Goal: Information Seeking & Learning: Check status

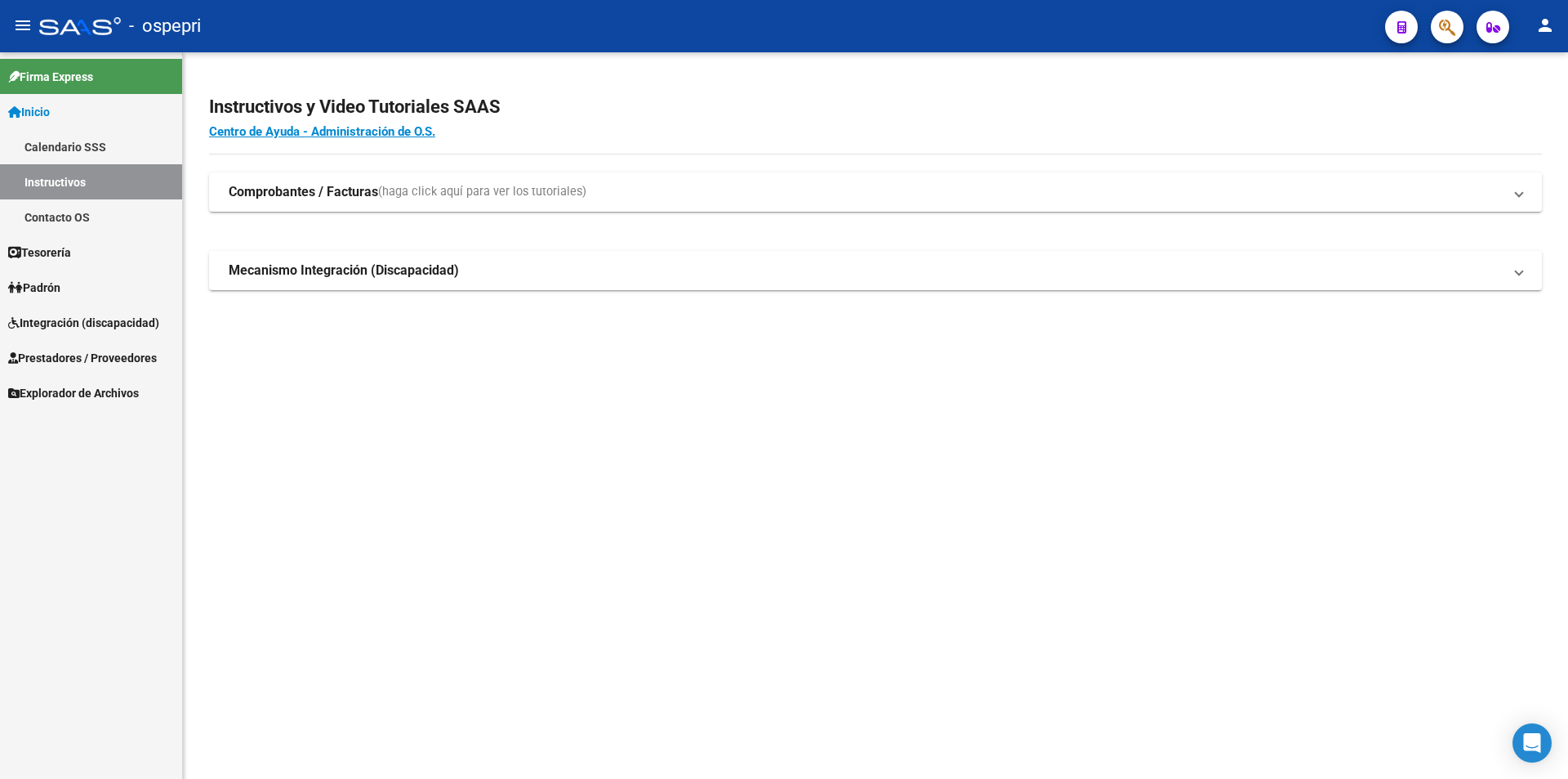
click at [130, 317] on span "Integración (discapacidad)" at bounding box center [84, 323] width 151 height 18
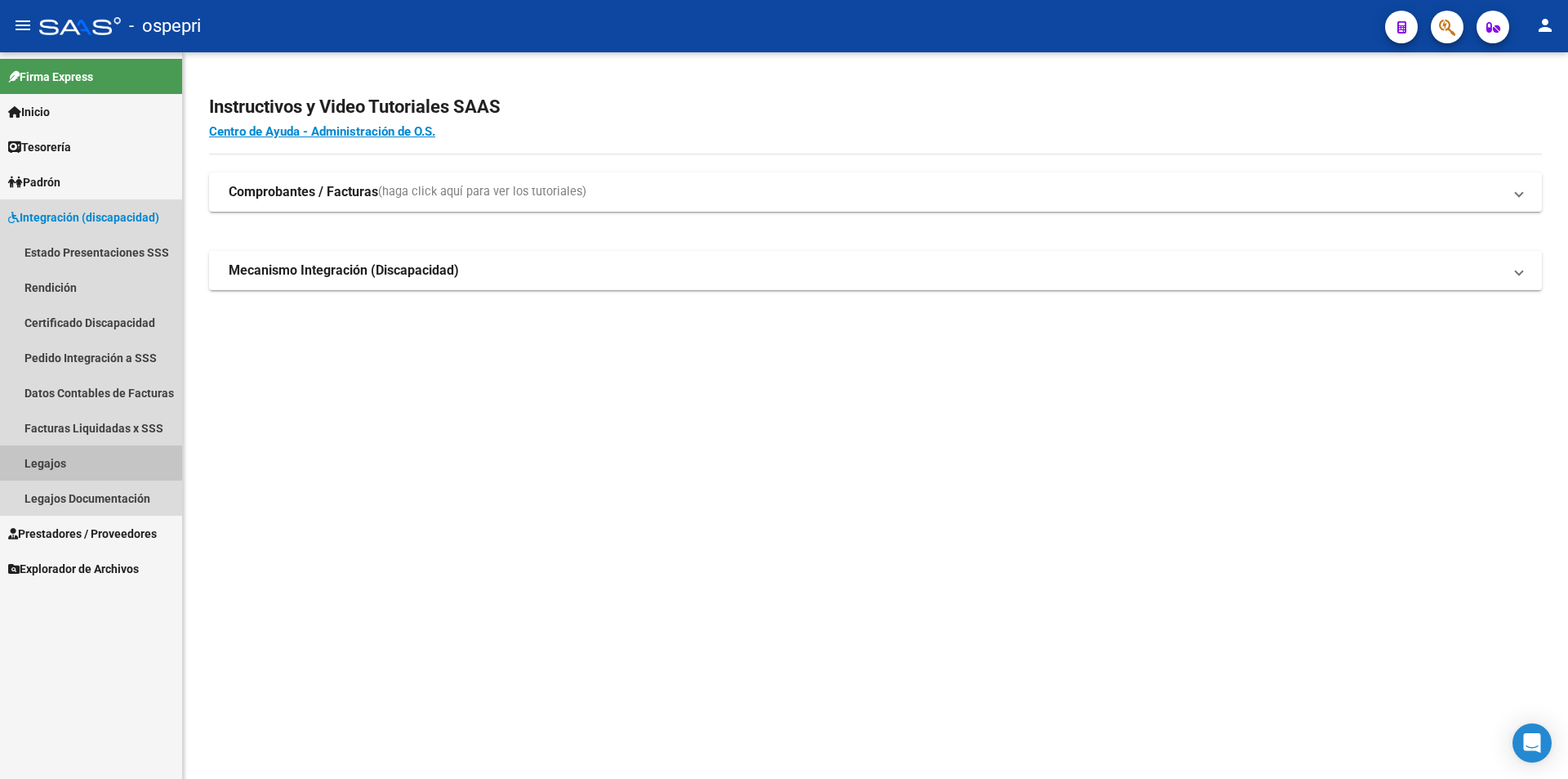
click at [109, 458] on link "Legajos" at bounding box center [91, 463] width 182 height 35
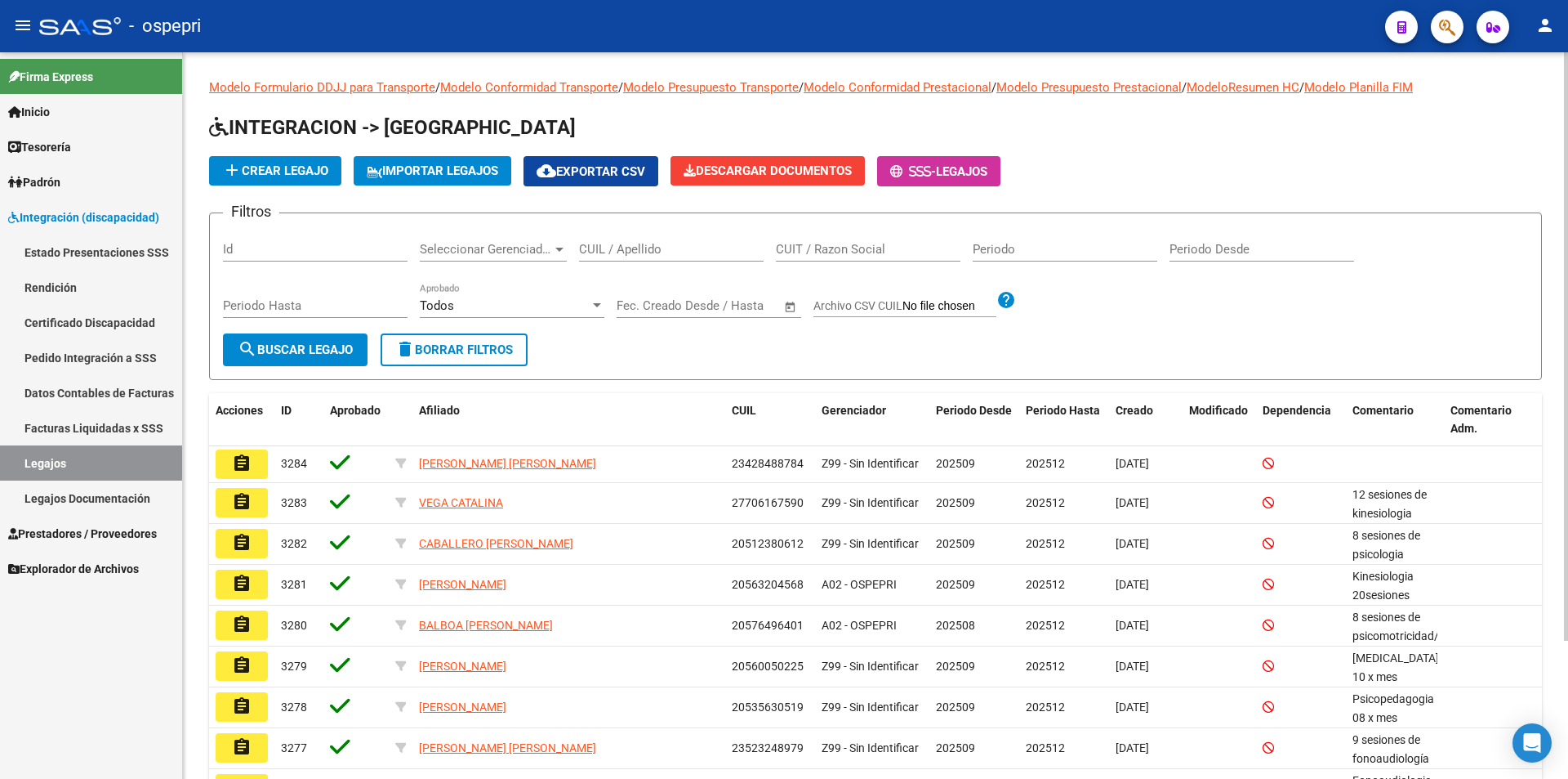
click at [709, 244] on input "CUIL / Apellido" at bounding box center [671, 249] width 185 height 15
paste input "59332928"
type input "59332928"
click at [262, 351] on span "search Buscar Legajo" at bounding box center [295, 350] width 115 height 15
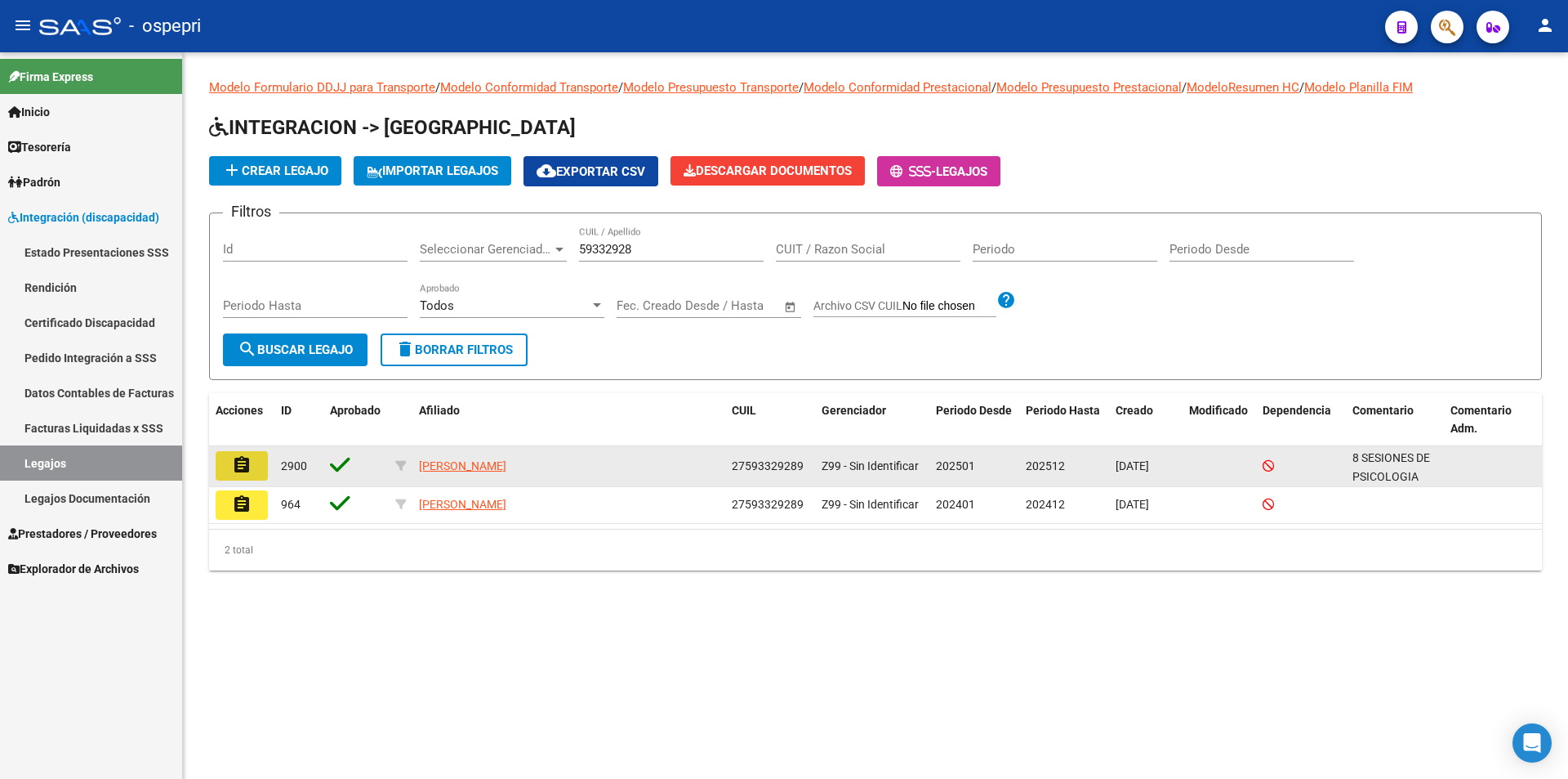
click at [252, 467] on button "assignment" at bounding box center [241, 466] width 53 height 30
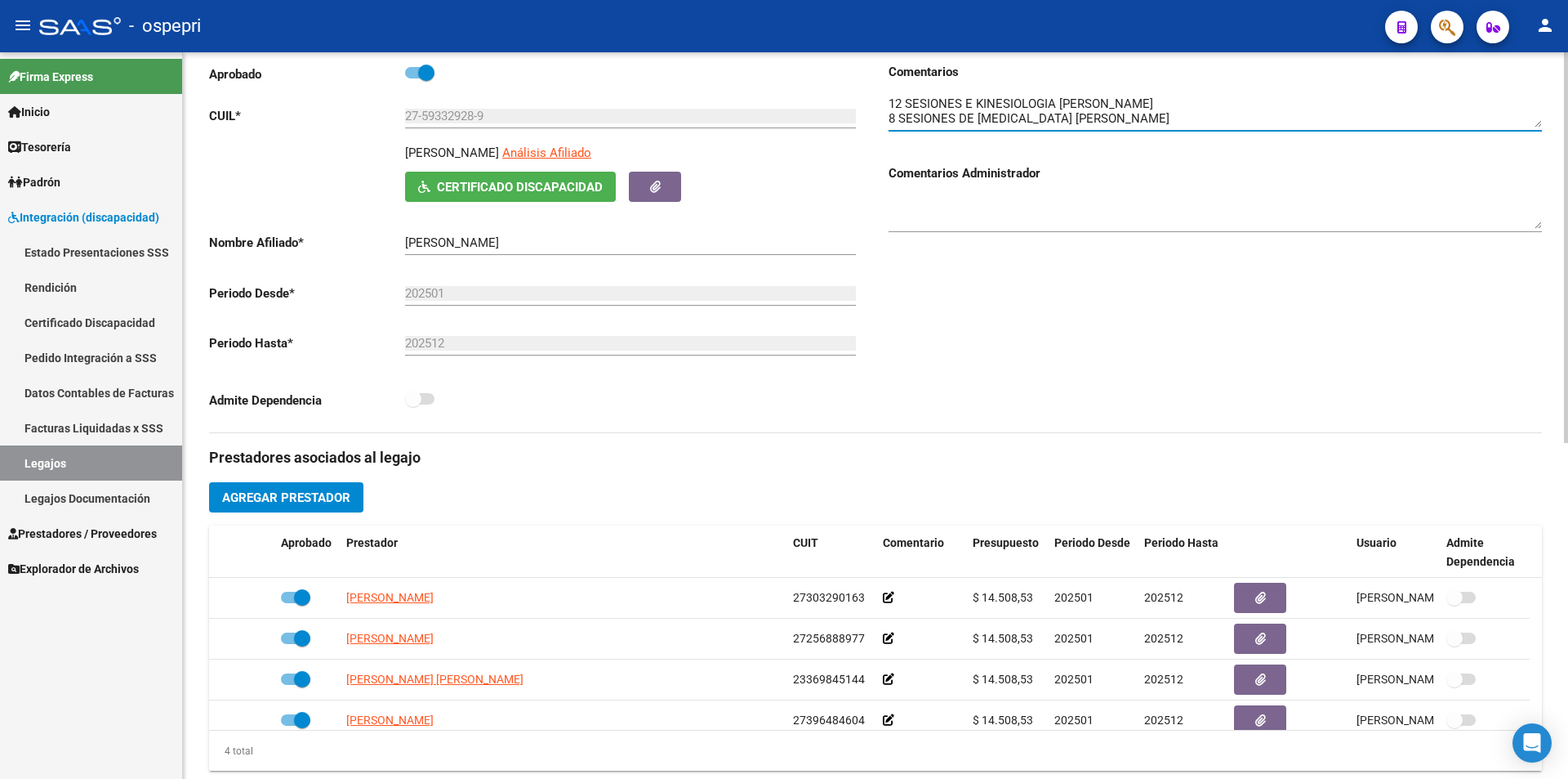
scroll to position [304, 0]
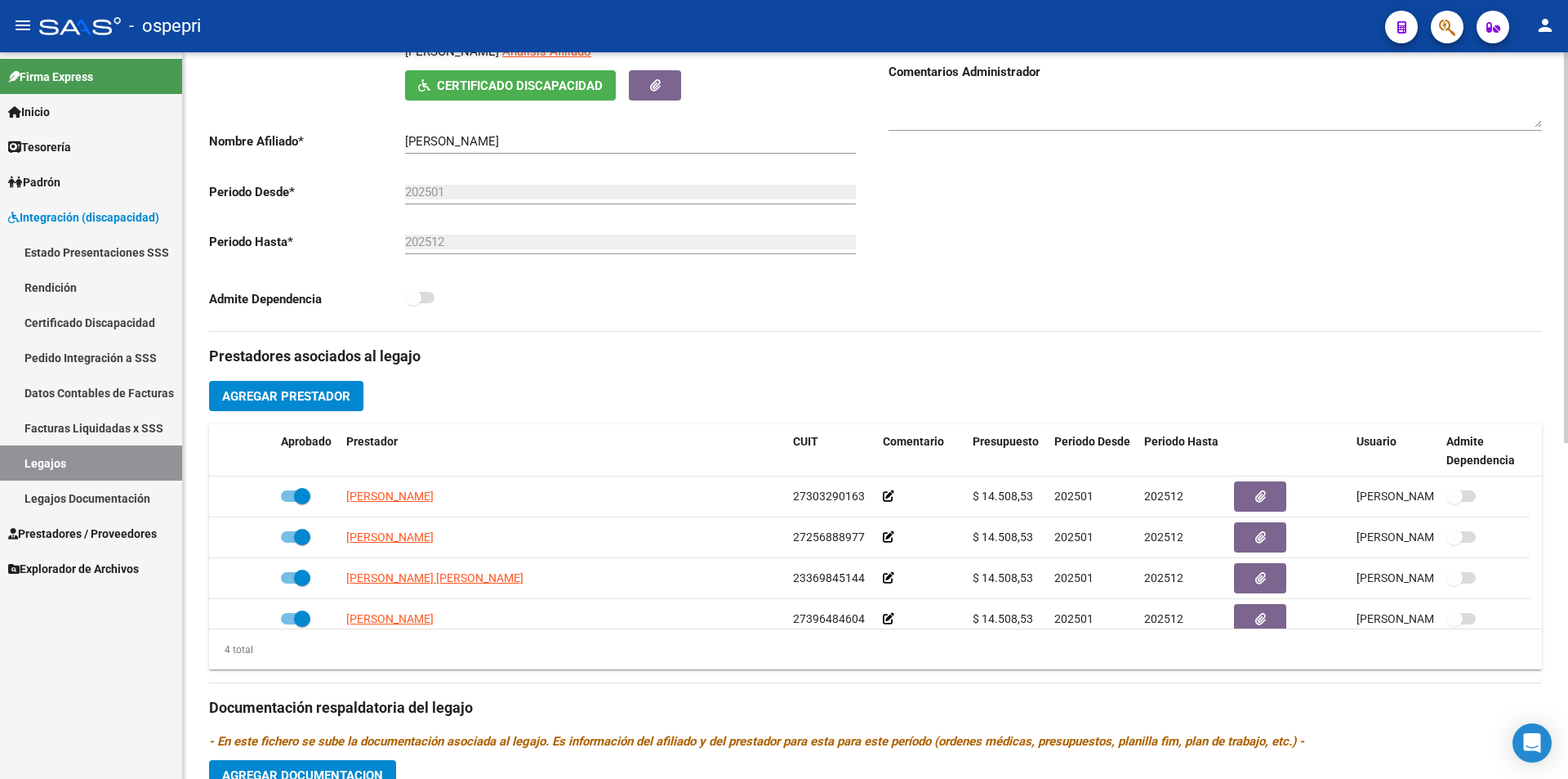
click at [1567, 405] on div at bounding box center [1566, 410] width 4 height 390
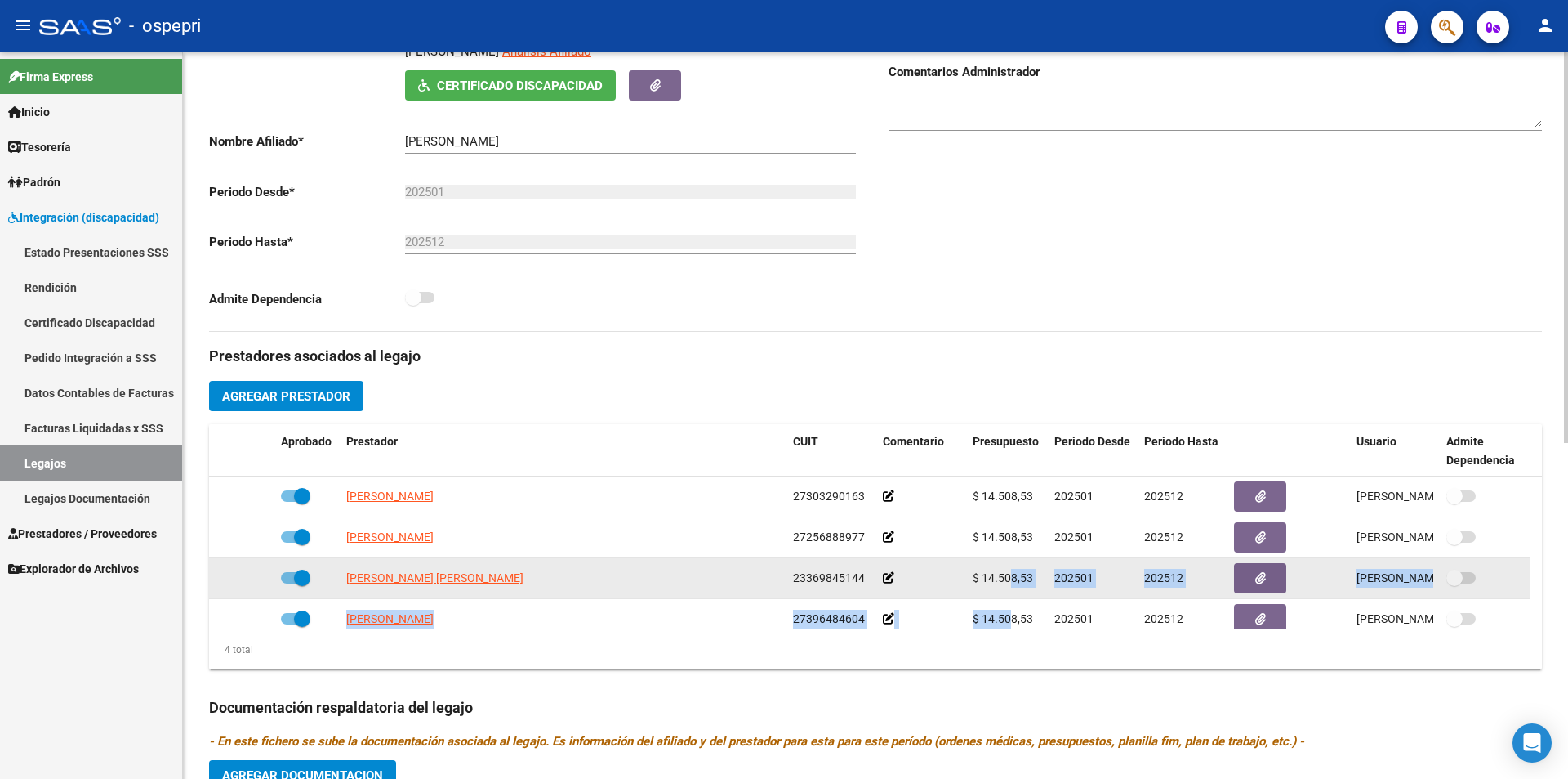
drag, startPoint x: 1005, startPoint y: 606, endPoint x: 1005, endPoint y: 566, distance: 40.0
click at [1005, 566] on datatable-scroller "[PERSON_NAME] 27303290163 $ 14.508,53 202501 202512 [PERSON_NAME] [DATE] [PERSO…" at bounding box center [876, 558] width 1333 height 164
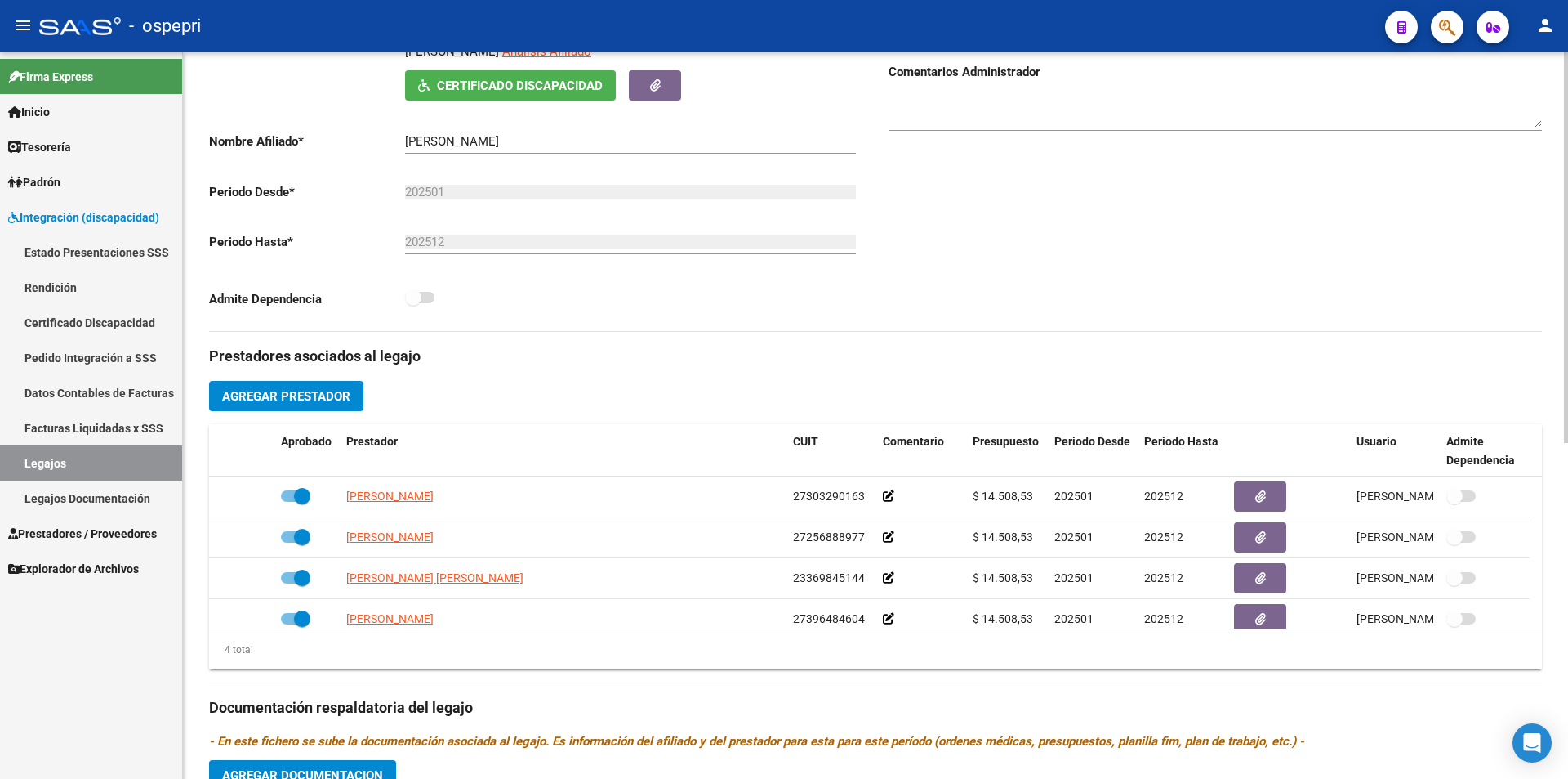
click at [1199, 347] on h3 "Prestadores asociados al legajo" at bounding box center [876, 357] width 1333 height 23
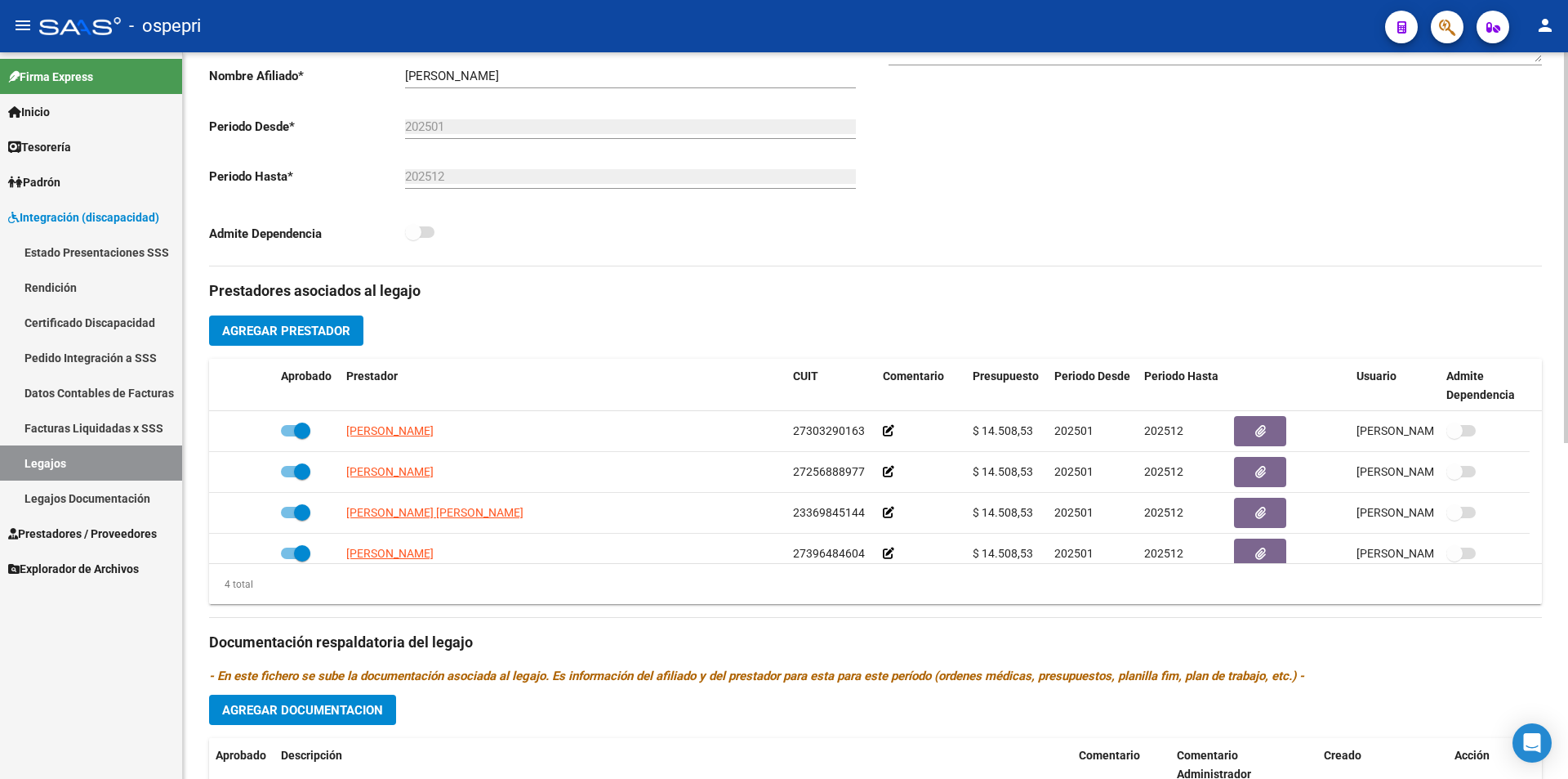
scroll to position [375, 0]
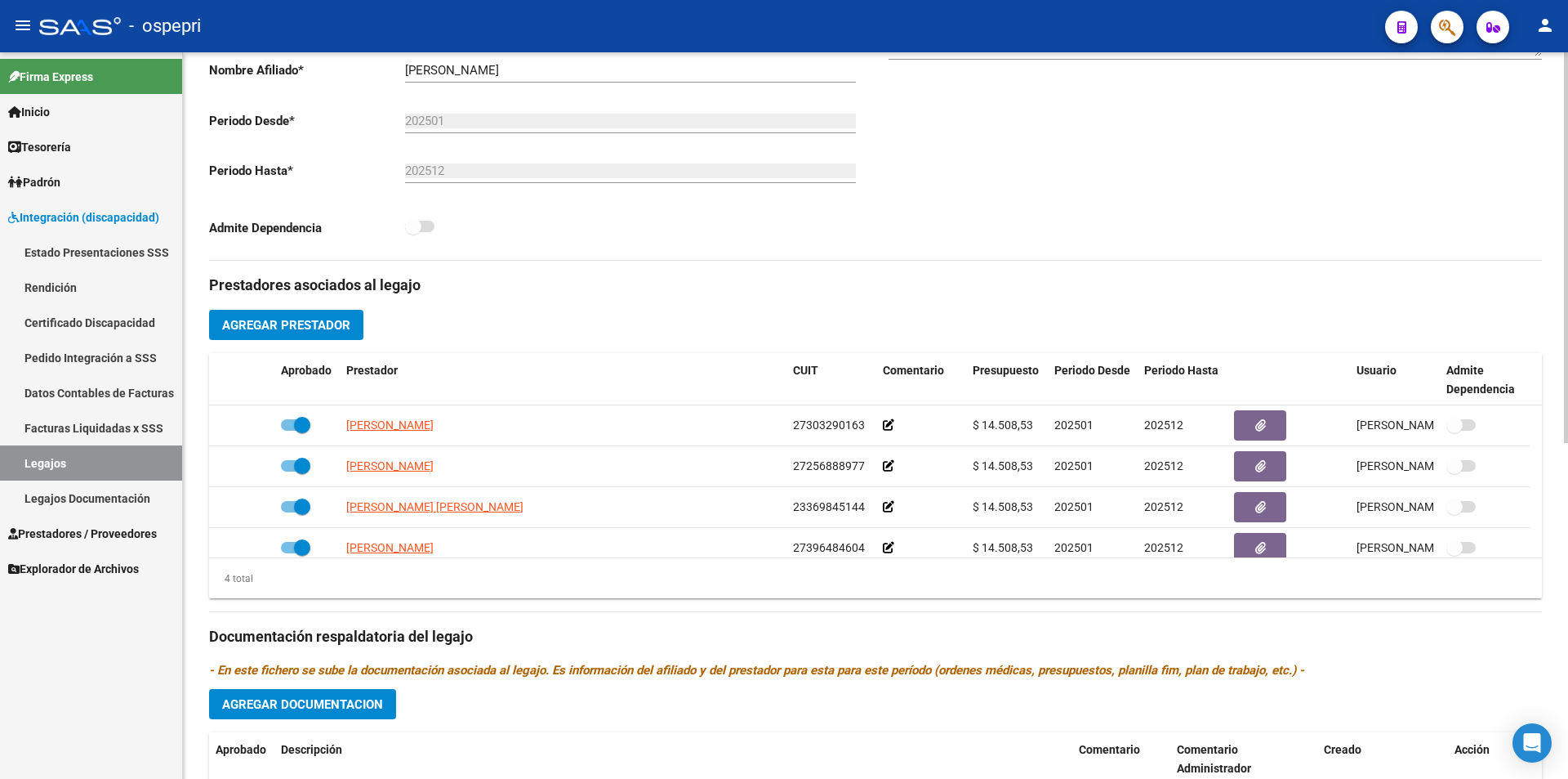
click at [1567, 523] on div at bounding box center [1566, 449] width 4 height 390
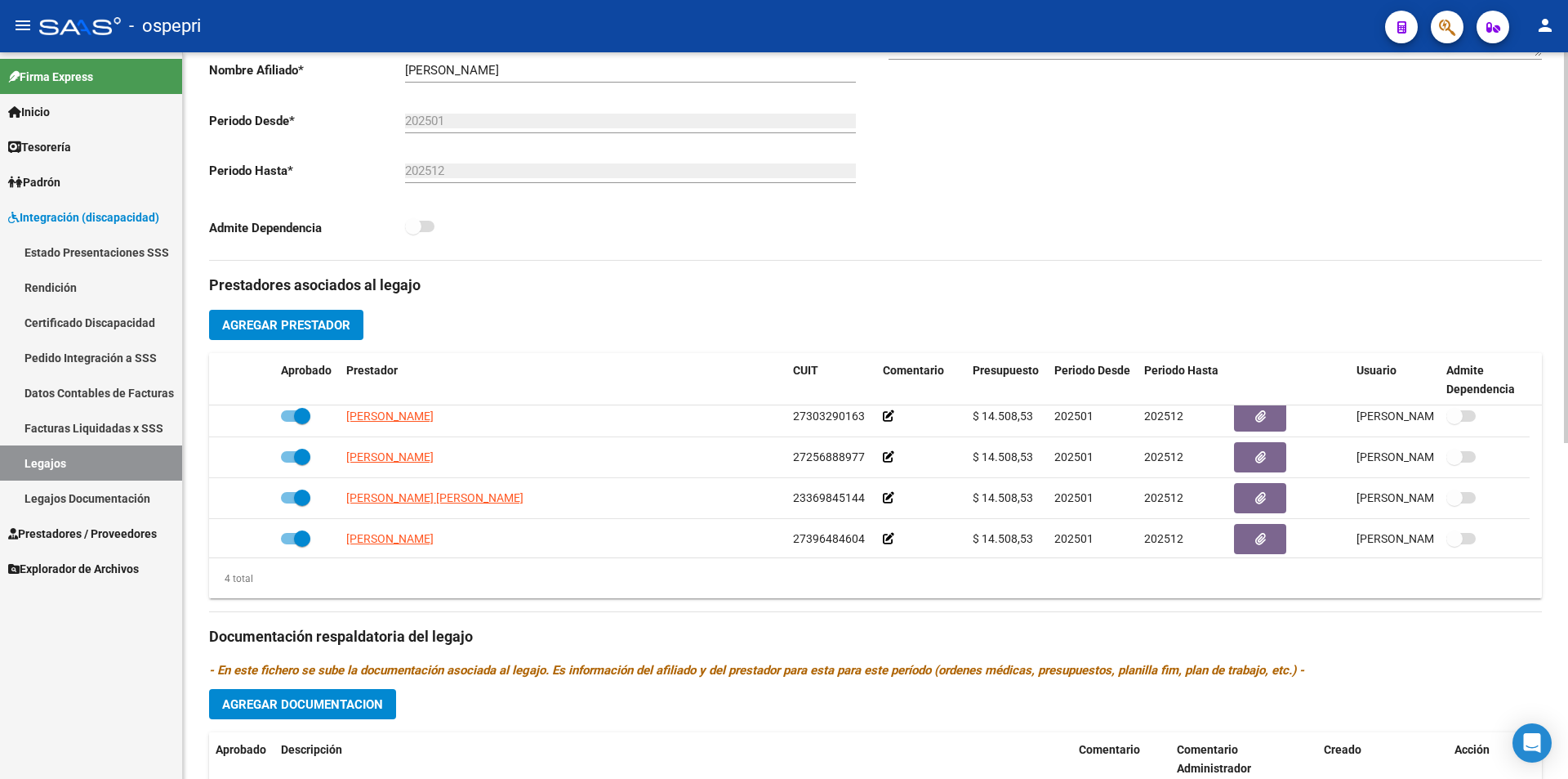
scroll to position [0, 0]
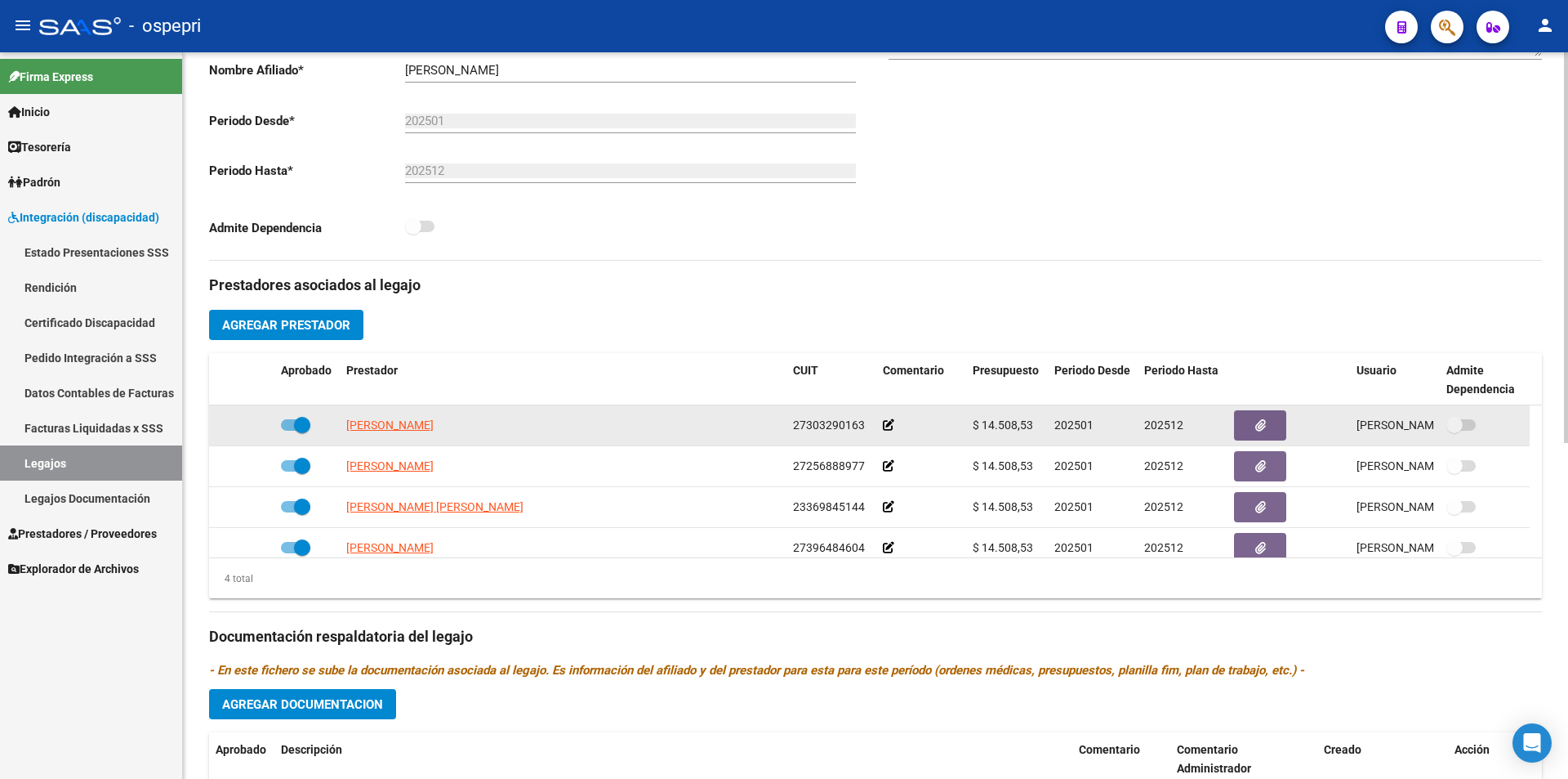
drag, startPoint x: 1039, startPoint y: 422, endPoint x: 984, endPoint y: 422, distance: 55.0
click at [984, 422] on div "$ 14.508,53" at bounding box center [1007, 425] width 69 height 19
copy span "14.508,53"
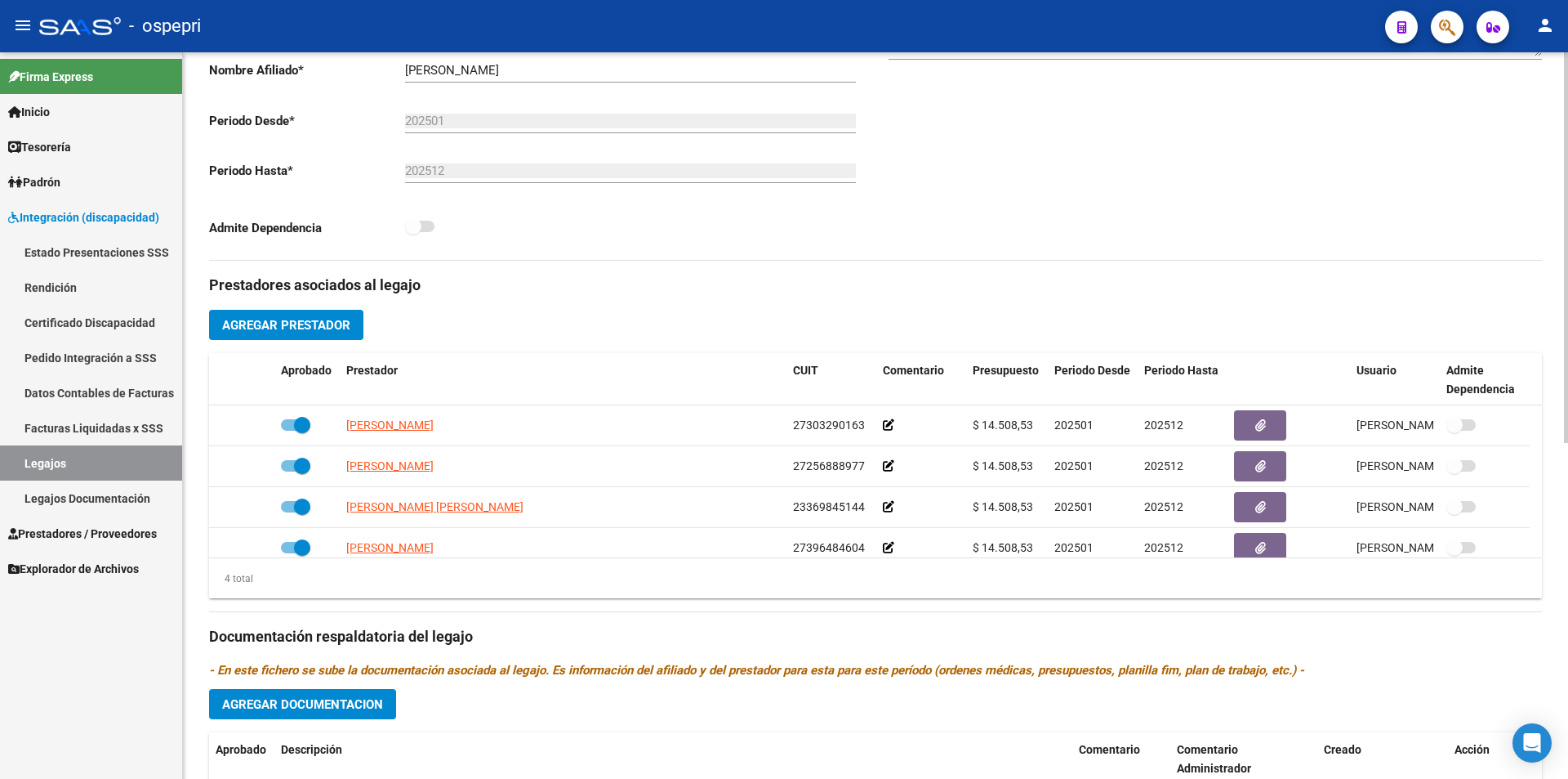
click at [1267, 214] on div "Comentarios Comentarios Administrador" at bounding box center [1208, 75] width 666 height 369
click at [105, 464] on link "Legajos" at bounding box center [91, 463] width 182 height 35
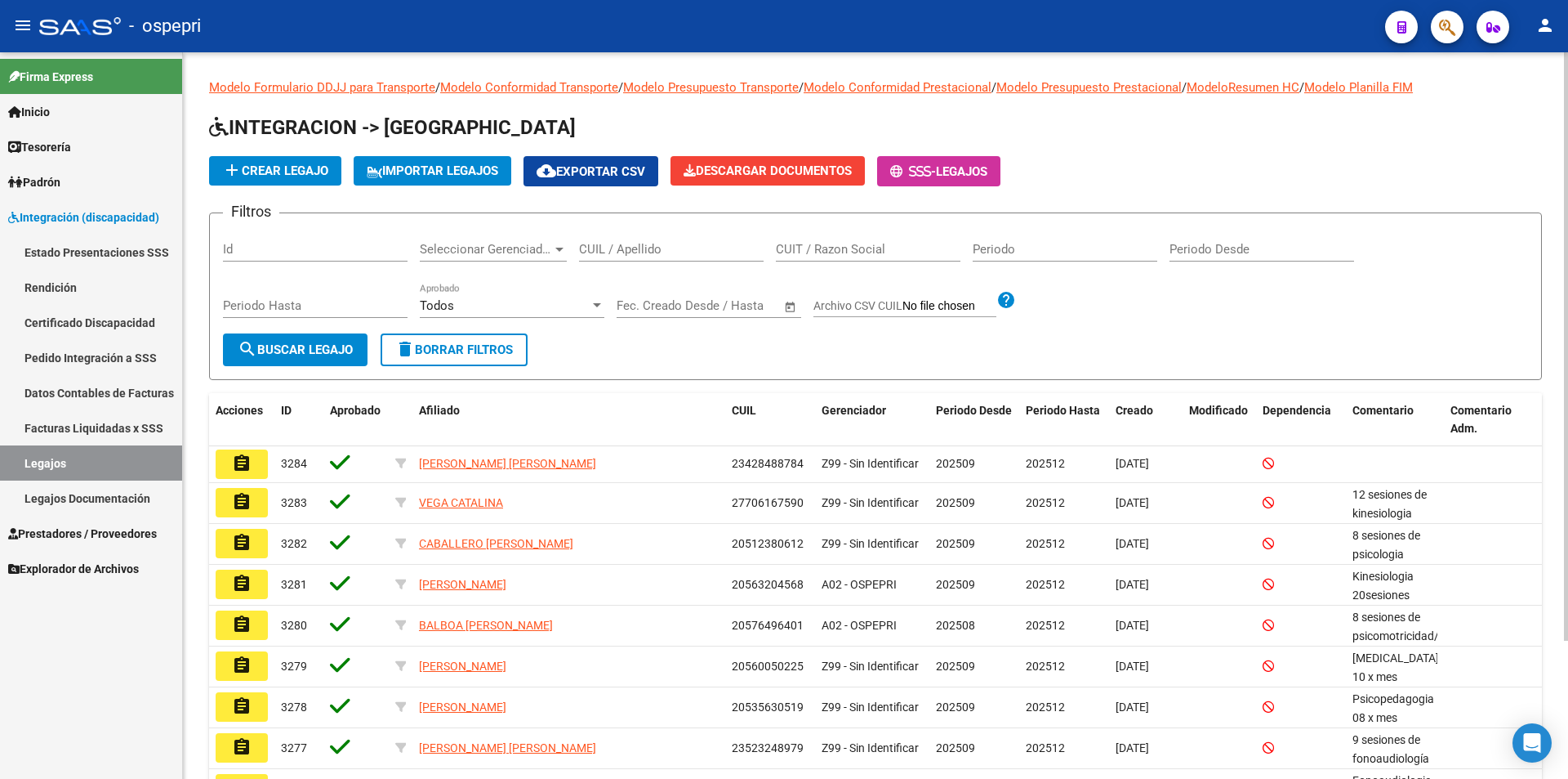
click at [672, 236] on div "CUIL / Apellido" at bounding box center [671, 243] width 185 height 35
click at [666, 247] on input "CUIL / Apellido" at bounding box center [671, 249] width 185 height 15
paste input "59763800."
click at [658, 251] on input "59763800." at bounding box center [671, 249] width 185 height 15
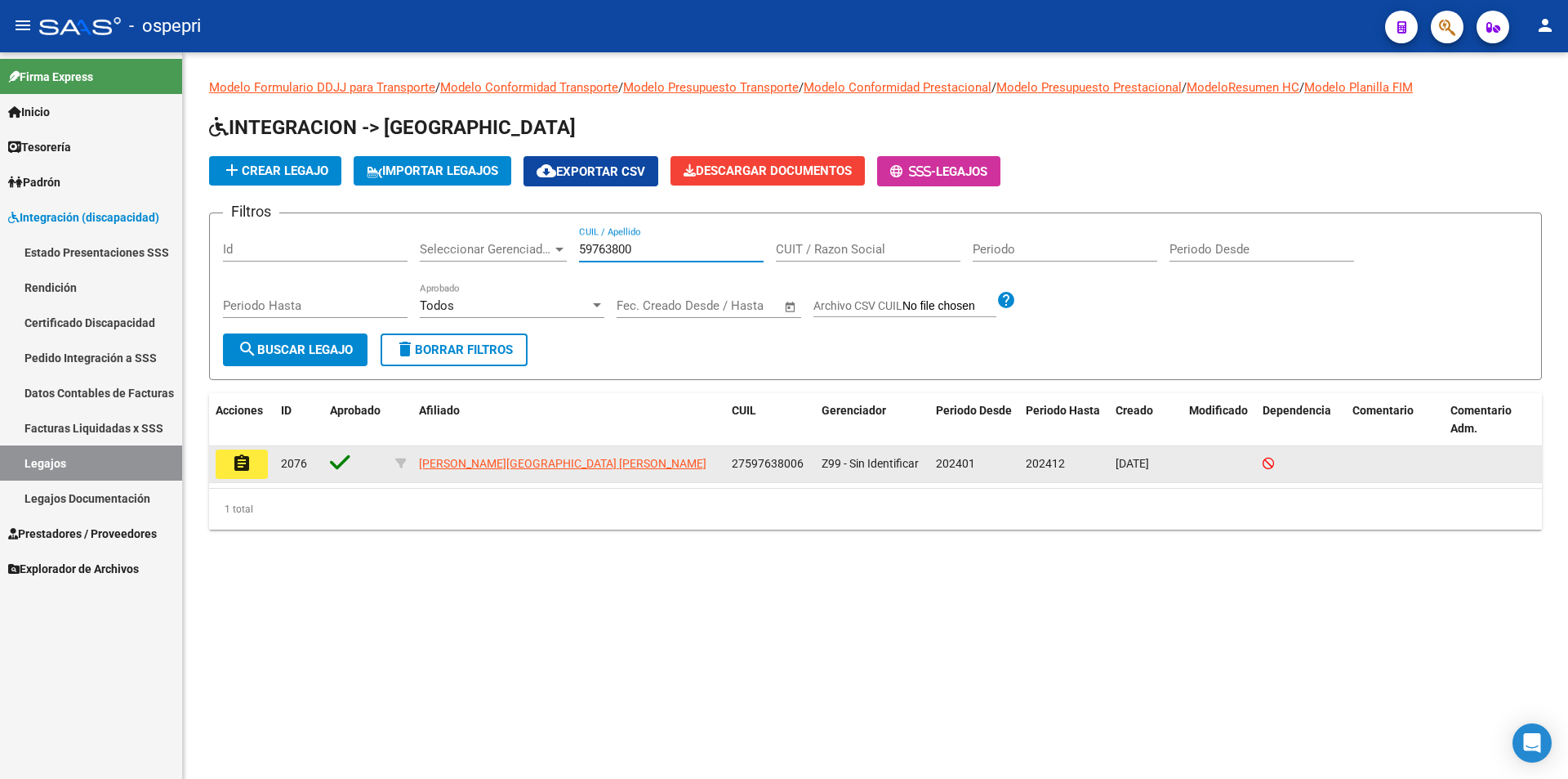
type input "59763800"
click at [224, 463] on button "assignment" at bounding box center [241, 464] width 53 height 30
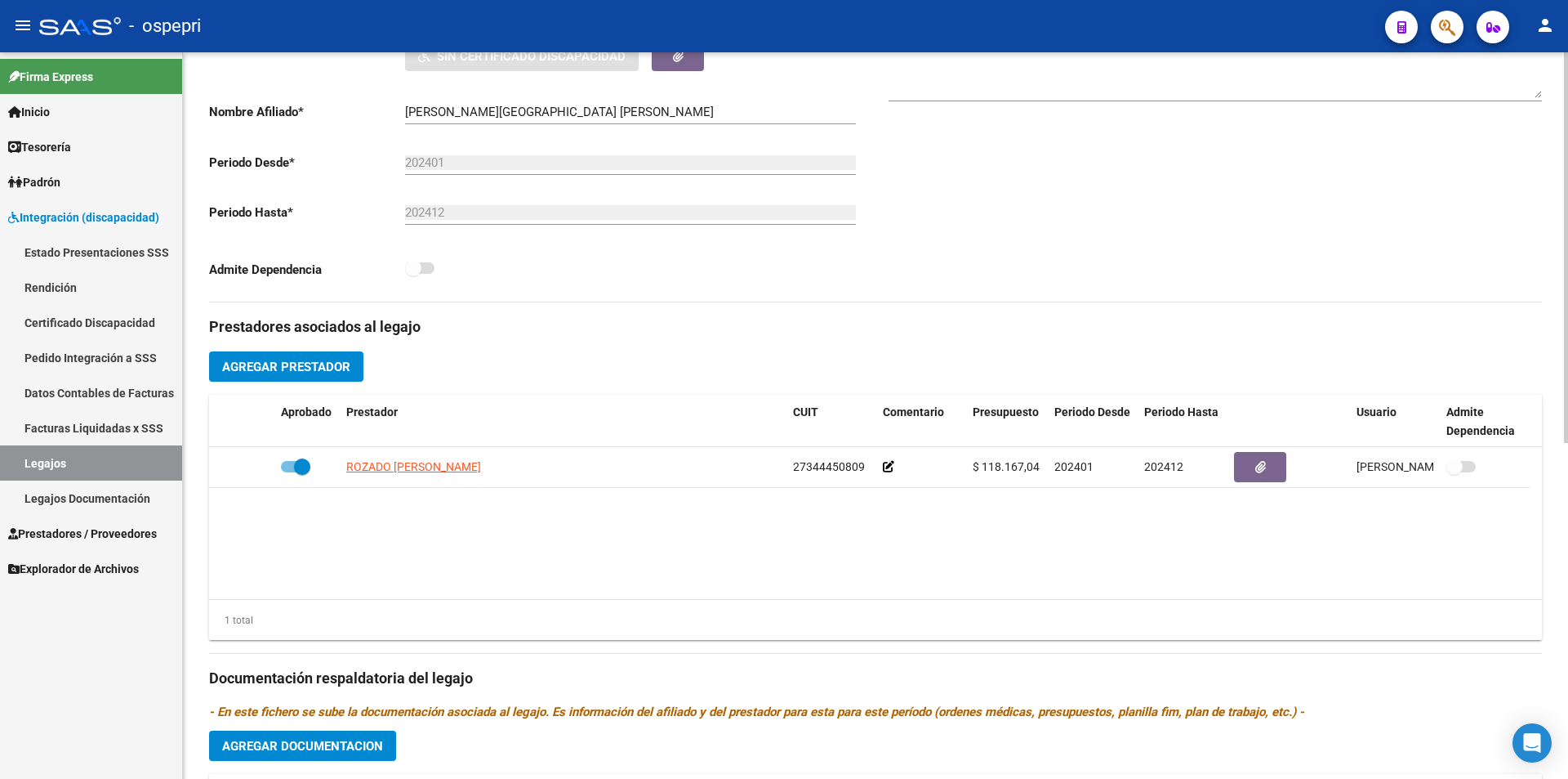
scroll to position [350, 0]
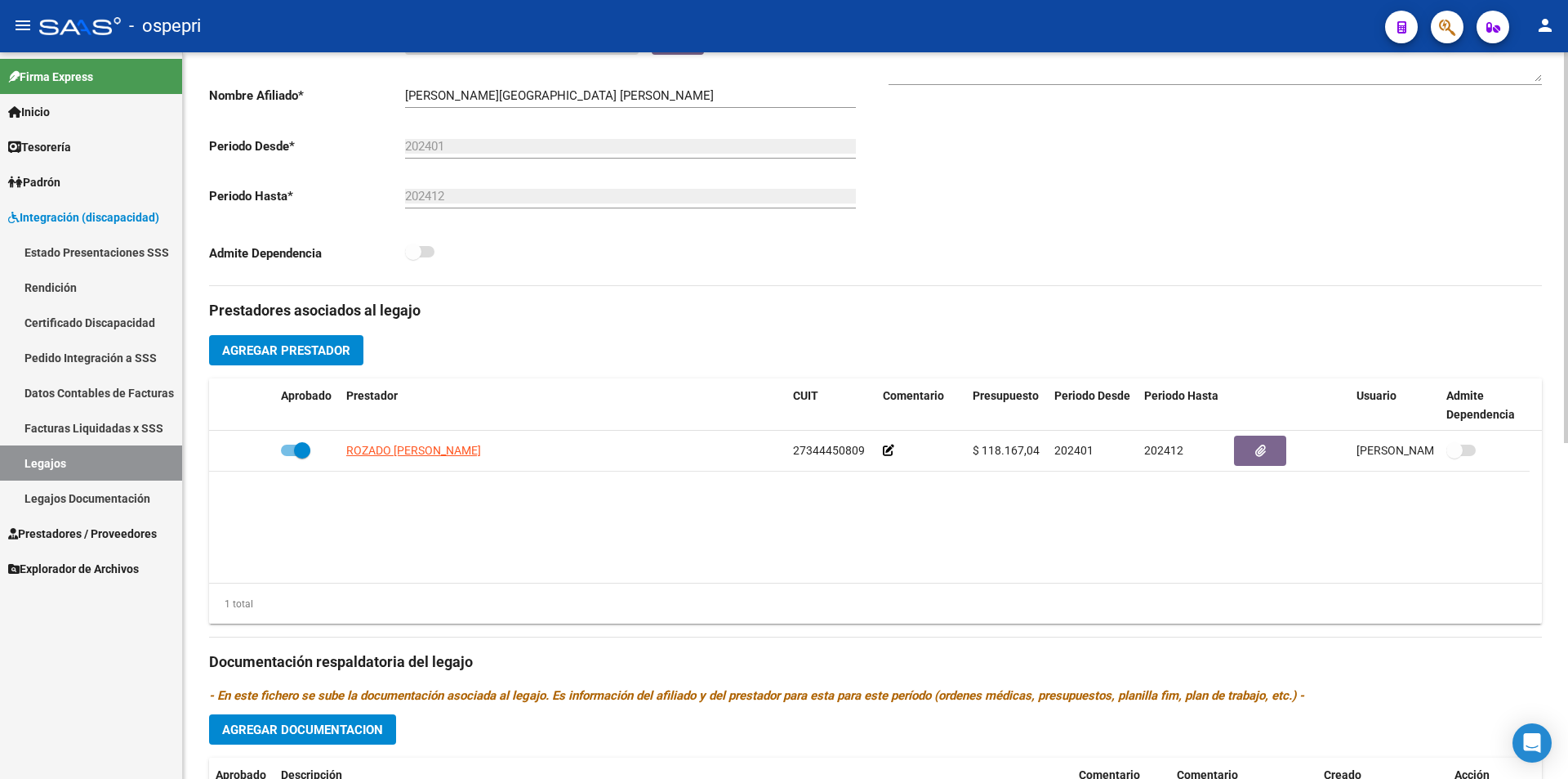
click at [1567, 379] on div at bounding box center [1566, 435] width 4 height 390
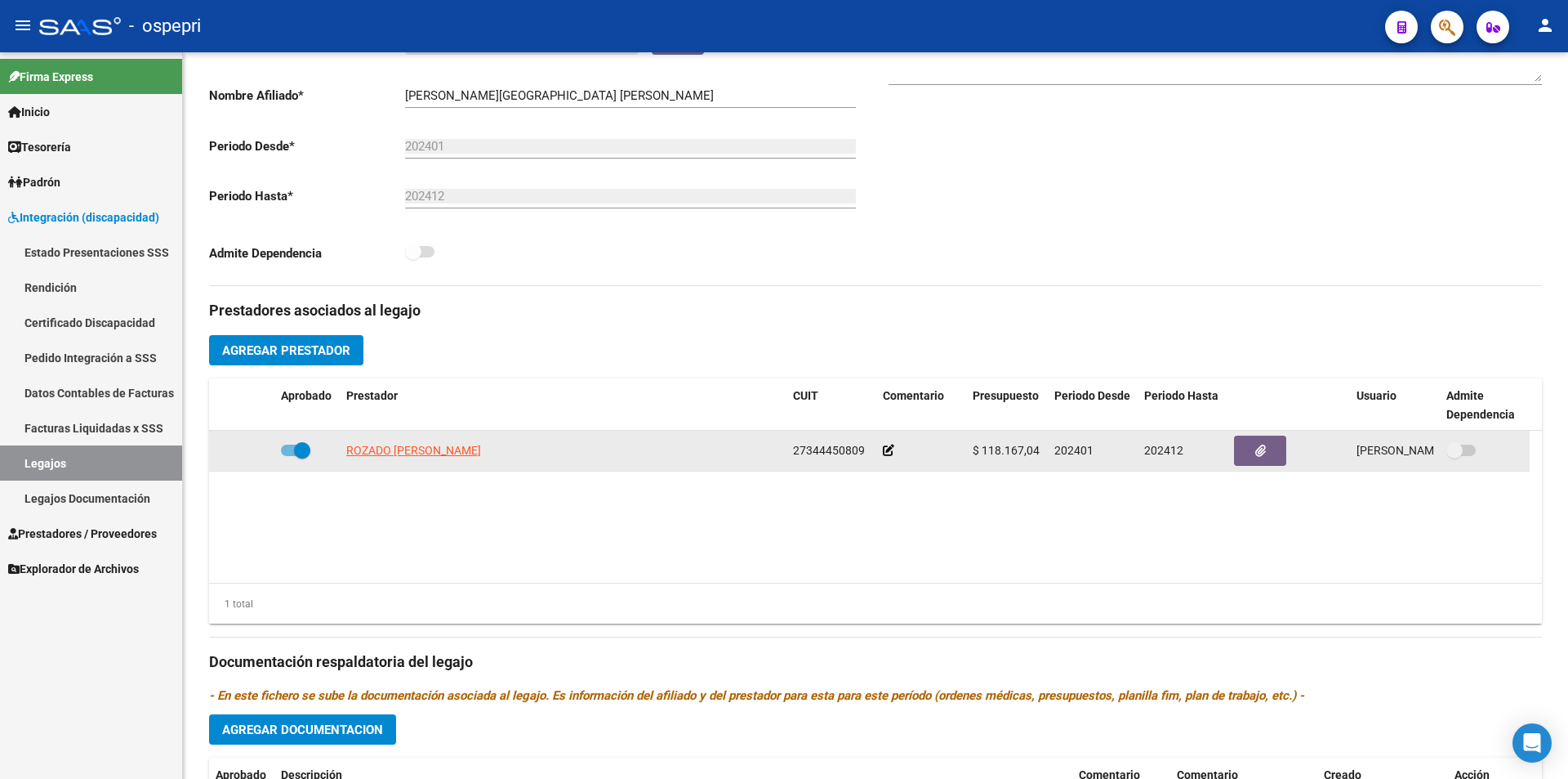
drag, startPoint x: 1040, startPoint y: 447, endPoint x: 982, endPoint y: 449, distance: 58.0
click at [982, 449] on div "$ 118.167,04" at bounding box center [1007, 450] width 69 height 19
copy span "118.167,04"
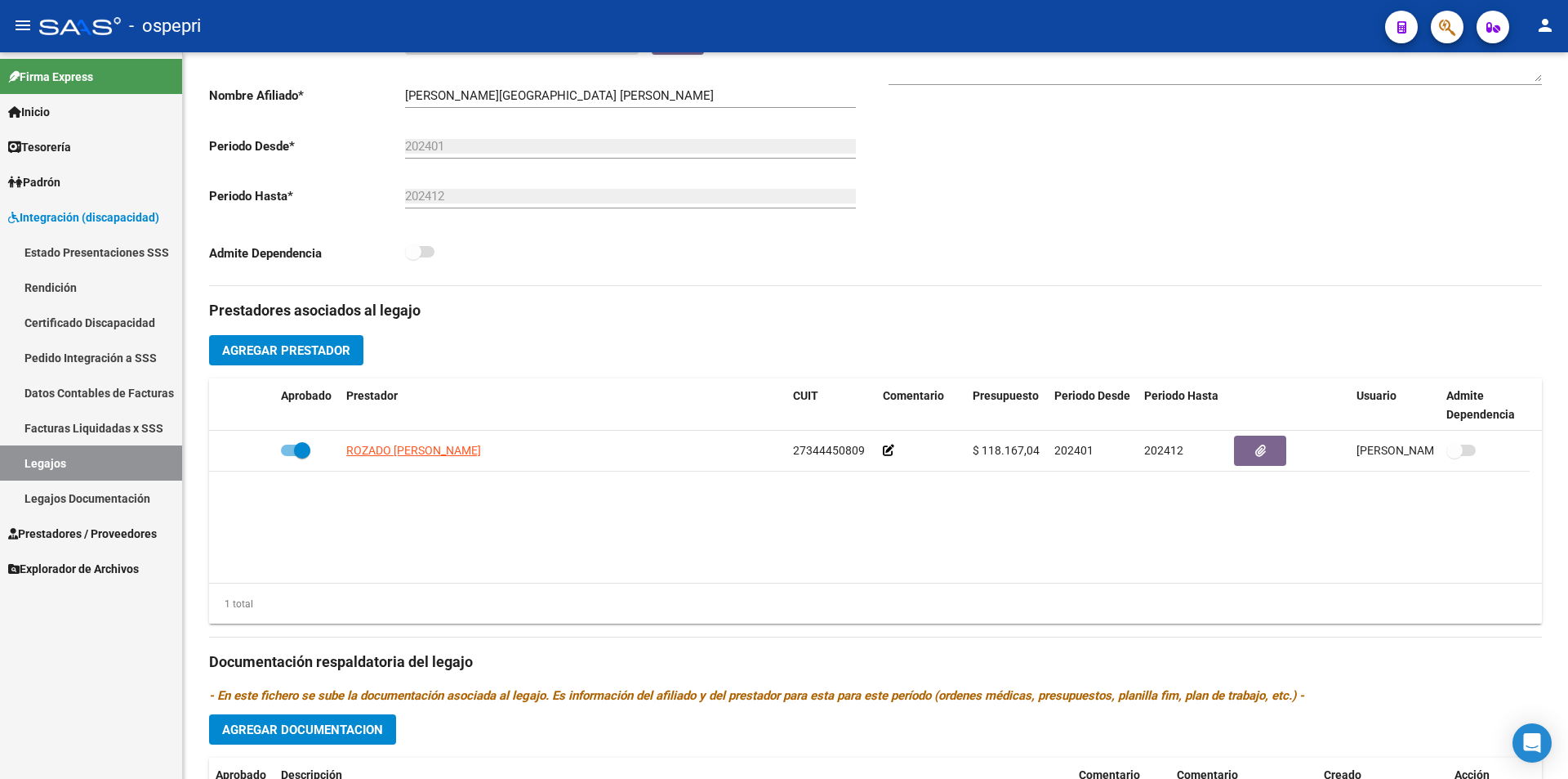
click at [1235, 574] on datatable-body "ROZADO [PERSON_NAME] 27344450809 $ 118.167,04 202401 202412 [PERSON_NAME] [DATE]" at bounding box center [876, 506] width 1333 height 152
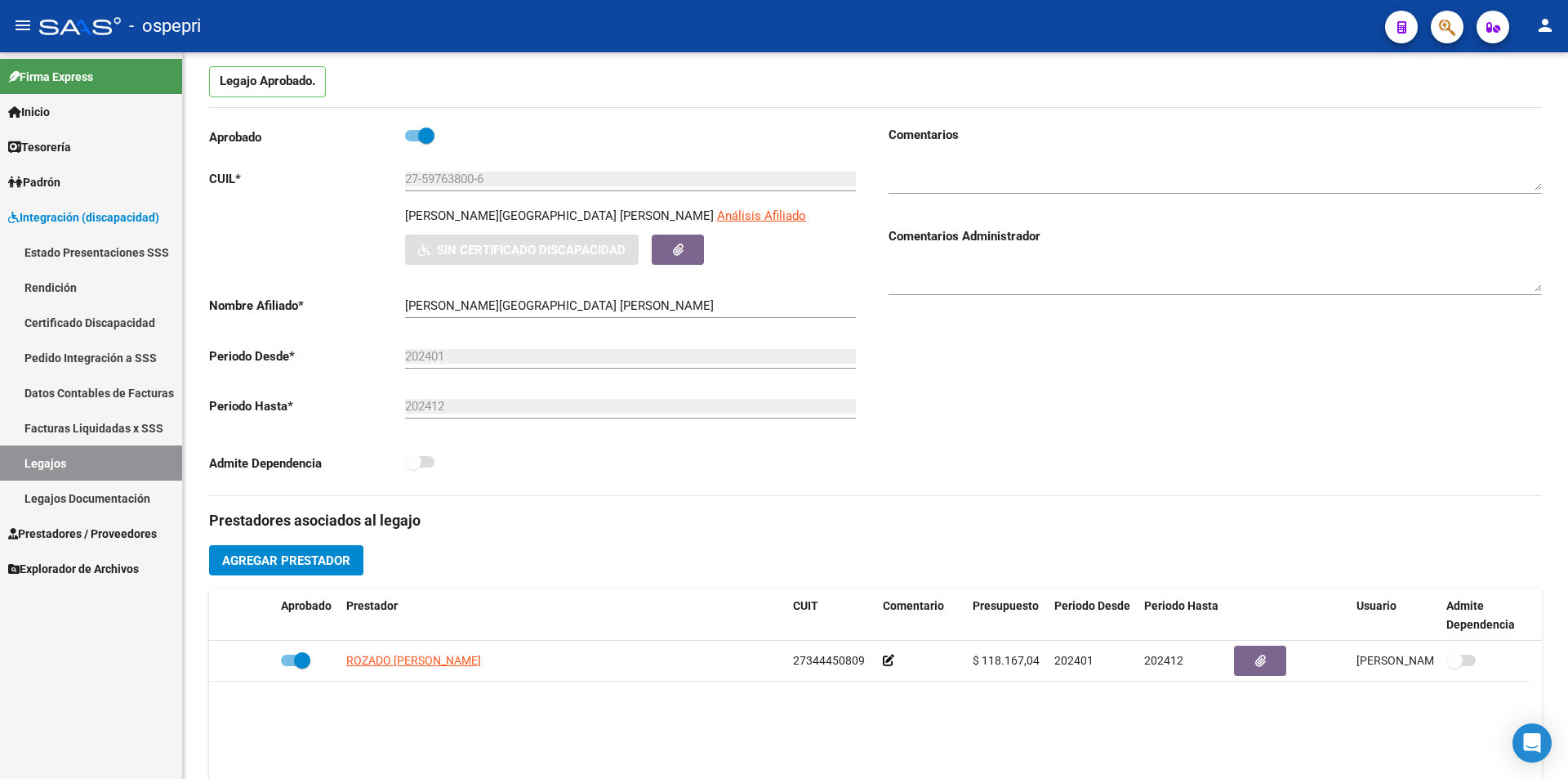
scroll to position [168, 0]
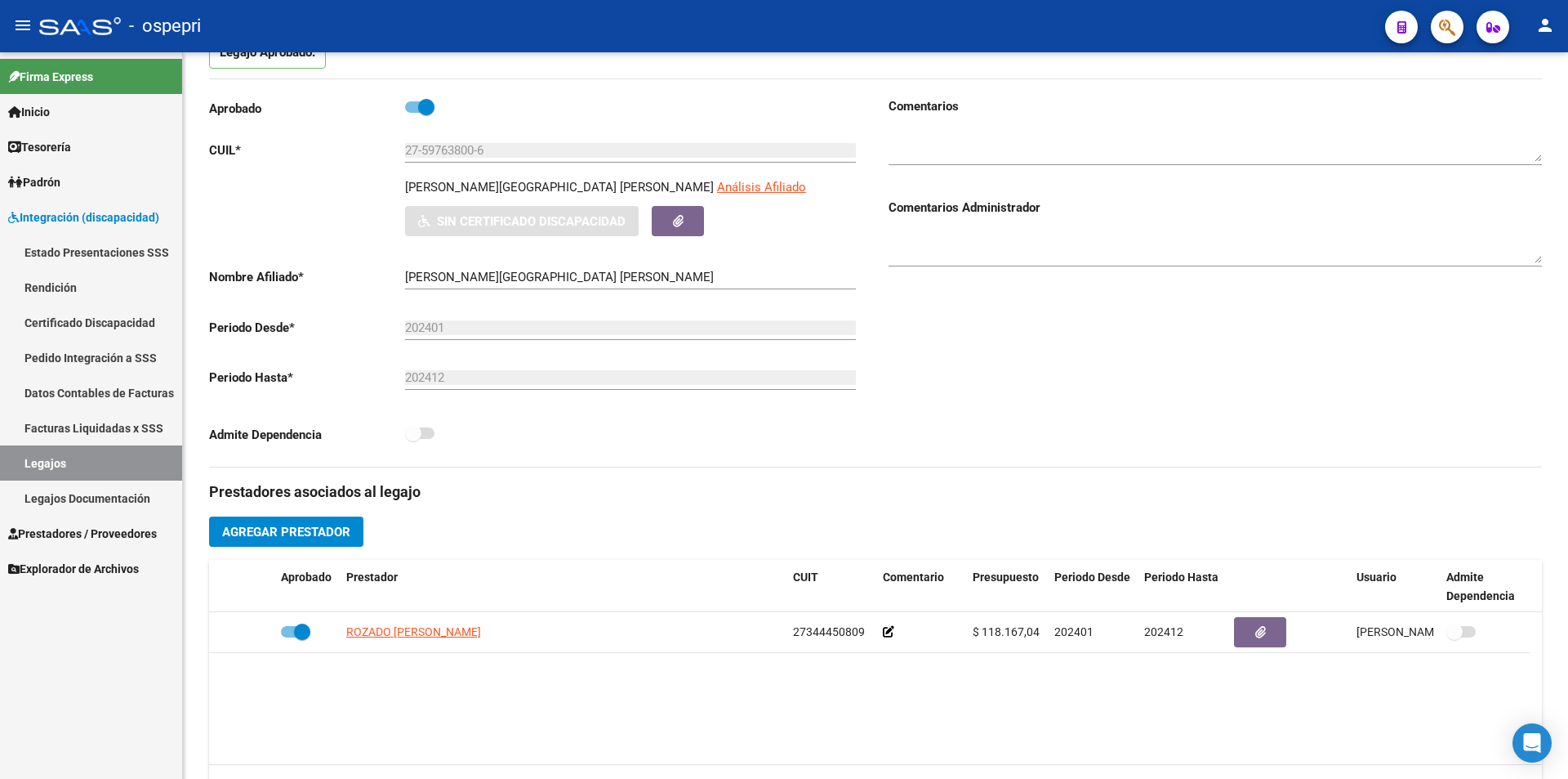
click at [1567, 347] on div at bounding box center [1566, 338] width 4 height 390
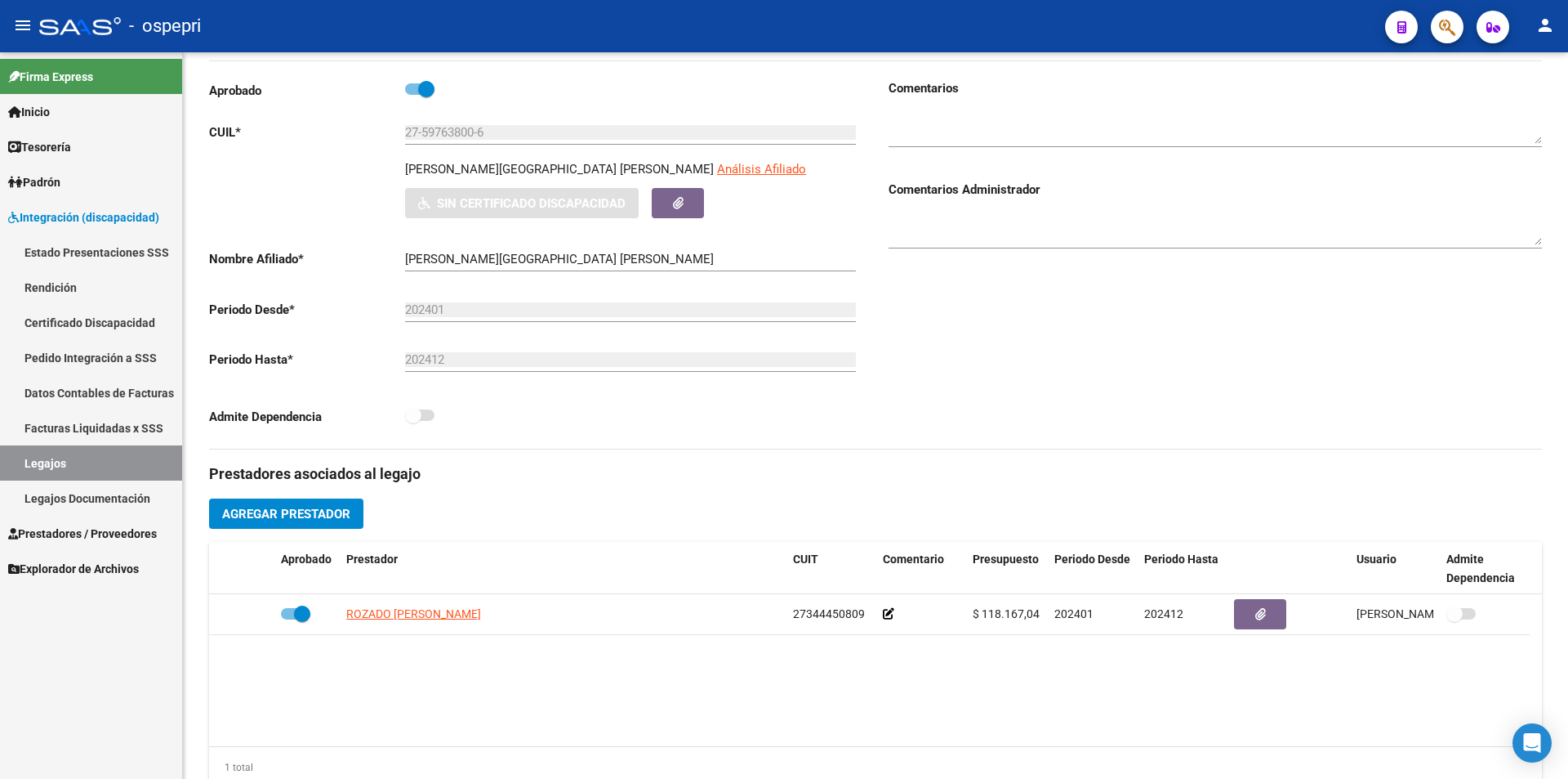
scroll to position [191, 0]
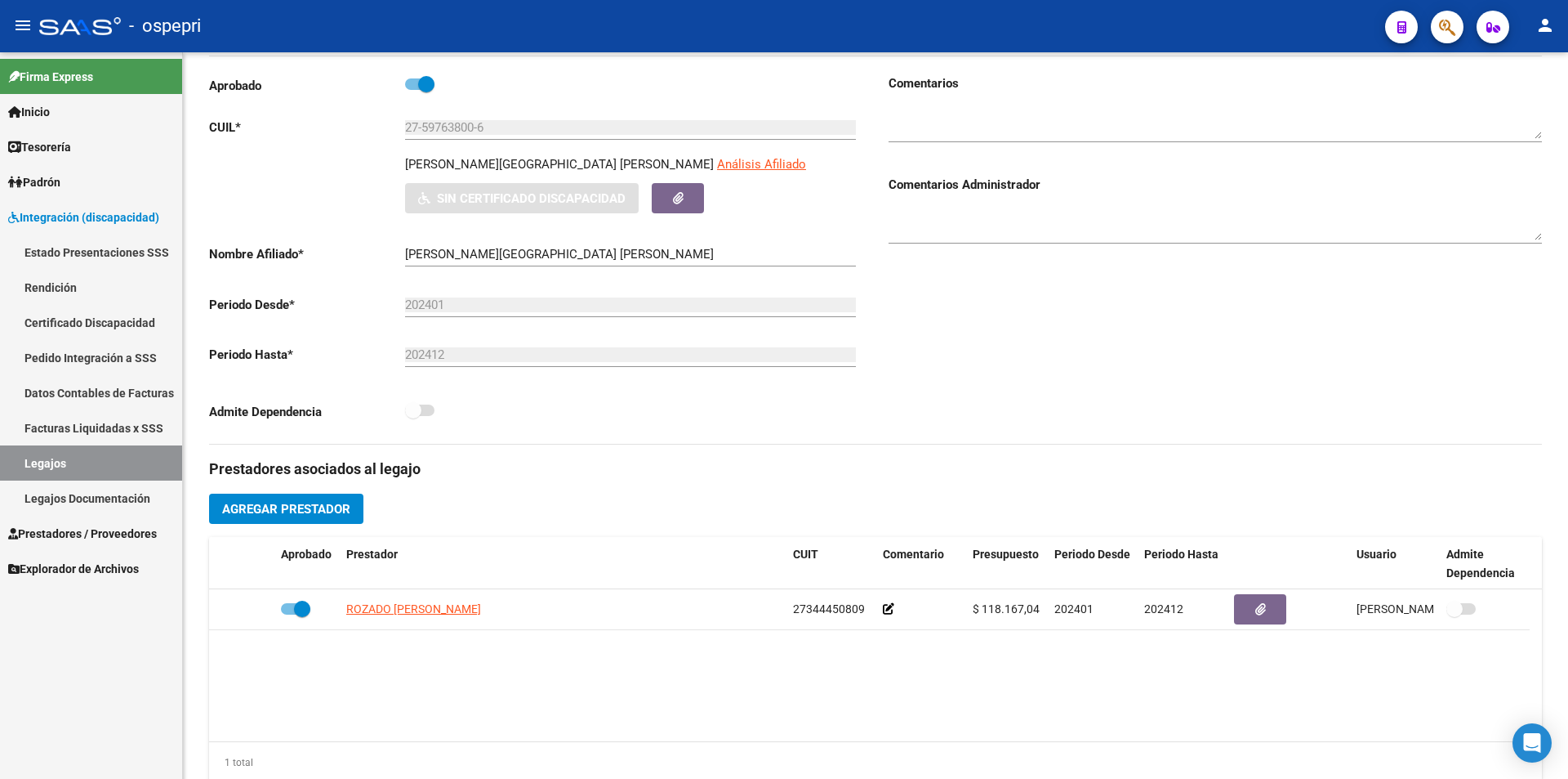
click at [1537, 328] on div "arrow_back Editar 2076 save Guardar cambios Legajo de Integración Modelo Formul…" at bounding box center [877, 537] width 1389 height 1353
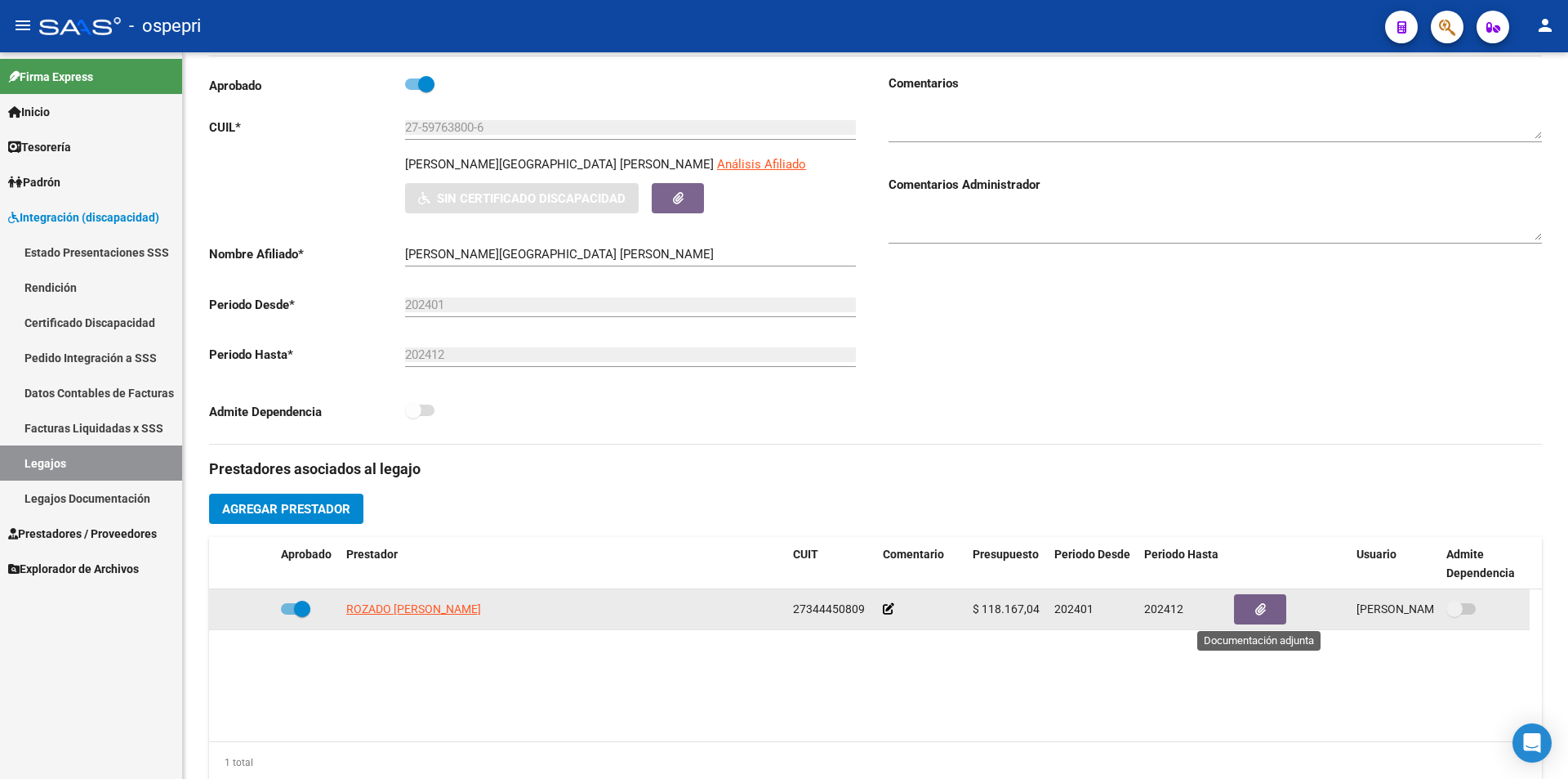
click at [1279, 606] on button "button" at bounding box center [1260, 609] width 53 height 30
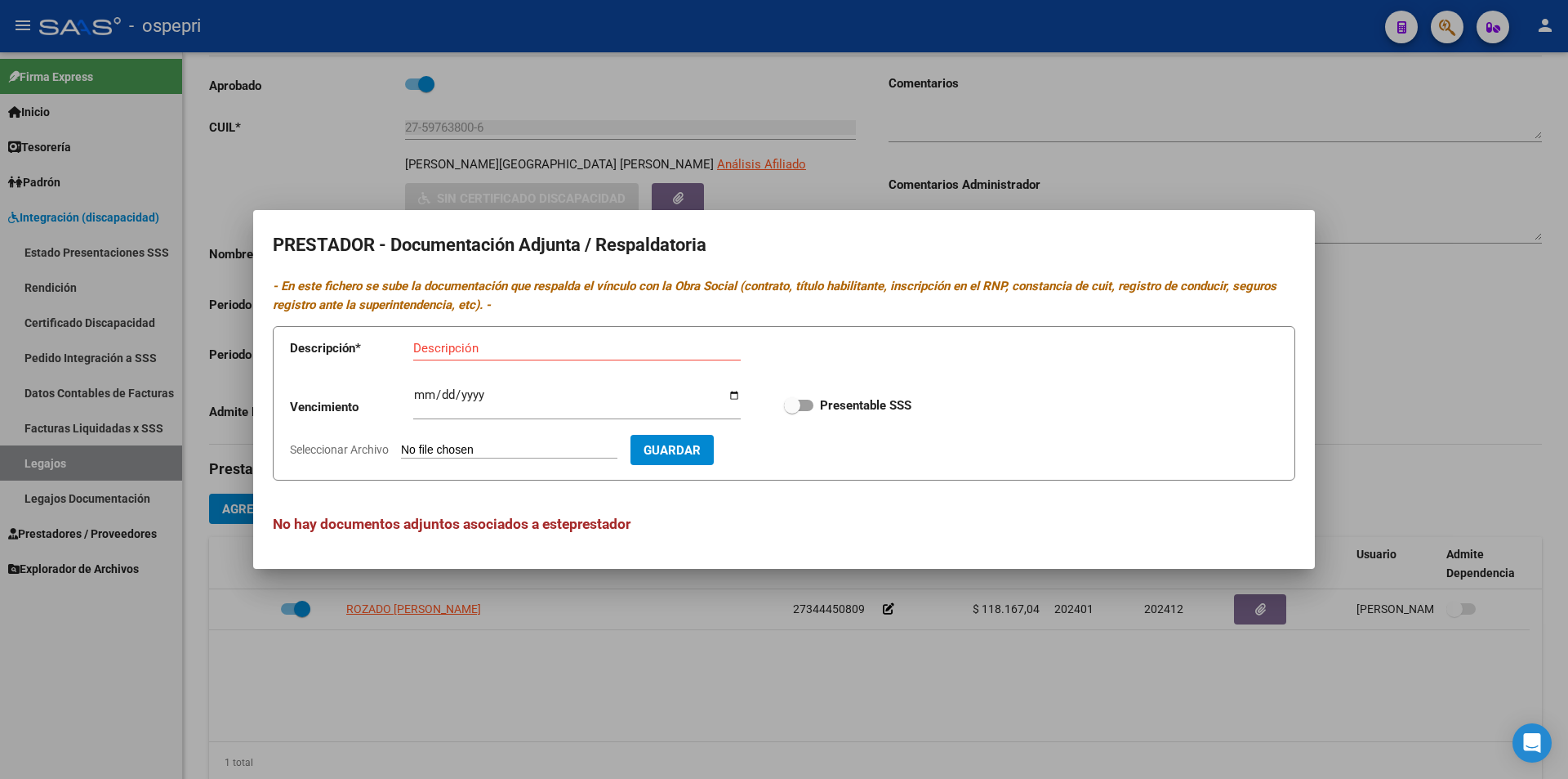
click at [820, 705] on div at bounding box center [784, 390] width 1568 height 779
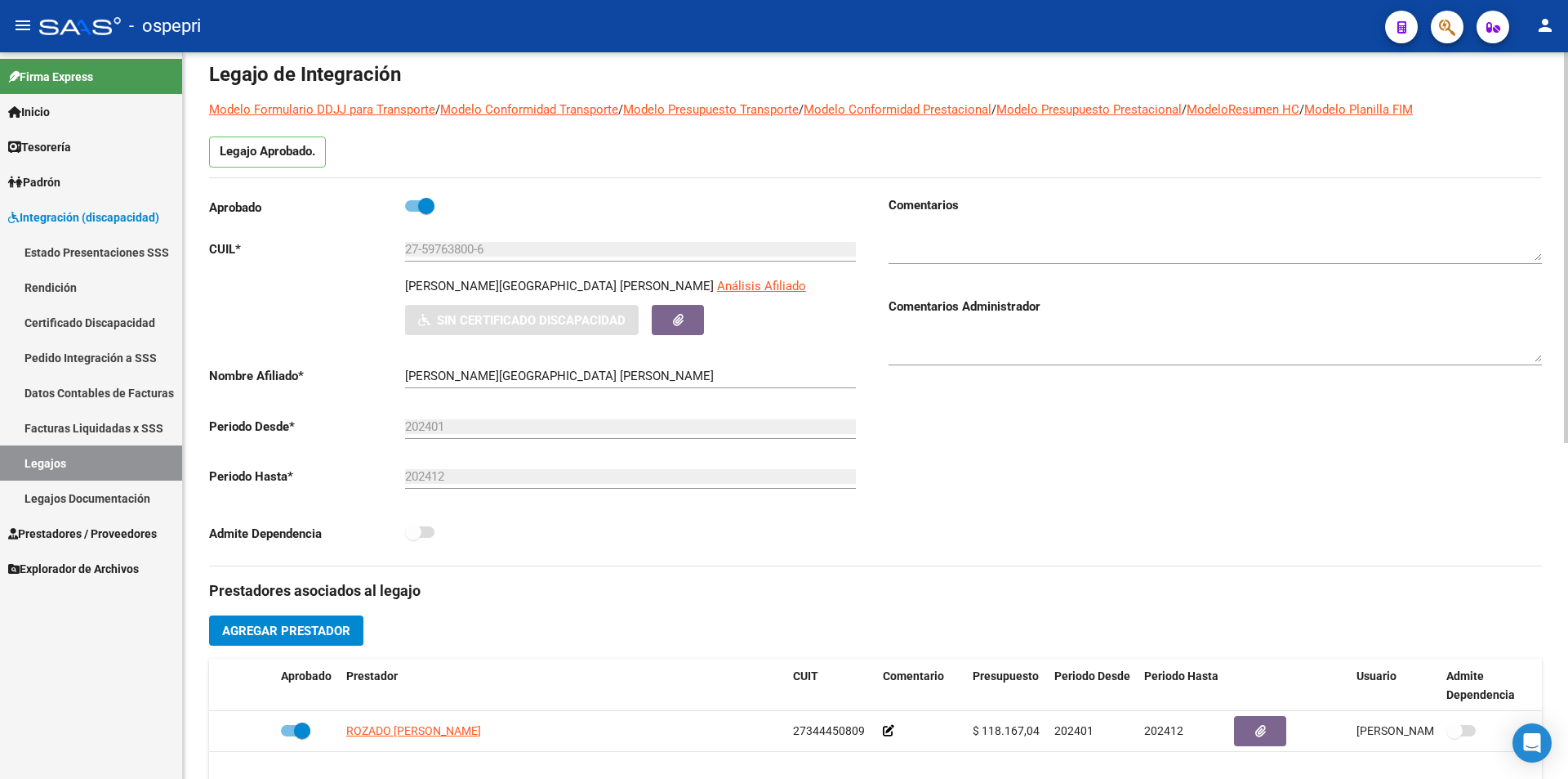
click at [1567, 376] on div at bounding box center [1566, 284] width 4 height 390
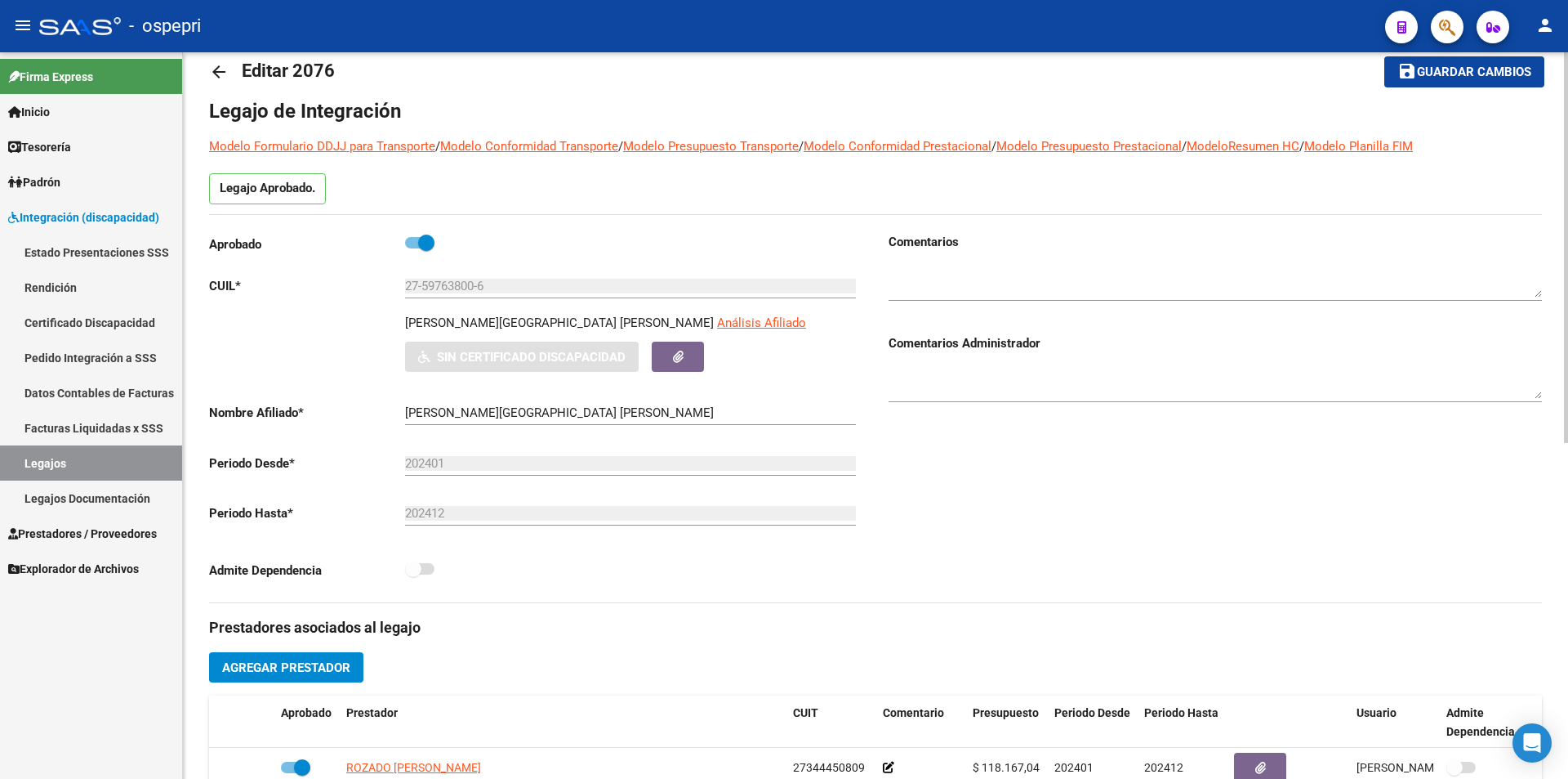
drag, startPoint x: 1559, startPoint y: 441, endPoint x: 1552, endPoint y: 323, distance: 118.2
click at [1552, 323] on div "arrow_back Editar 2076 save Guardar cambios Legajo de Integración Modelo Formul…" at bounding box center [876, 696] width 1385 height 1353
drag, startPoint x: 1562, startPoint y: 310, endPoint x: 1562, endPoint y: 230, distance: 80.0
click at [1562, 230] on div "arrow_back Editar 2076 save Guardar cambios Legajo de Integración Modelo Formul…" at bounding box center [876, 696] width 1385 height 1353
click at [987, 498] on div "Comentarios Comentarios Administrador" at bounding box center [1208, 417] width 666 height 369
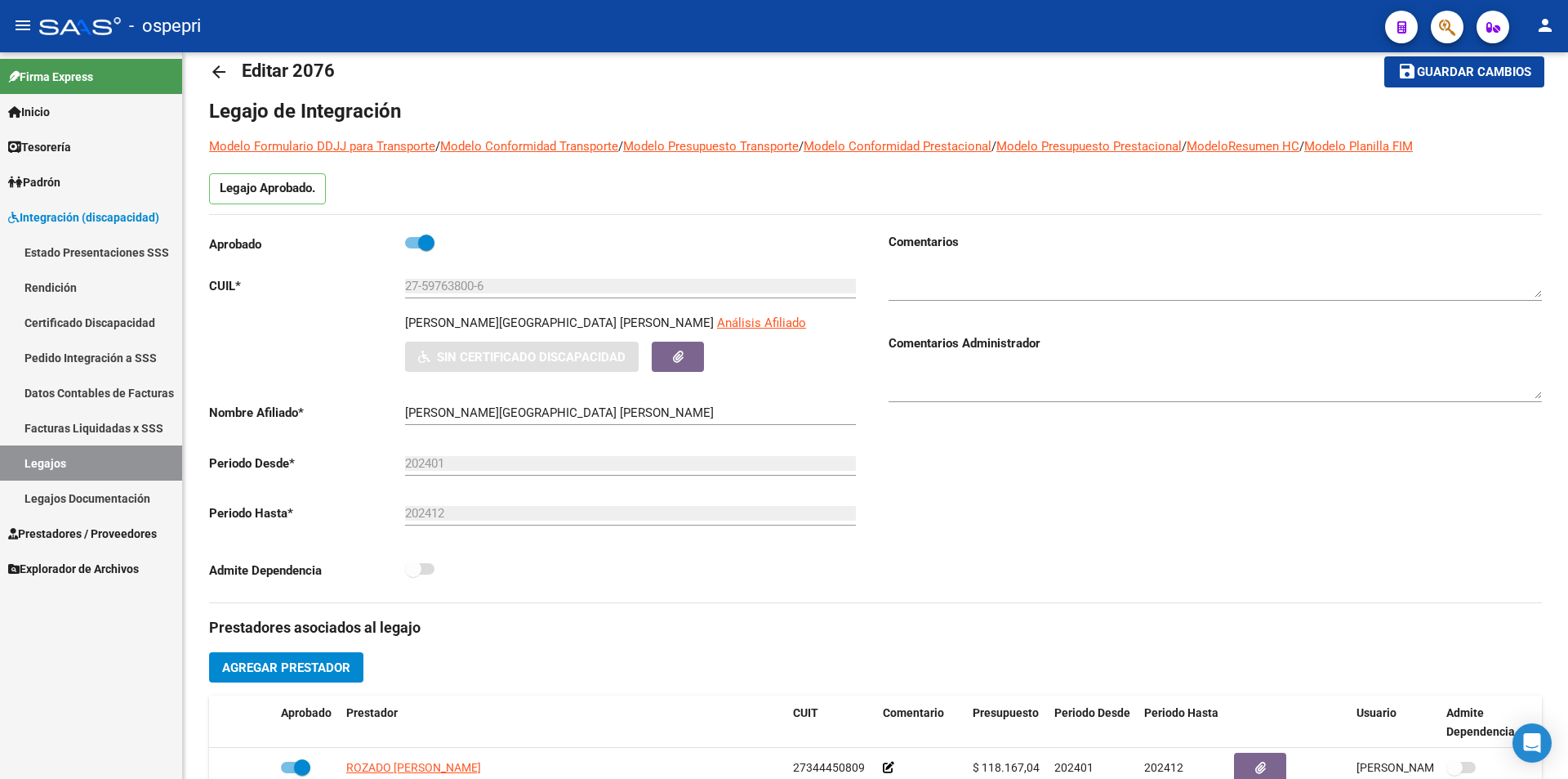
click at [70, 463] on link "Legajos" at bounding box center [91, 463] width 182 height 35
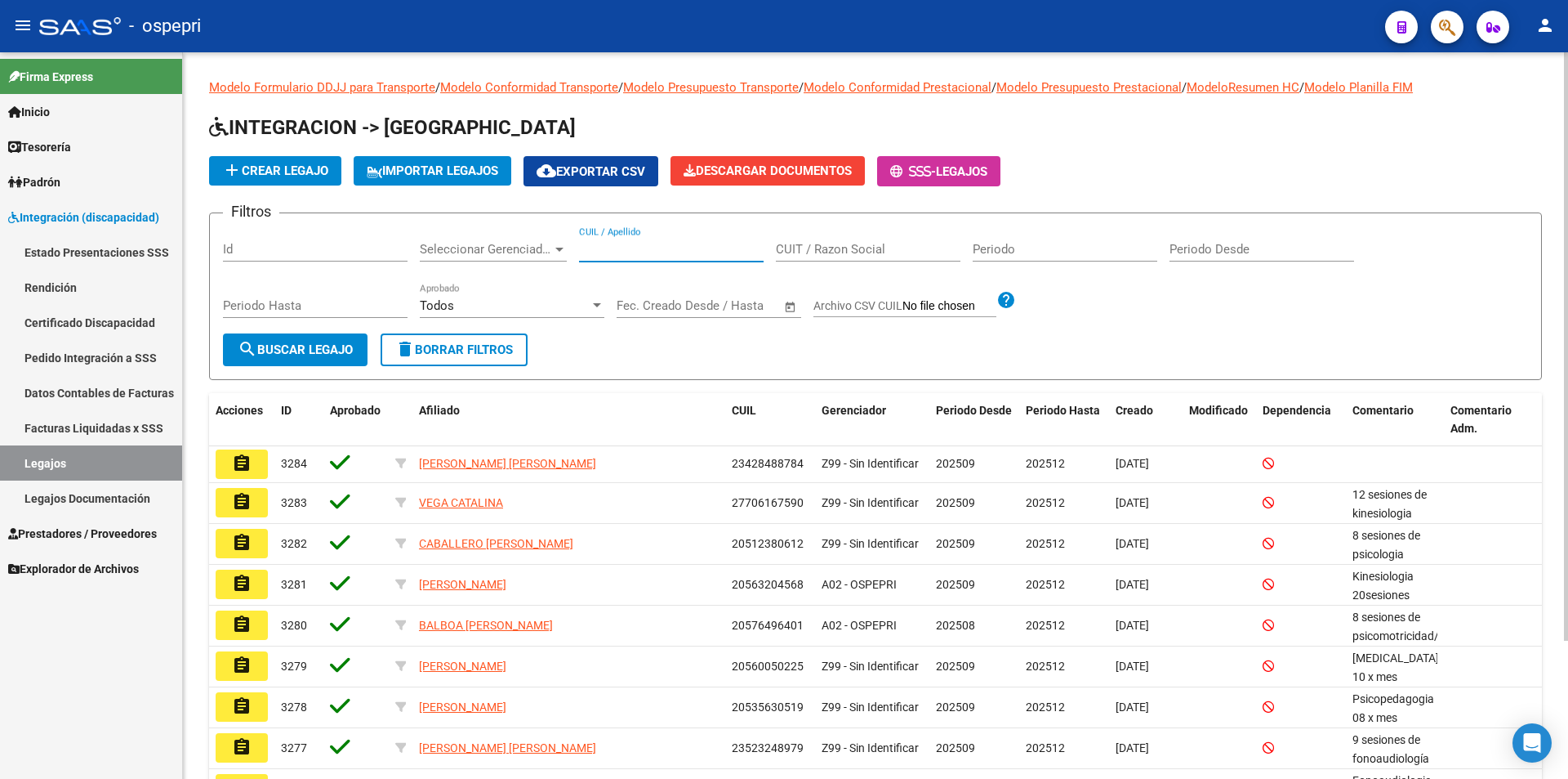
click at [668, 247] on input "CUIL / Apellido" at bounding box center [671, 249] width 185 height 15
paste input "51129075"
type input "51129075"
click at [290, 360] on button "search Buscar Legajo" at bounding box center [295, 350] width 145 height 33
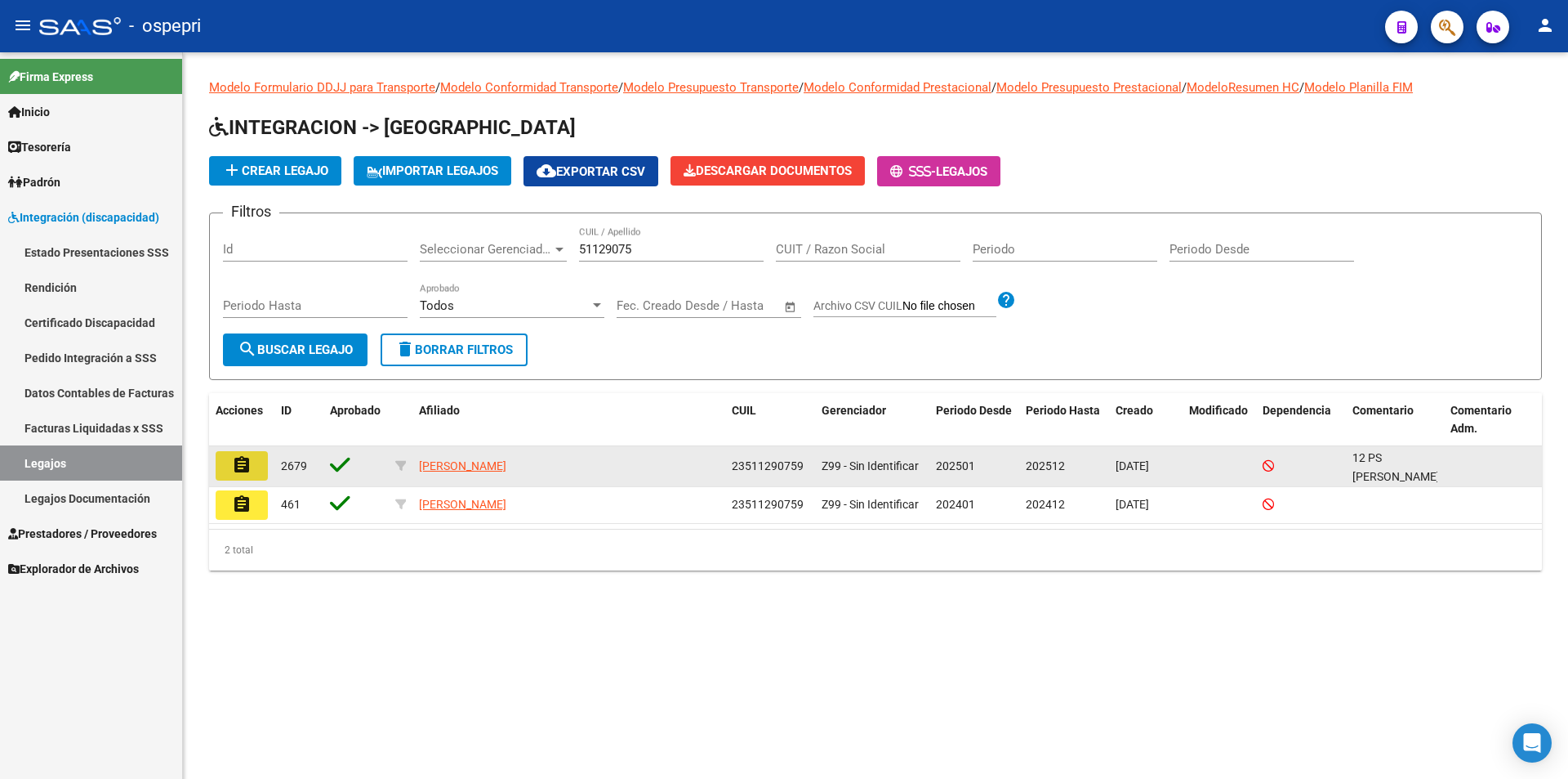
click at [247, 467] on mat-icon "assignment" at bounding box center [241, 465] width 20 height 20
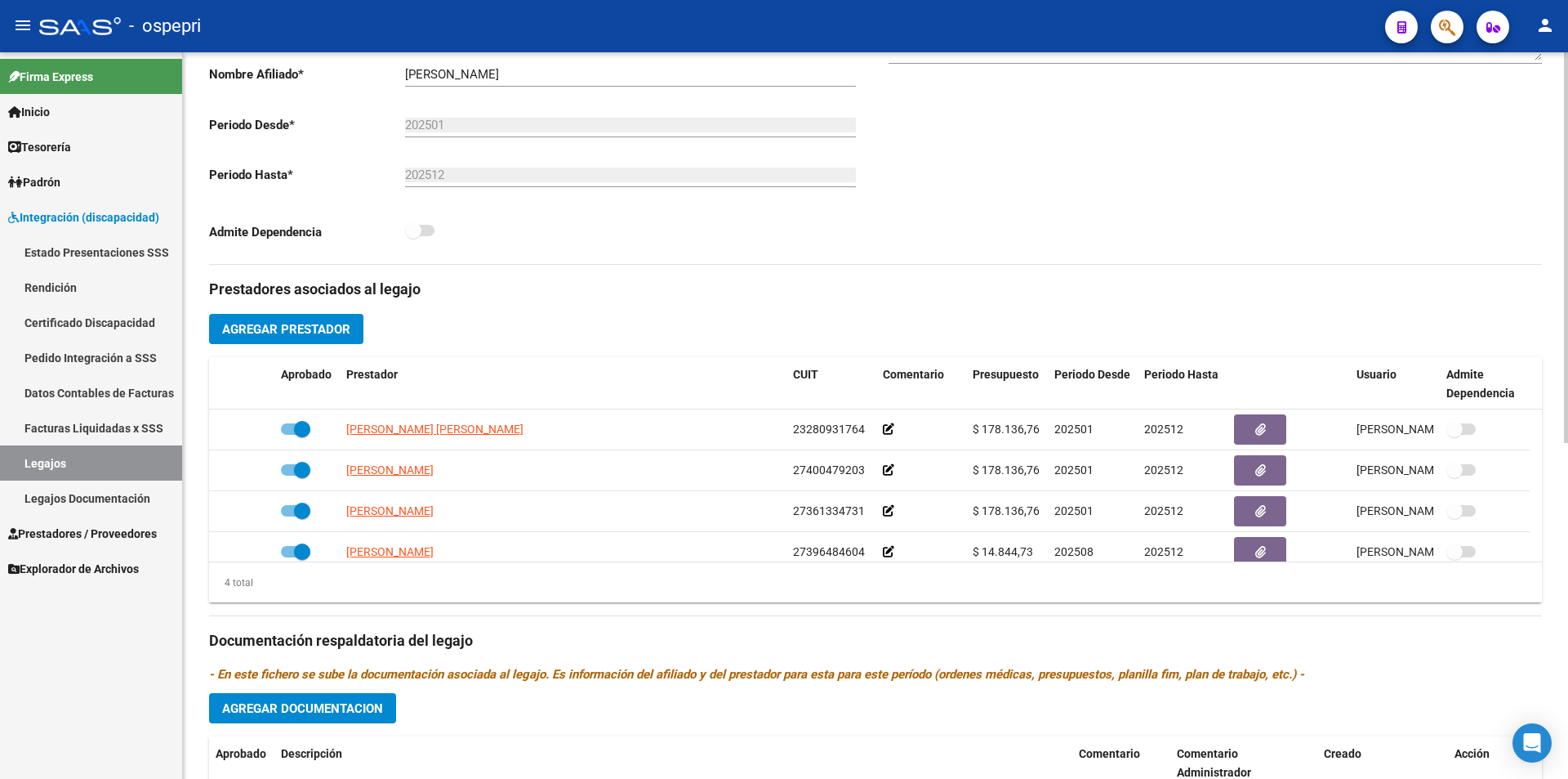
scroll to position [369, 0]
click at [1561, 422] on div "arrow_back Editar 2679 save Guardar cambios Legajo de Integración Modelo Formul…" at bounding box center [877, 359] width 1389 height 1353
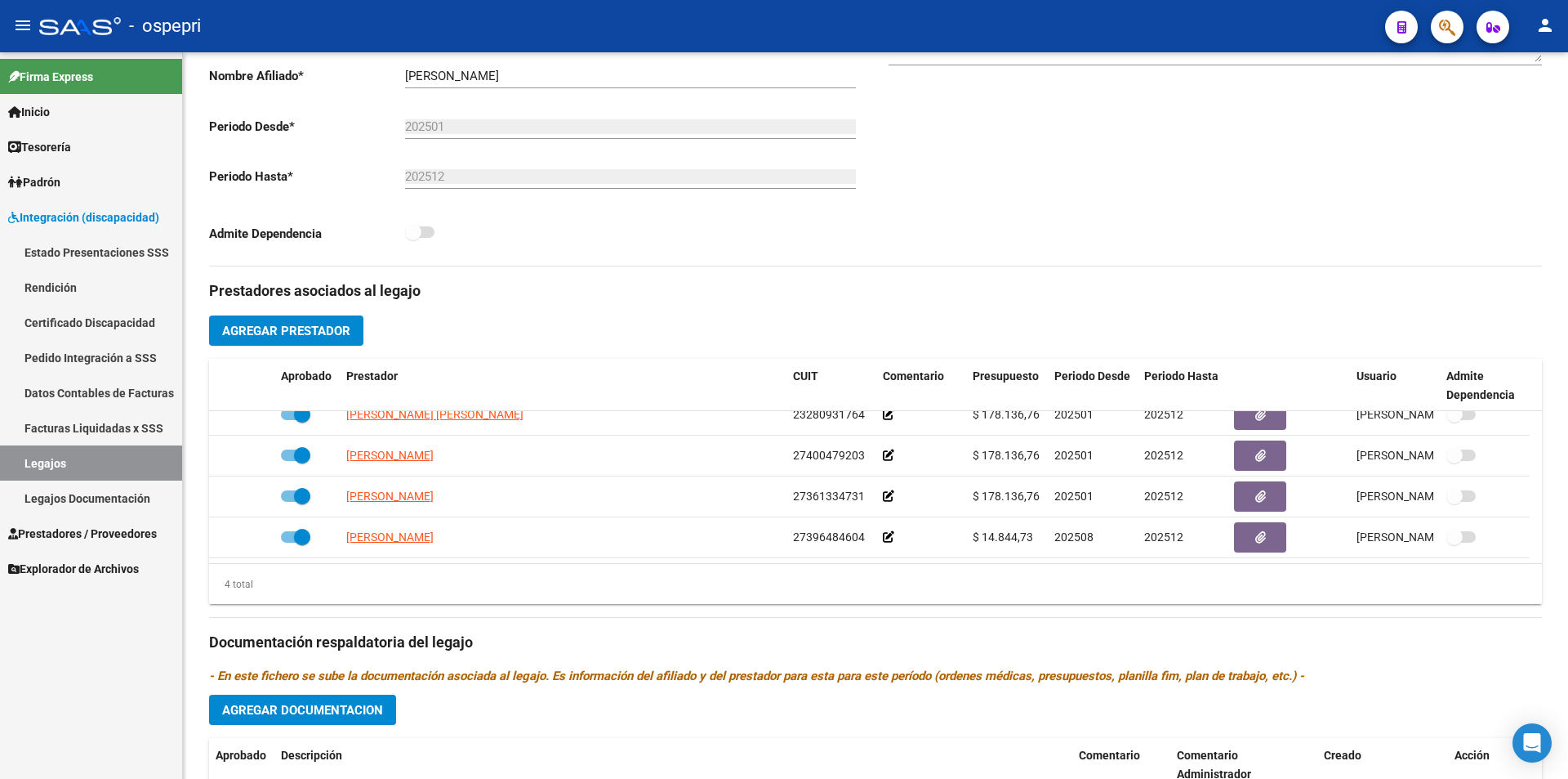
scroll to position [0, 0]
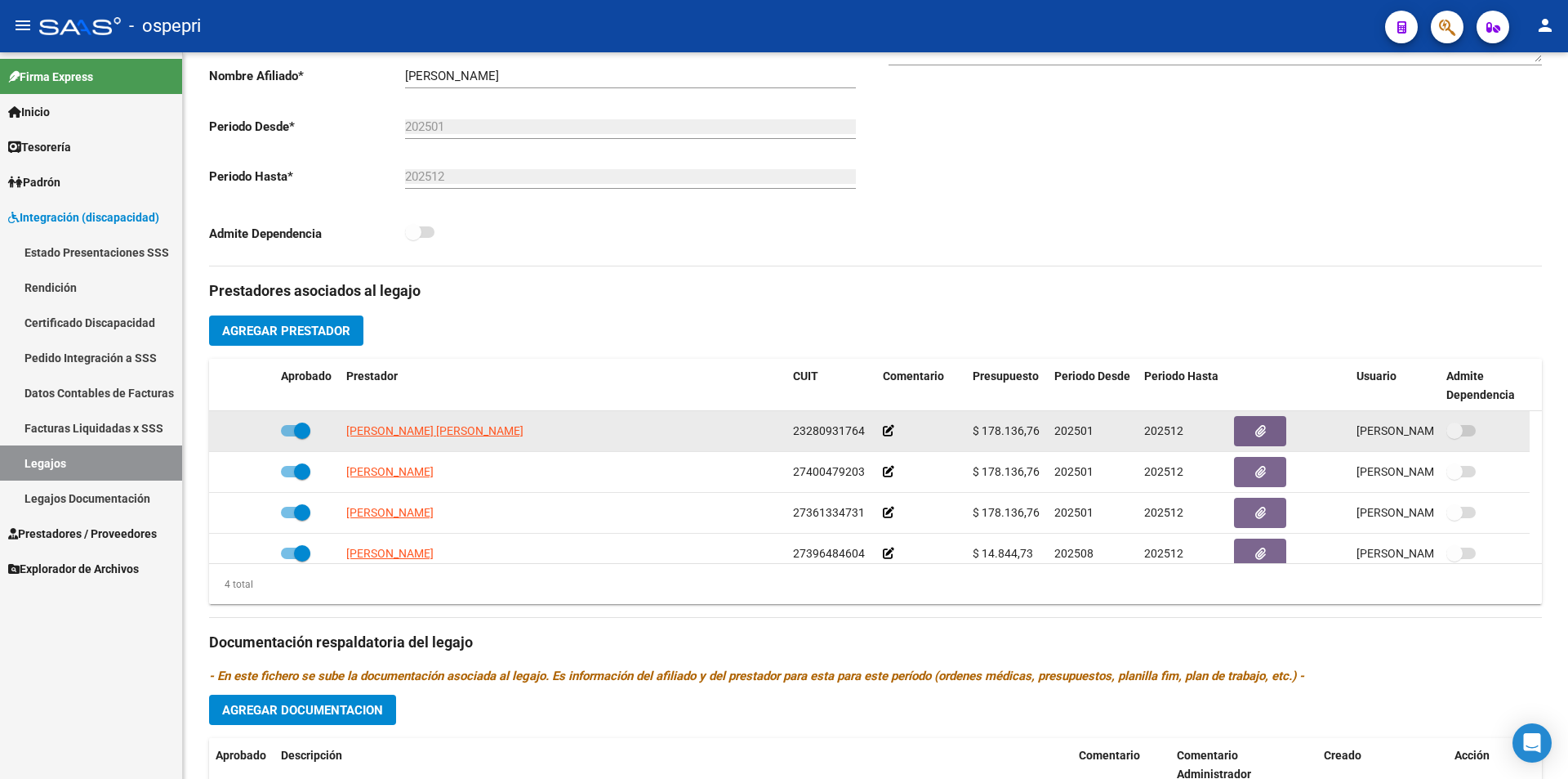
drag, startPoint x: 1042, startPoint y: 432, endPoint x: 981, endPoint y: 433, distance: 61.0
click at [981, 433] on datatable-body-cell "$ 178.136,76" at bounding box center [1006, 431] width 81 height 40
copy span "178.136,76"
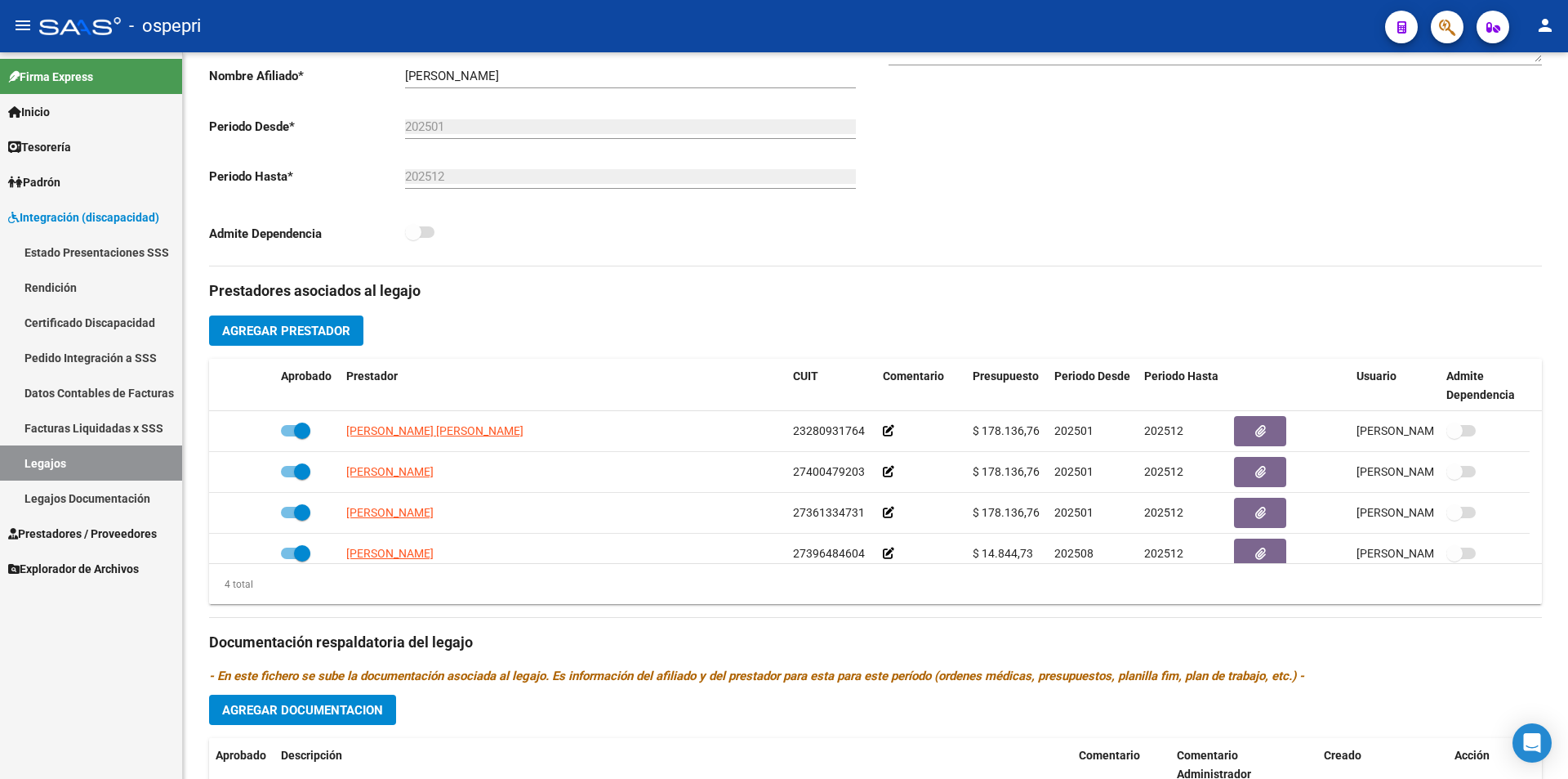
scroll to position [16, 0]
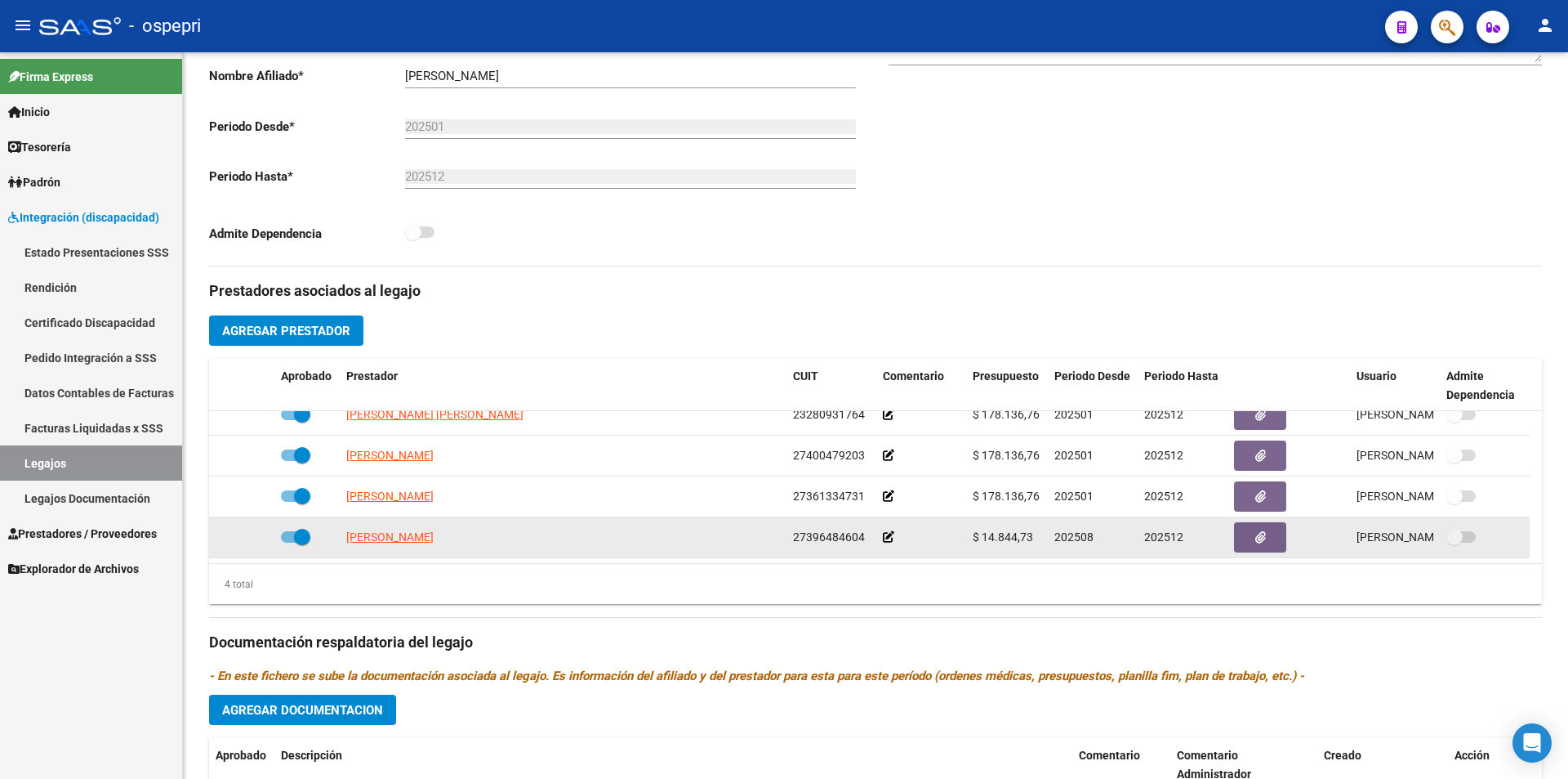
drag, startPoint x: 1034, startPoint y: 535, endPoint x: 979, endPoint y: 543, distance: 55.6
click at [979, 543] on div "$ 14.844,73" at bounding box center [1007, 537] width 69 height 19
copy span "14.844,73"
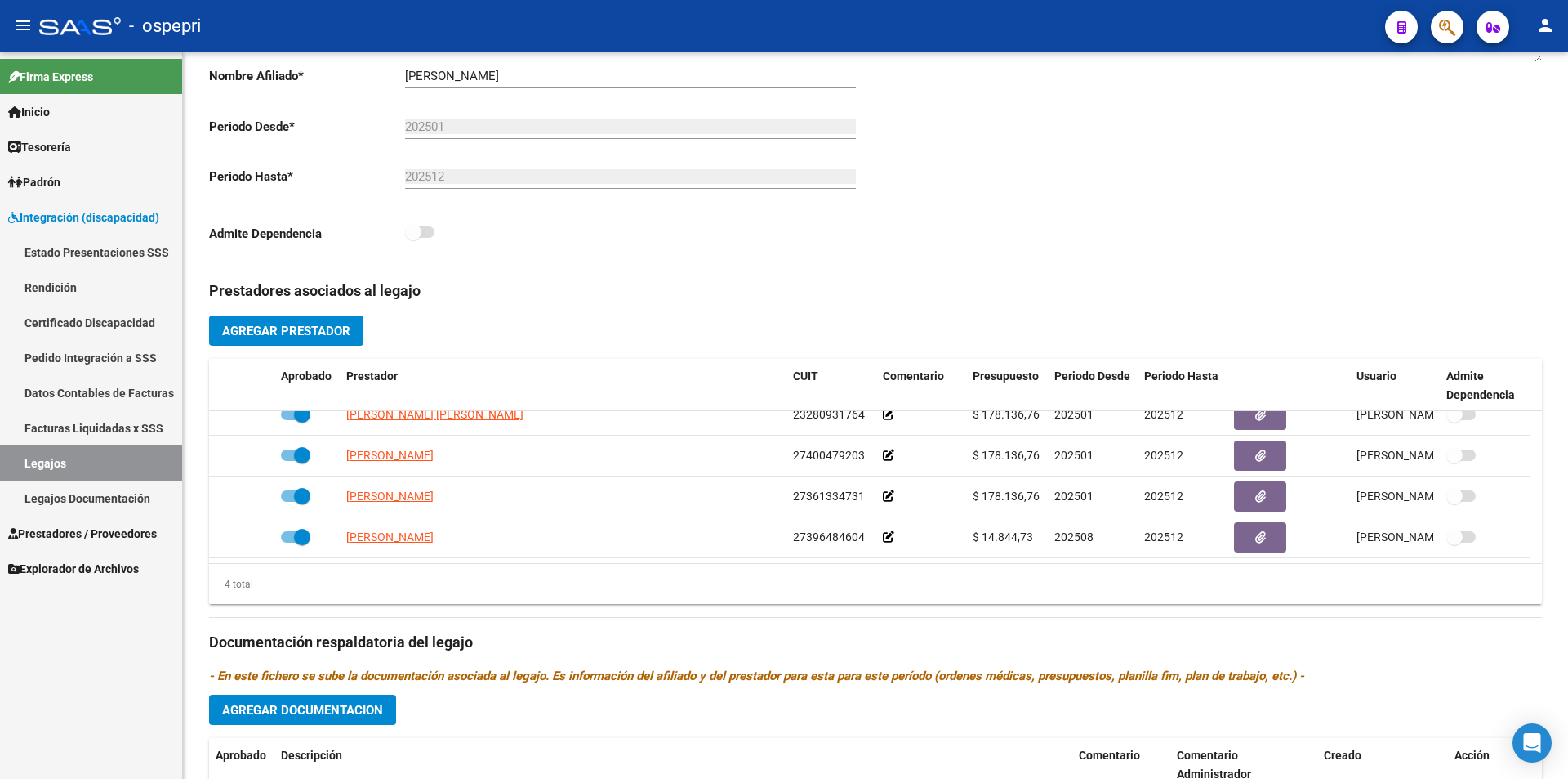
scroll to position [0, 0]
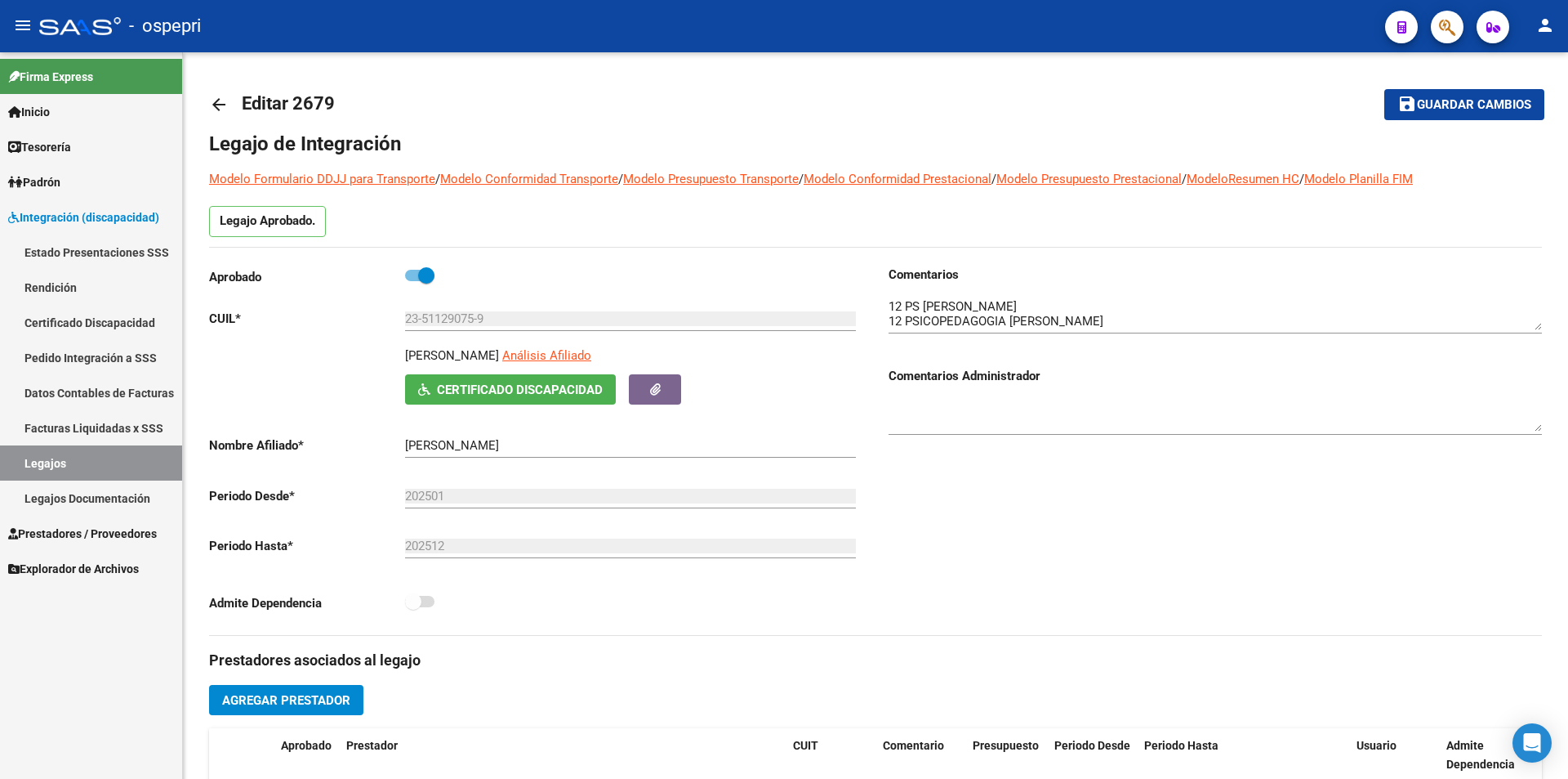
click at [1530, 238] on div "arrow_back Editar 2679 save Guardar cambios Legajo de Integración Modelo Formul…" at bounding box center [877, 729] width 1389 height 1353
click at [77, 463] on link "Legajos" at bounding box center [91, 463] width 182 height 35
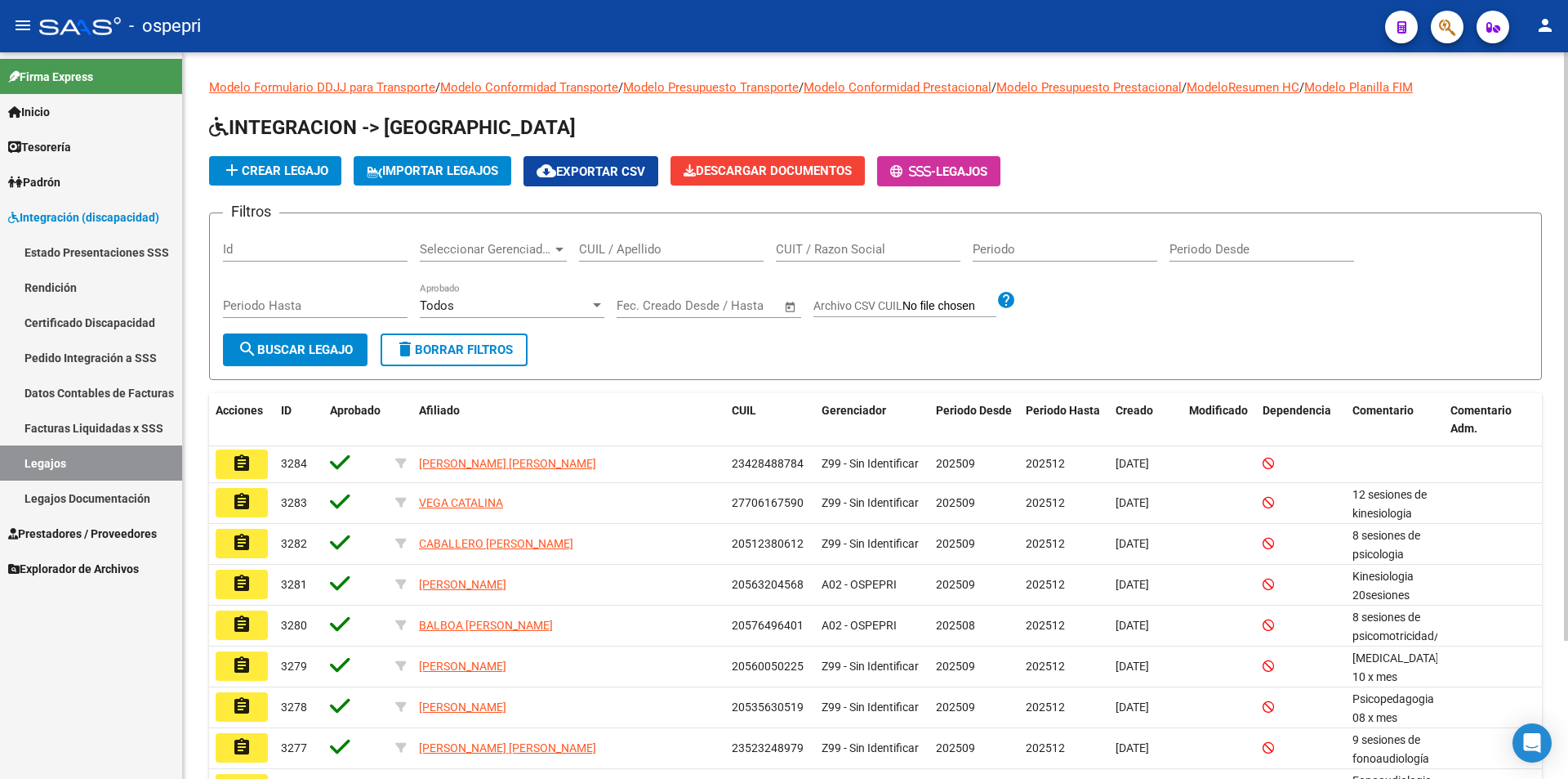
click at [582, 241] on div "CUIL / Apellido" at bounding box center [671, 243] width 185 height 35
paste input "568464127"
click at [287, 348] on span "search Buscar Legajo" at bounding box center [295, 350] width 115 height 15
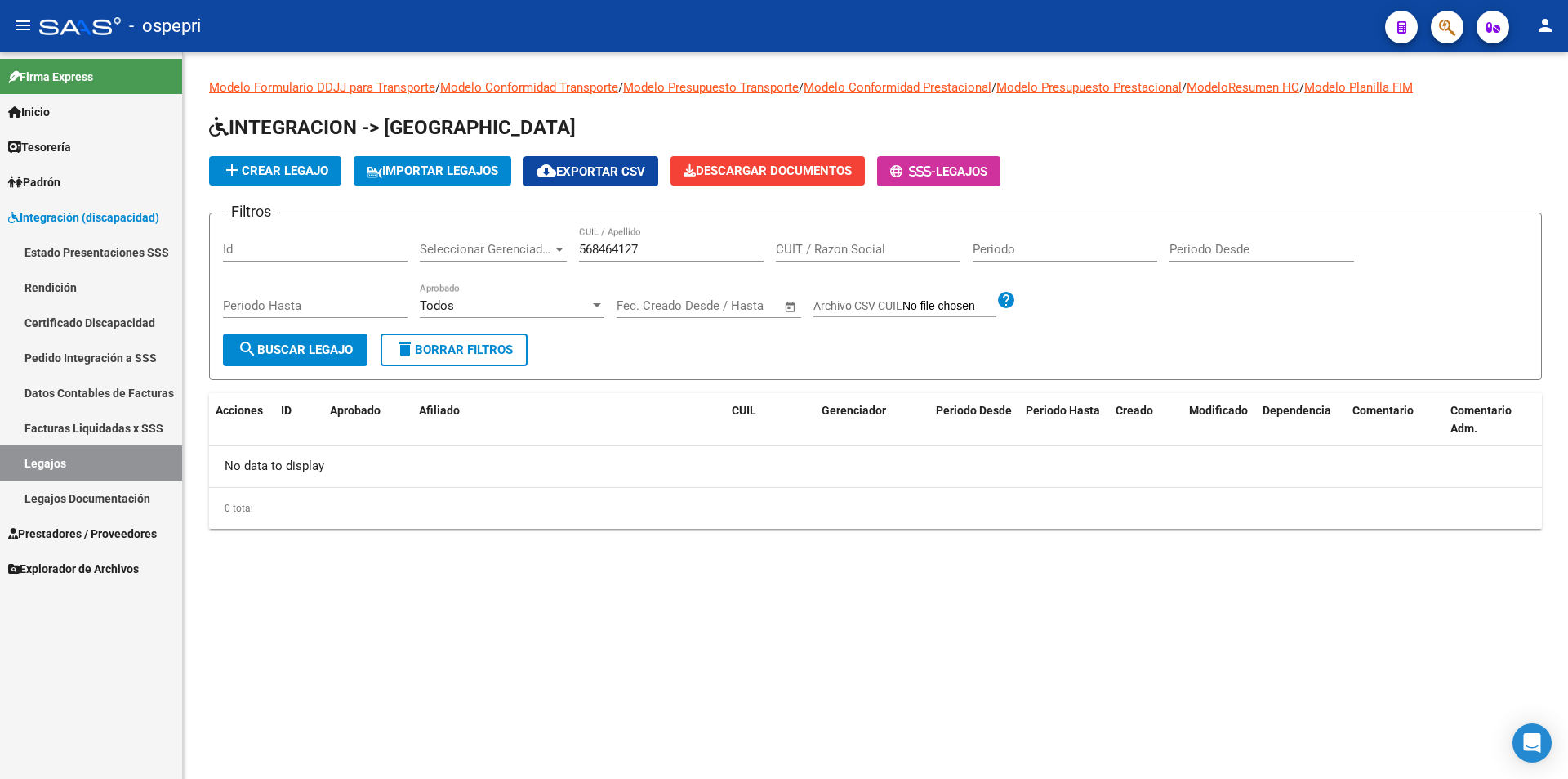
click at [329, 326] on div "Periodo Hasta" at bounding box center [315, 308] width 185 height 51
click at [301, 357] on button "search Buscar Legajo" at bounding box center [295, 350] width 145 height 33
drag, startPoint x: 708, startPoint y: 247, endPoint x: 472, endPoint y: 269, distance: 237.0
click at [472, 269] on div "Filtros Id Seleccionar Gerenciador Seleccionar Gerenciador 568464127 CUIL / Ape…" at bounding box center [875, 279] width 1305 height 107
paste input "text"
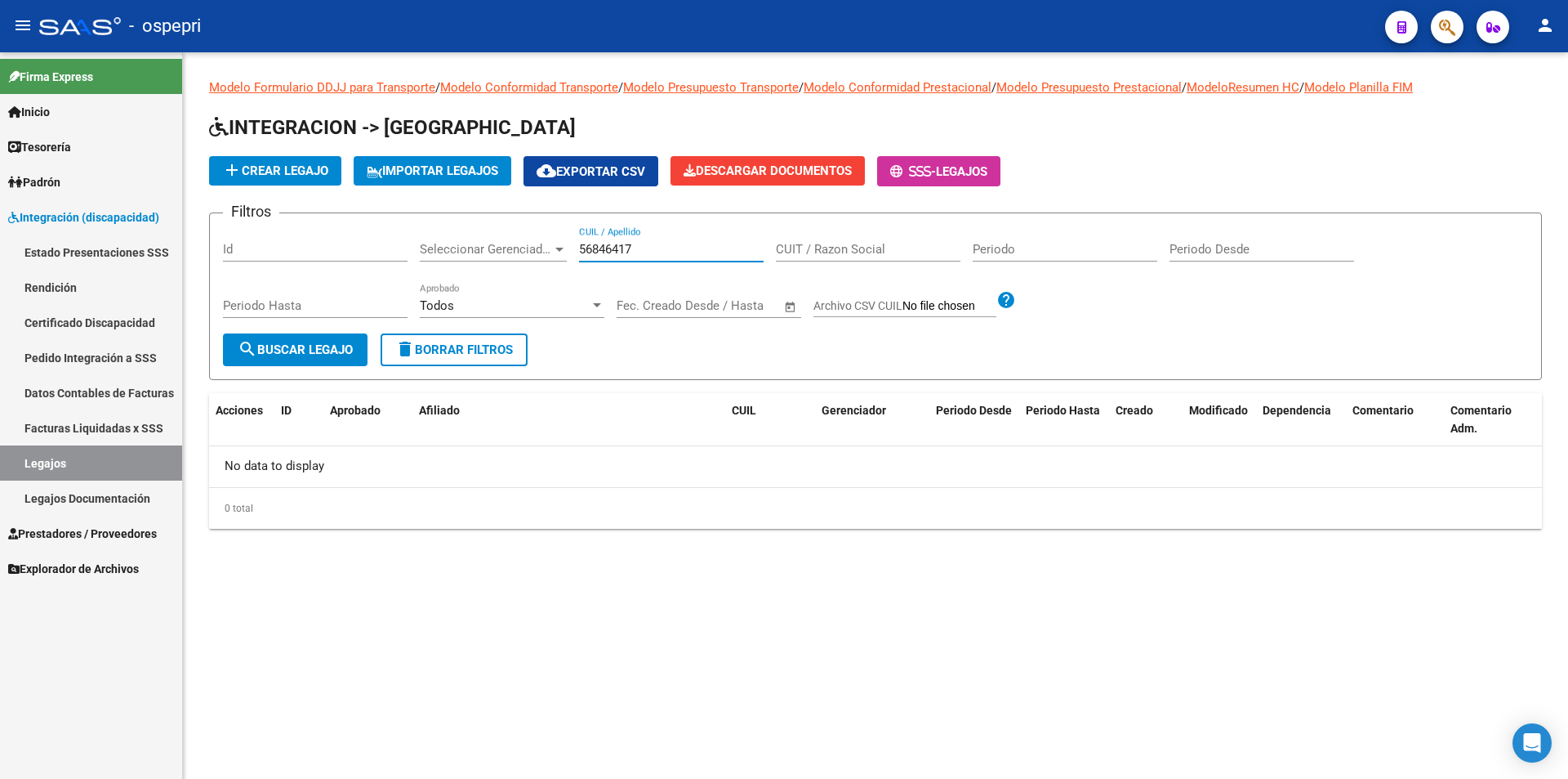
type input "56846417"
click at [295, 341] on button "search Buscar Legajo" at bounding box center [295, 350] width 145 height 33
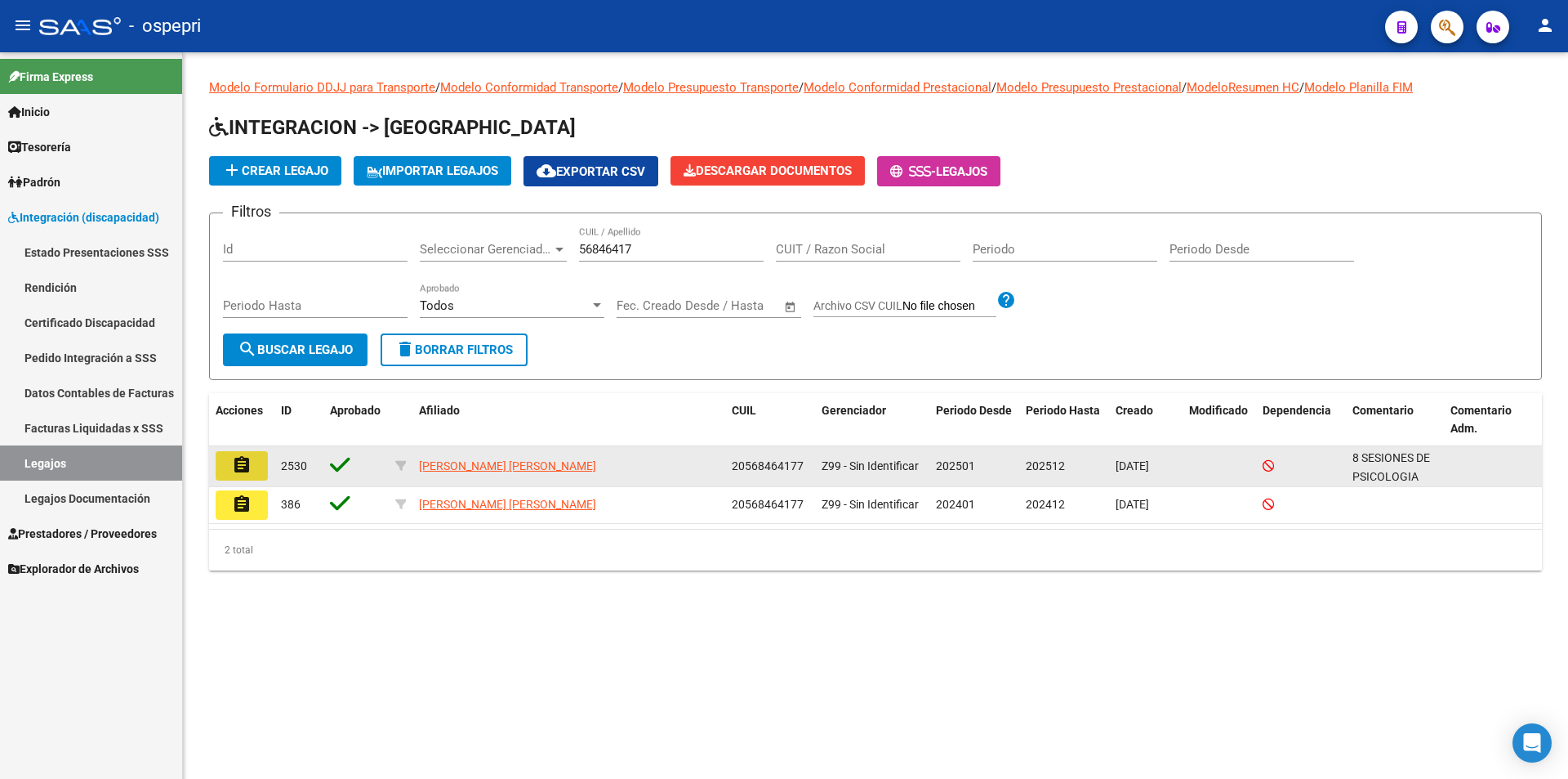
click at [249, 463] on mat-icon "assignment" at bounding box center [241, 465] width 20 height 20
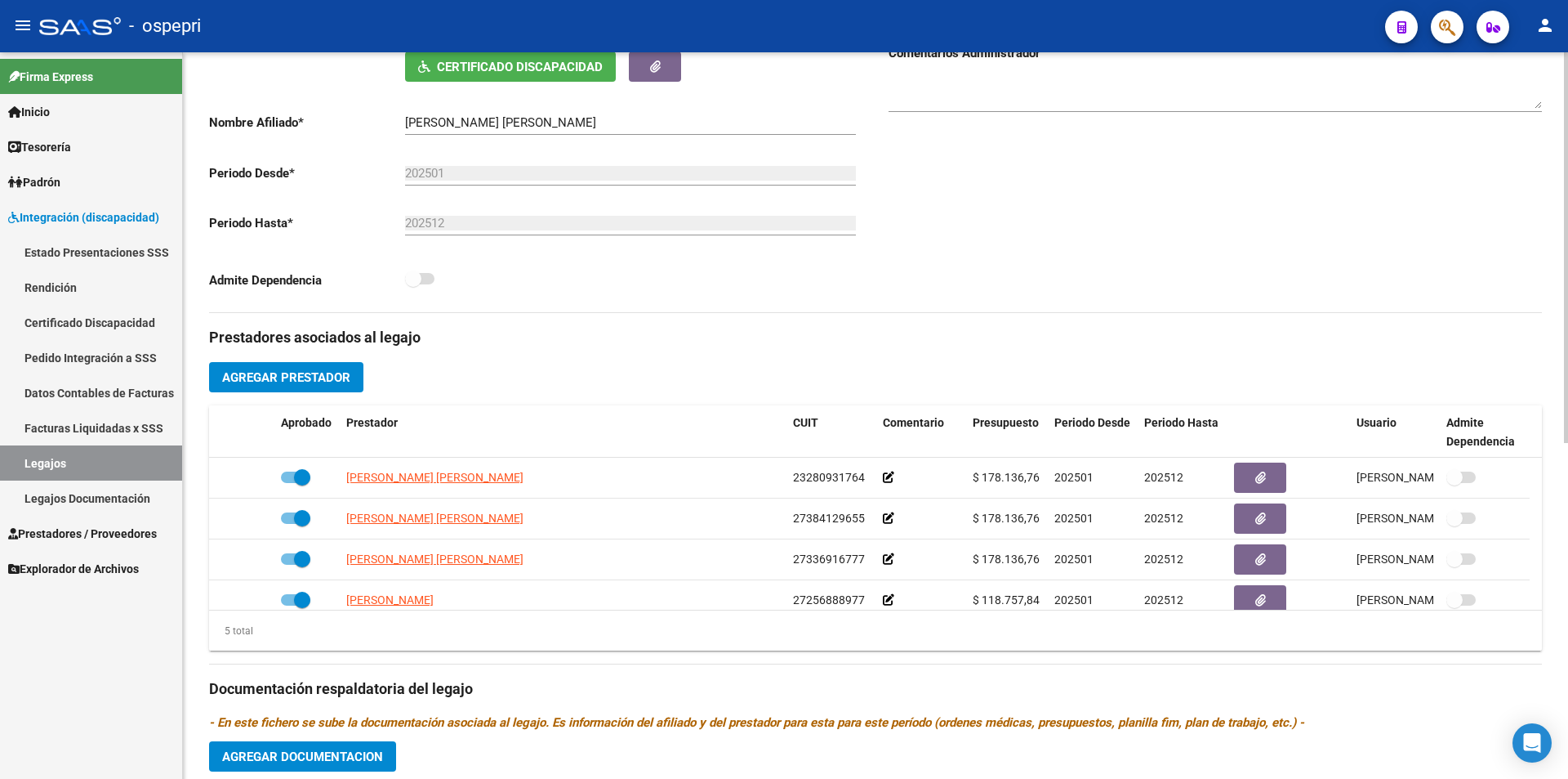
scroll to position [348, 0]
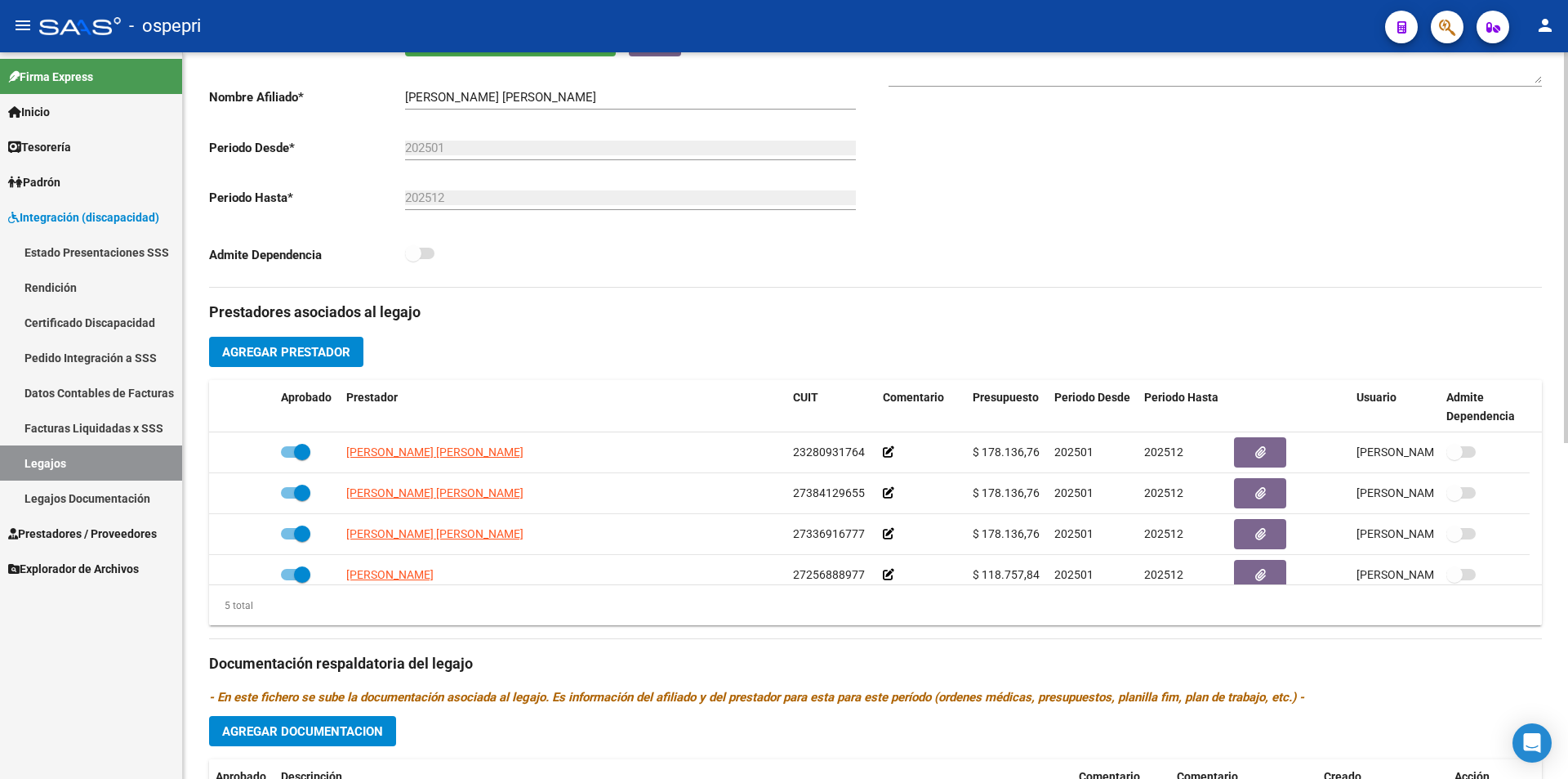
click at [1553, 493] on div "arrow_back Editar 2530 save Guardar cambios Legajo de Integración Modelo Formul…" at bounding box center [877, 380] width 1389 height 1353
drag, startPoint x: 1544, startPoint y: 465, endPoint x: 1544, endPoint y: 486, distance: 21.0
click at [1544, 486] on div "arrow_back Editar 2530 save Guardar cambios Legajo de Integración Modelo Formul…" at bounding box center [876, 380] width 1385 height 1353
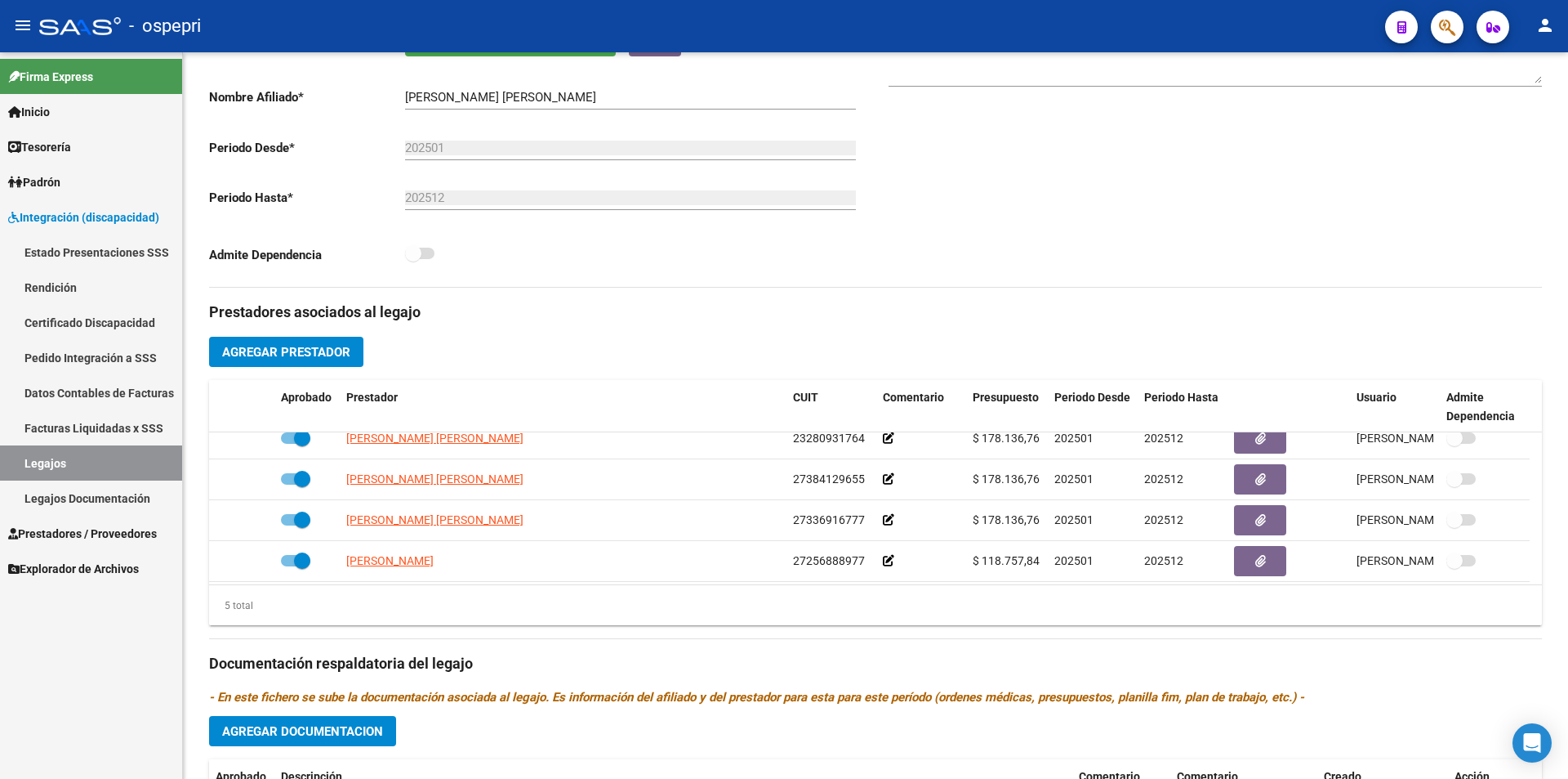
scroll to position [0, 0]
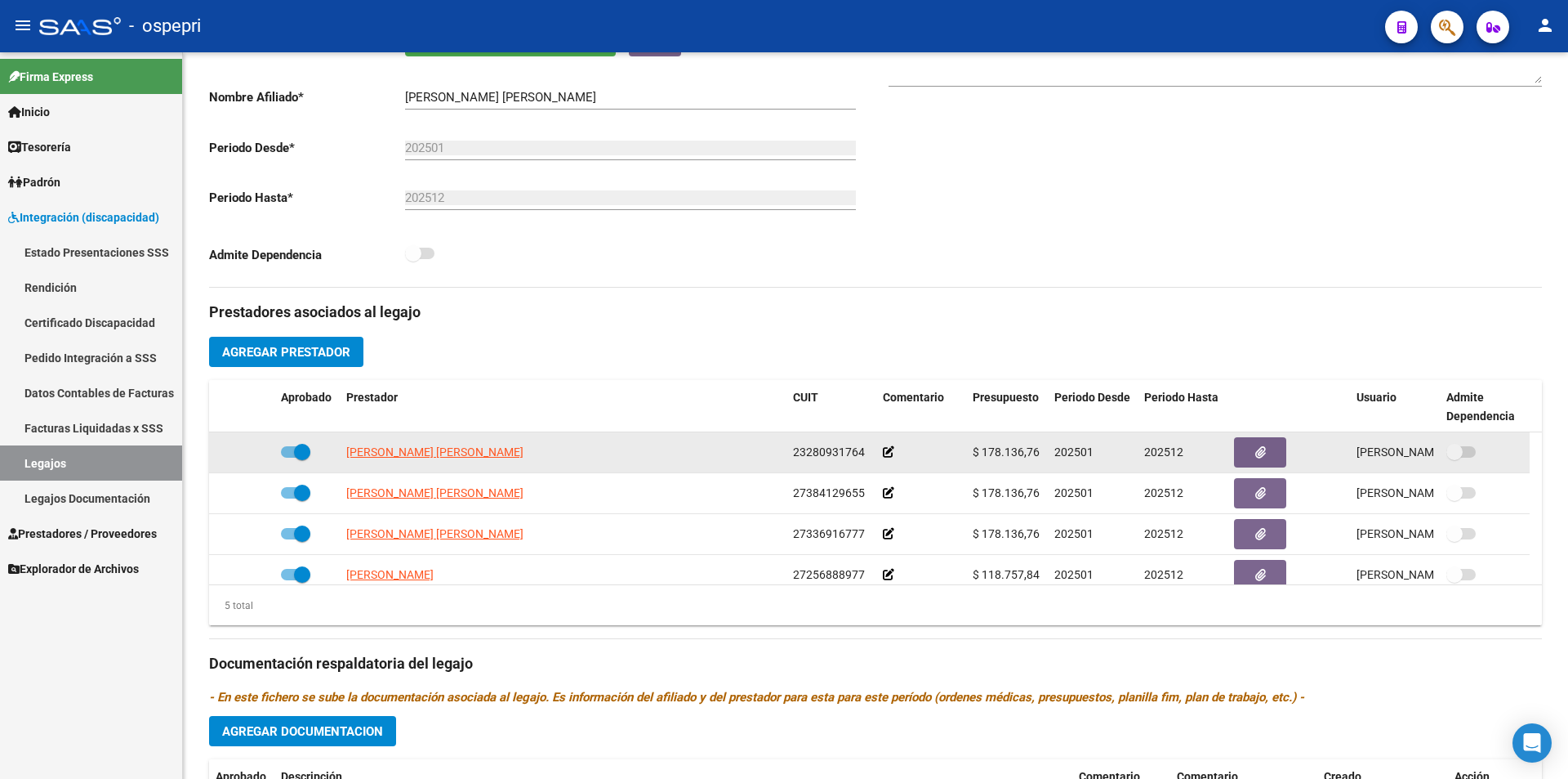
drag, startPoint x: 1042, startPoint y: 453, endPoint x: 985, endPoint y: 454, distance: 57.0
click at [985, 454] on datatable-body-cell "$ 178.136,76" at bounding box center [1006, 452] width 81 height 40
copy span "178.136,76"
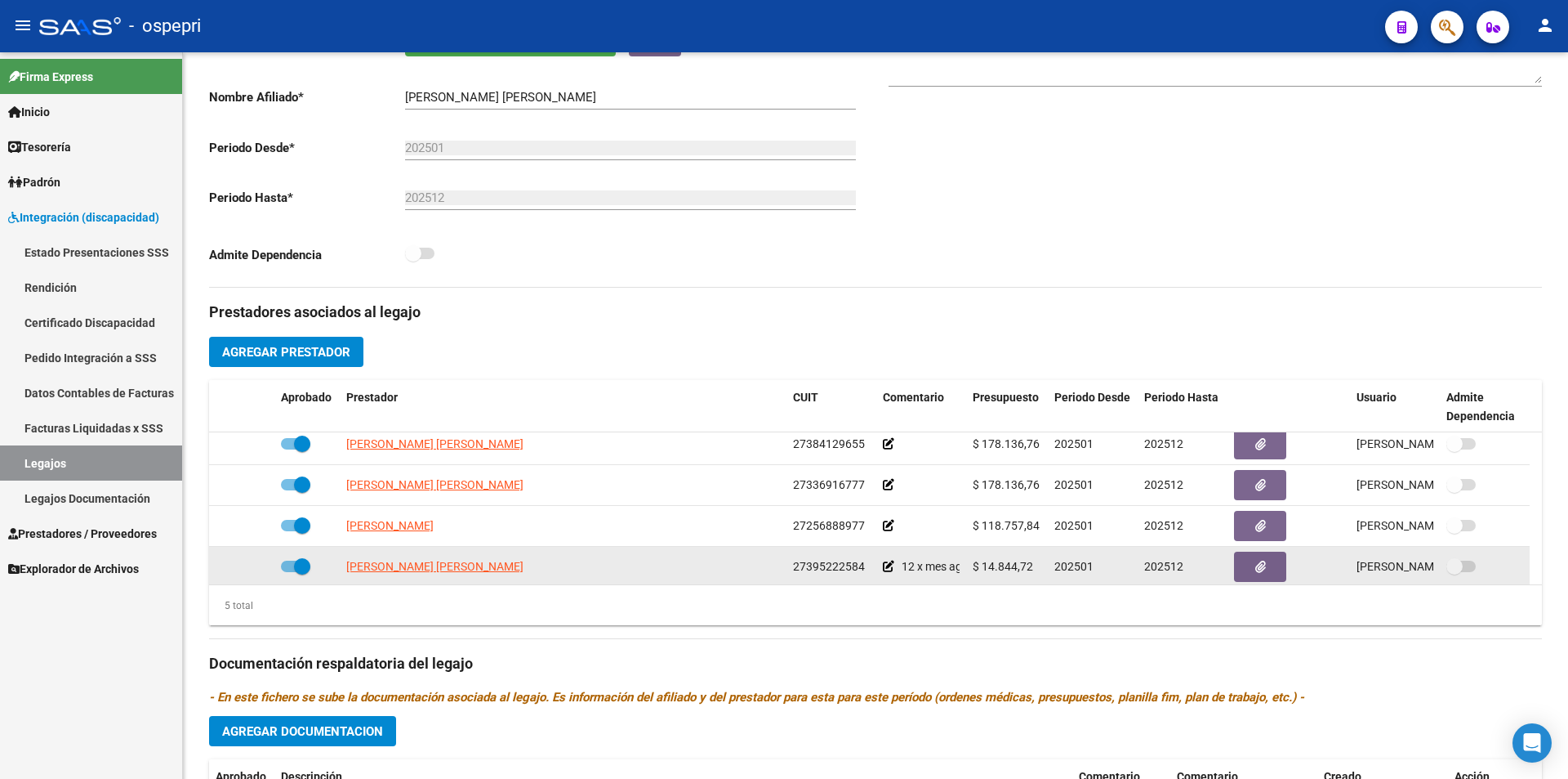
scroll to position [52, 0]
drag, startPoint x: 1044, startPoint y: 570, endPoint x: 1006, endPoint y: 554, distance: 41.2
click at [1002, 563] on datatable-scroller "[PERSON_NAME] [PERSON_NAME] 27384129655 $ 178.136,76 202501 202512 [PERSON_NAME…" at bounding box center [876, 482] width 1333 height 205
click at [1006, 553] on datatable-body-cell "$ 14.844,72" at bounding box center [1006, 564] width 81 height 40
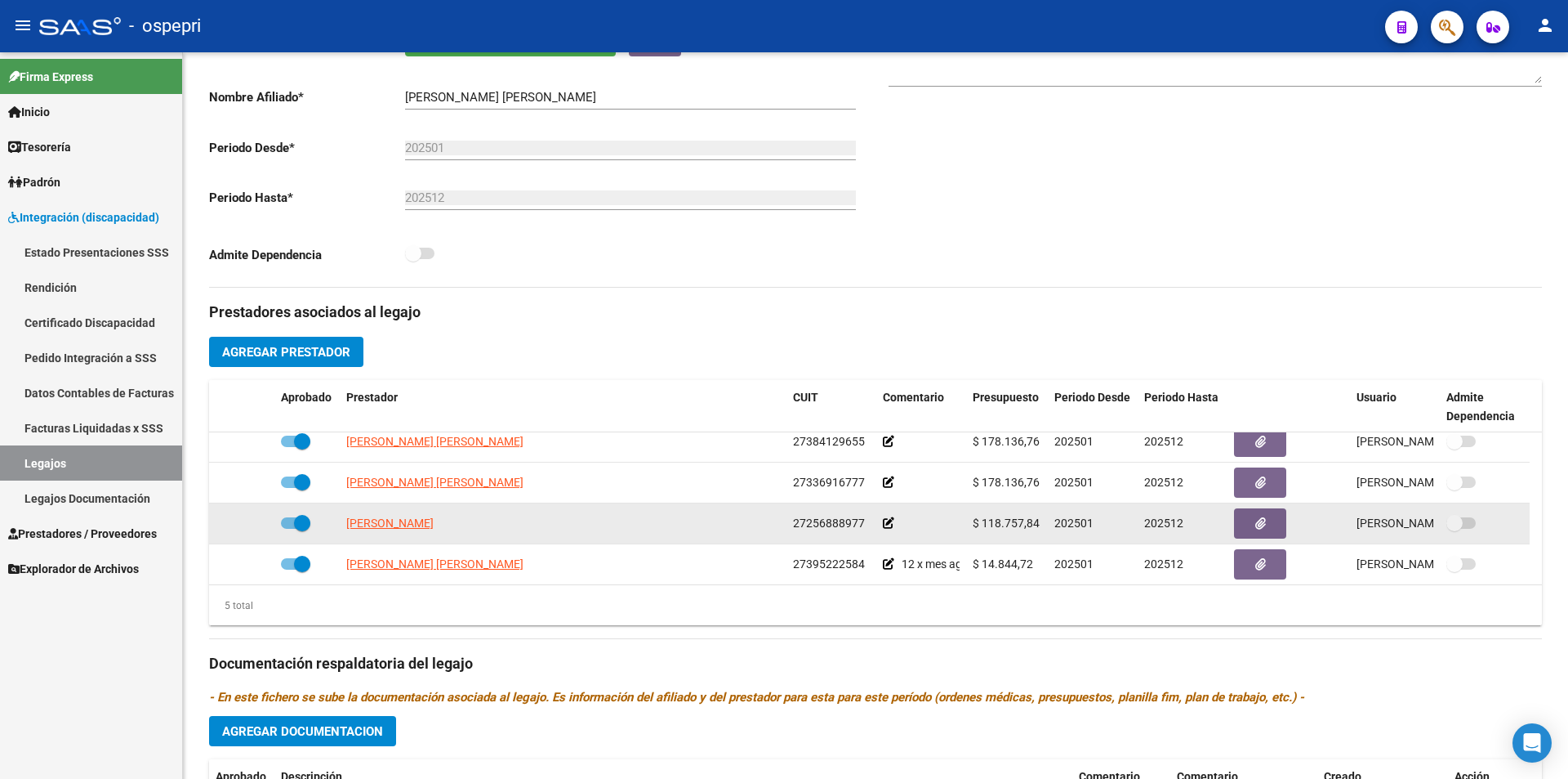
drag, startPoint x: 1040, startPoint y: 524, endPoint x: 984, endPoint y: 520, distance: 56.1
click at [984, 520] on div "$ 118.757,84" at bounding box center [1007, 523] width 69 height 19
copy span "118.757,84"
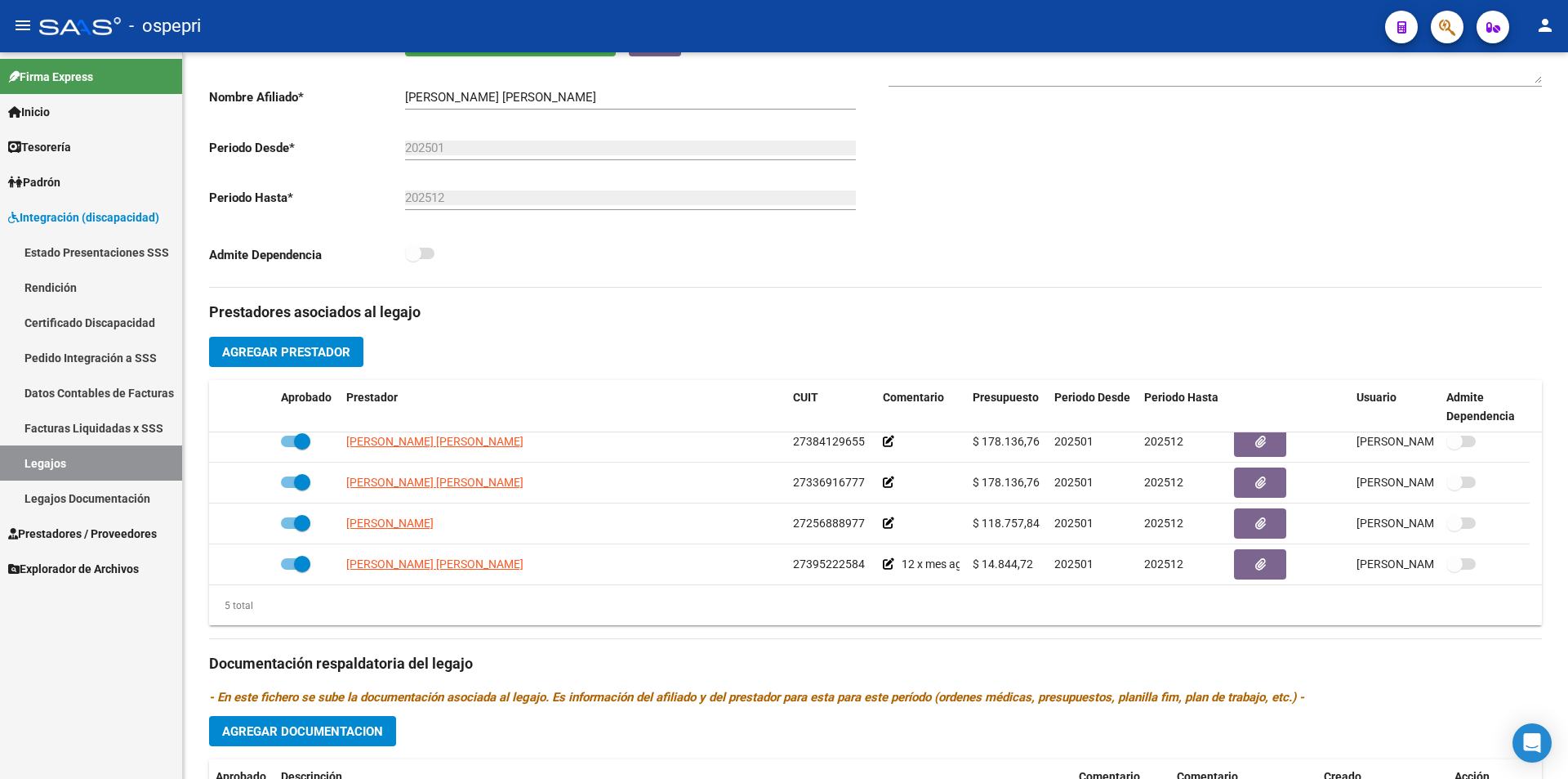
click at [1016, 597] on div "5 total" at bounding box center [876, 606] width 1333 height 41
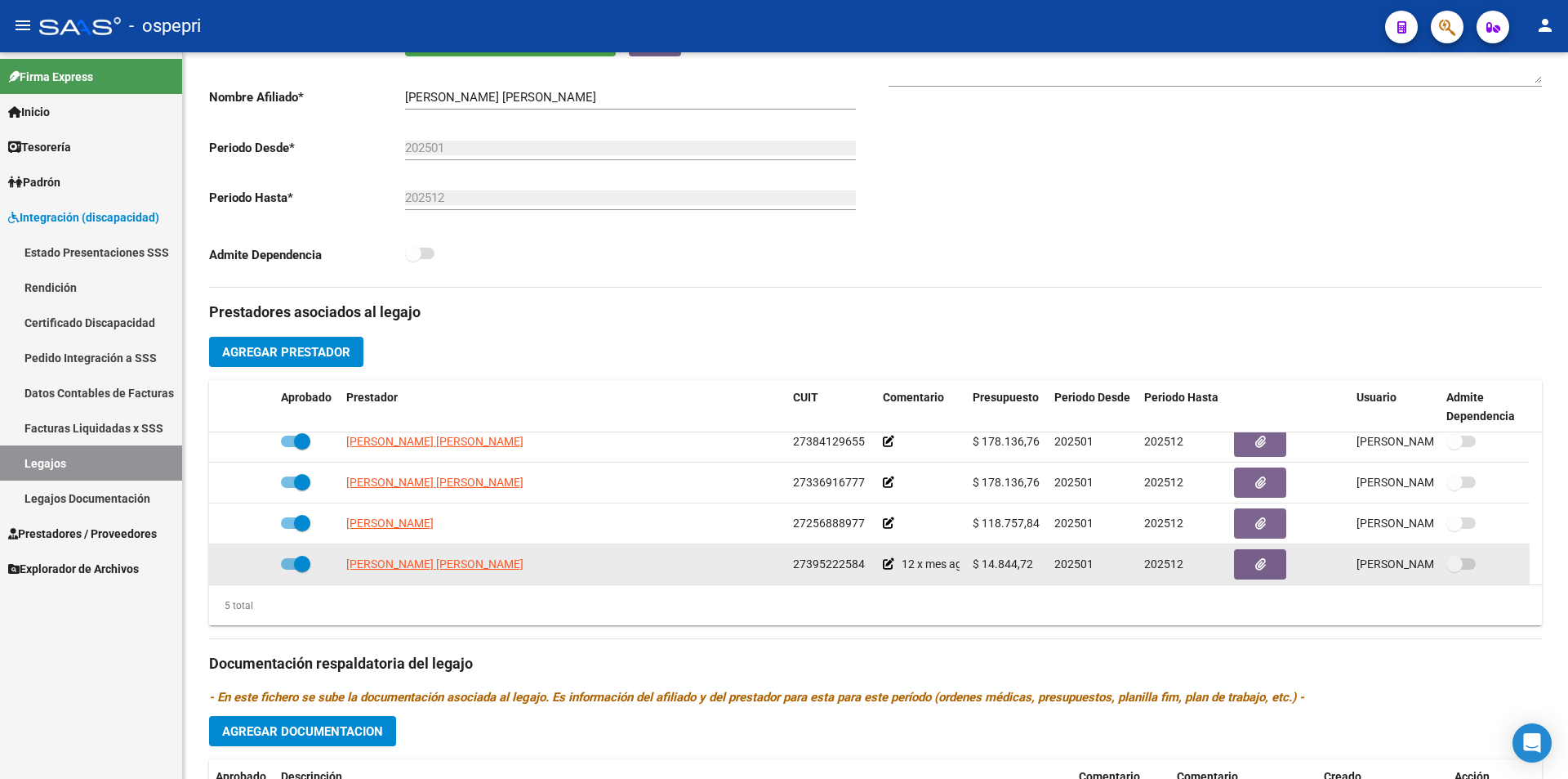
drag, startPoint x: 1036, startPoint y: 564, endPoint x: 984, endPoint y: 569, distance: 52.2
click at [984, 569] on div "$ 14.844,72" at bounding box center [1007, 564] width 69 height 19
copy span "14.844,72"
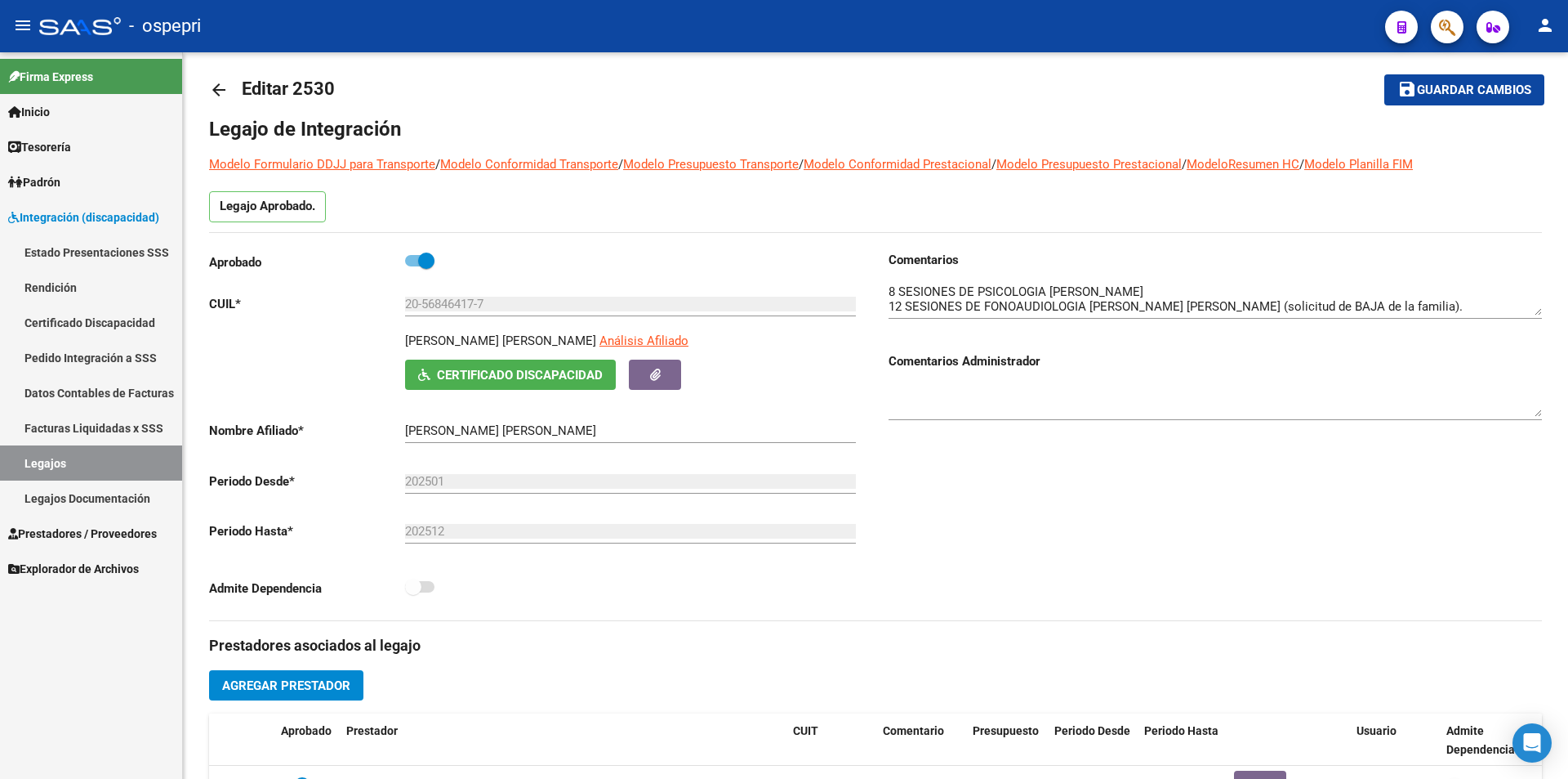
scroll to position [0, 0]
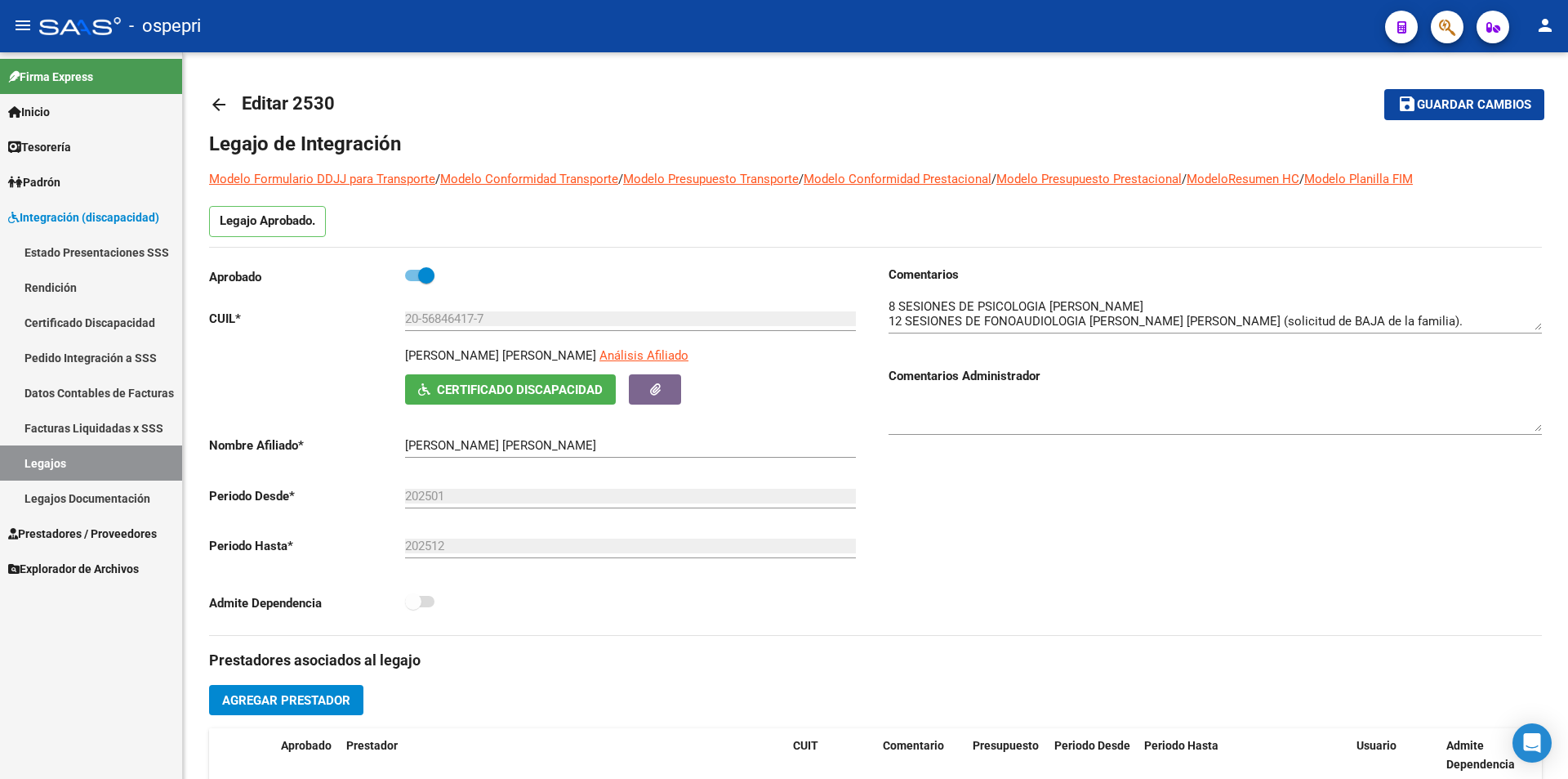
click at [1562, 142] on div "arrow_back Editar 2530 save Guardar cambios Legajo de Integración Modelo Formul…" at bounding box center [877, 729] width 1389 height 1353
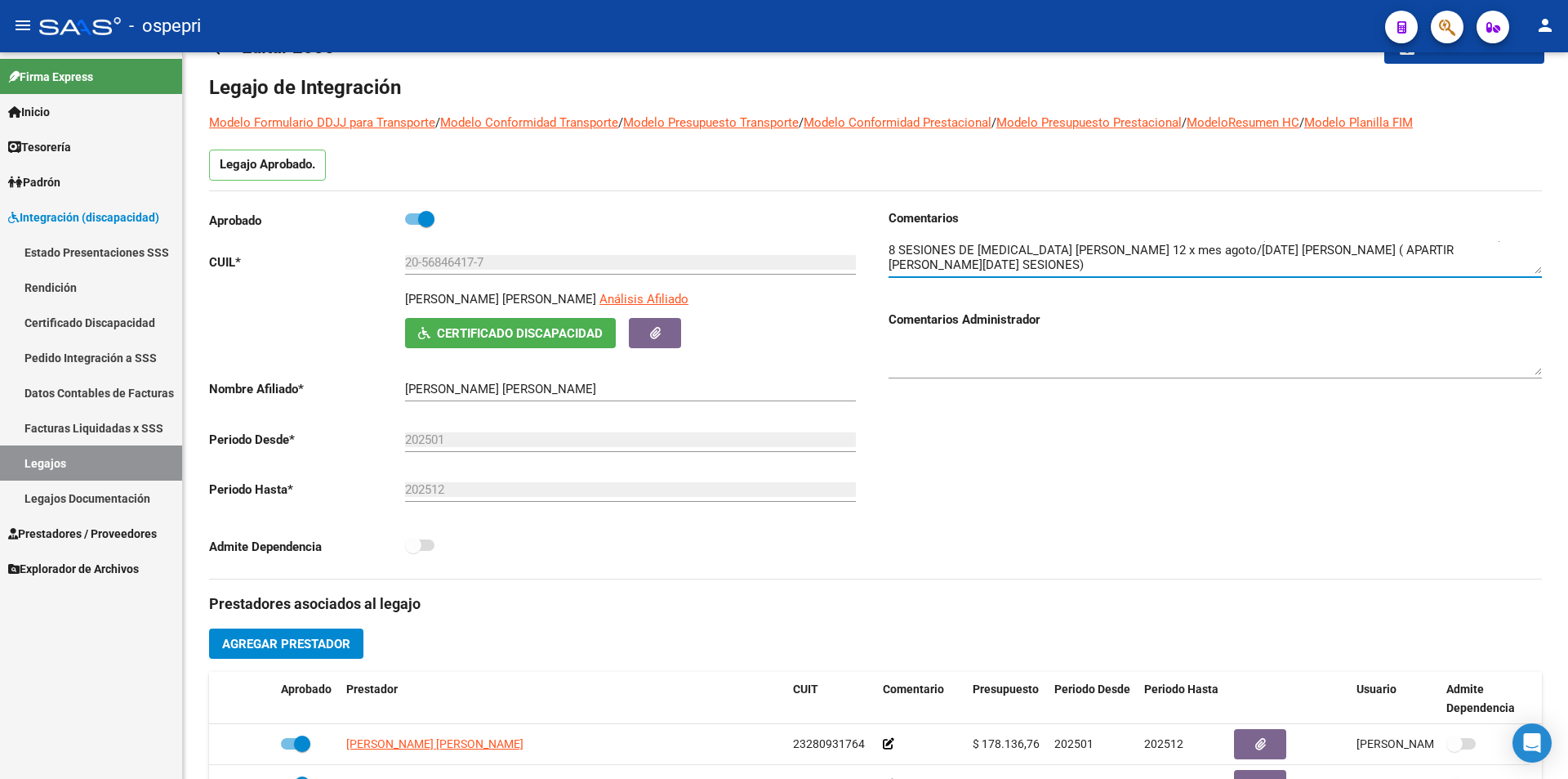
scroll to position [222, 0]
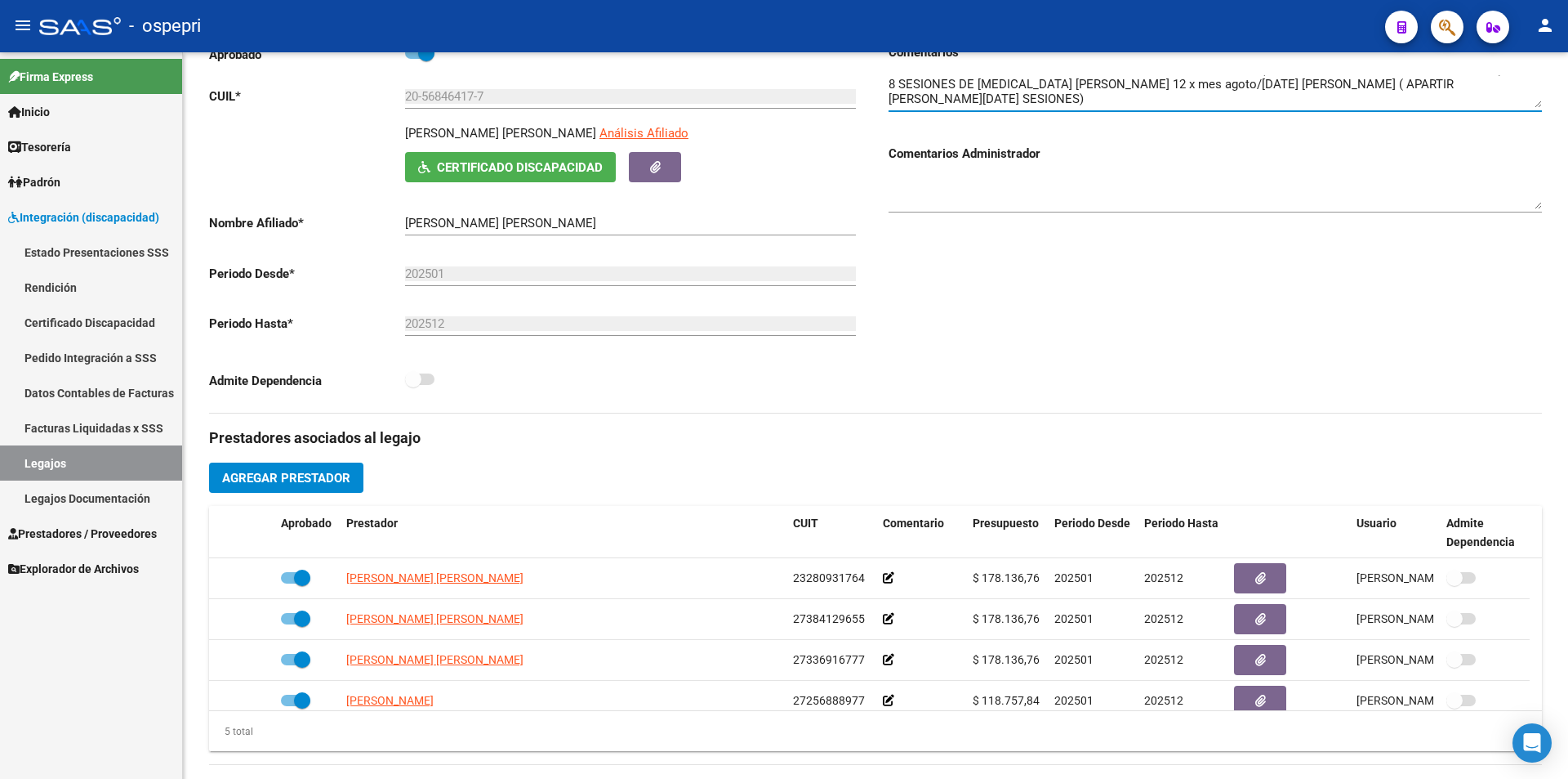
click at [1560, 490] on div "arrow_back Editar 2530 save Guardar cambios Legajo de Integración Modelo Formul…" at bounding box center [877, 506] width 1389 height 1353
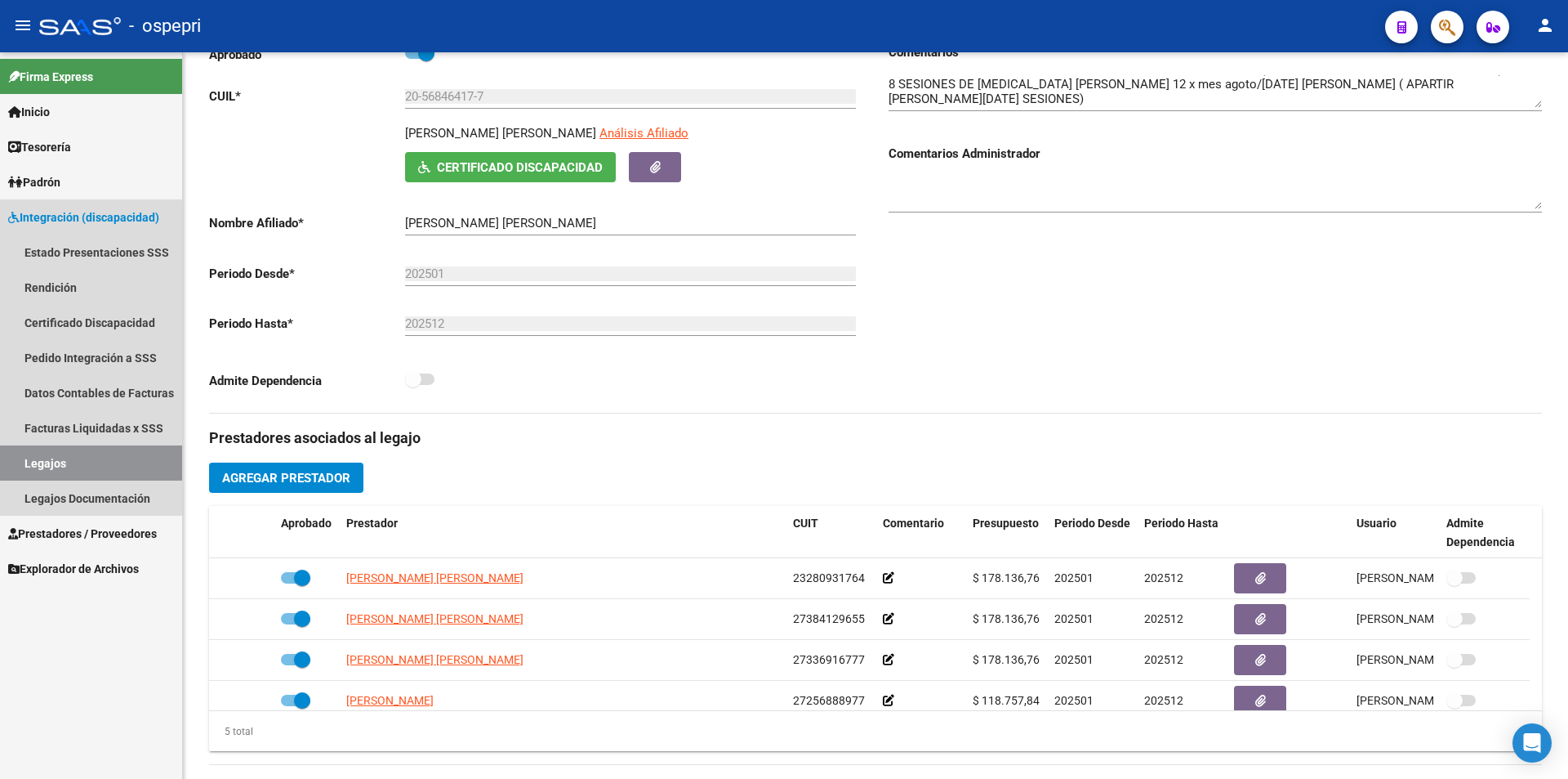
click at [127, 463] on link "Legajos" at bounding box center [91, 463] width 182 height 35
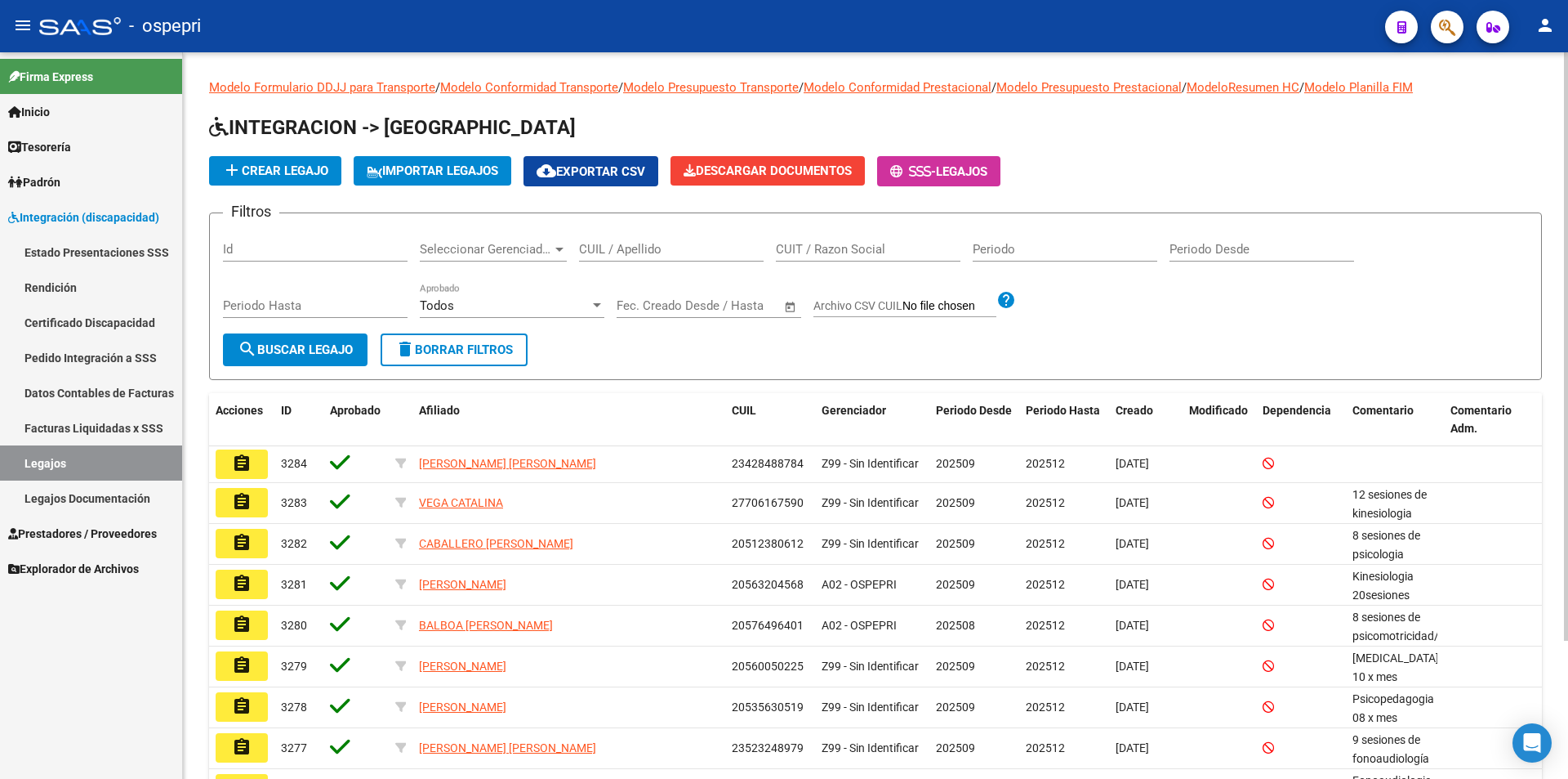
click at [641, 246] on input "CUIL / Apellido" at bounding box center [671, 249] width 185 height 15
paste input "54319771"
type input "54319771"
click at [287, 339] on button "search Buscar Legajo" at bounding box center [295, 350] width 145 height 33
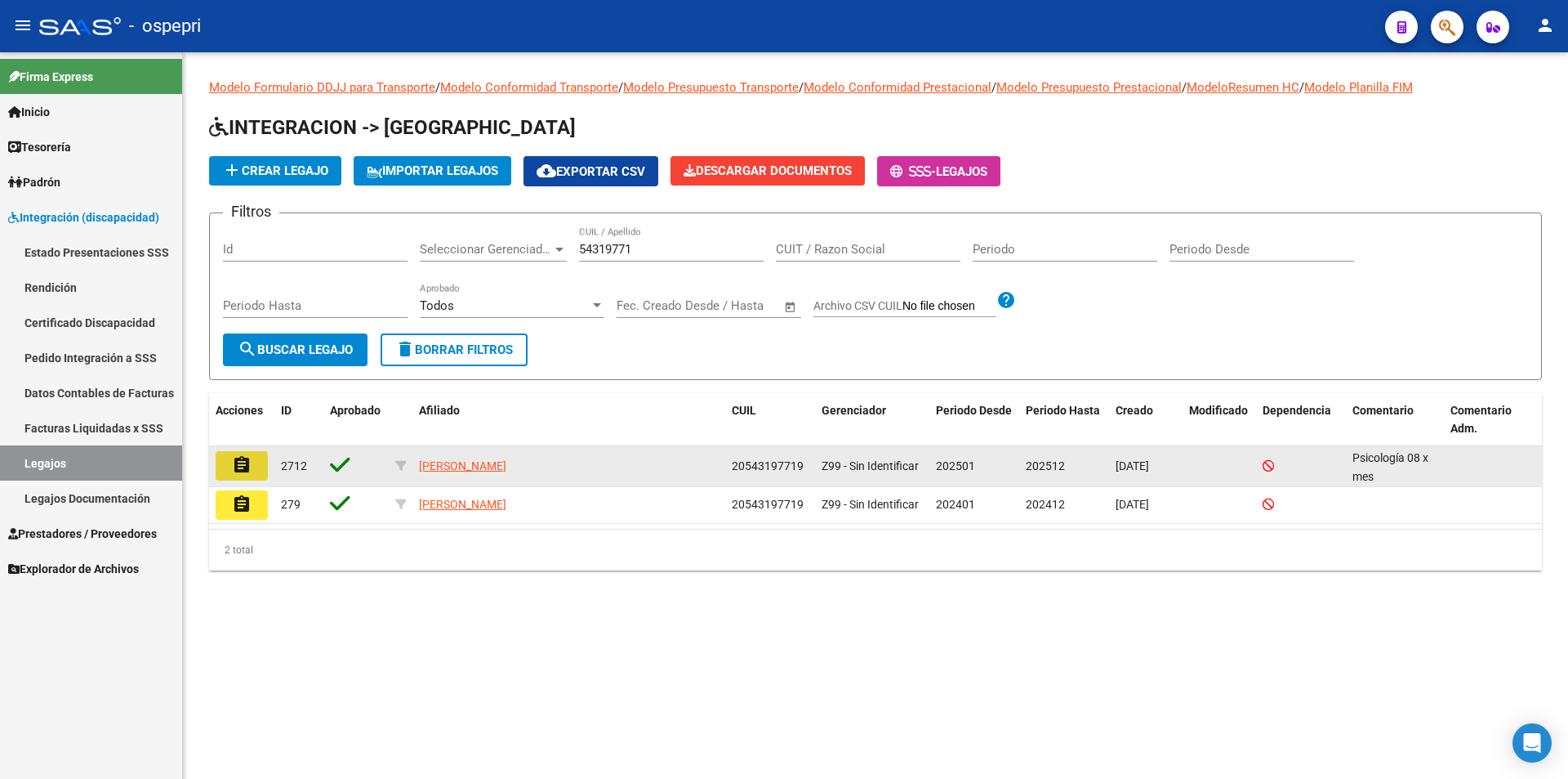
click at [240, 468] on mat-icon "assignment" at bounding box center [241, 465] width 20 height 20
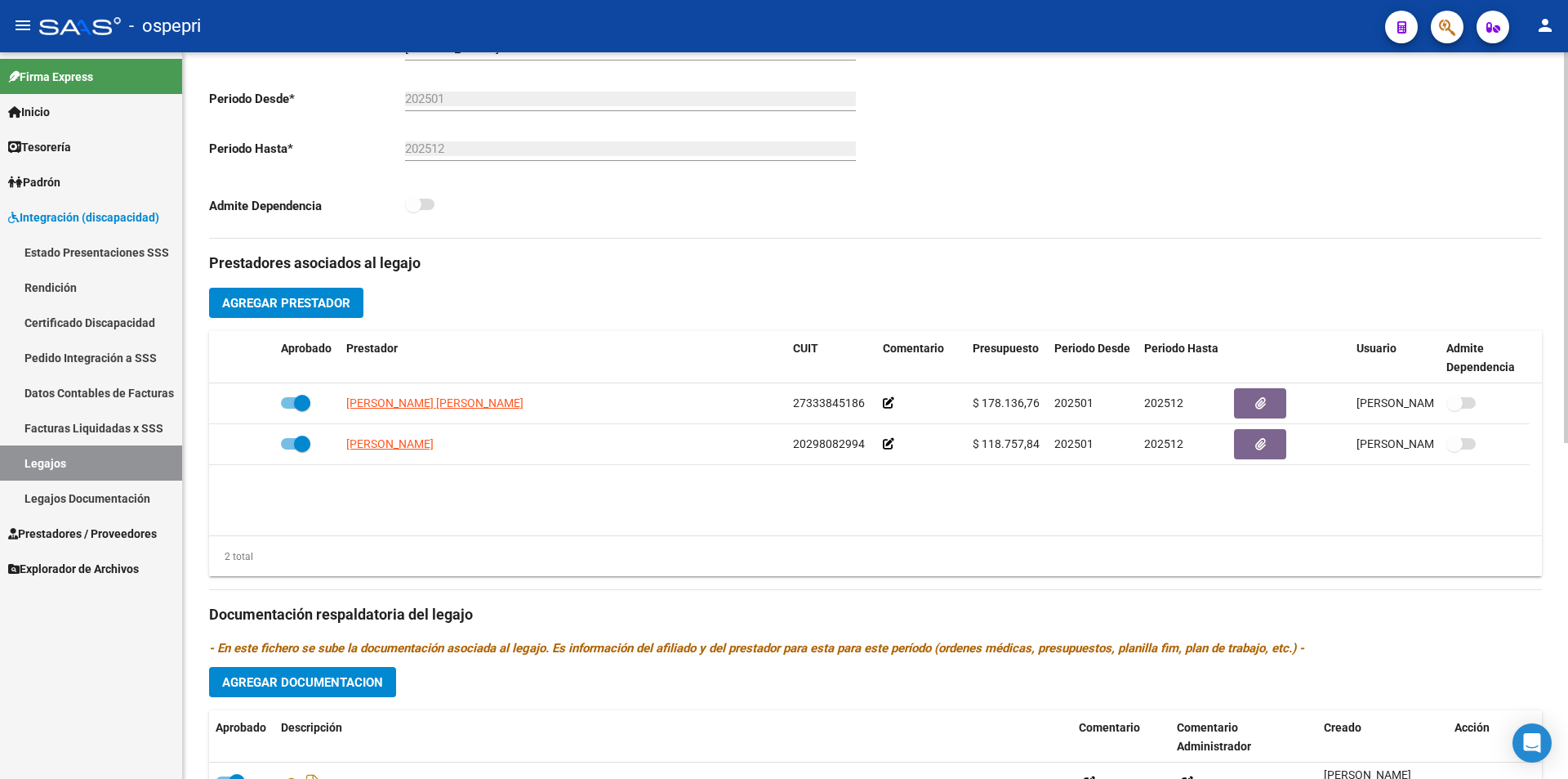
scroll to position [400, 0]
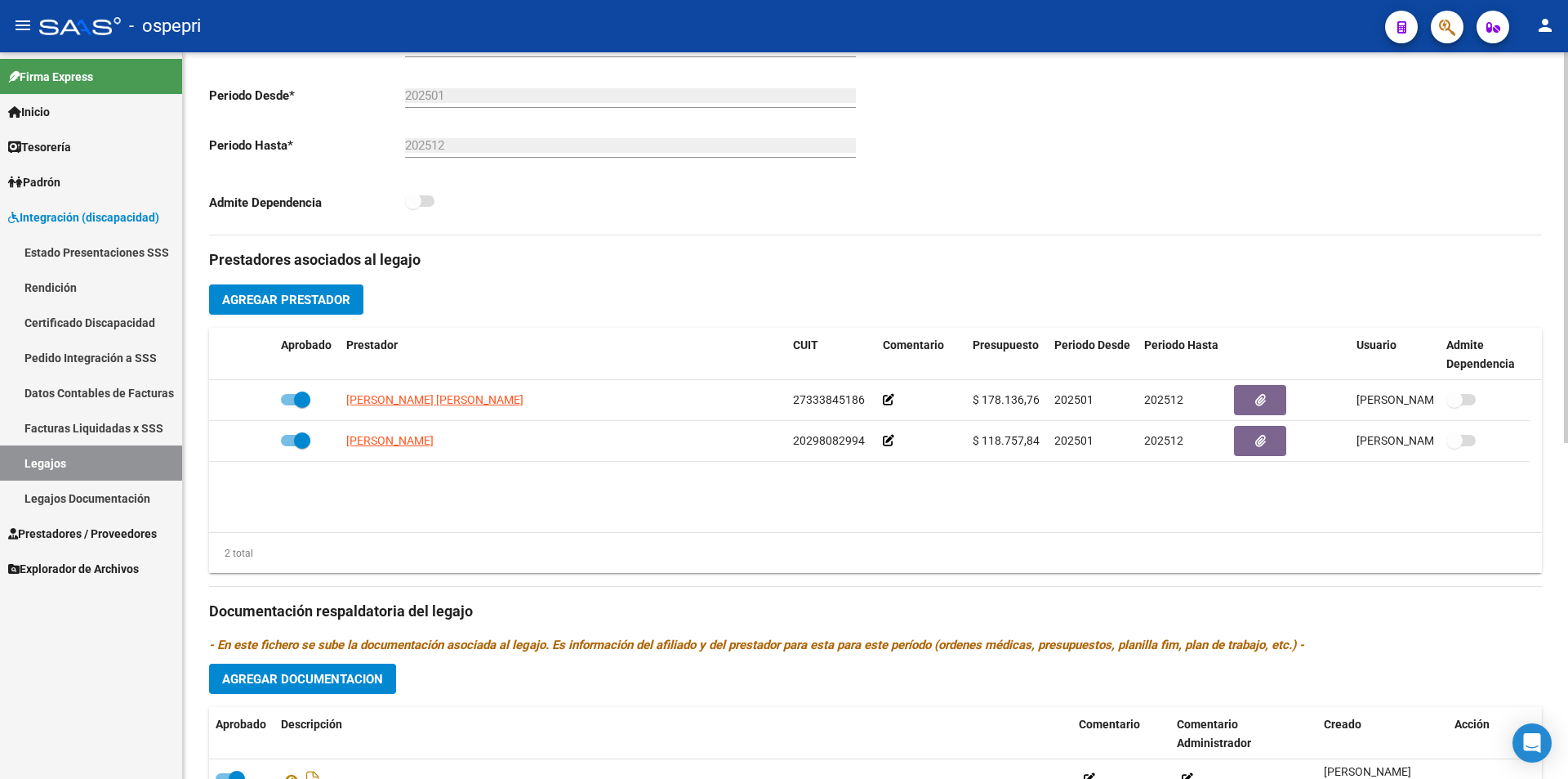
click at [1567, 476] on div at bounding box center [1566, 462] width 4 height 390
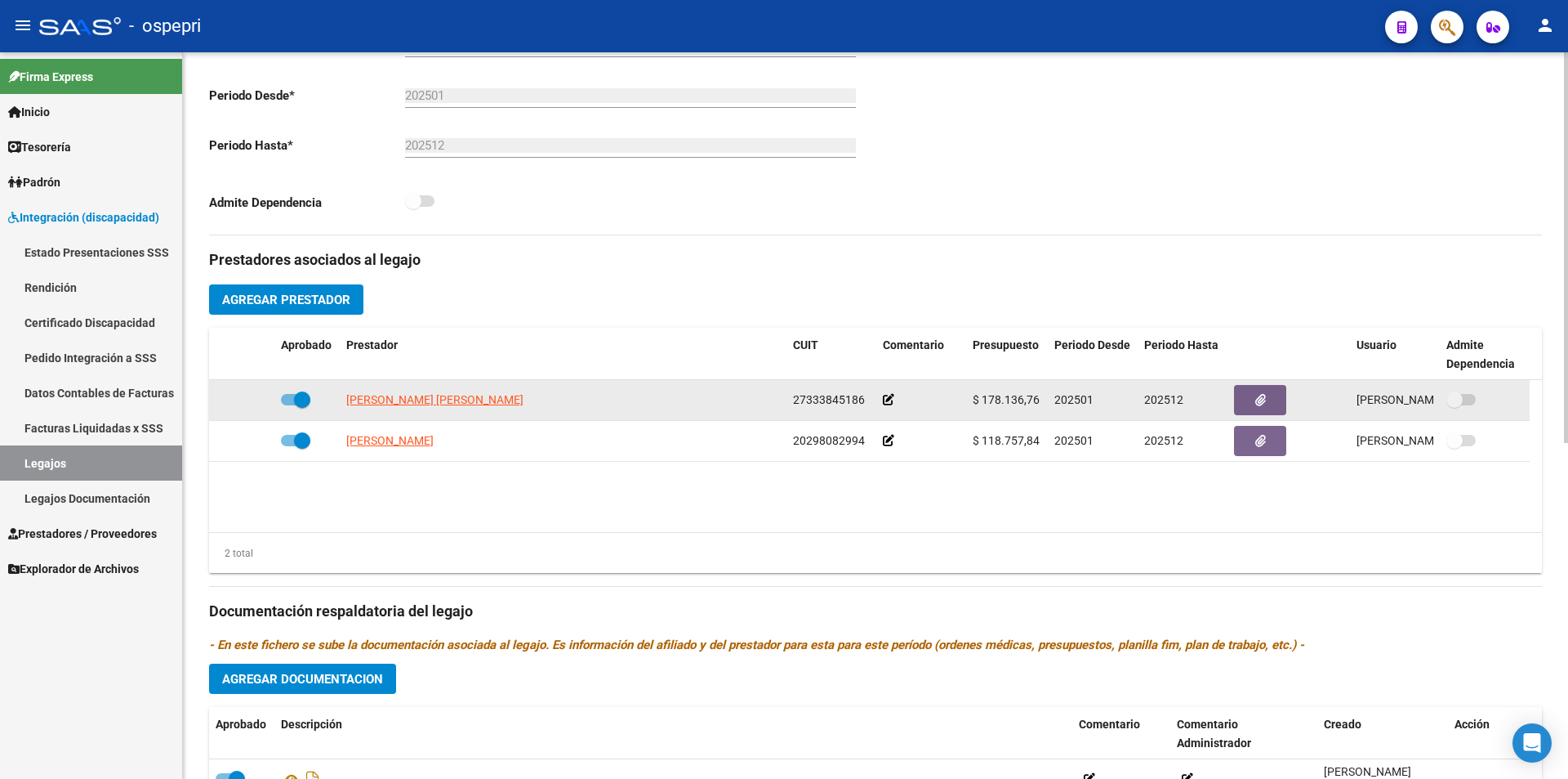
drag, startPoint x: 1042, startPoint y: 395, endPoint x: 981, endPoint y: 399, distance: 61.1
click at [981, 399] on datatable-body-cell "$ 178.136,76" at bounding box center [1006, 399] width 81 height 40
copy span "178.136,76"
click at [1003, 399] on span "$ 178.136,76" at bounding box center [1006, 399] width 67 height 13
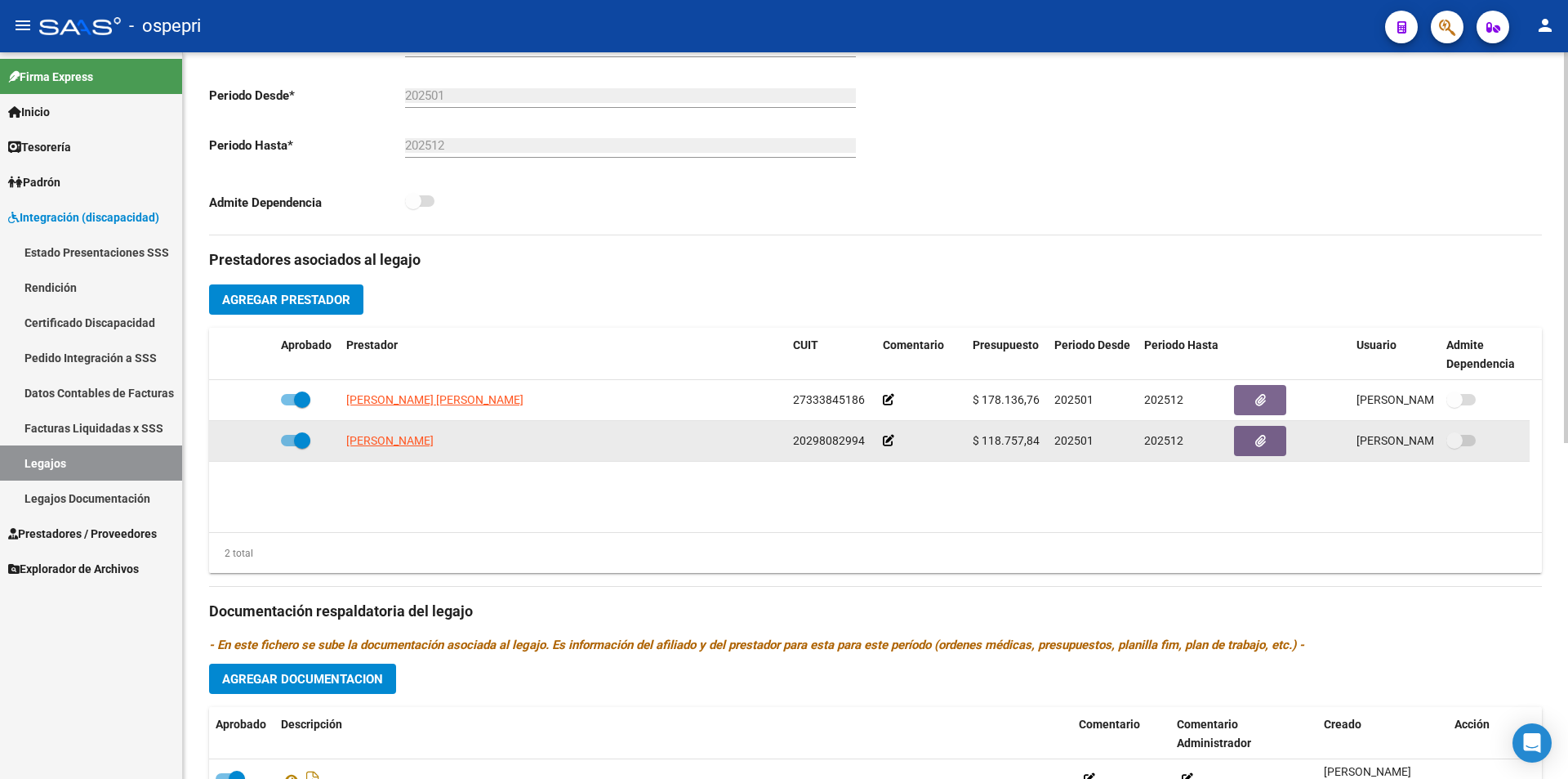
drag, startPoint x: 1040, startPoint y: 438, endPoint x: 983, endPoint y: 437, distance: 57.0
click at [983, 437] on div "$ 118.757,84" at bounding box center [1007, 440] width 69 height 19
copy span "118.757,84"
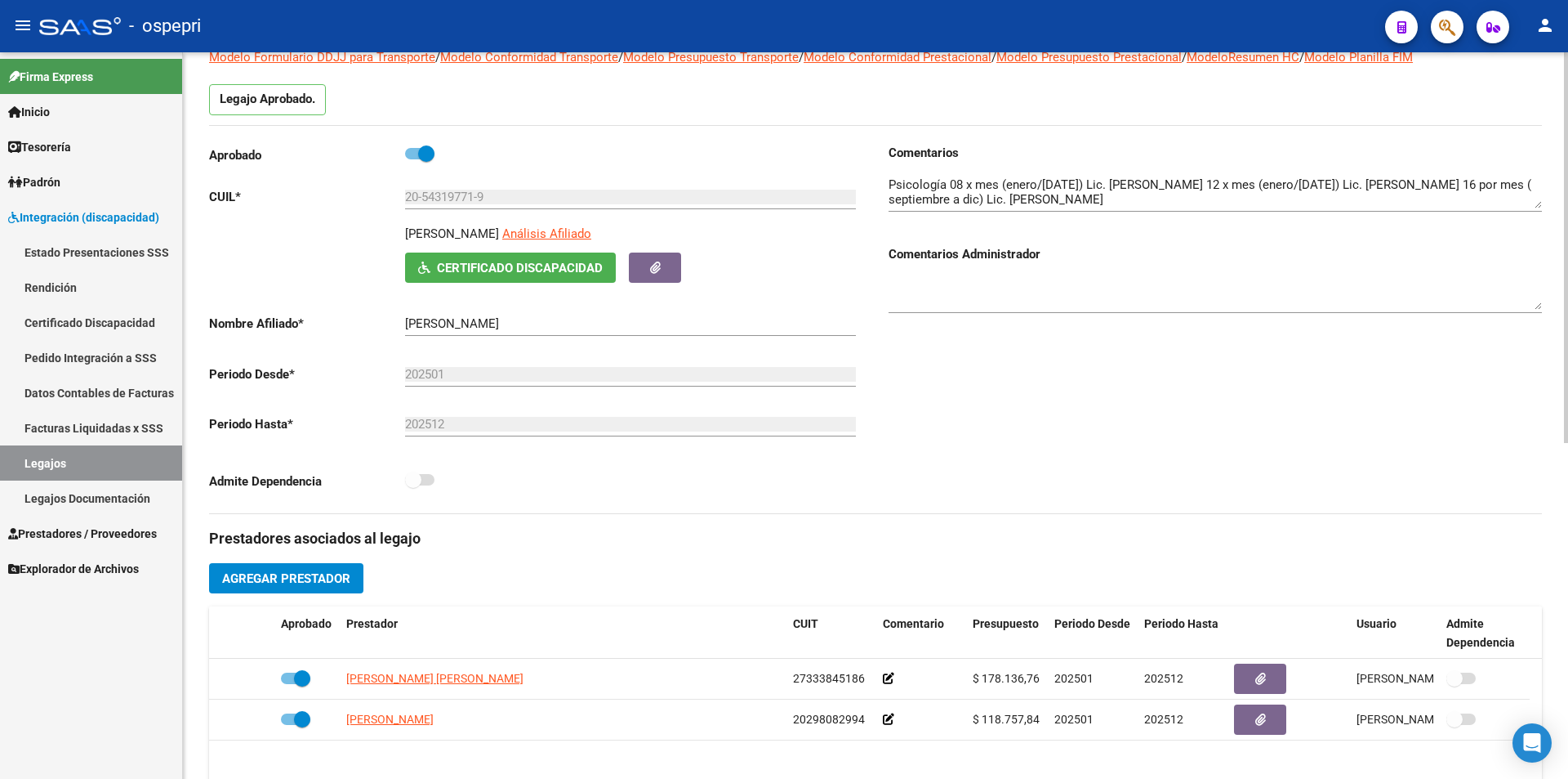
scroll to position [0, 0]
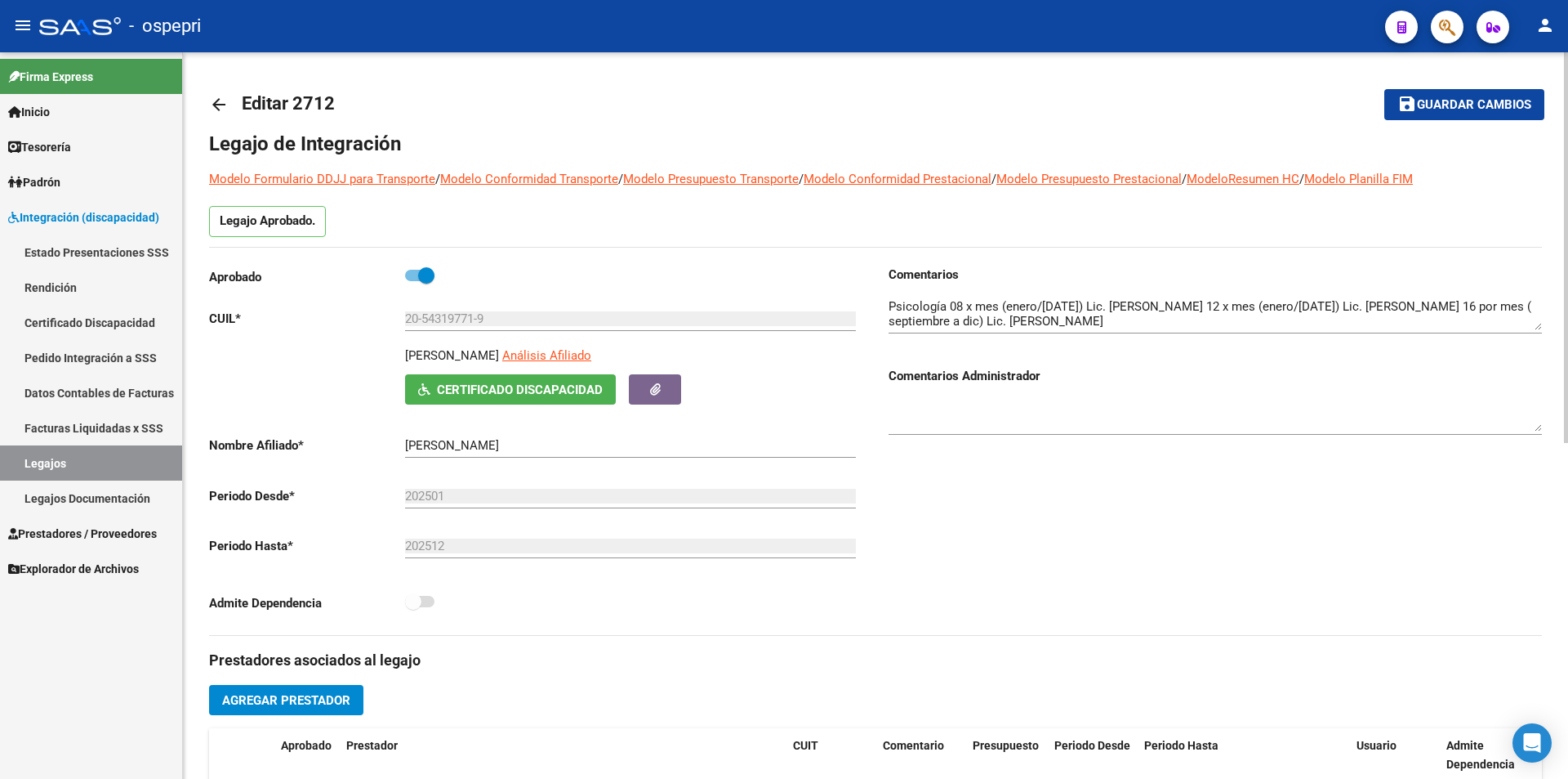
click at [1517, 293] on div "arrow_back Editar 2712 save Guardar cambios Legajo de Integración Modelo Formul…" at bounding box center [877, 729] width 1389 height 1353
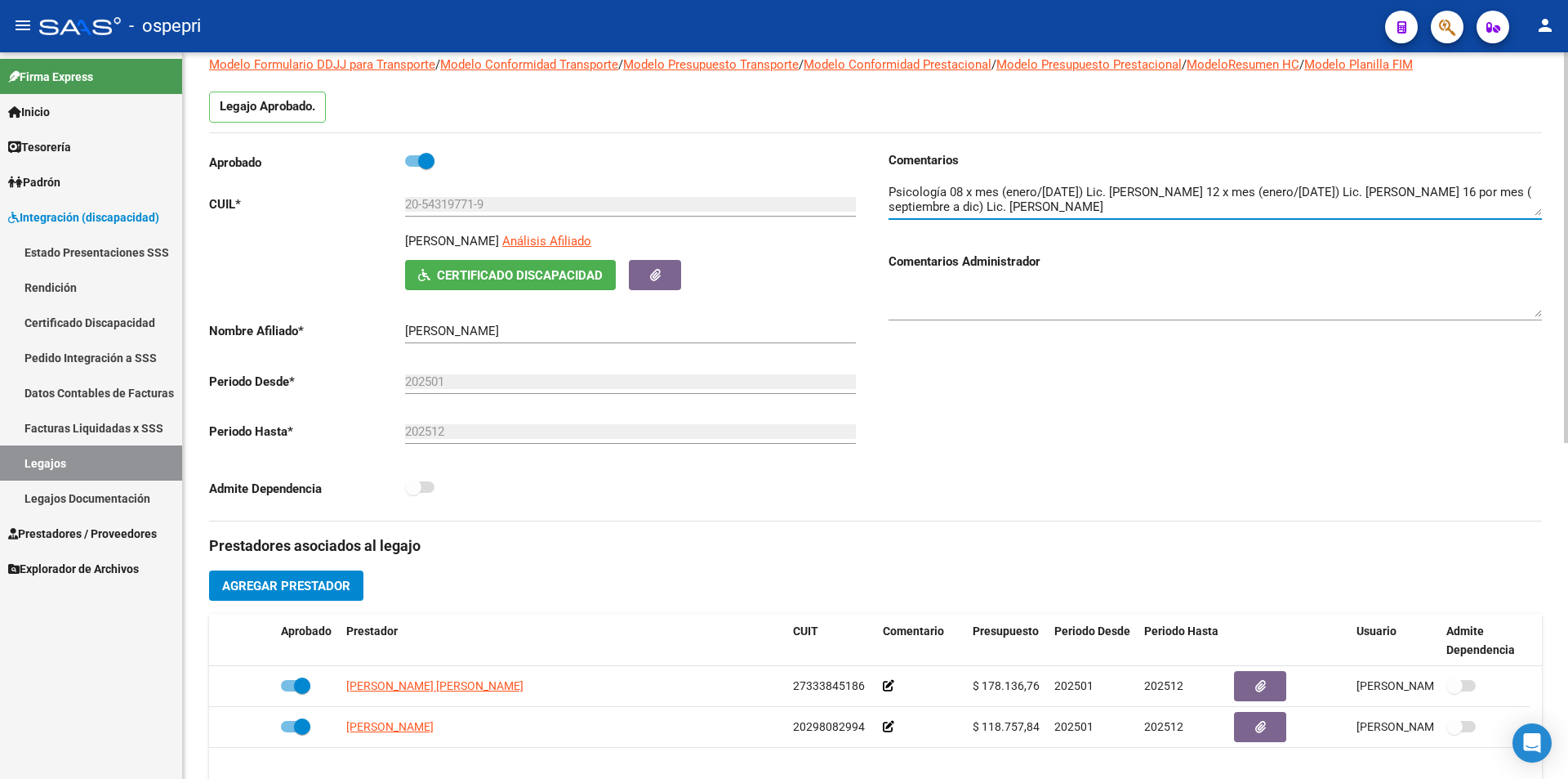
scroll to position [154, 0]
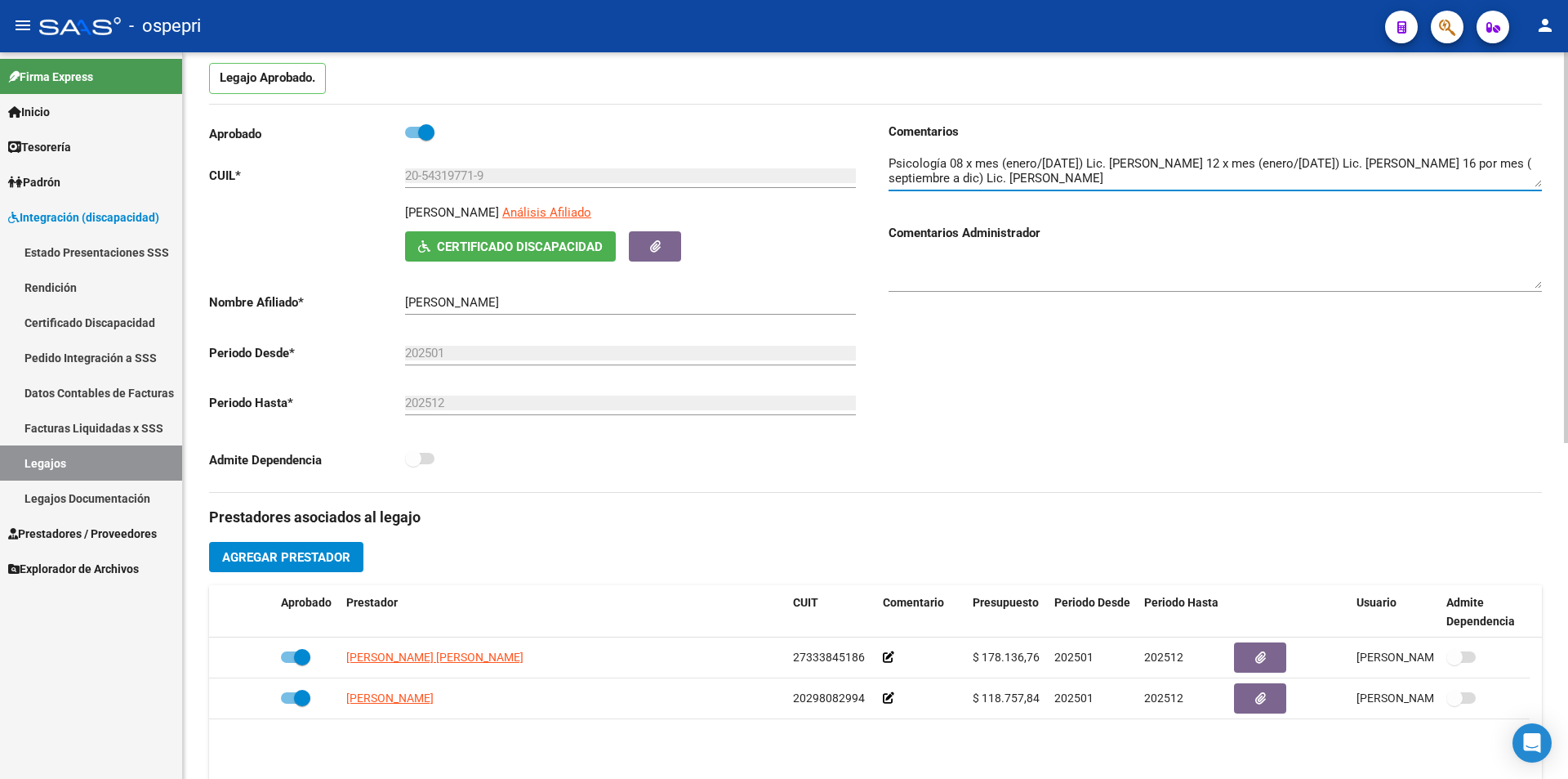
click at [1557, 478] on div "arrow_back Editar 2712 save Guardar cambios Legajo de Integración Modelo Formul…" at bounding box center [877, 586] width 1389 height 1353
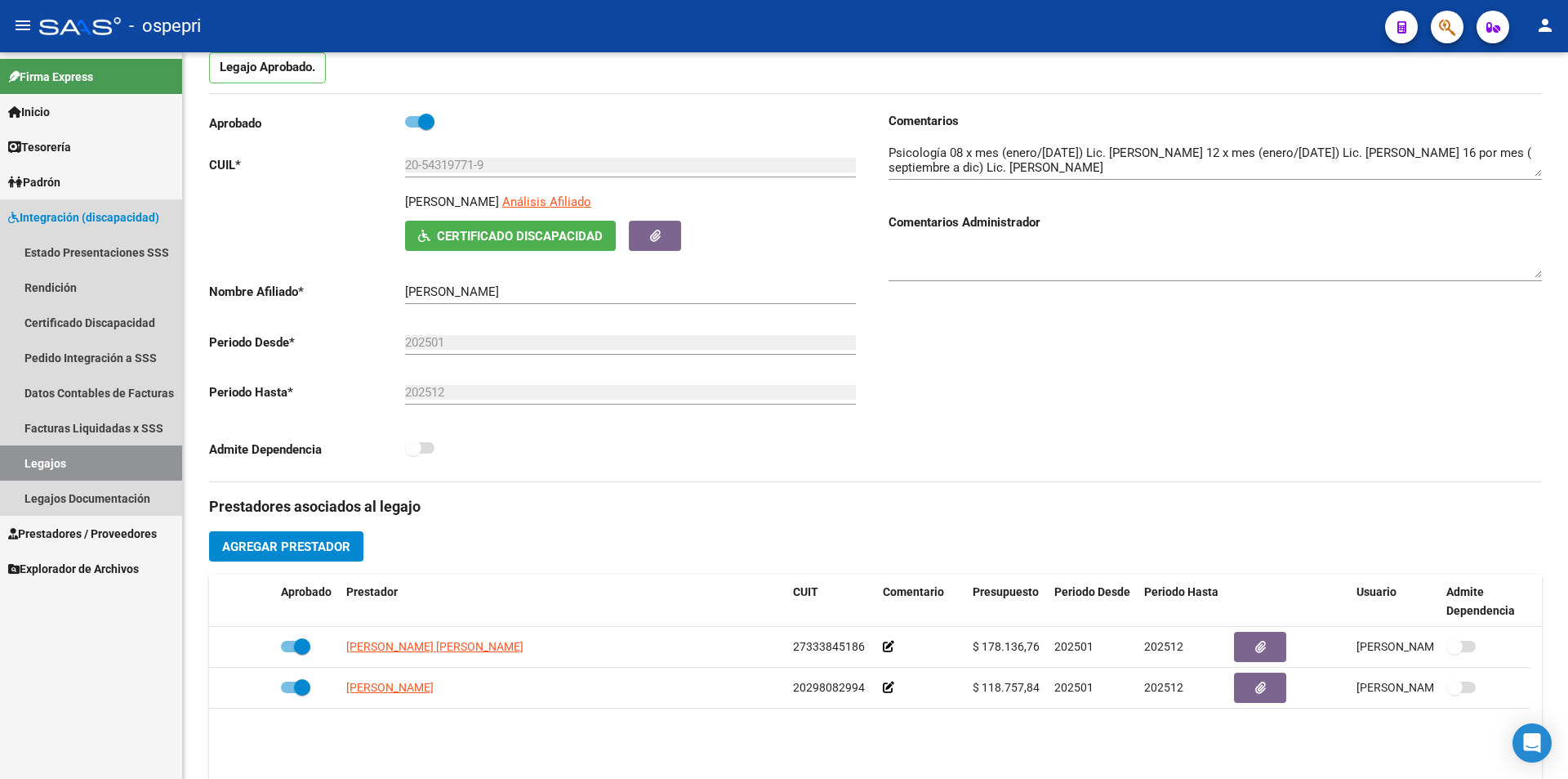
click at [107, 463] on link "Legajos" at bounding box center [91, 463] width 182 height 35
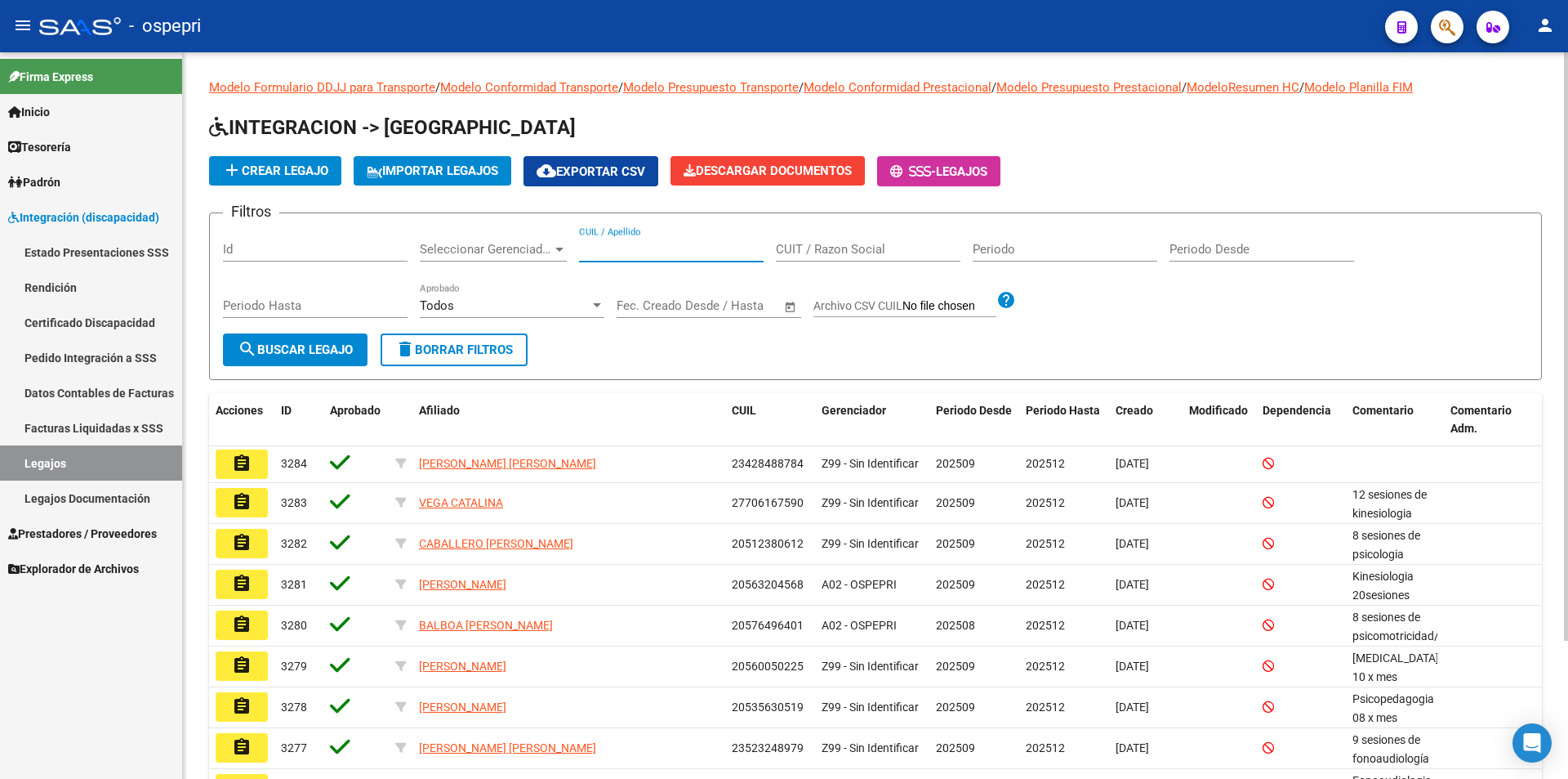
paste input "118.757,84"
type input "118.757,84"
drag, startPoint x: 642, startPoint y: 247, endPoint x: 517, endPoint y: 266, distance: 126.4
click at [517, 266] on div "Filtros Id Seleccionar Gerenciador Seleccionar Gerenciador 118.757,84 CUIL / Ap…" at bounding box center [875, 279] width 1305 height 107
paste input "45210207"
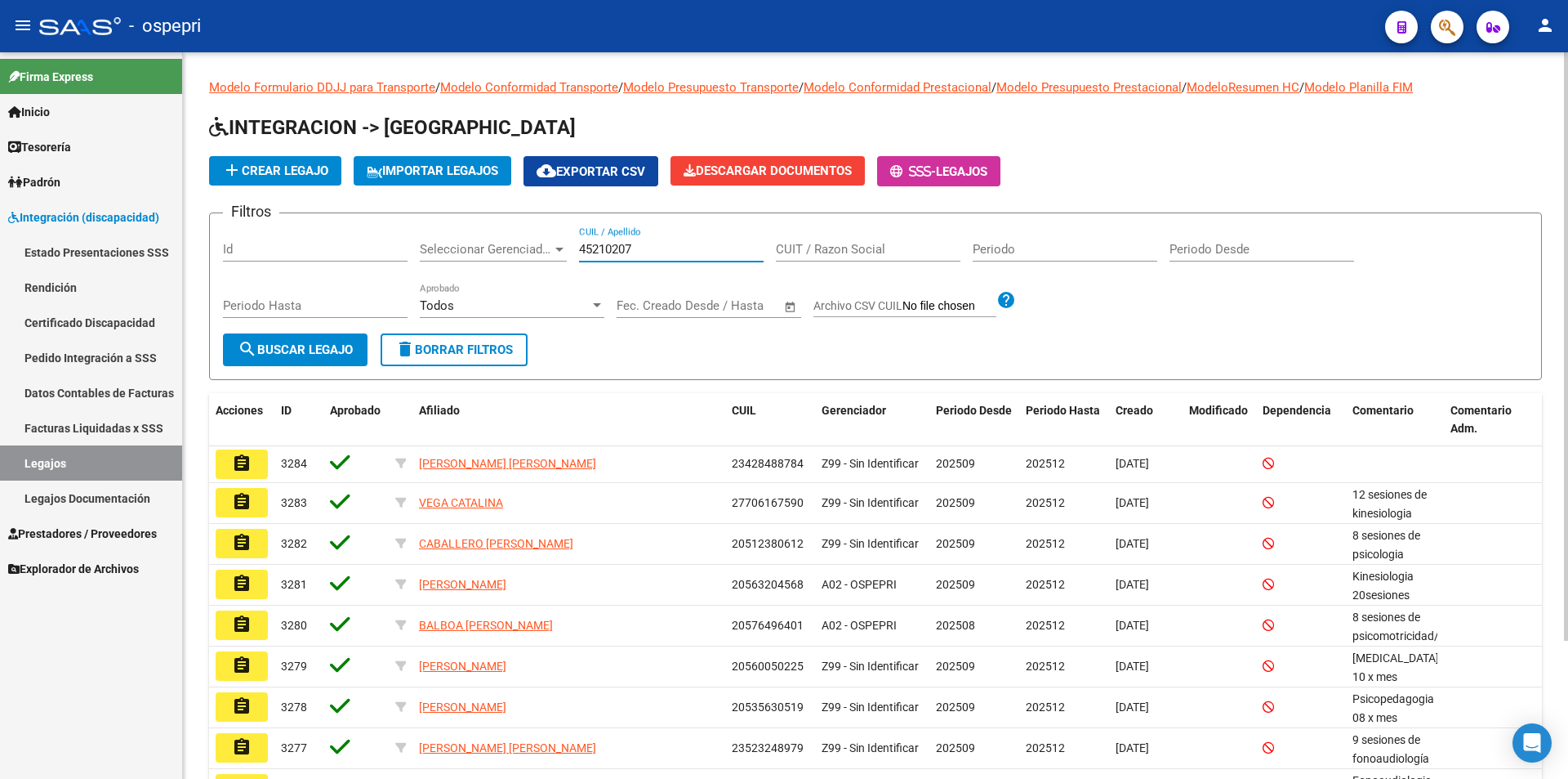
type input "45210207"
click at [312, 355] on span "search Buscar Legajo" at bounding box center [295, 350] width 115 height 15
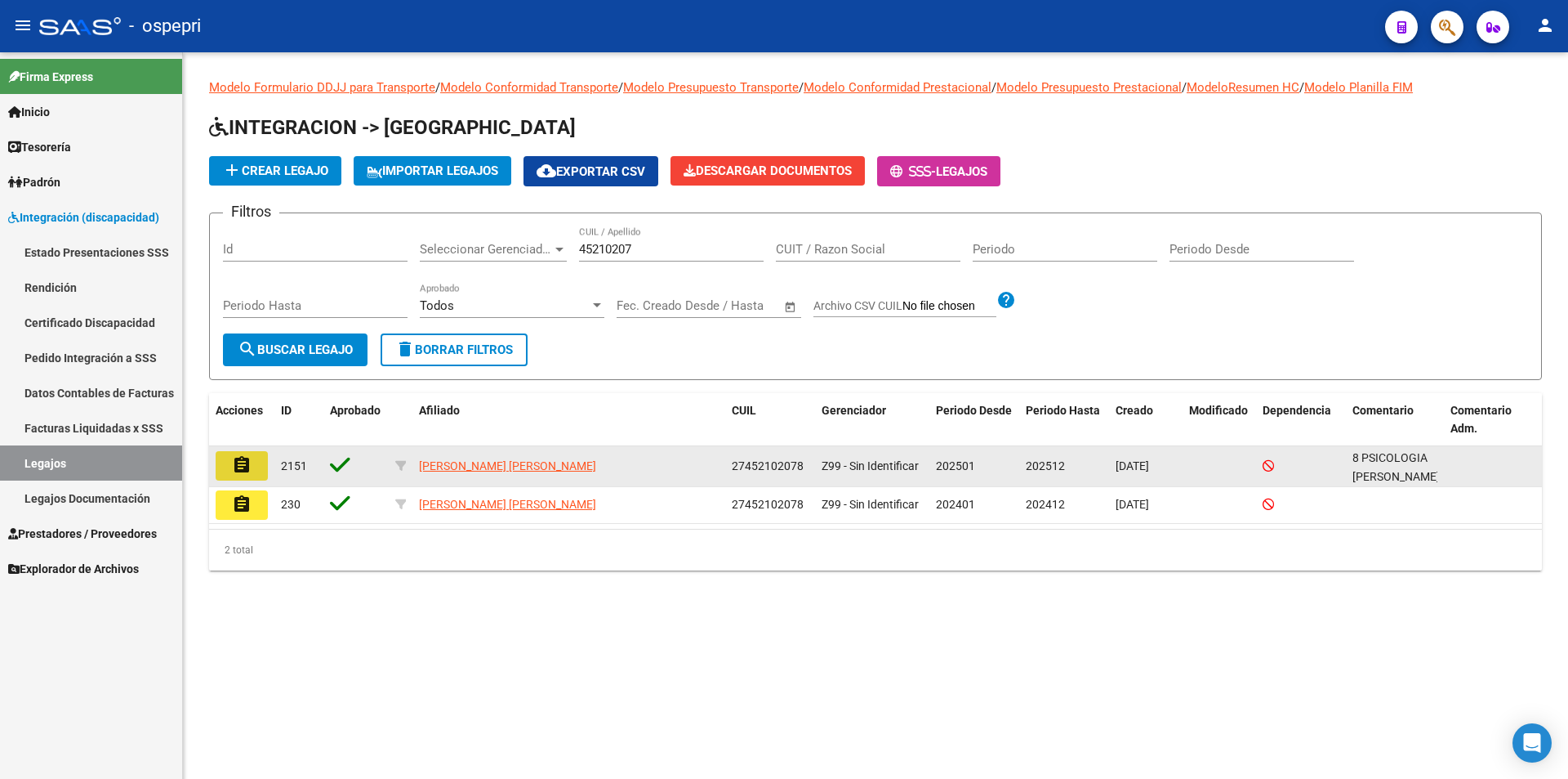
click at [251, 470] on button "assignment" at bounding box center [241, 466] width 53 height 30
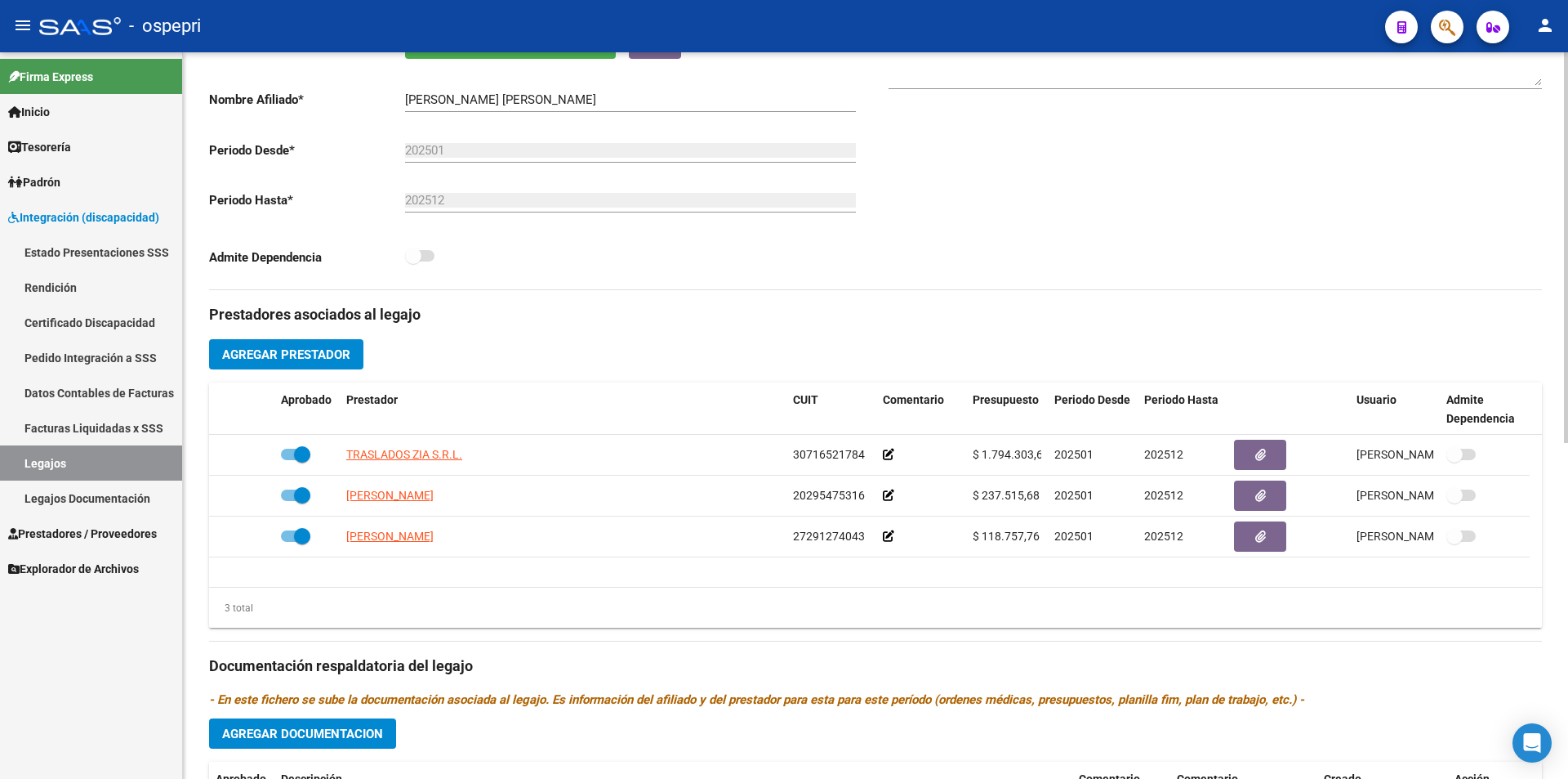
scroll to position [362, 0]
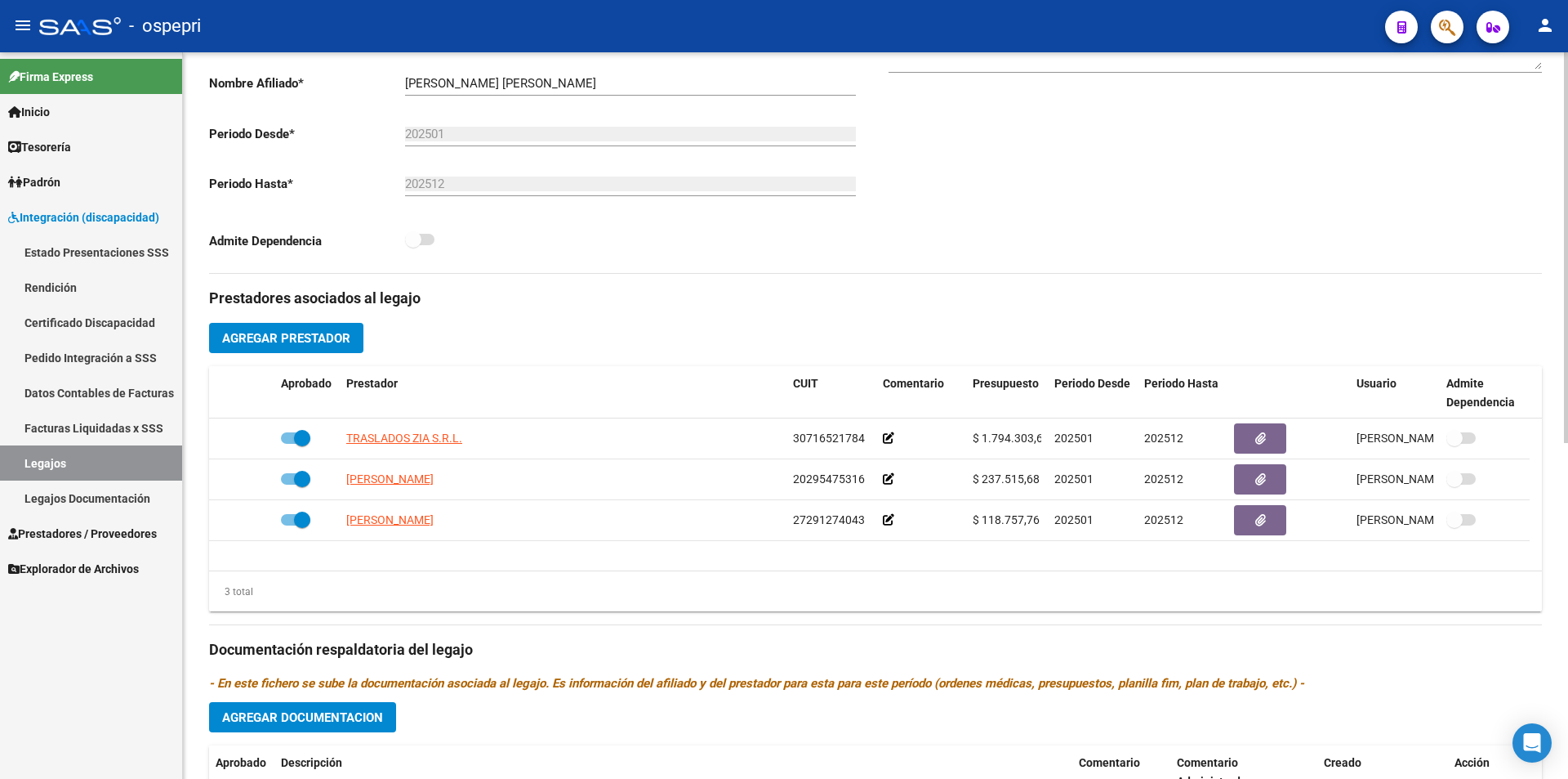
click at [1540, 437] on div "arrow_back Editar 2151 save Guardar cambios Legajo de Integración Modelo Formul…" at bounding box center [877, 366] width 1389 height 1353
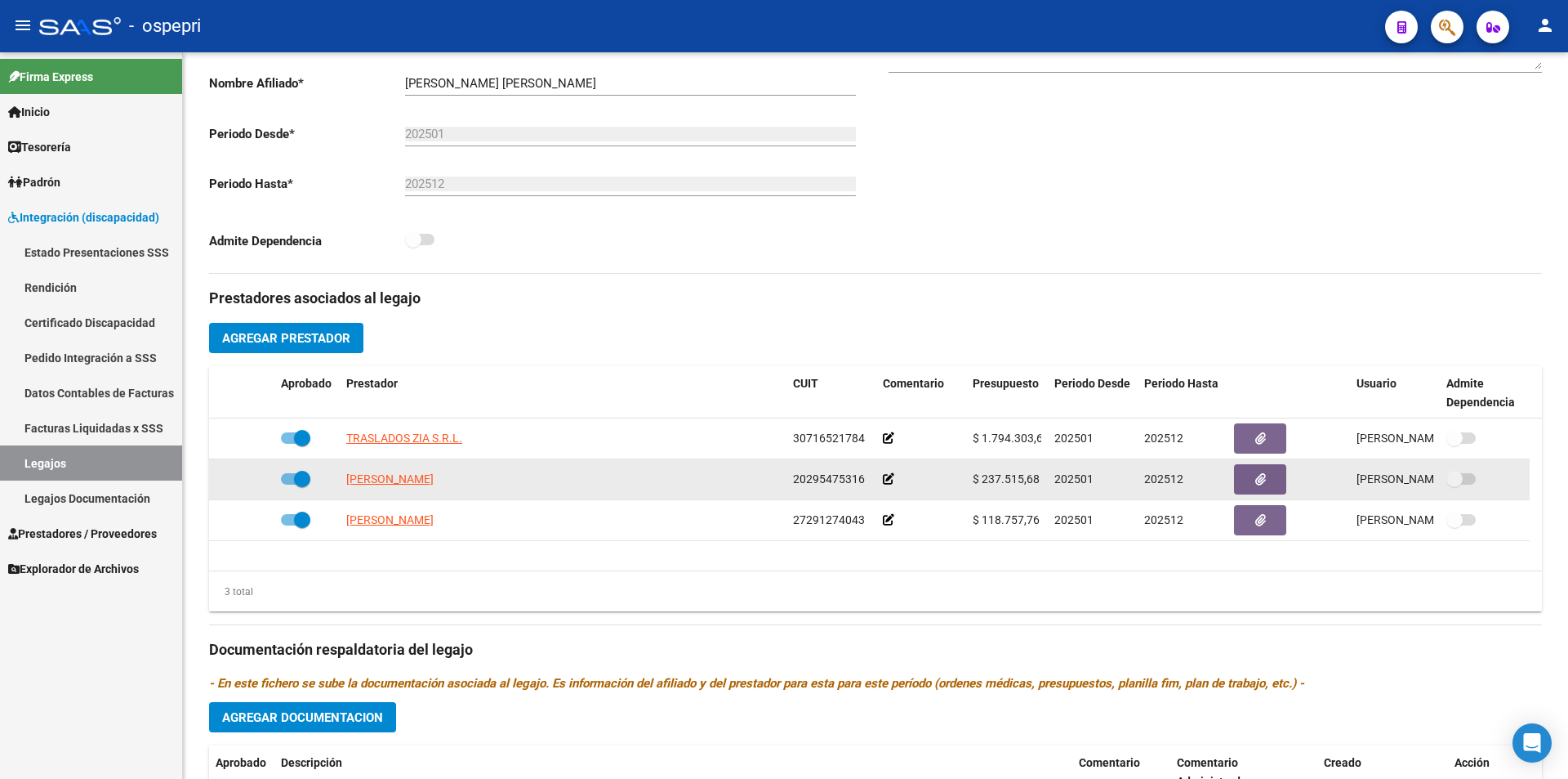
drag, startPoint x: 1040, startPoint y: 480, endPoint x: 977, endPoint y: 480, distance: 63.0
click at [977, 480] on div "$ 237.515,68" at bounding box center [1007, 479] width 69 height 19
copy span "237.515,68"
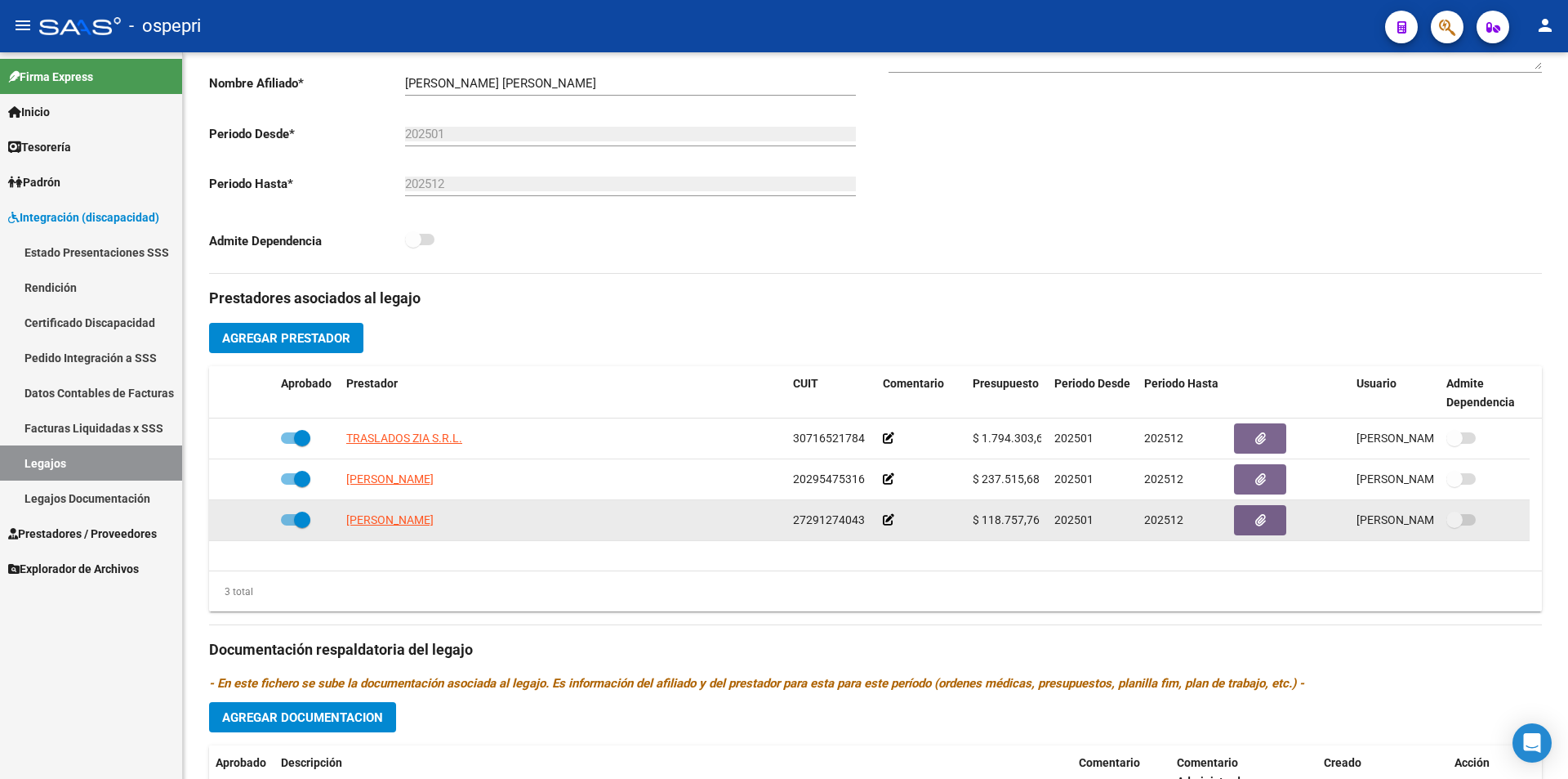
drag, startPoint x: 1040, startPoint y: 515, endPoint x: 983, endPoint y: 519, distance: 57.1
click at [983, 519] on div "$ 118.757,76" at bounding box center [1007, 519] width 69 height 19
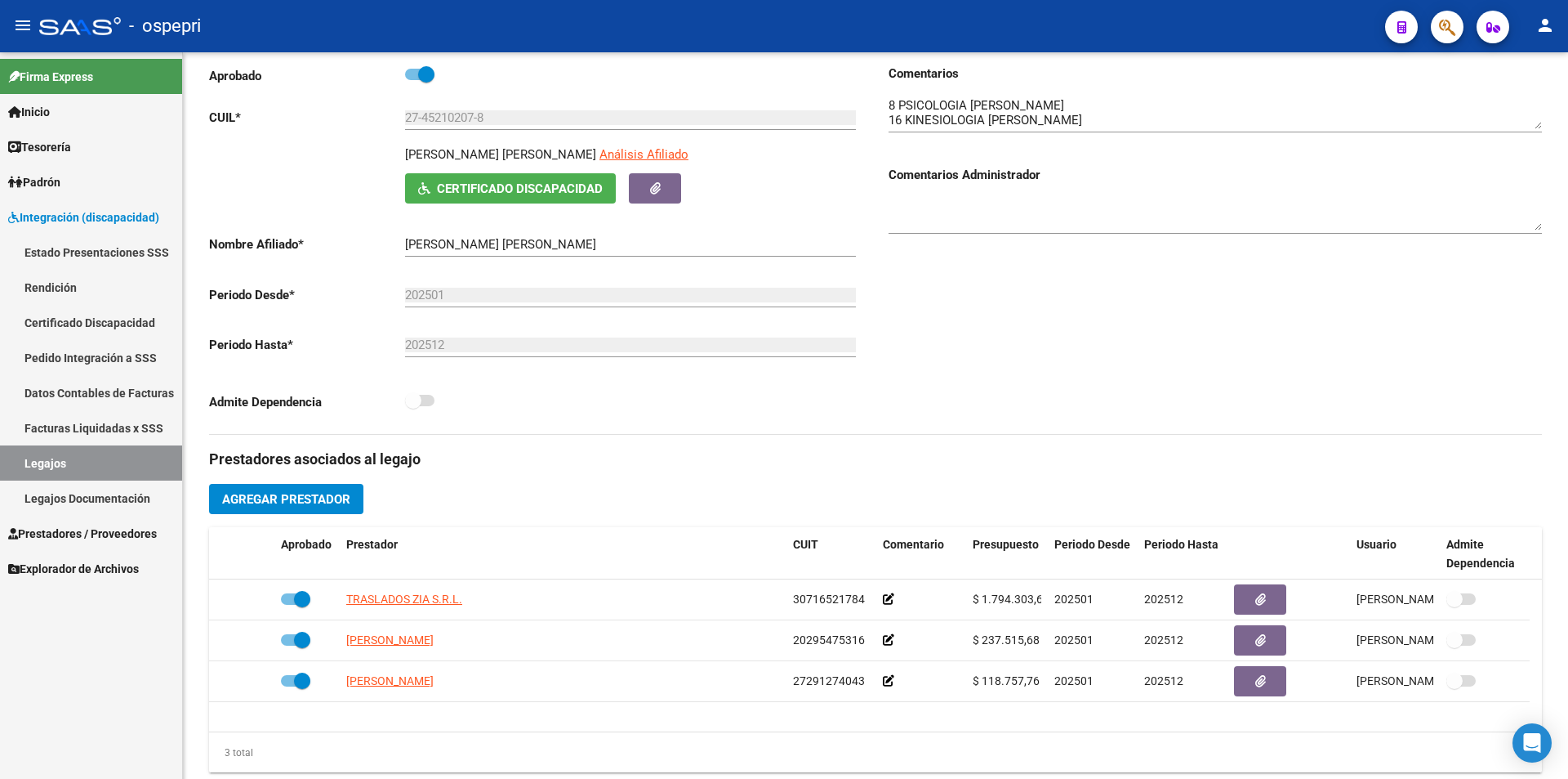
scroll to position [0, 0]
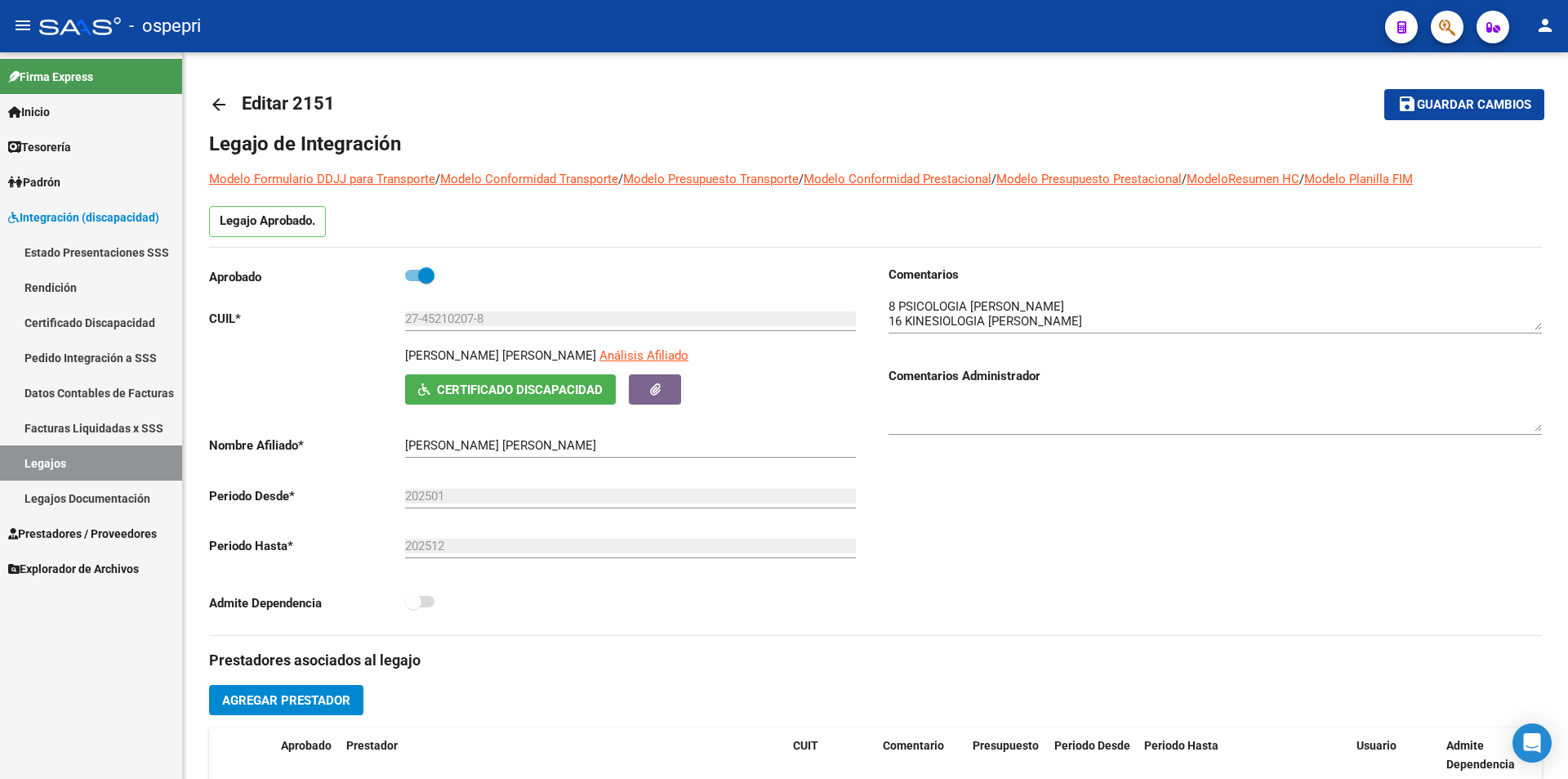
click at [1566, 199] on div at bounding box center [1566, 247] width 4 height 390
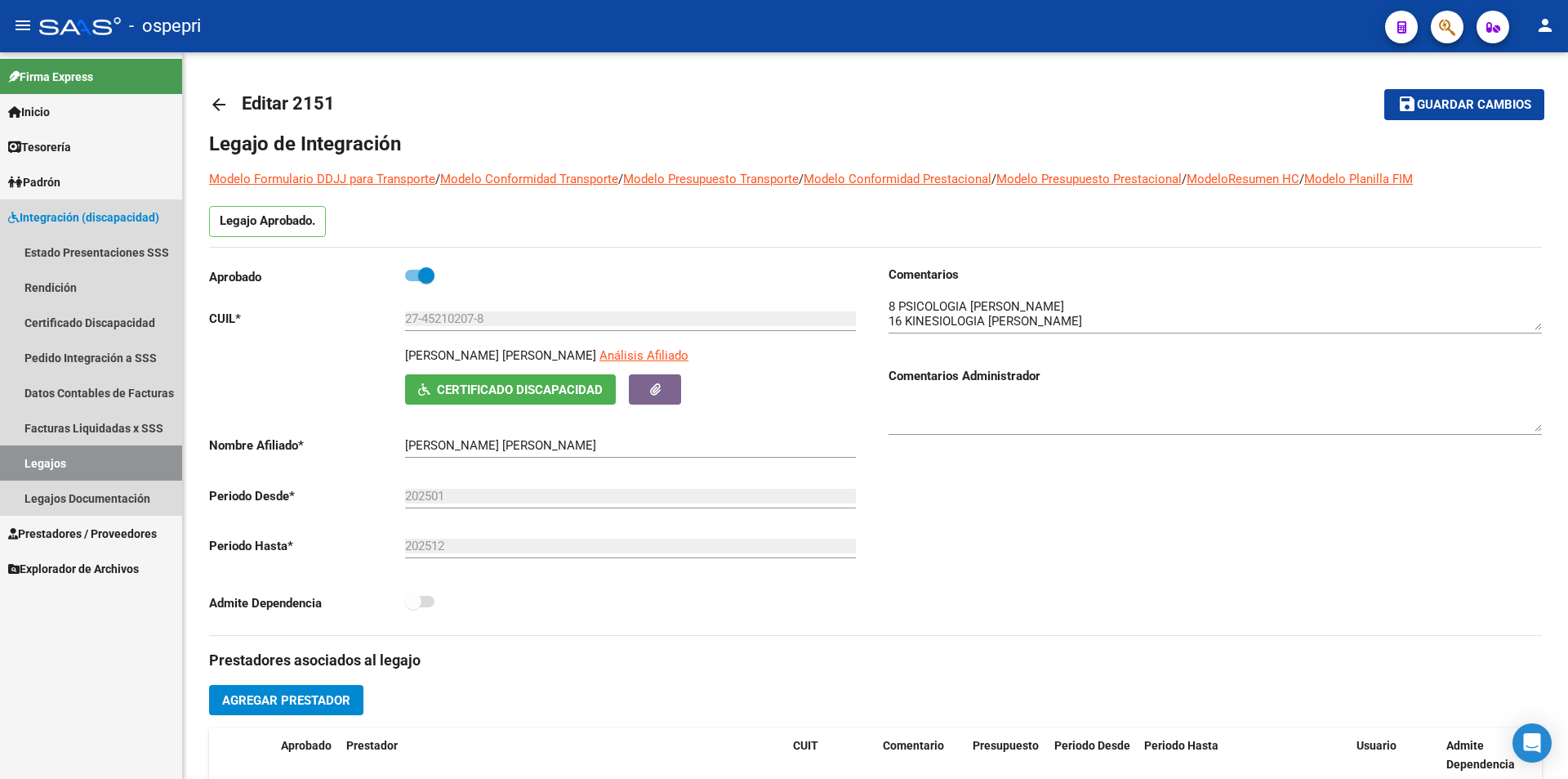
click at [95, 458] on link "Legajos" at bounding box center [91, 463] width 182 height 35
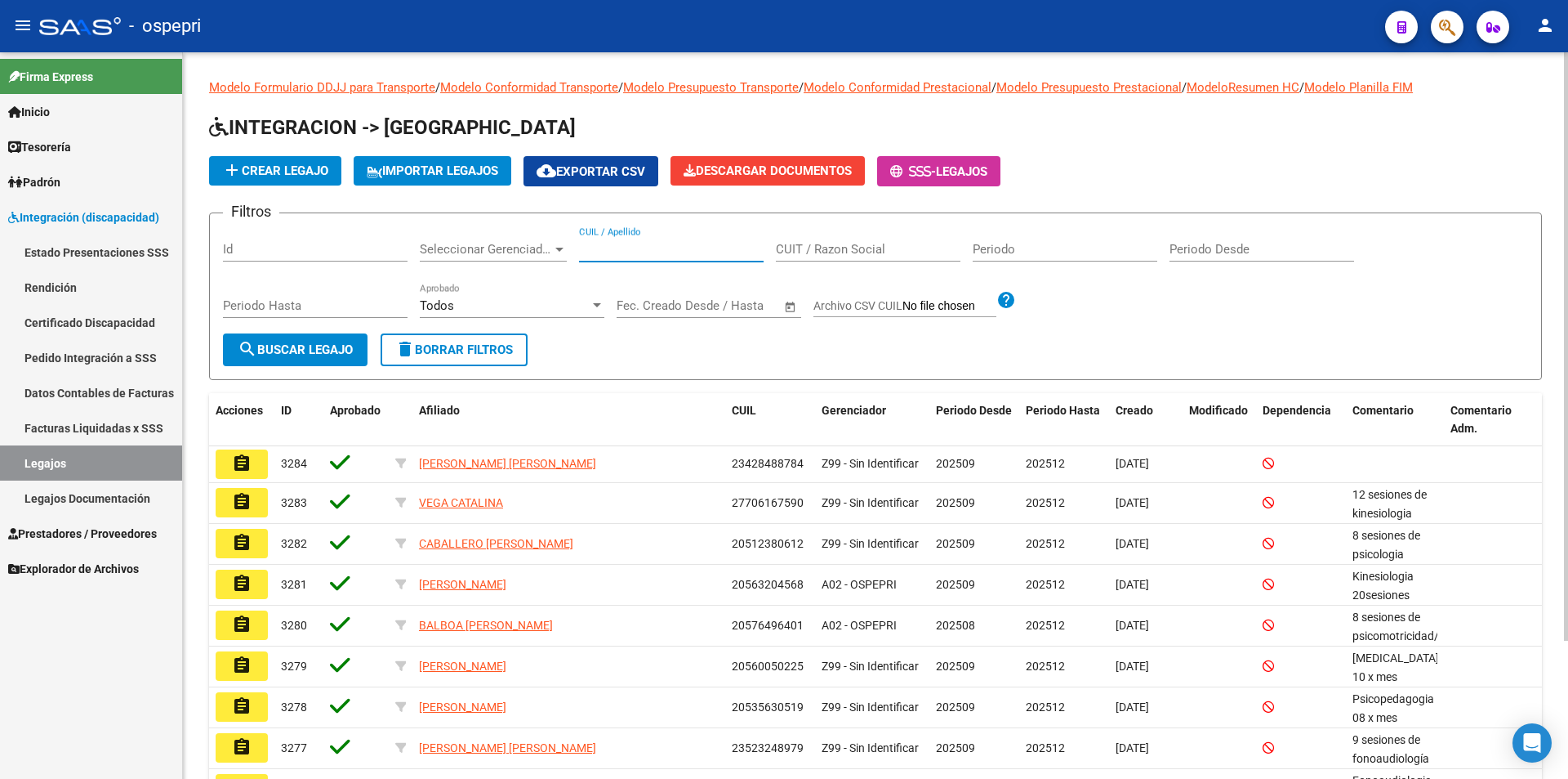
paste input "18614683"
type input "18614683"
click at [297, 345] on span "search Buscar Legajo" at bounding box center [295, 350] width 115 height 15
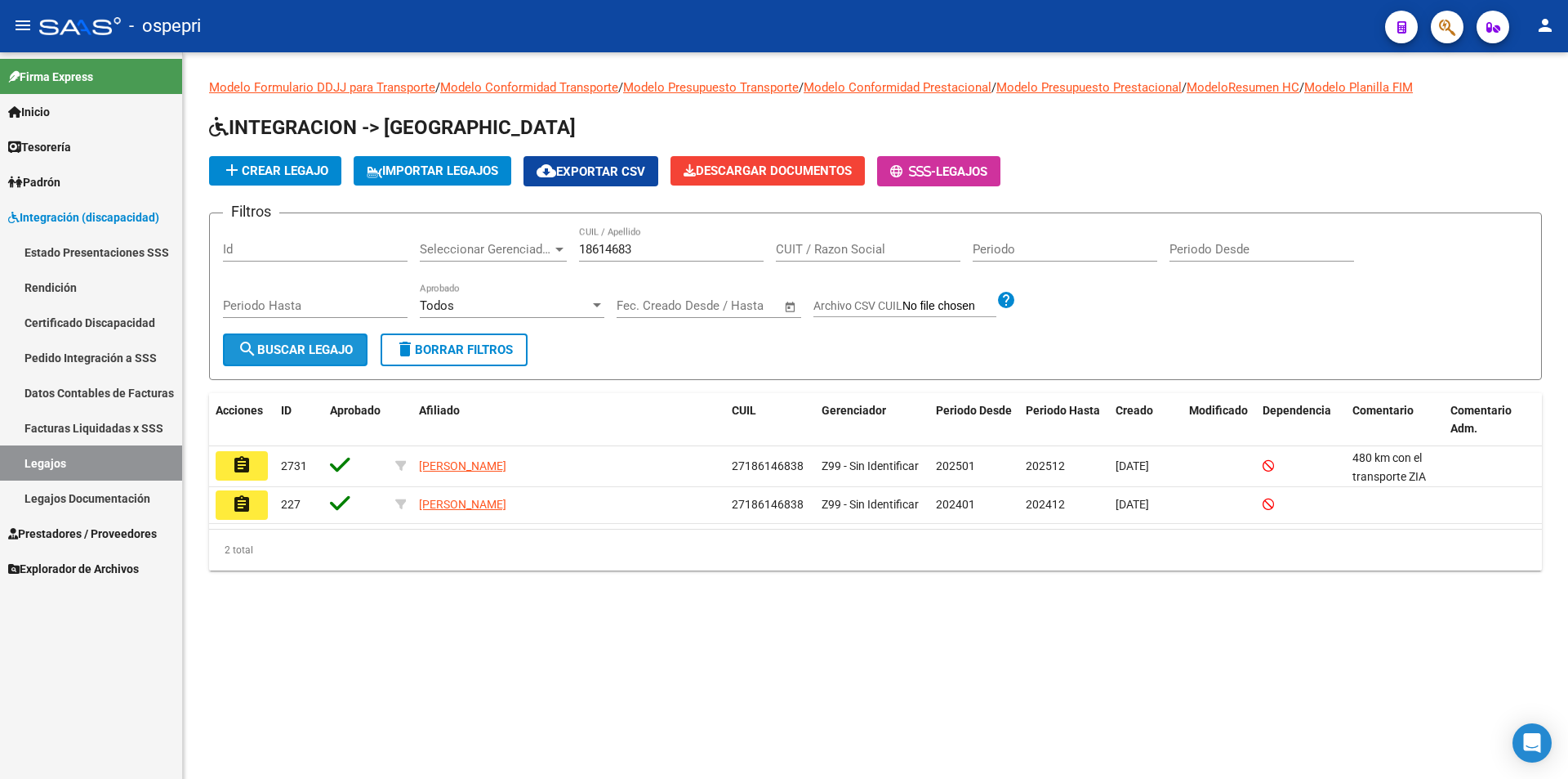
click at [298, 353] on span "search Buscar Legajo" at bounding box center [295, 350] width 115 height 15
drag, startPoint x: 641, startPoint y: 247, endPoint x: 545, endPoint y: 243, distance: 96.1
click at [545, 243] on div "Filtros Id Seleccionar Gerenciador Seleccionar Gerenciador 18614683 CUIL / Apel…" at bounding box center [875, 279] width 1305 height 107
click at [293, 348] on span "search Buscar Legajo" at bounding box center [295, 350] width 115 height 15
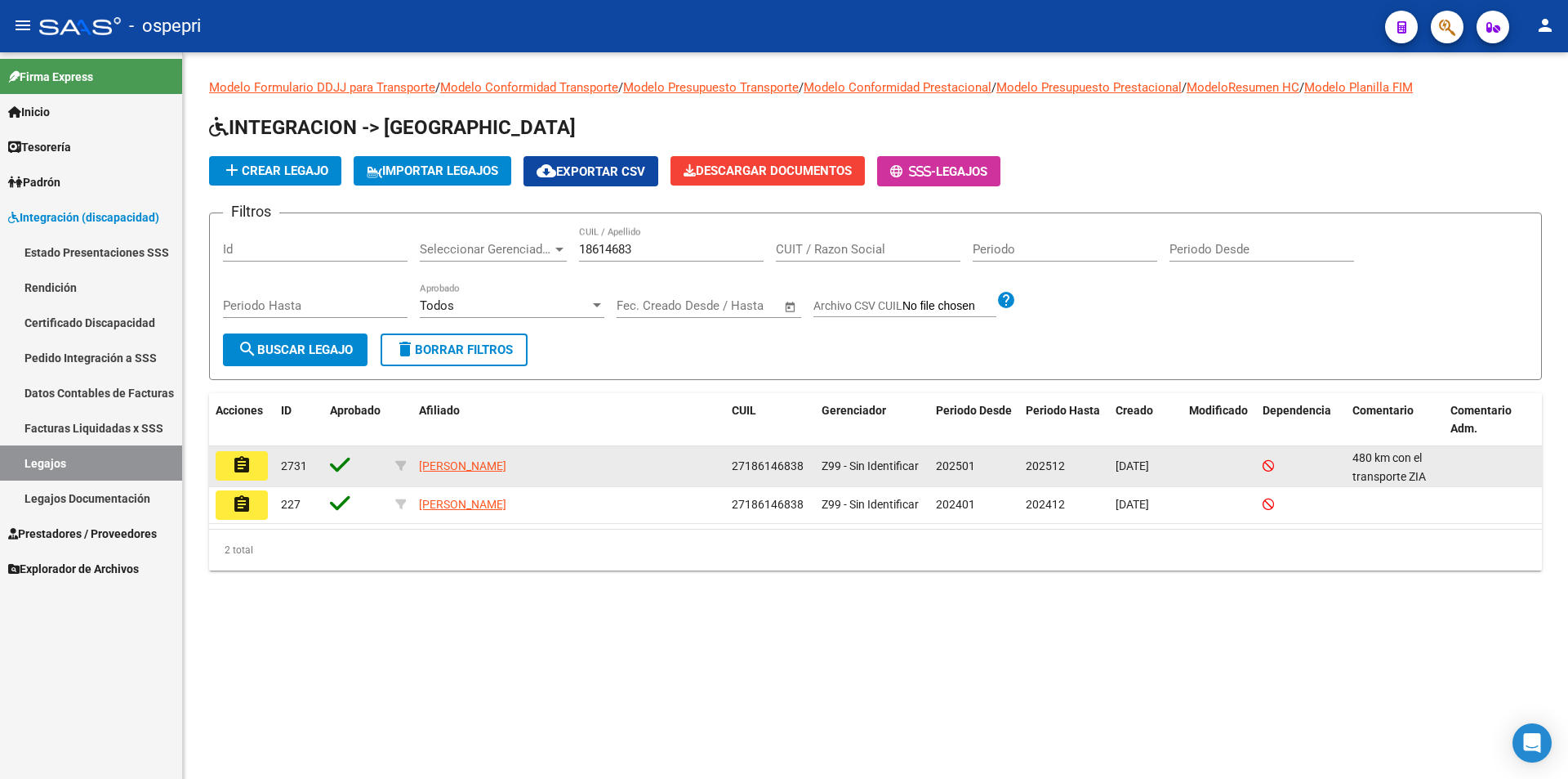
click at [237, 457] on mat-icon "assignment" at bounding box center [241, 465] width 20 height 20
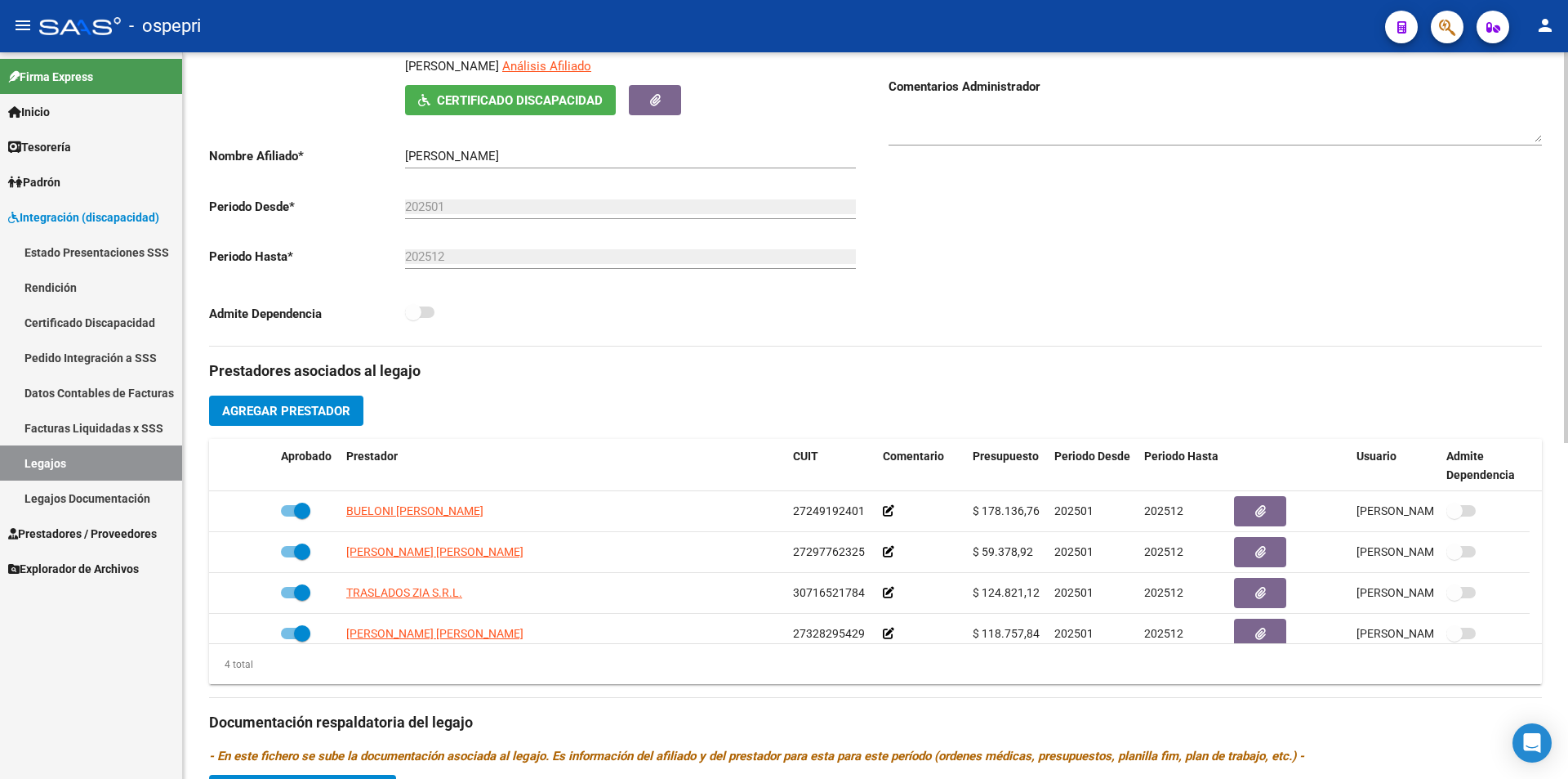
scroll to position [298, 0]
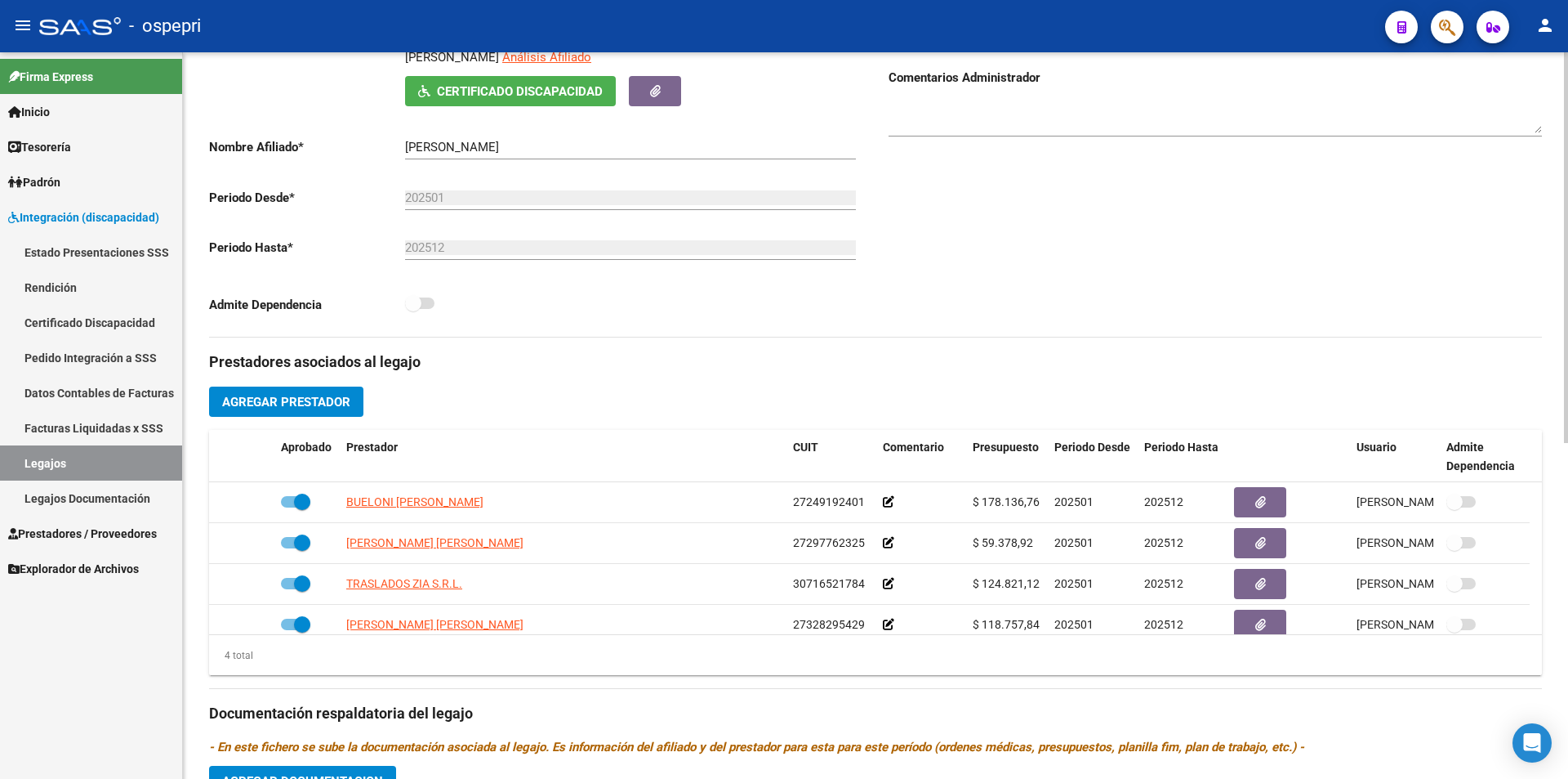
click at [1566, 360] on div at bounding box center [1566, 408] width 4 height 390
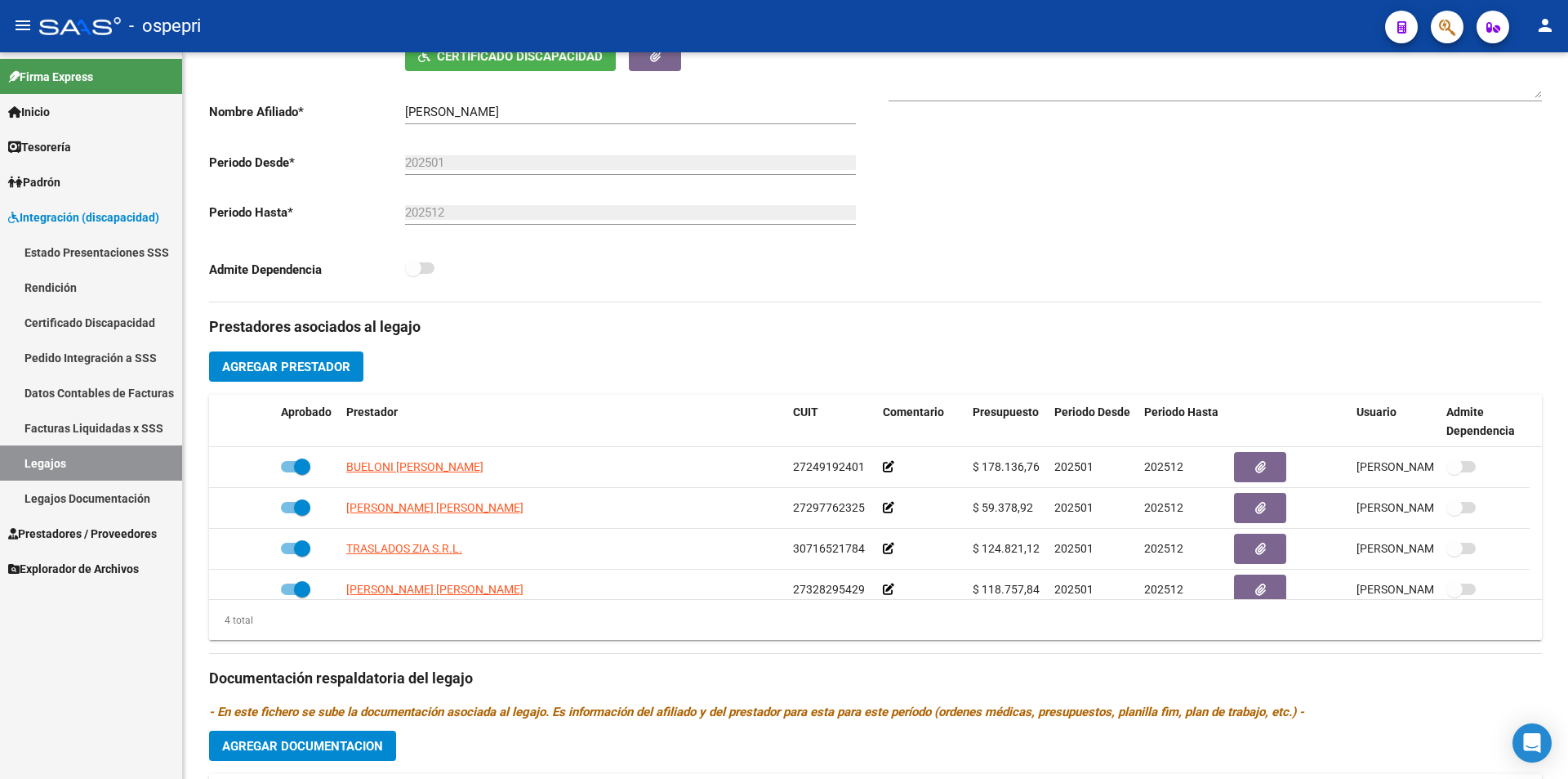
scroll to position [339, 0]
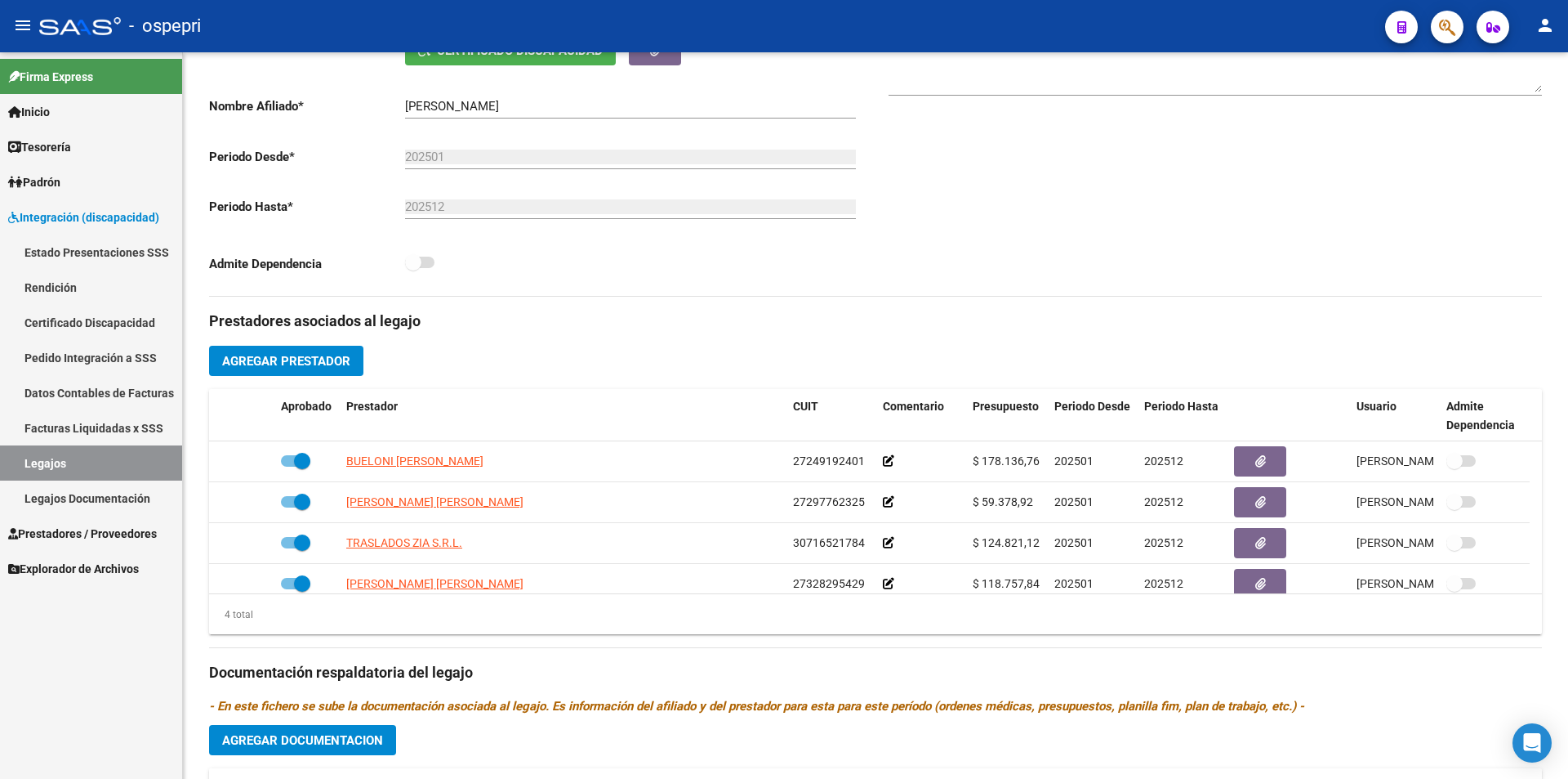
click at [1566, 431] on div at bounding box center [1566, 429] width 4 height 390
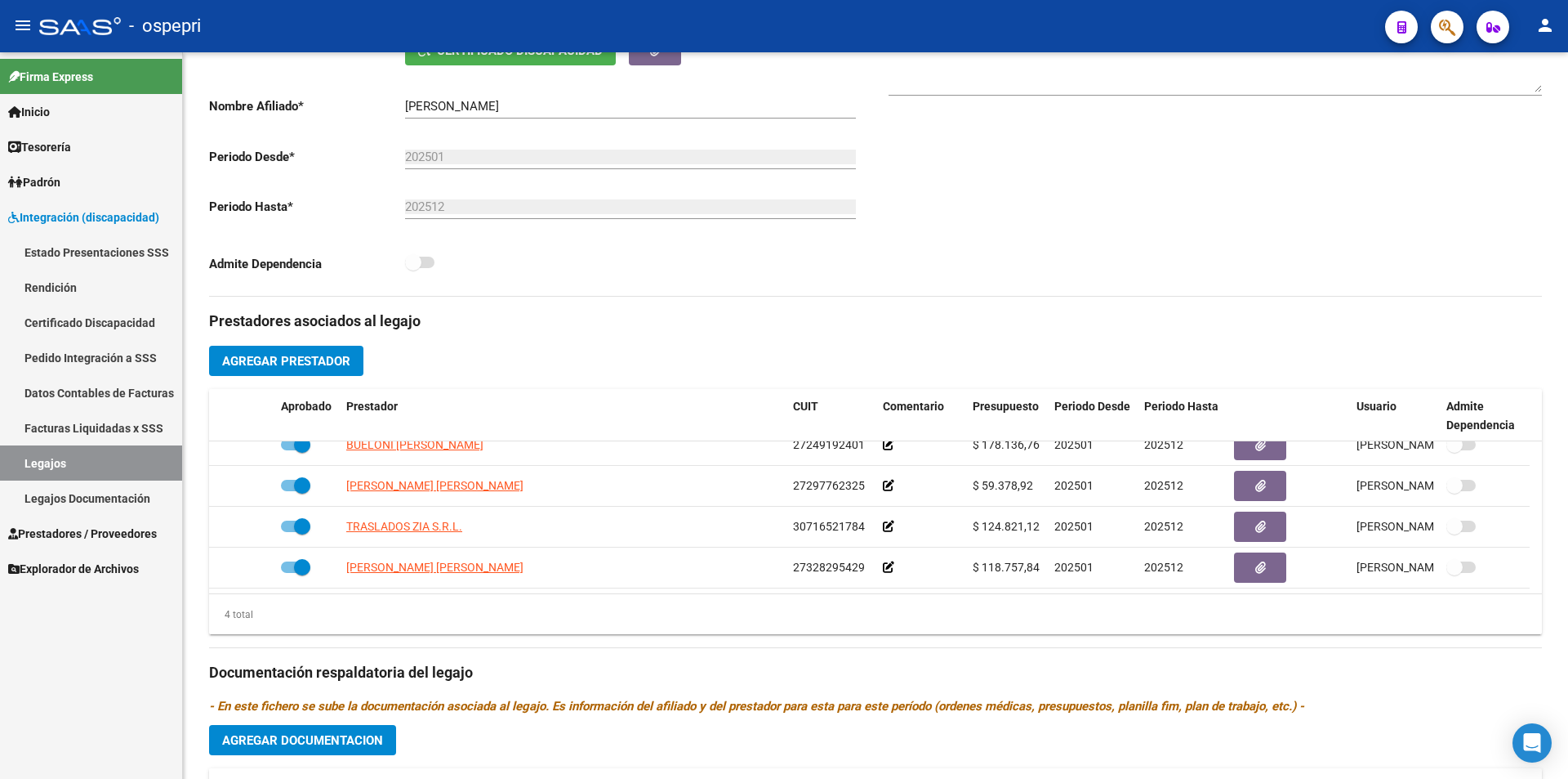
scroll to position [0, 0]
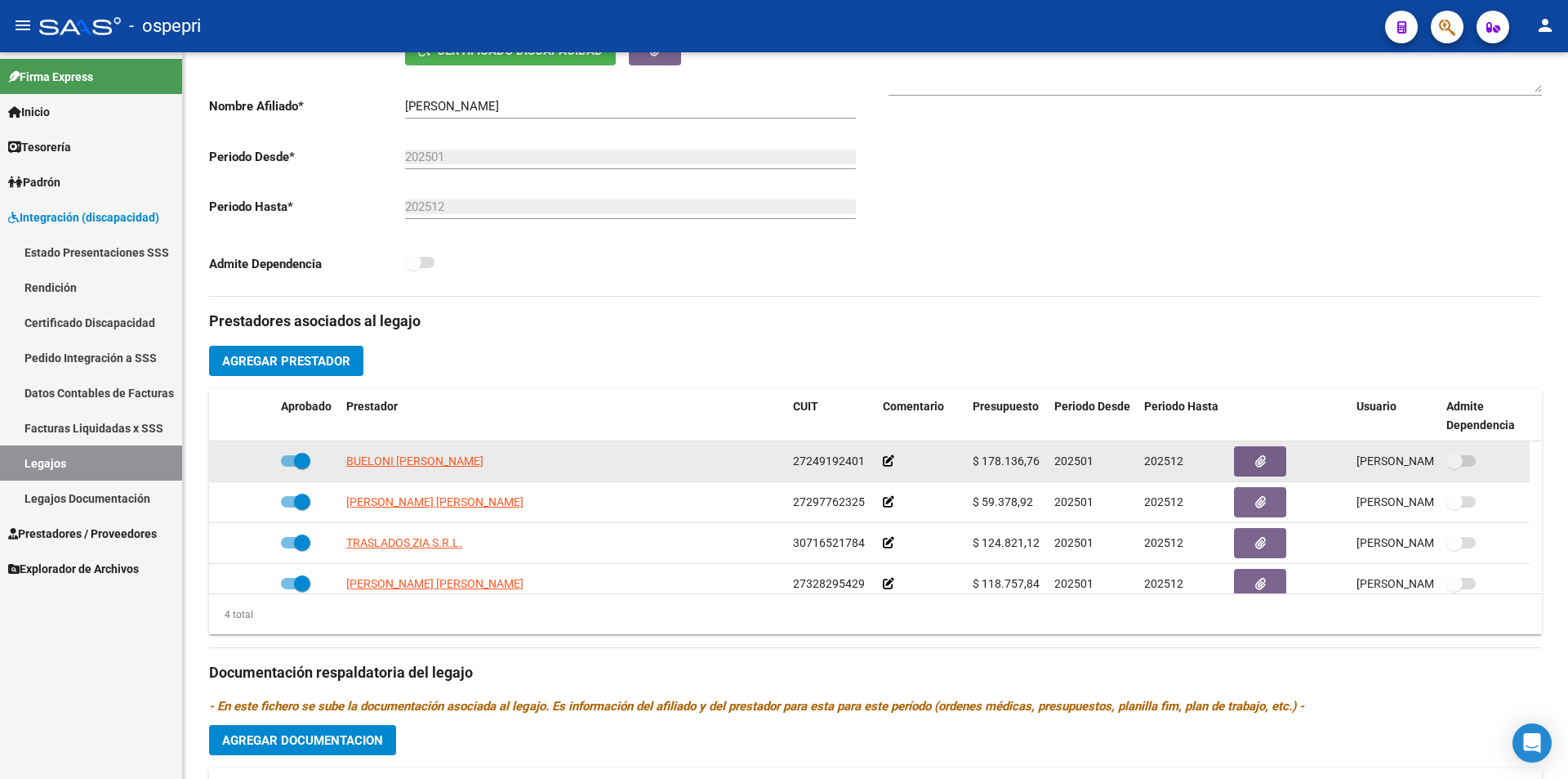
drag, startPoint x: 1038, startPoint y: 467, endPoint x: 985, endPoint y: 462, distance: 53.2
click at [985, 462] on span "$ 178.136,76" at bounding box center [1006, 461] width 67 height 13
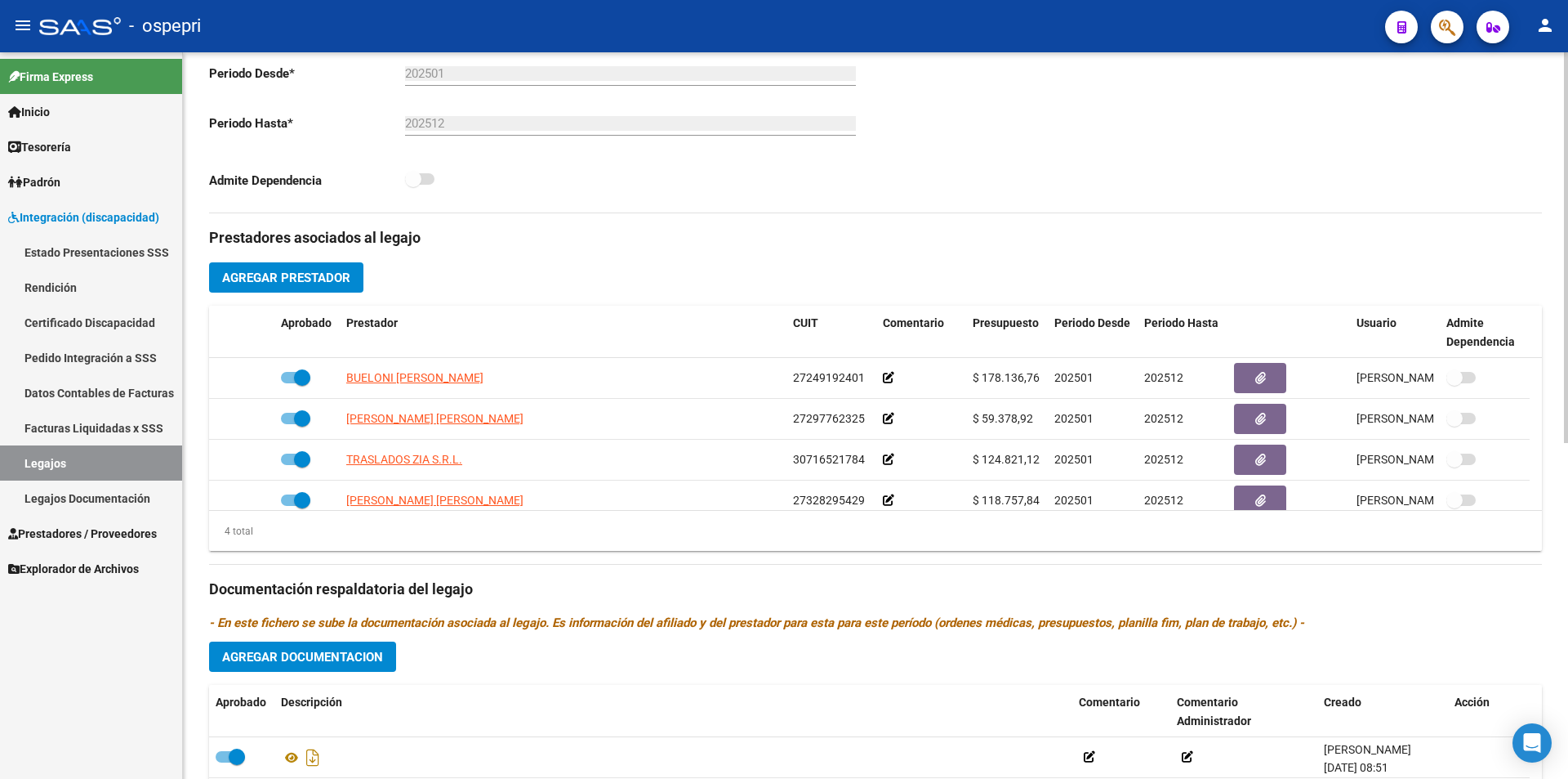
click at [1543, 620] on div "arrow_back Editar 2731 save Guardar cambios Legajo de Integración Modelo Formul…" at bounding box center [877, 307] width 1389 height 1353
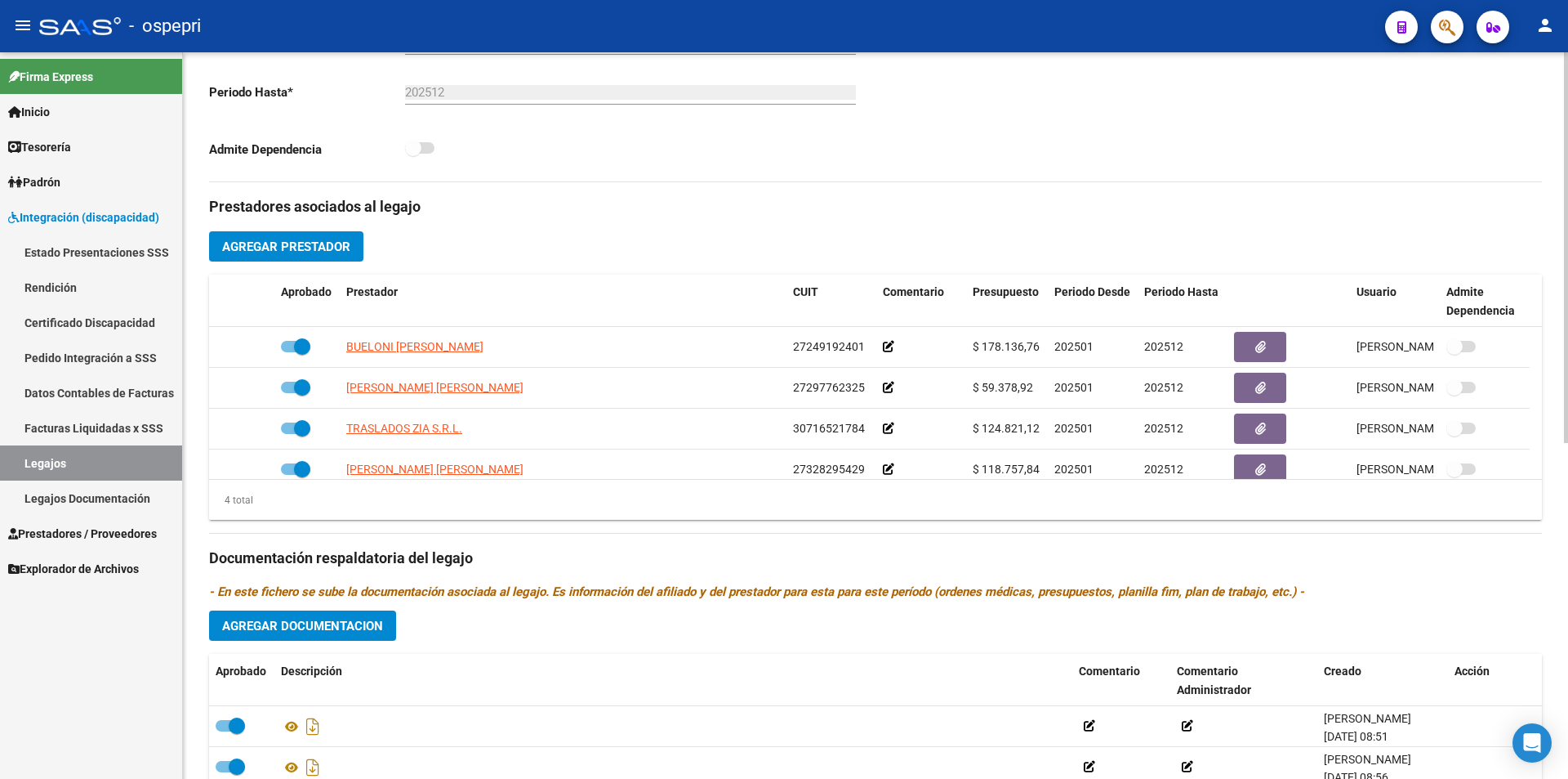
drag, startPoint x: 1563, startPoint y: 407, endPoint x: 1546, endPoint y: 322, distance: 86.7
click at [1546, 322] on div "arrow_back Editar 2731 save Guardar cambios Legajo de Integración Modelo Formul…" at bounding box center [876, 275] width 1385 height 1353
click at [1102, 241] on div "Prestadores asociados al legajo Agregar Prestador Aprobado Prestador CUIT Comen…" at bounding box center [876, 547] width 1333 height 730
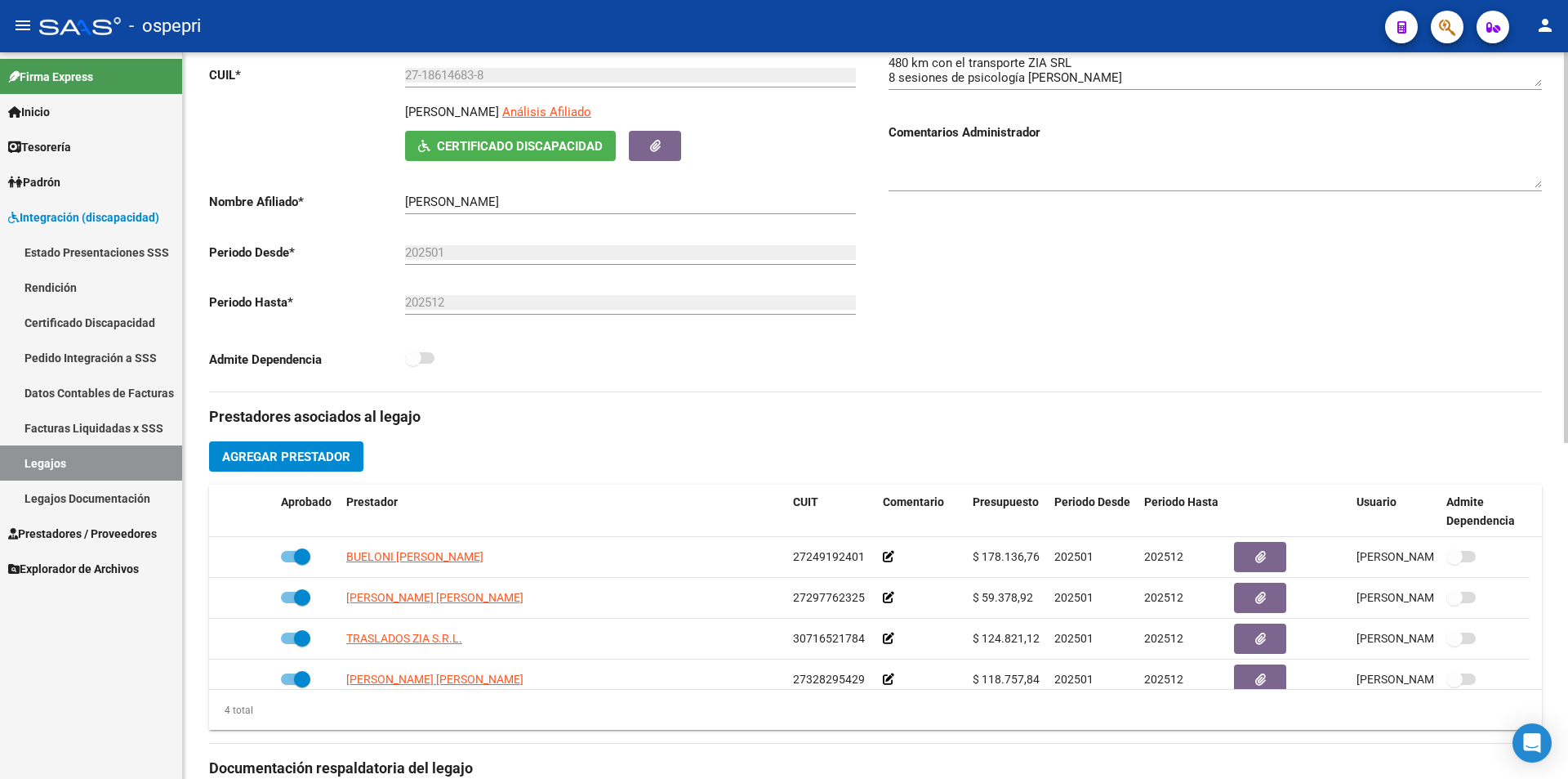
scroll to position [146, 0]
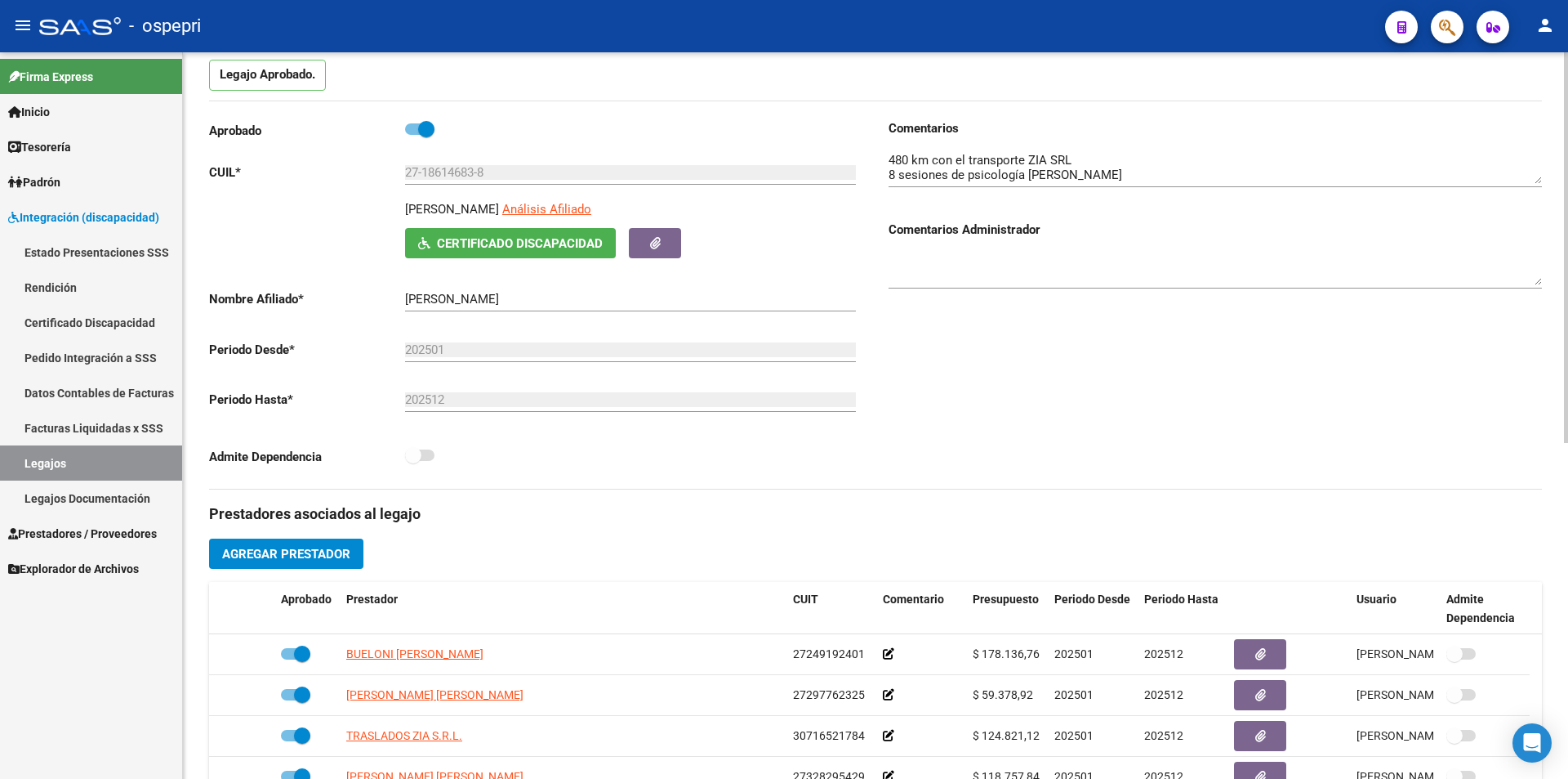
click at [1545, 224] on div "arrow_back Editar 2731 save Guardar cambios Legajo de Integración Modelo Formul…" at bounding box center [877, 583] width 1389 height 1353
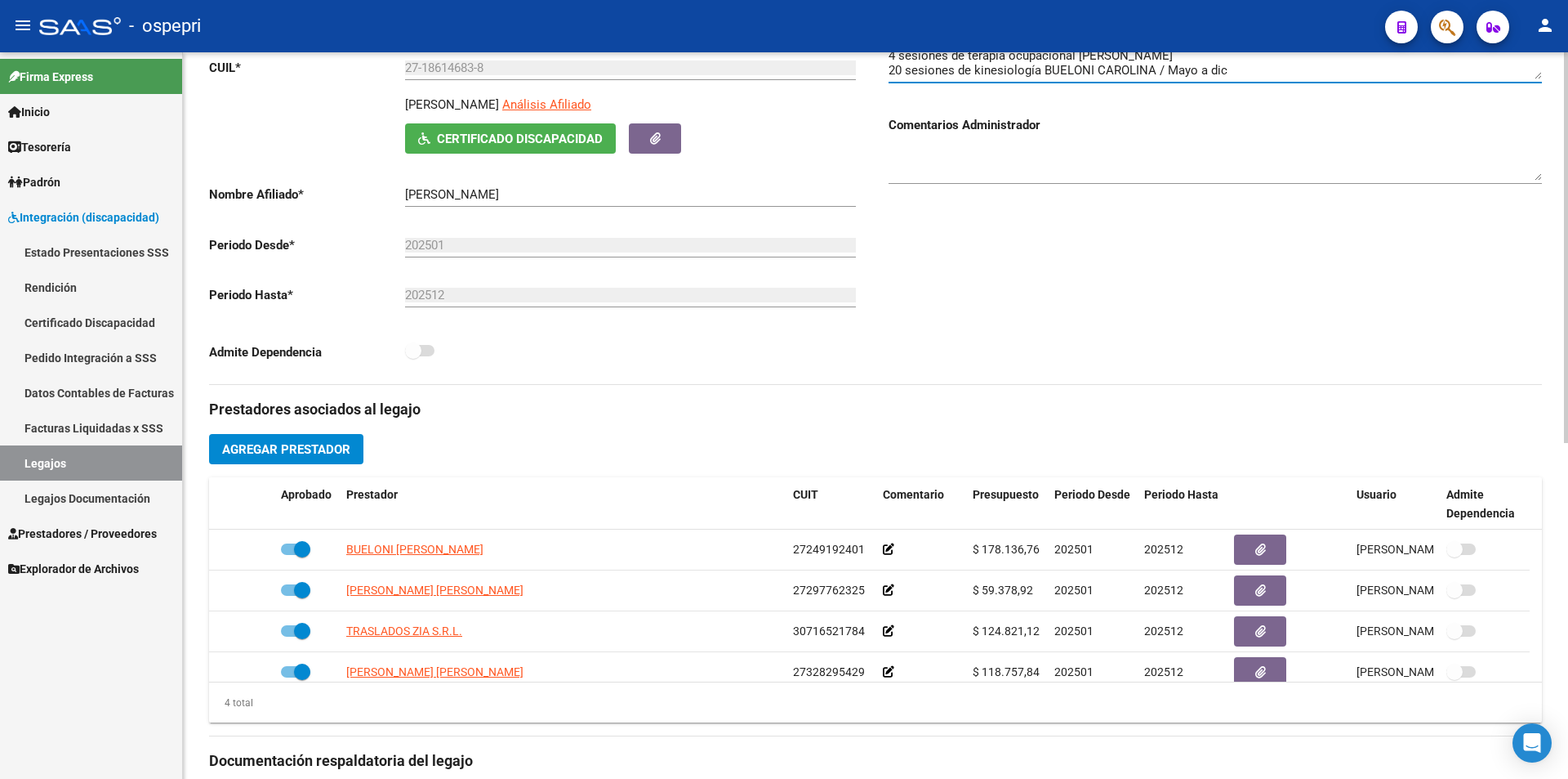
scroll to position [368, 0]
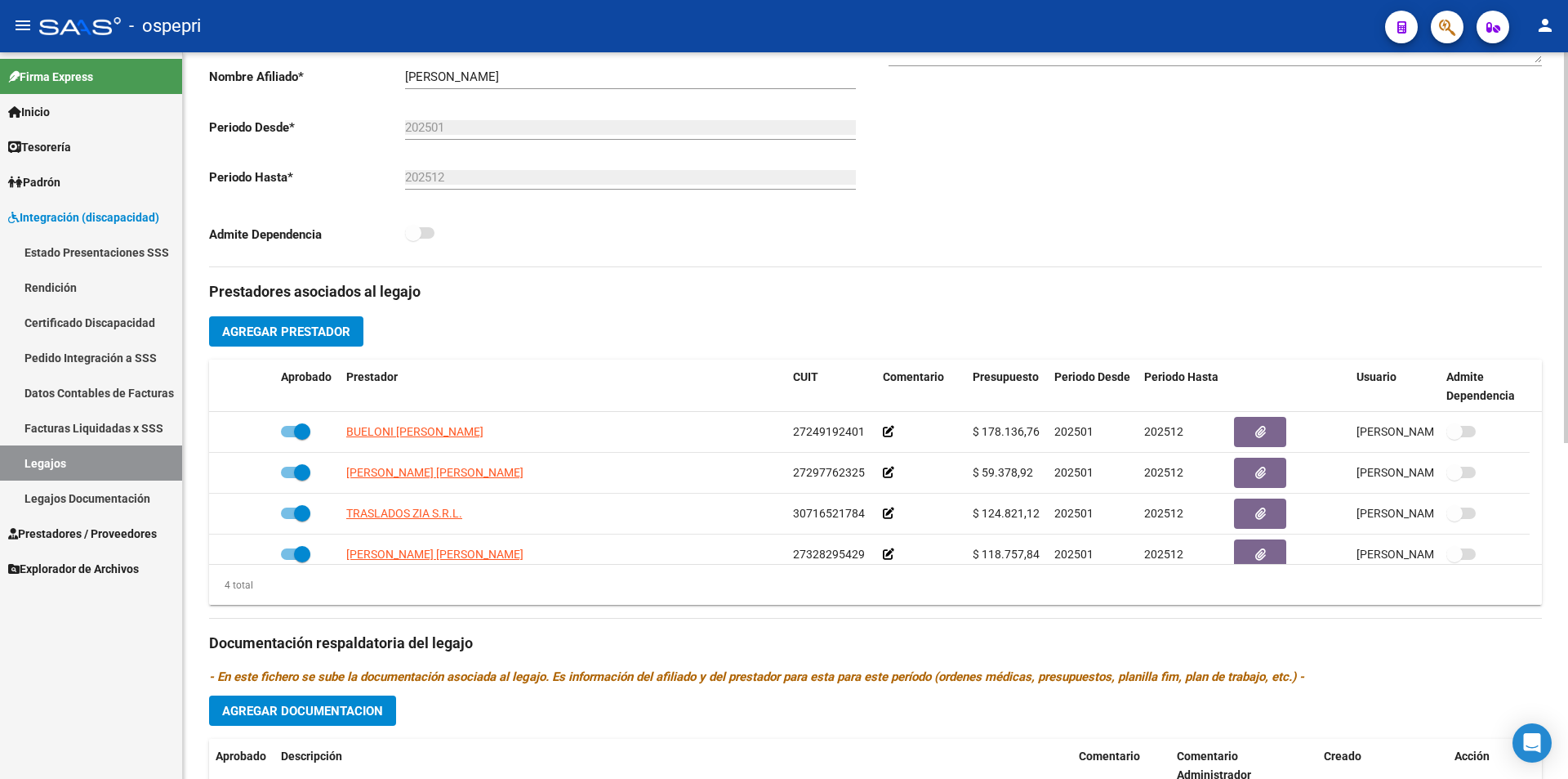
click at [1567, 405] on div at bounding box center [1566, 445] width 4 height 390
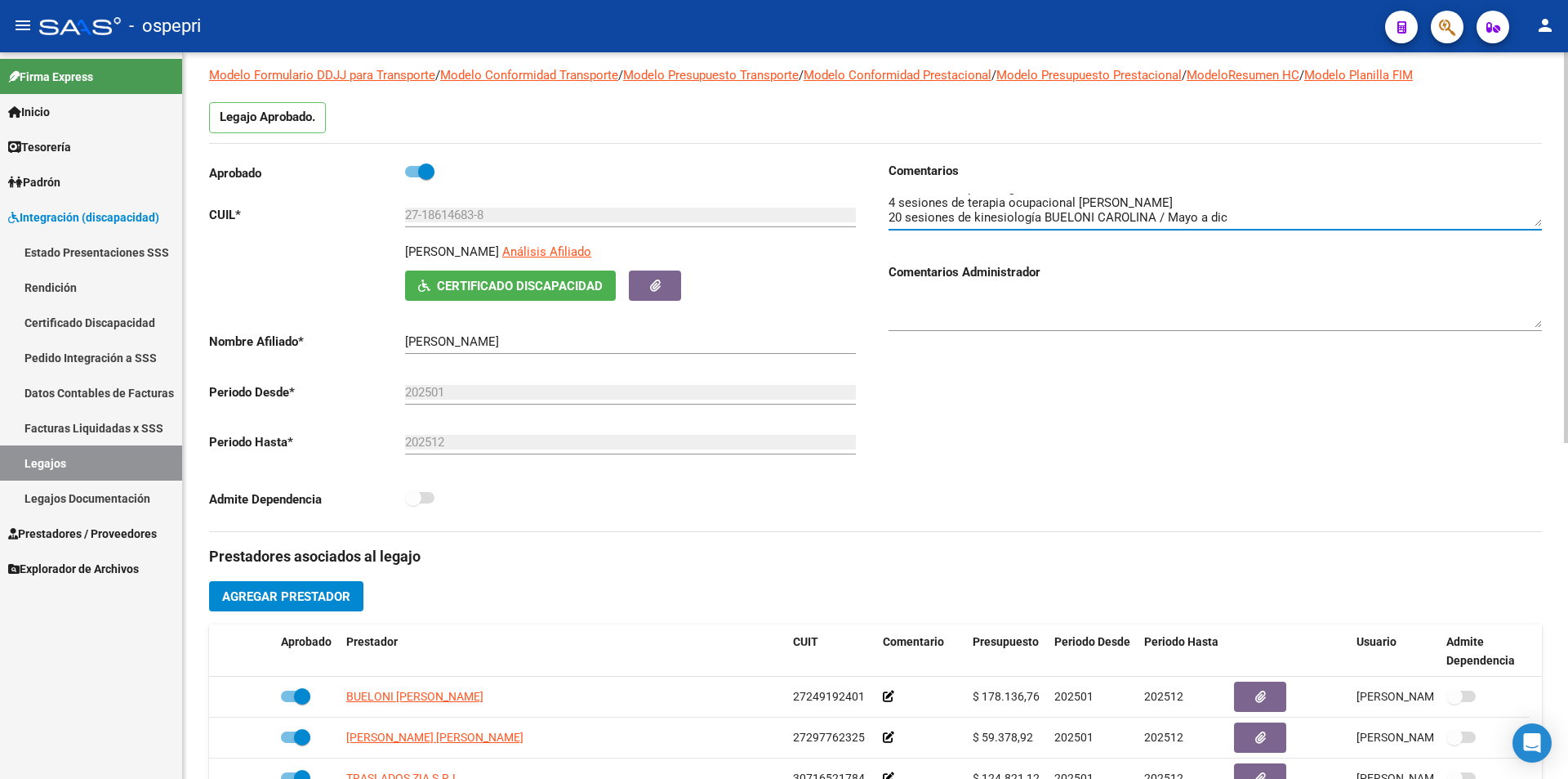
scroll to position [98, 0]
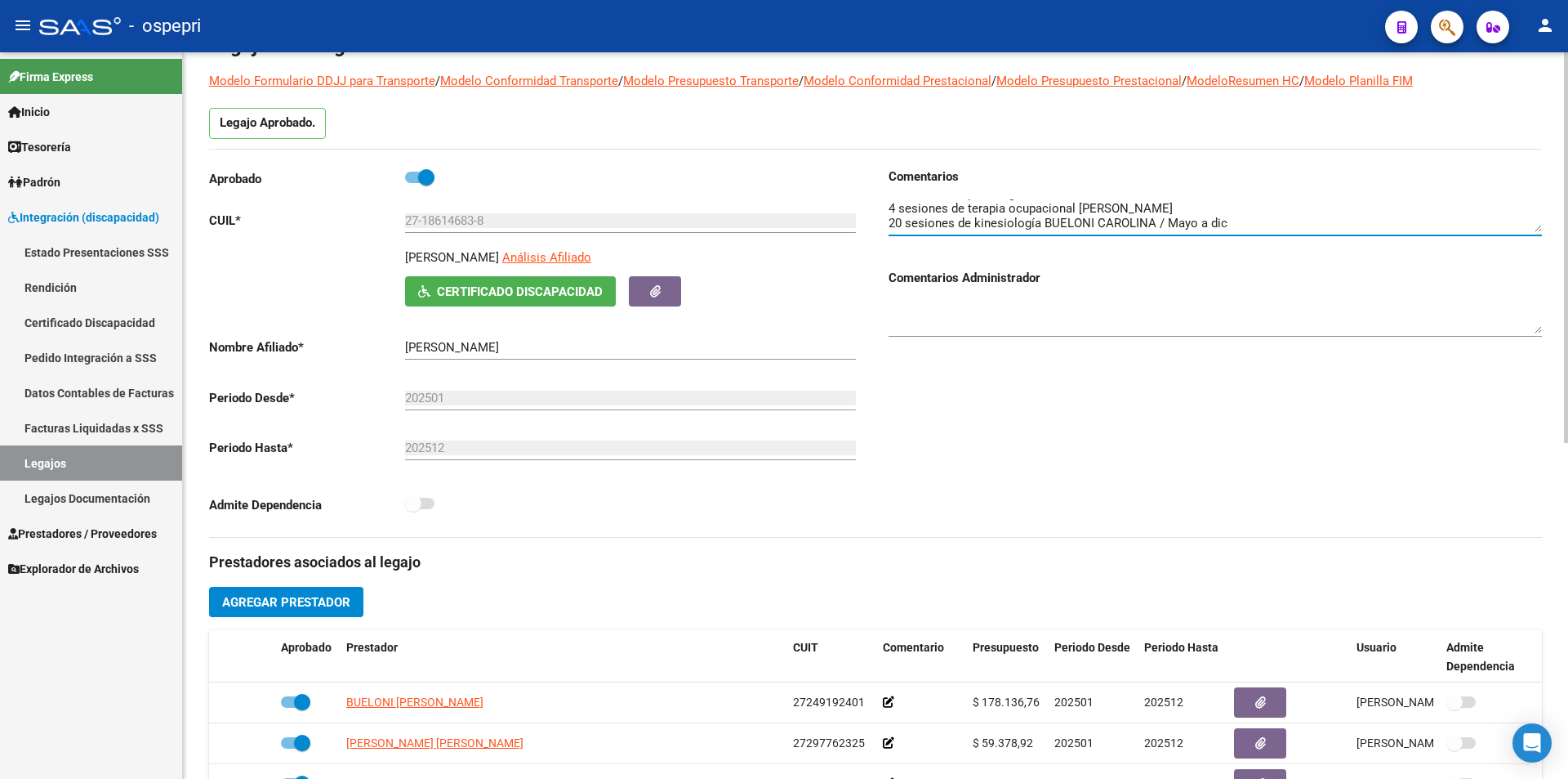
click at [1523, 311] on div "arrow_back Editar 2731 save Guardar cambios Legajo de Integración Modelo Formul…" at bounding box center [877, 630] width 1389 height 1353
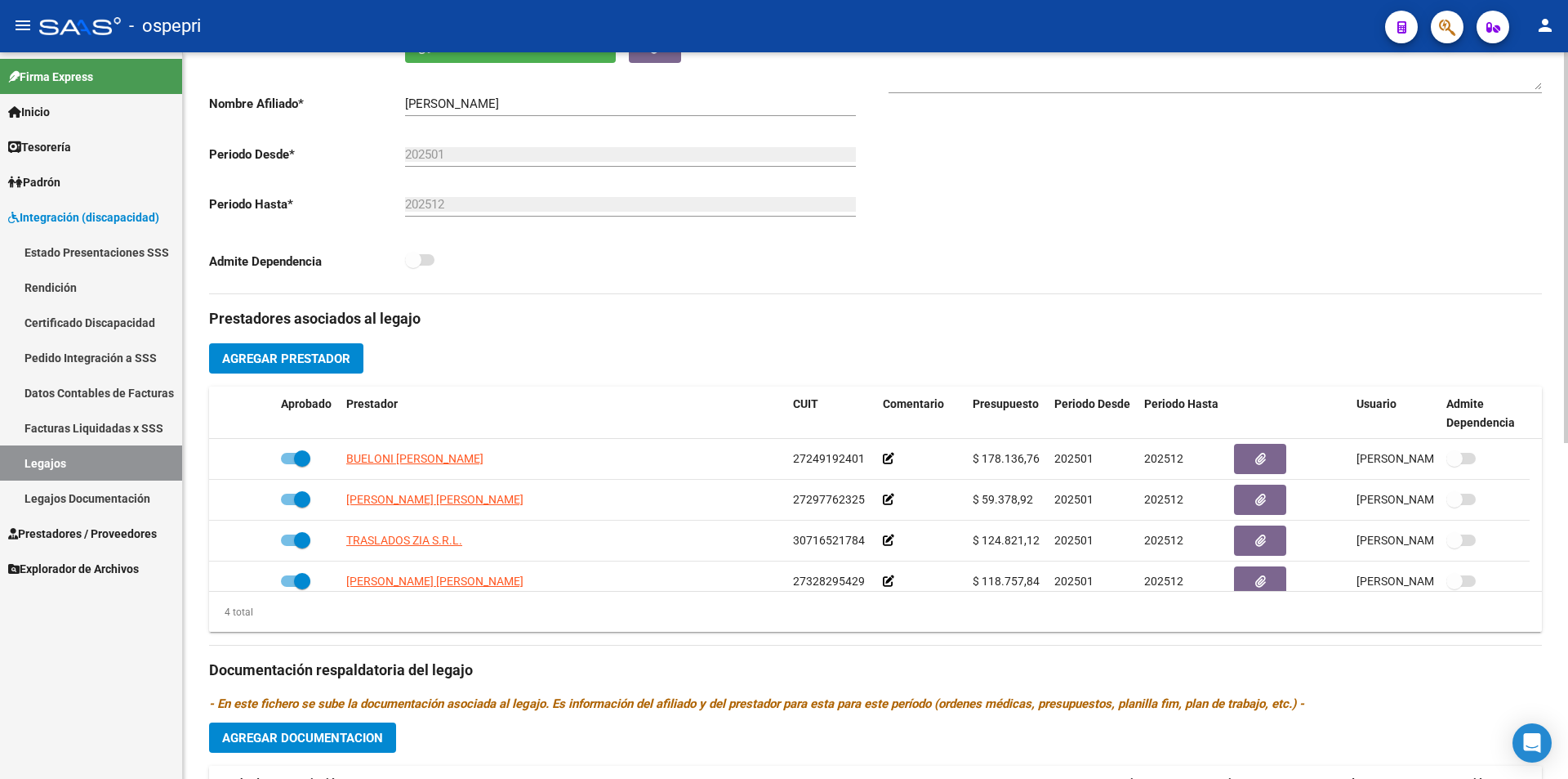
scroll to position [348, 0]
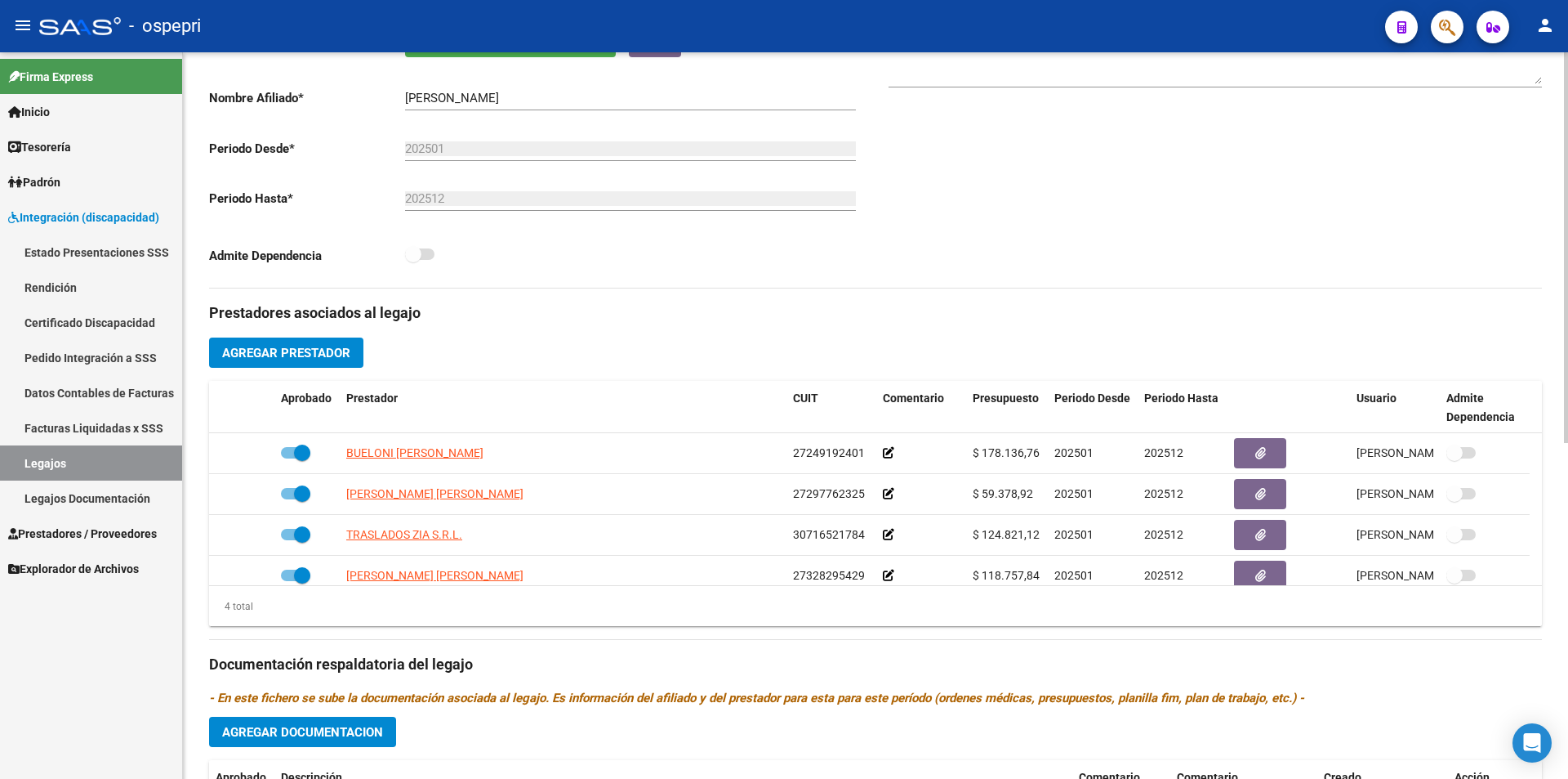
click at [1566, 463] on div at bounding box center [1566, 433] width 4 height 390
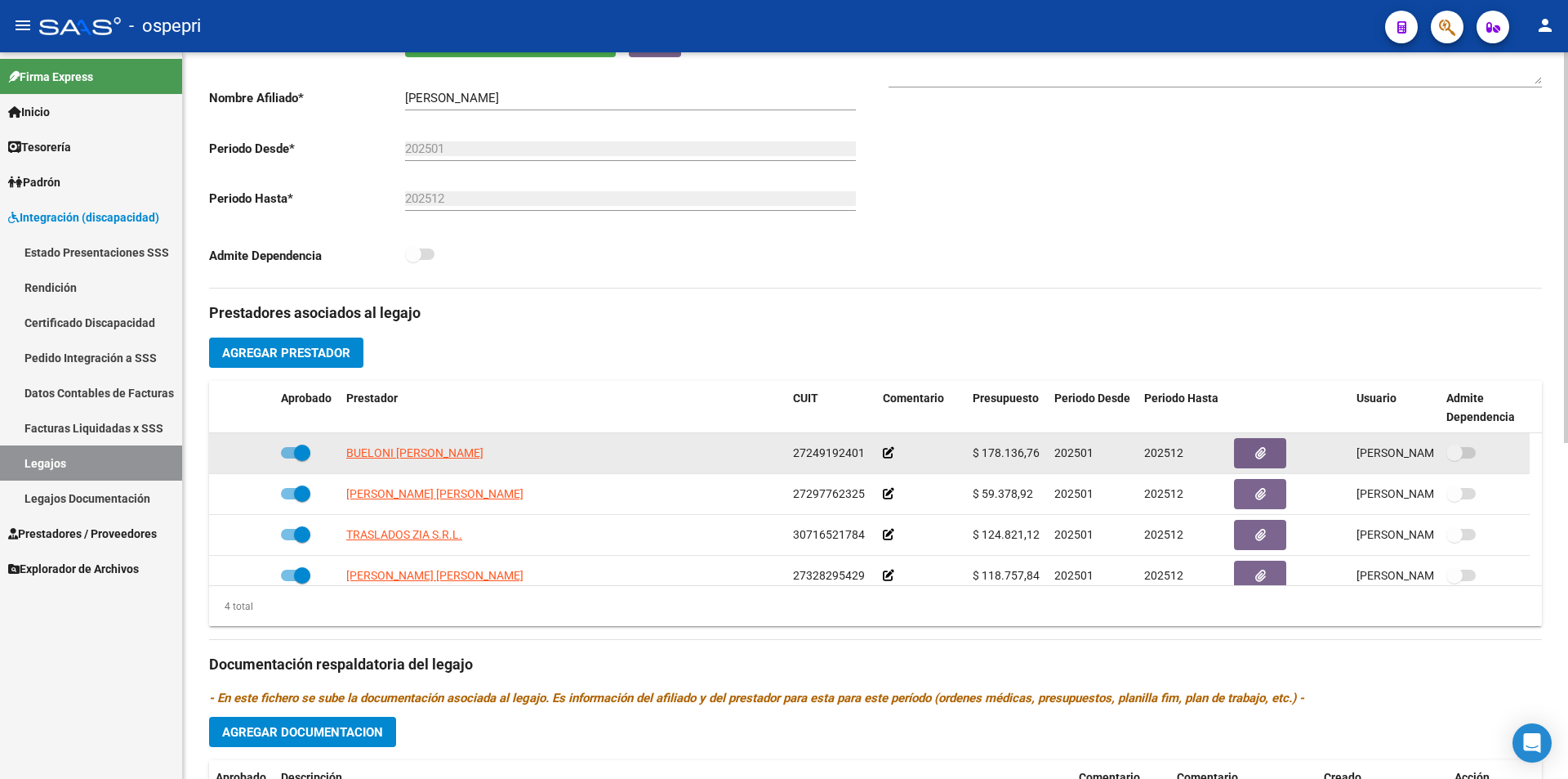
drag, startPoint x: 1038, startPoint y: 448, endPoint x: 981, endPoint y: 449, distance: 57.0
click at [981, 449] on span "$ 178.136,76" at bounding box center [1006, 453] width 67 height 13
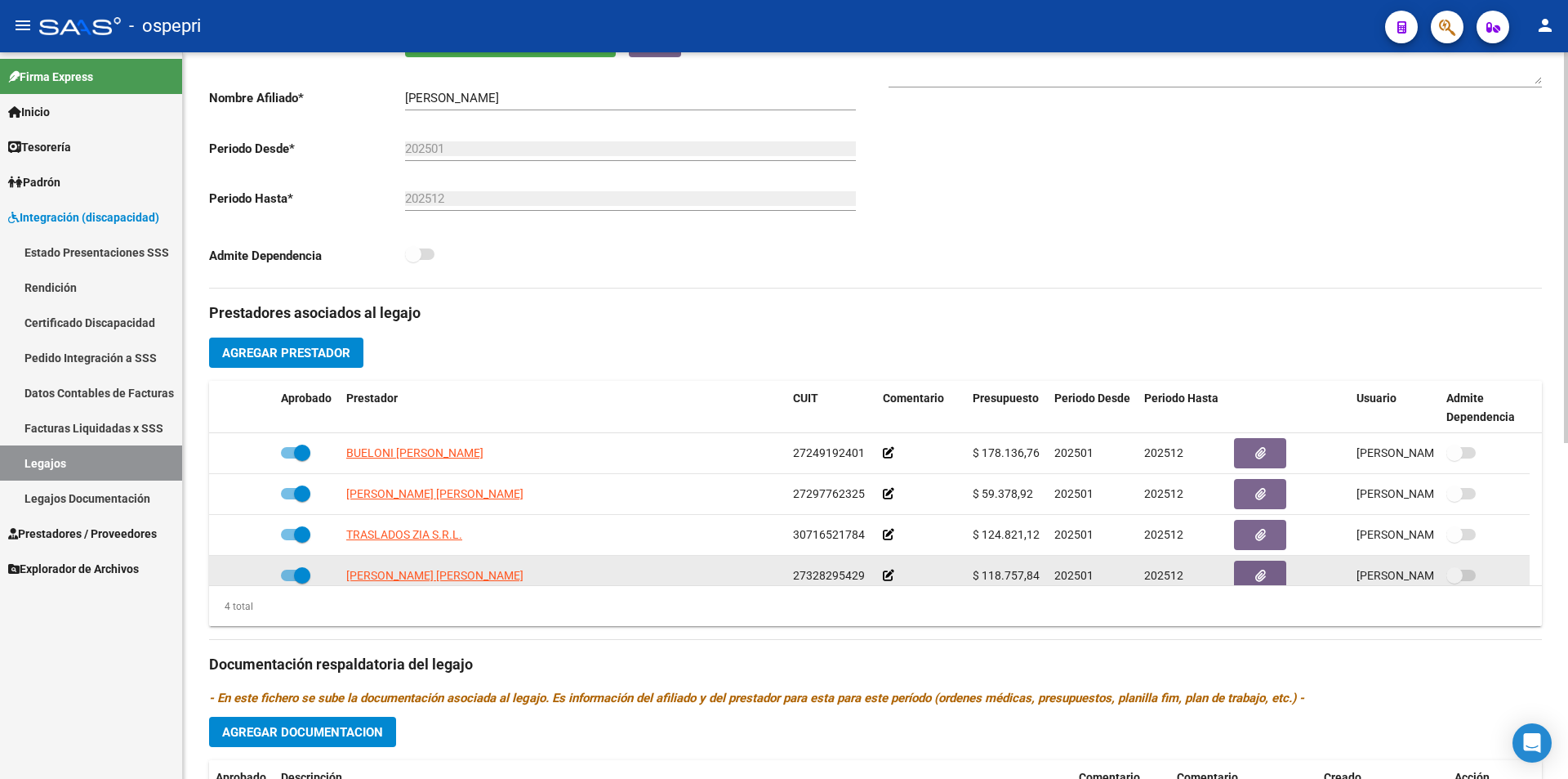
scroll to position [16, 0]
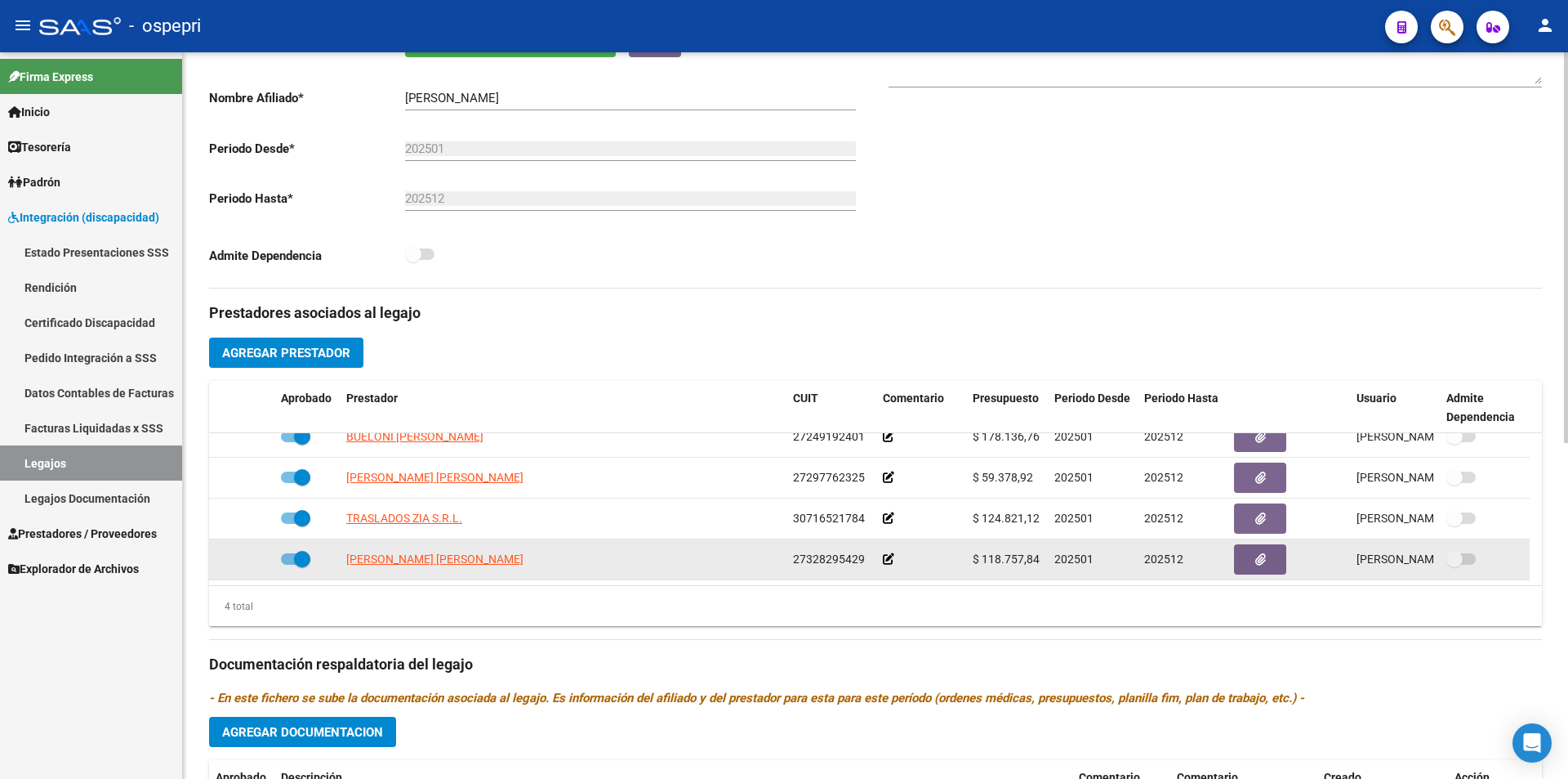
drag, startPoint x: 1042, startPoint y: 575, endPoint x: 983, endPoint y: 564, distance: 60.0
click at [983, 564] on datatable-body-cell "$ 118.757,84" at bounding box center [1006, 559] width 81 height 40
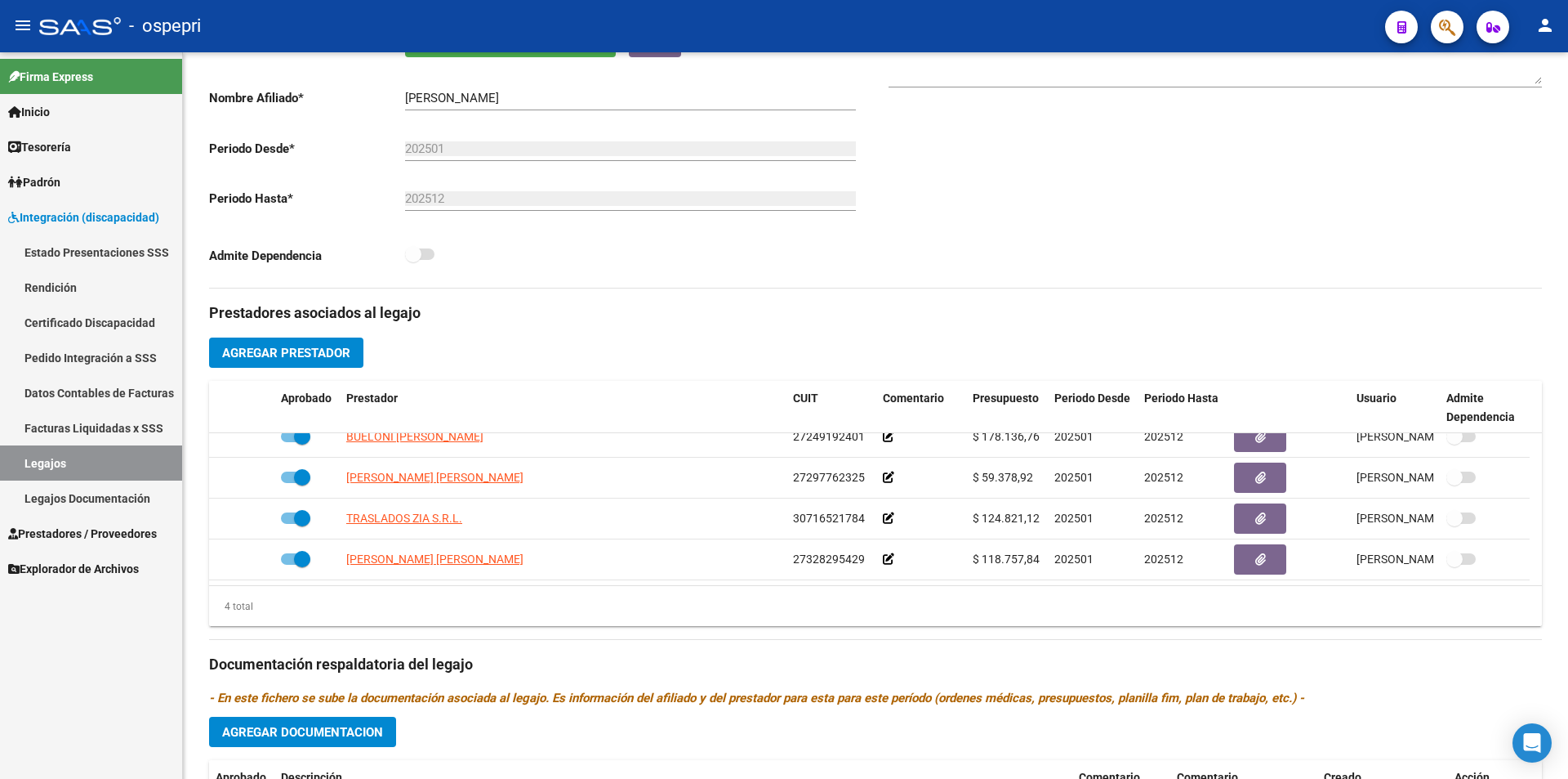
click at [113, 468] on link "Legajos" at bounding box center [91, 463] width 182 height 35
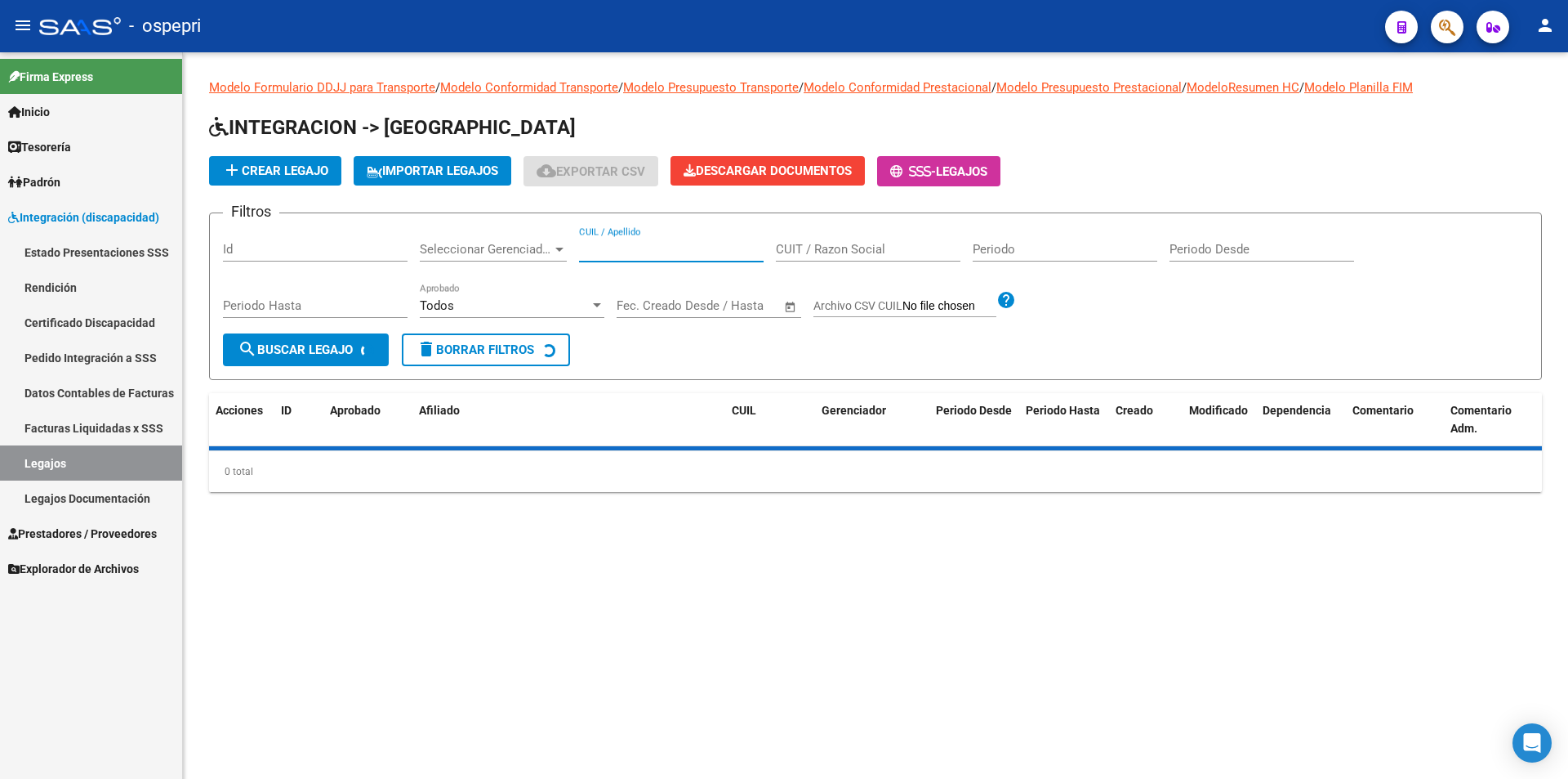
paste input "48123474"
type input "48123474"
click at [311, 348] on span "search Buscar Legajo" at bounding box center [295, 350] width 115 height 15
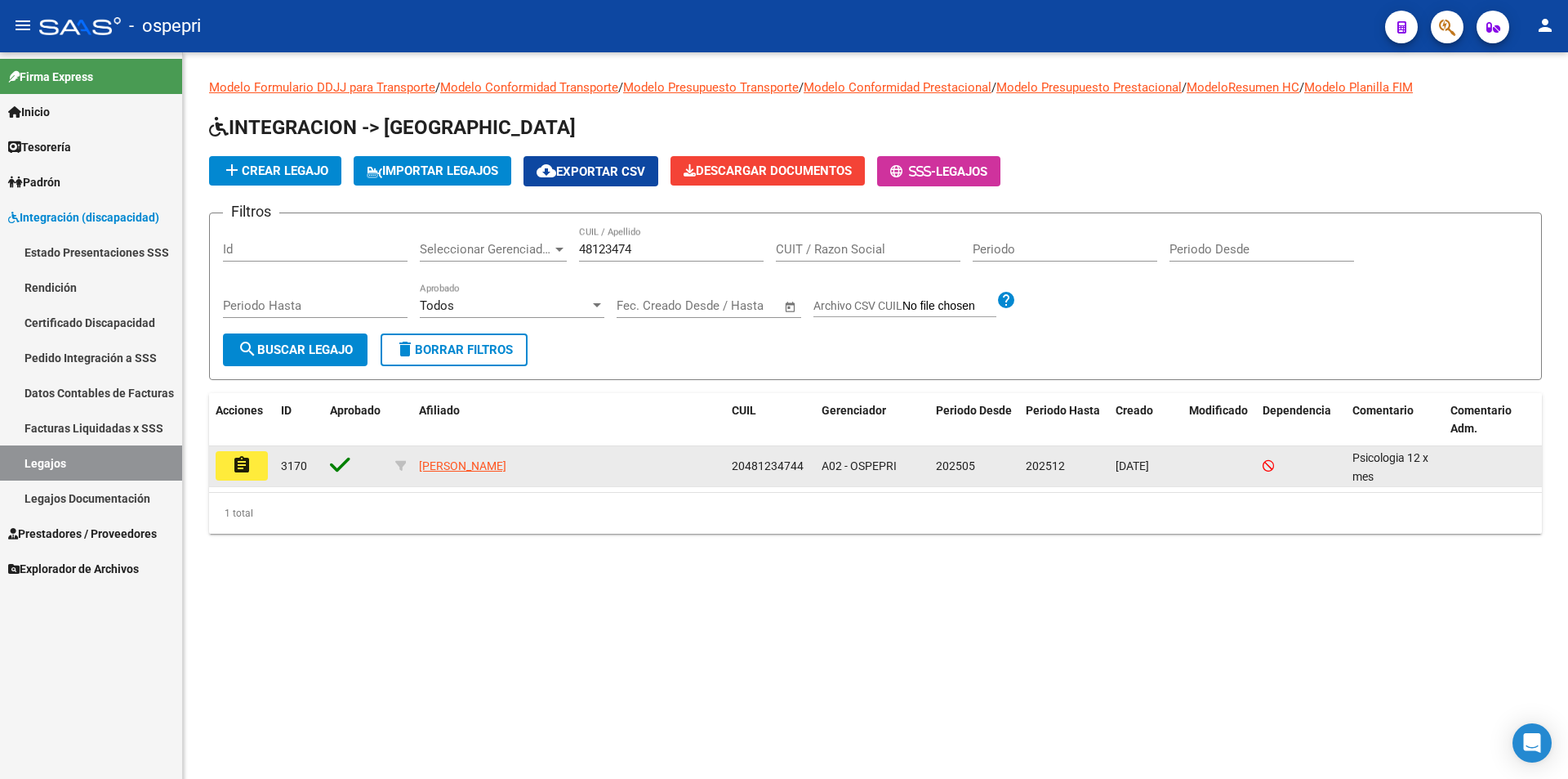
click at [258, 454] on button "assignment" at bounding box center [241, 466] width 53 height 30
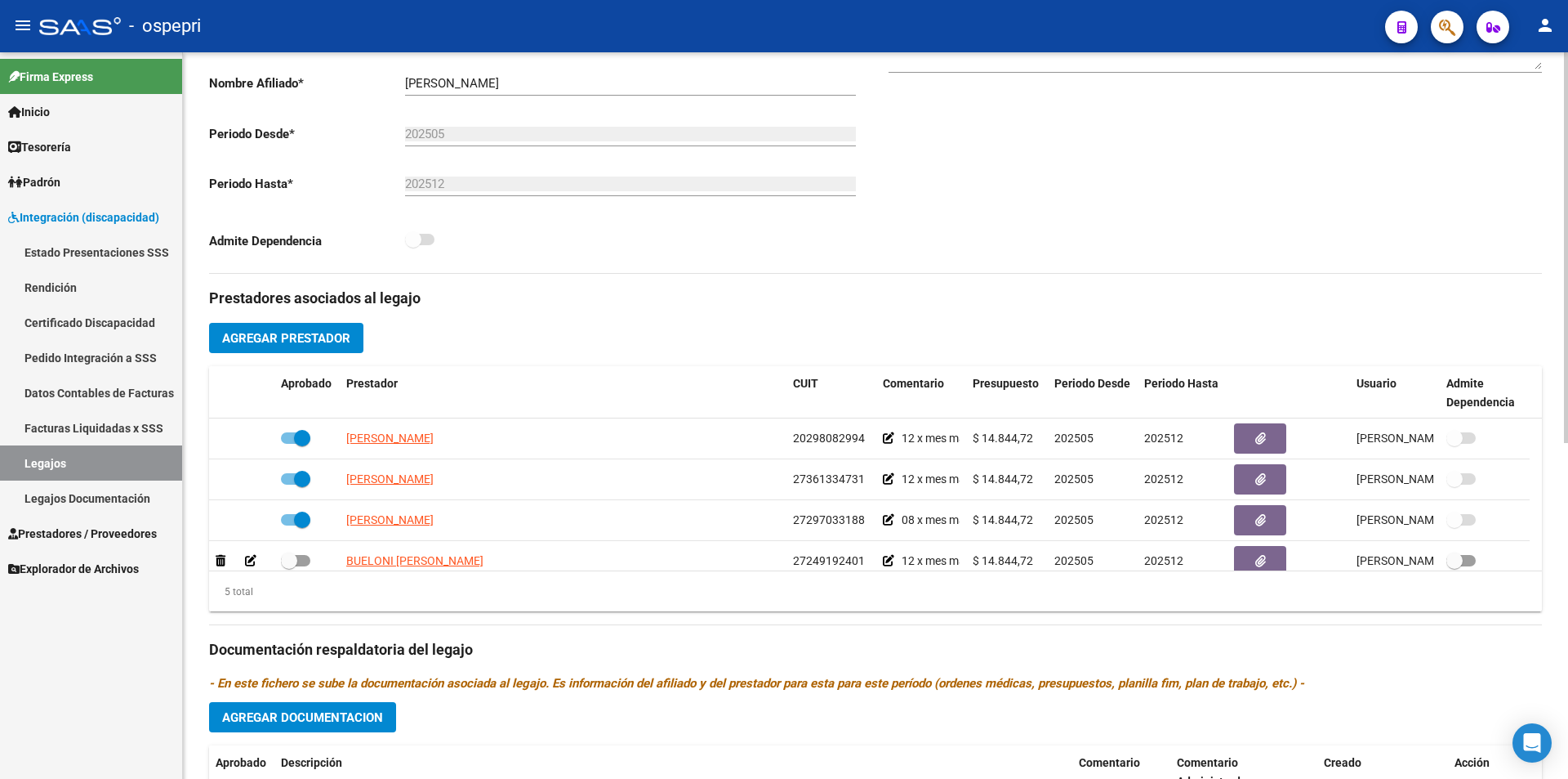
scroll to position [365, 0]
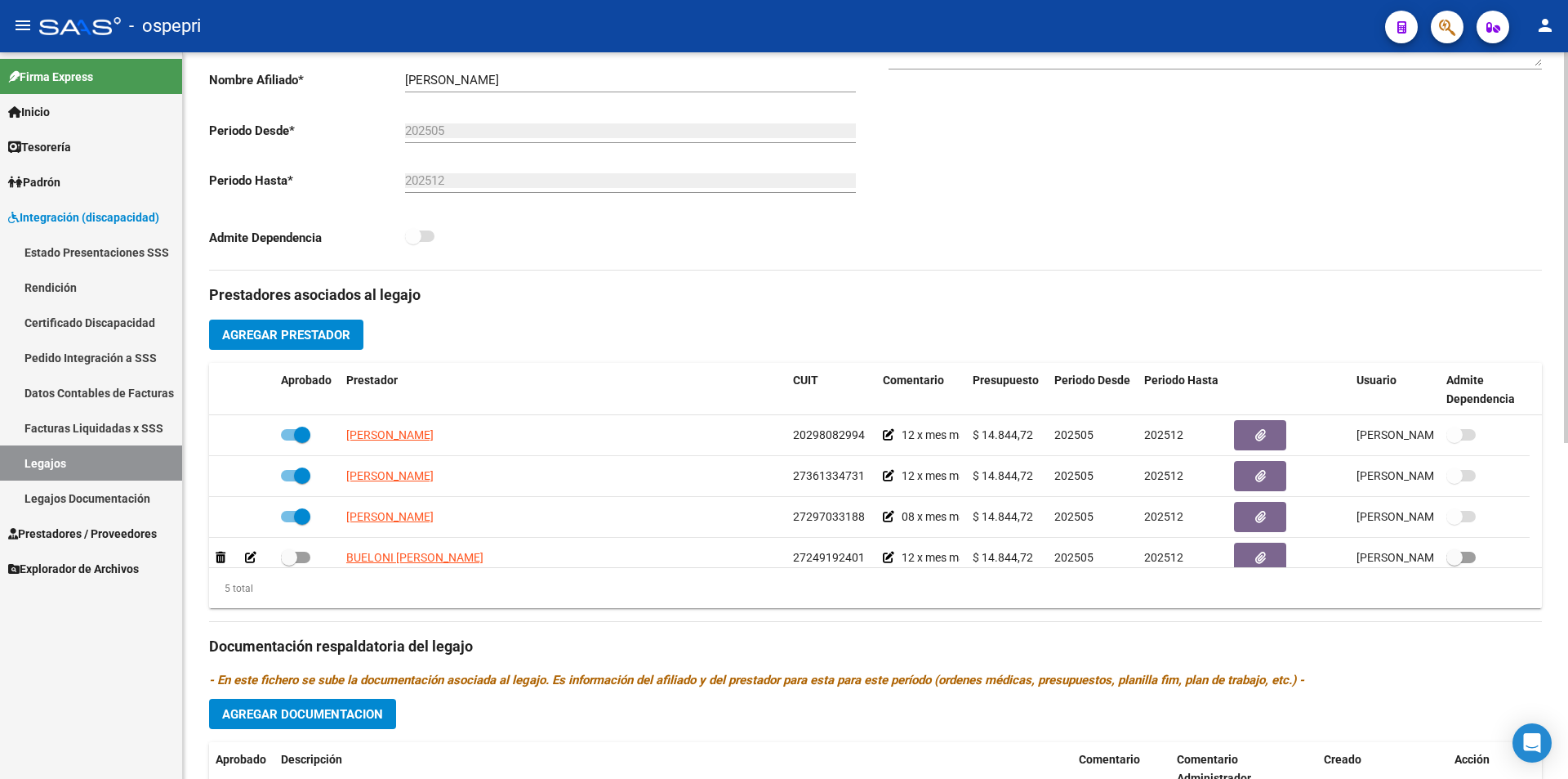
click at [1567, 502] on div at bounding box center [1566, 443] width 4 height 390
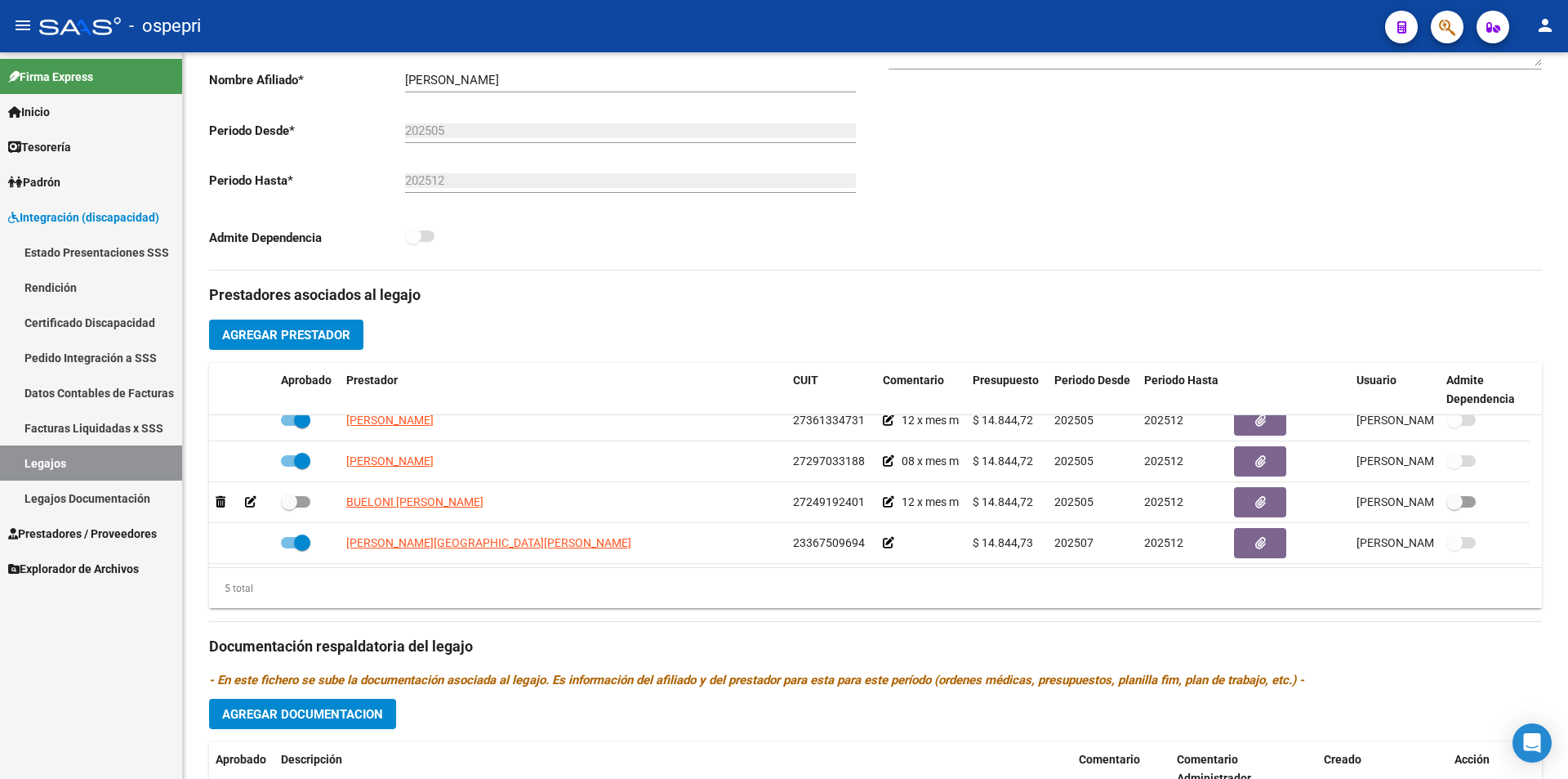
scroll to position [58, 0]
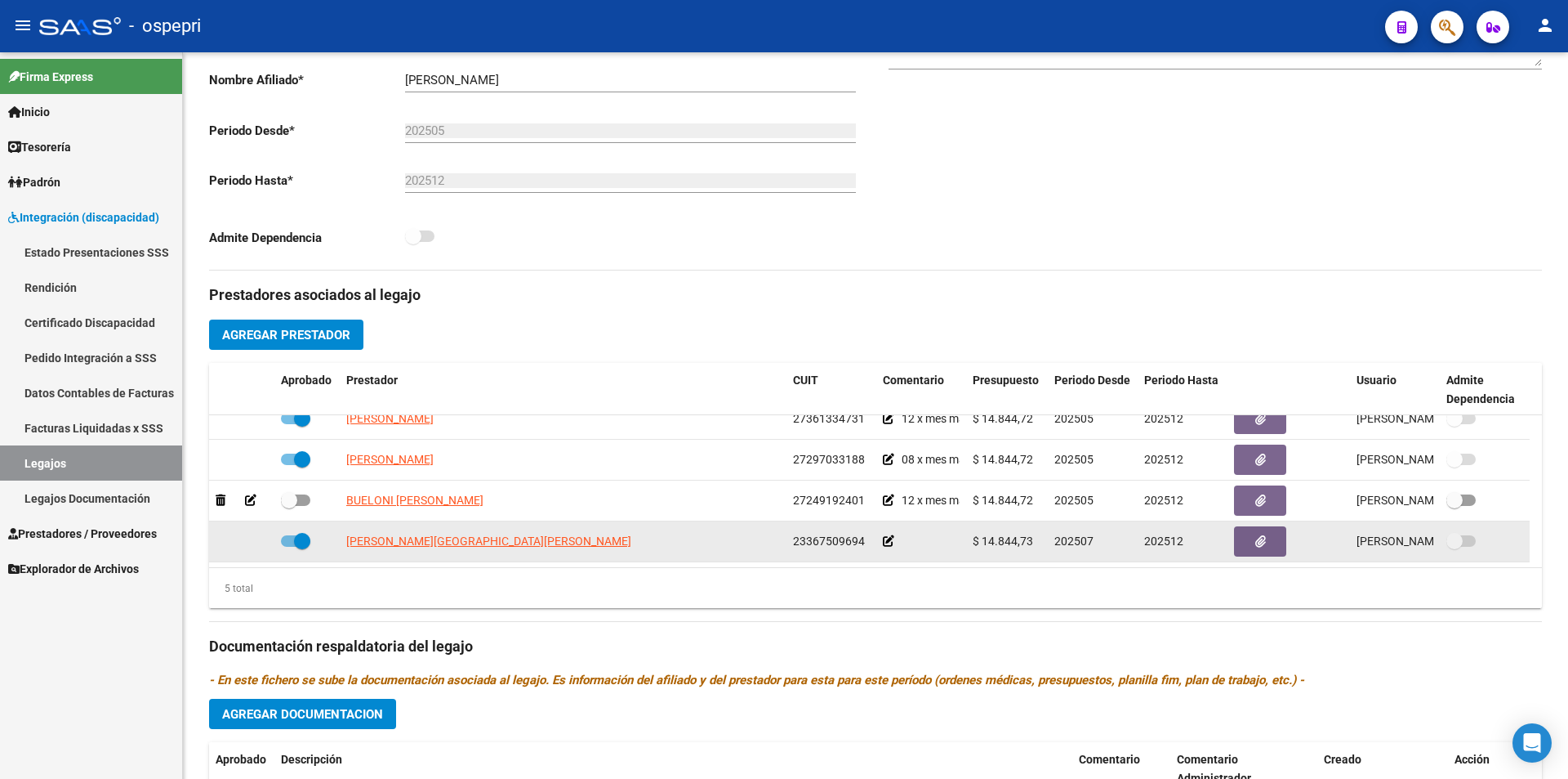
drag, startPoint x: 1035, startPoint y: 539, endPoint x: 980, endPoint y: 539, distance: 55.0
click at [980, 539] on div "$ 14.844,73" at bounding box center [1007, 541] width 69 height 19
click at [1000, 539] on span "$ 14.844,73" at bounding box center [1003, 541] width 61 height 13
drag, startPoint x: 1031, startPoint y: 539, endPoint x: 982, endPoint y: 537, distance: 49.0
click at [982, 537] on span "$ 14.844,73" at bounding box center [1003, 541] width 61 height 13
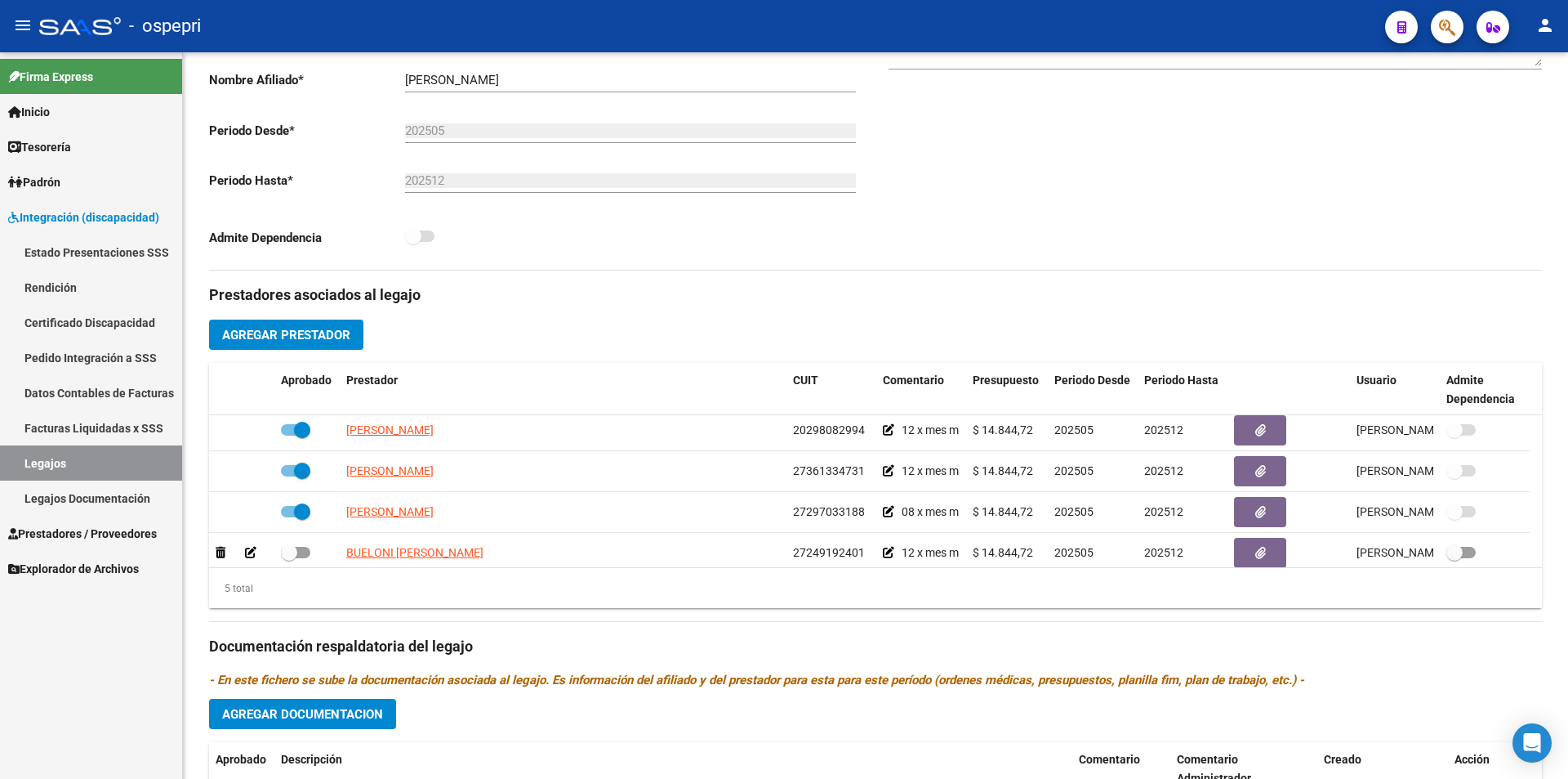
scroll to position [0, 0]
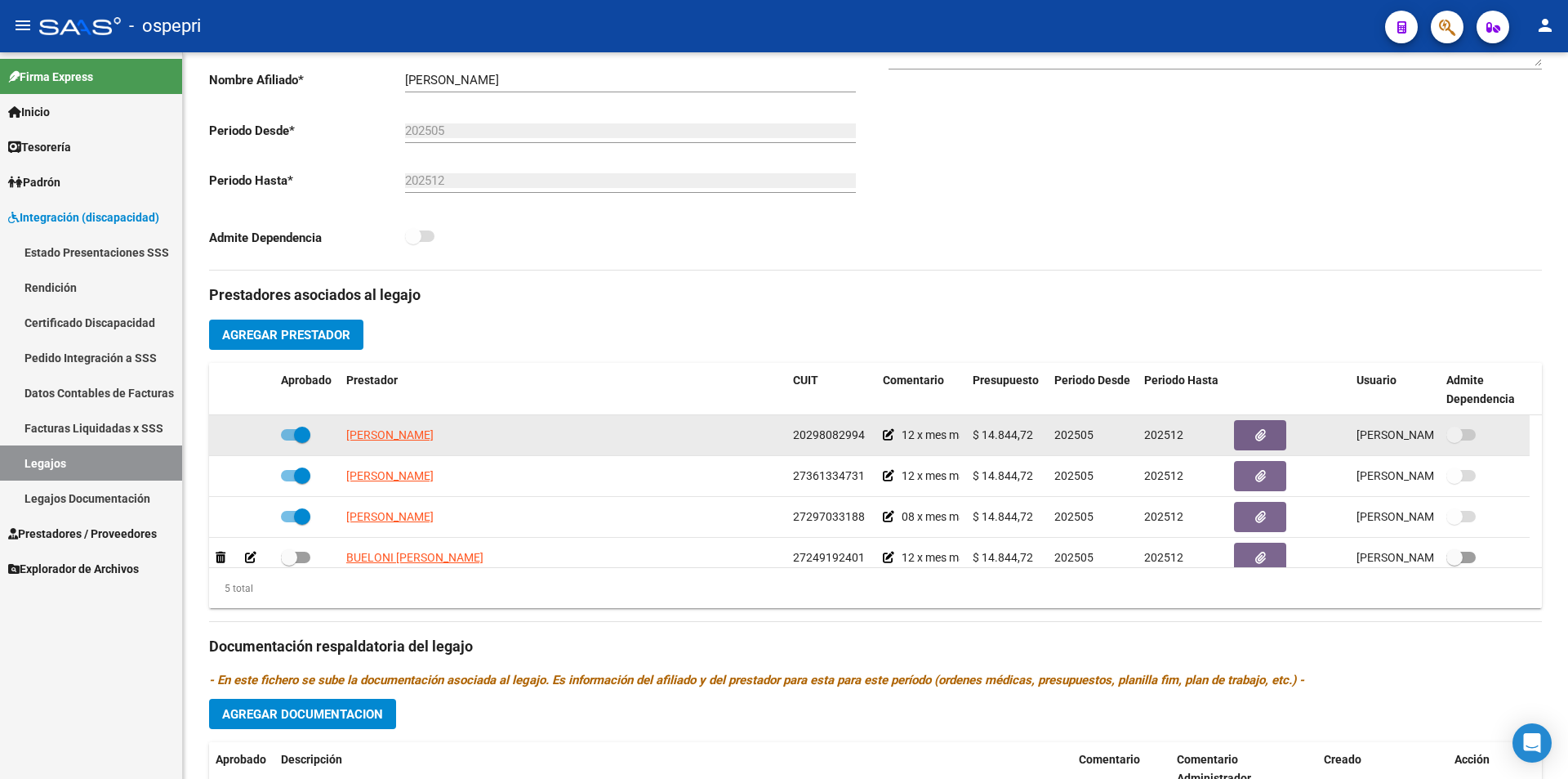
drag, startPoint x: 1033, startPoint y: 435, endPoint x: 985, endPoint y: 433, distance: 48.0
click at [985, 433] on div "$ 14.844,72" at bounding box center [1007, 435] width 69 height 19
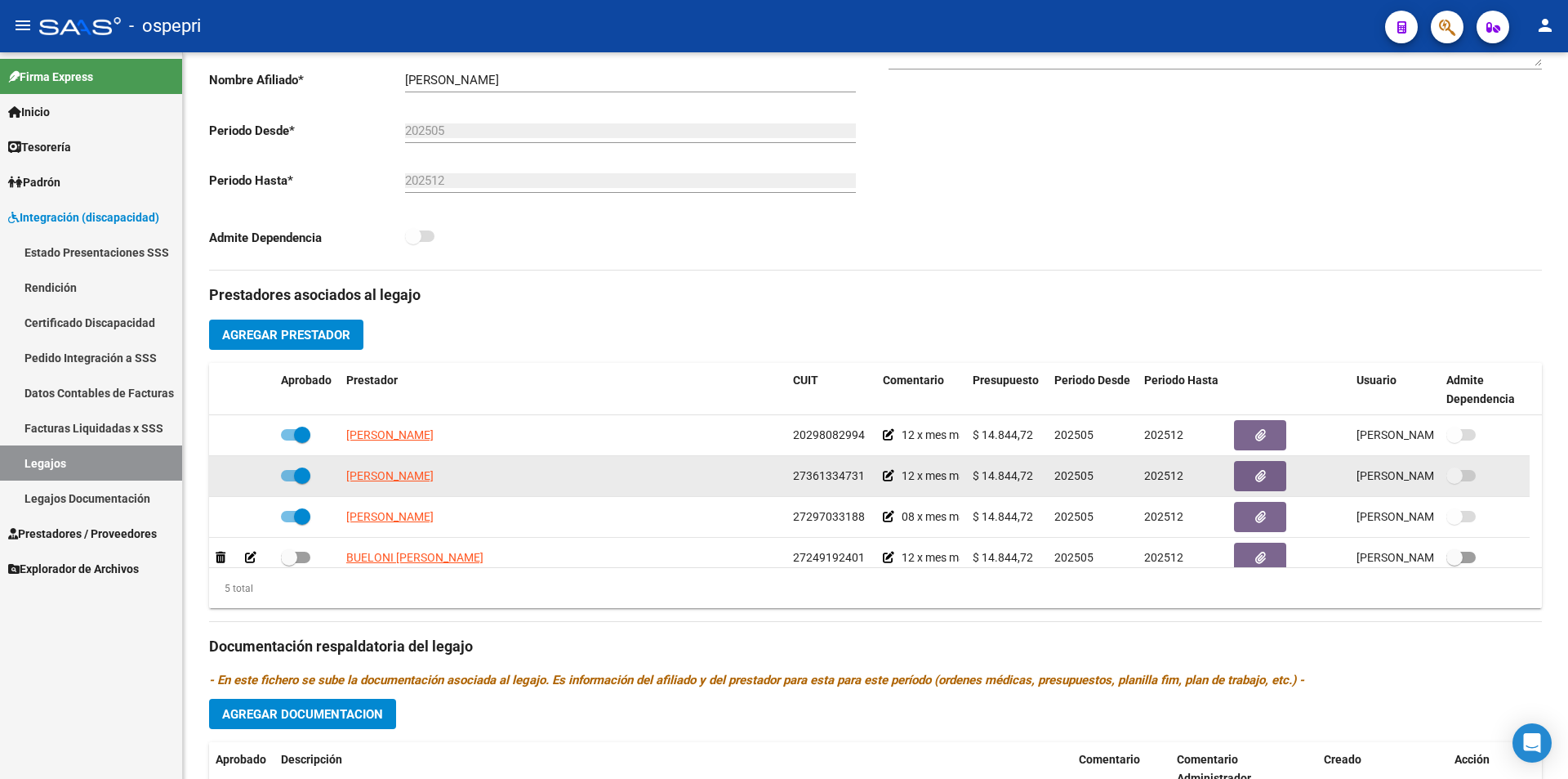
drag, startPoint x: 1031, startPoint y: 472, endPoint x: 985, endPoint y: 474, distance: 46.0
click at [985, 474] on span "$ 14.844,72" at bounding box center [1003, 476] width 61 height 13
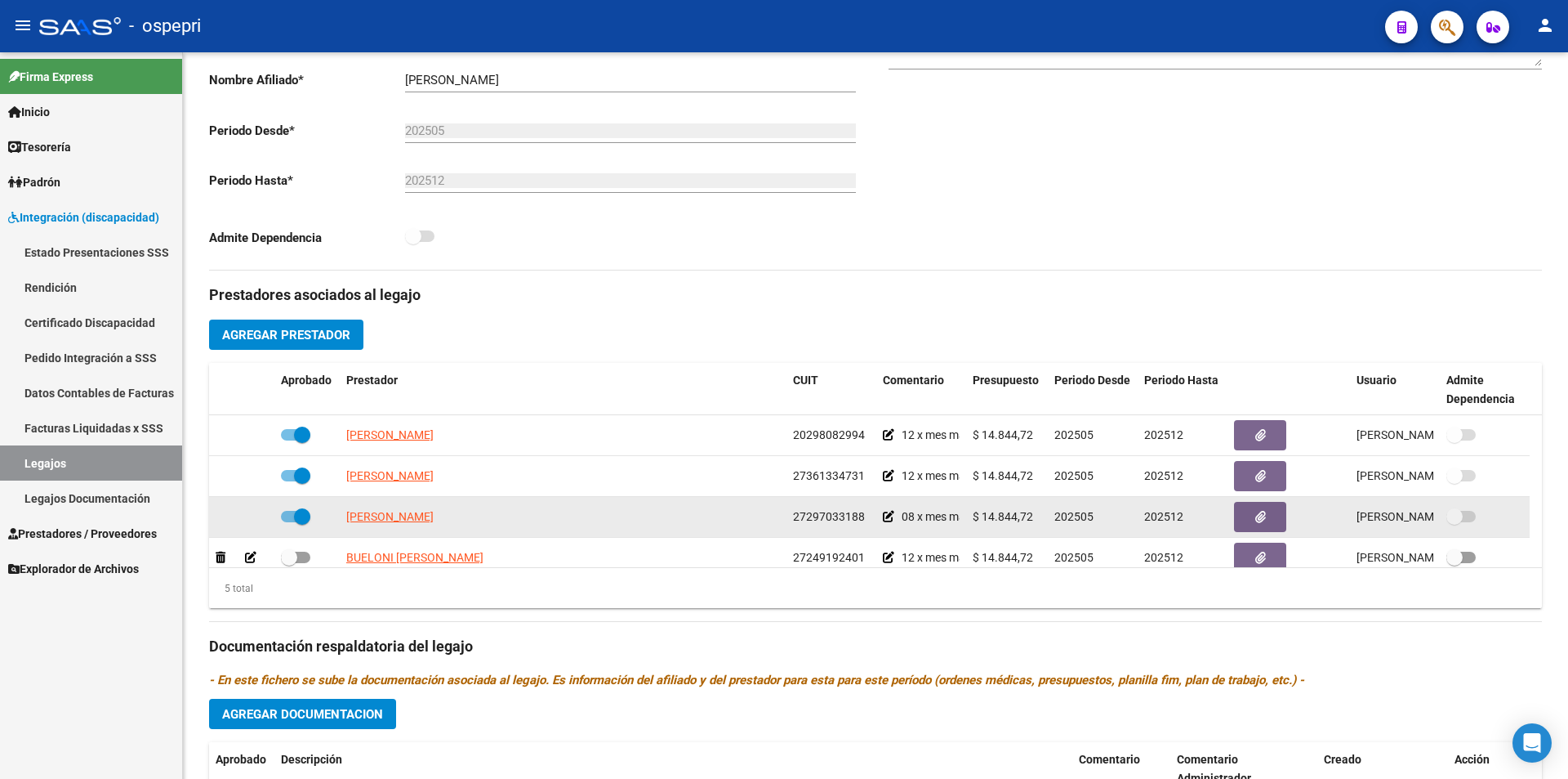
drag, startPoint x: 1038, startPoint y: 516, endPoint x: 981, endPoint y: 516, distance: 57.0
click at [981, 516] on div "$ 14.844,72" at bounding box center [1007, 516] width 69 height 19
drag, startPoint x: 1004, startPoint y: 516, endPoint x: 1022, endPoint y: 523, distance: 19.3
click at [1022, 523] on div "$ 14.844,72" at bounding box center [1007, 516] width 69 height 19
drag, startPoint x: 1030, startPoint y: 514, endPoint x: 984, endPoint y: 514, distance: 46.0
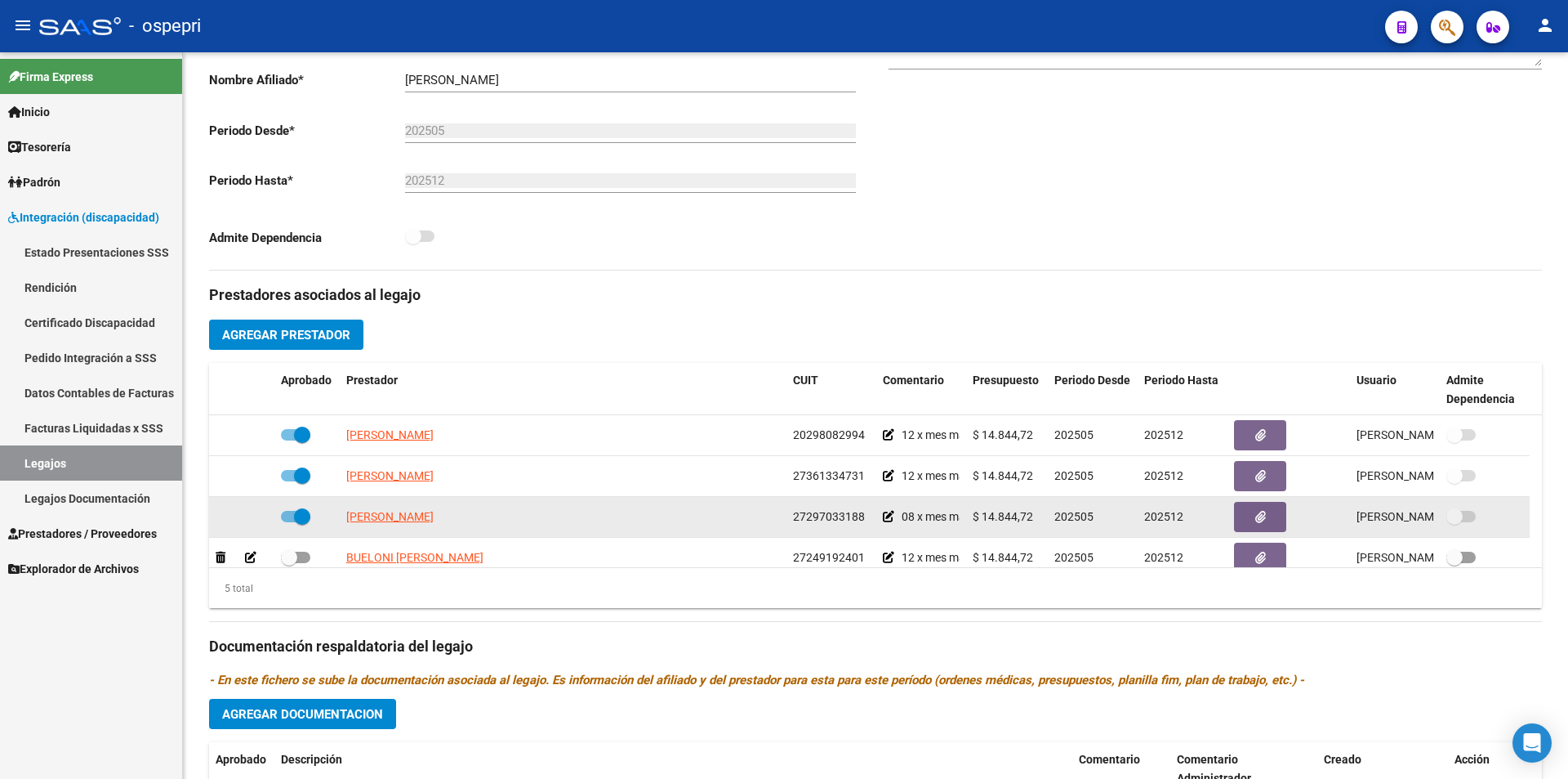
click at [984, 514] on span "$ 14.844,72" at bounding box center [1003, 516] width 61 height 13
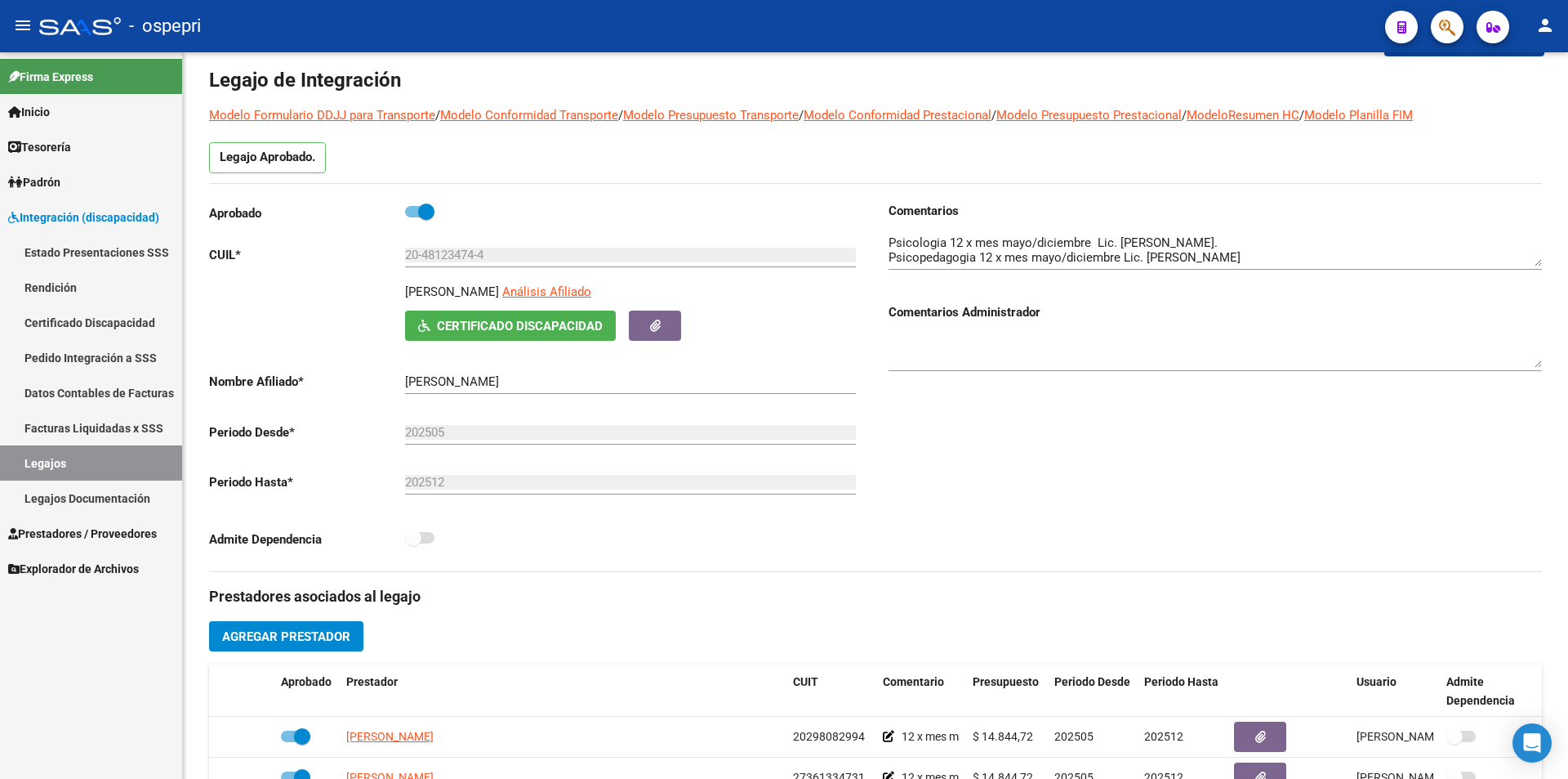
click at [1562, 297] on div "arrow_back Editar 3170 save Guardar cambios Legajo de Integración Modelo Formul…" at bounding box center [877, 665] width 1389 height 1353
click at [500, 332] on span "Certificado Discapacidad" at bounding box center [520, 327] width 166 height 15
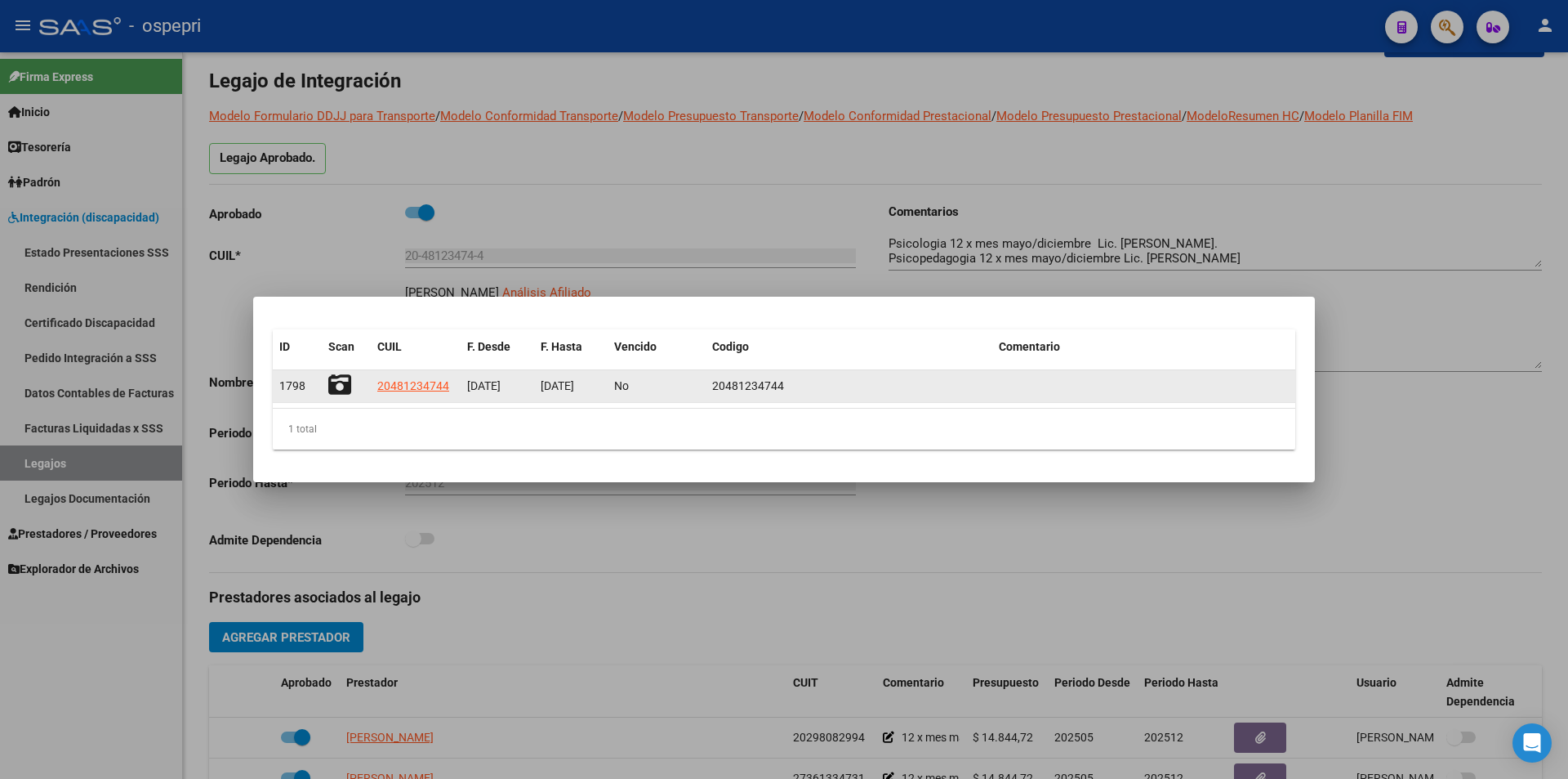
click at [329, 380] on icon at bounding box center [340, 385] width 23 height 23
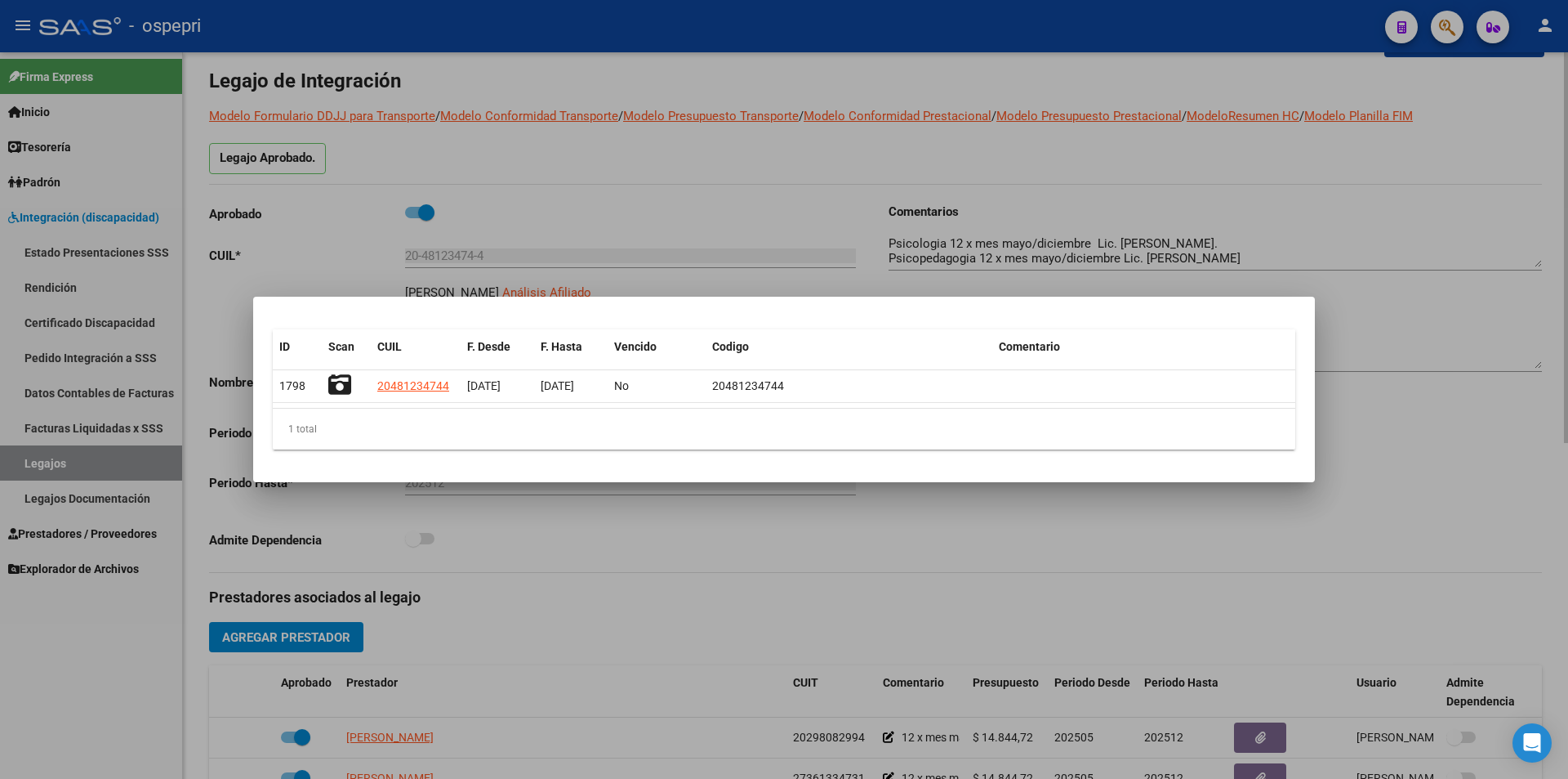
drag, startPoint x: 1394, startPoint y: 452, endPoint x: 1567, endPoint y: 366, distance: 193.2
click at [1401, 441] on div at bounding box center [784, 390] width 1568 height 779
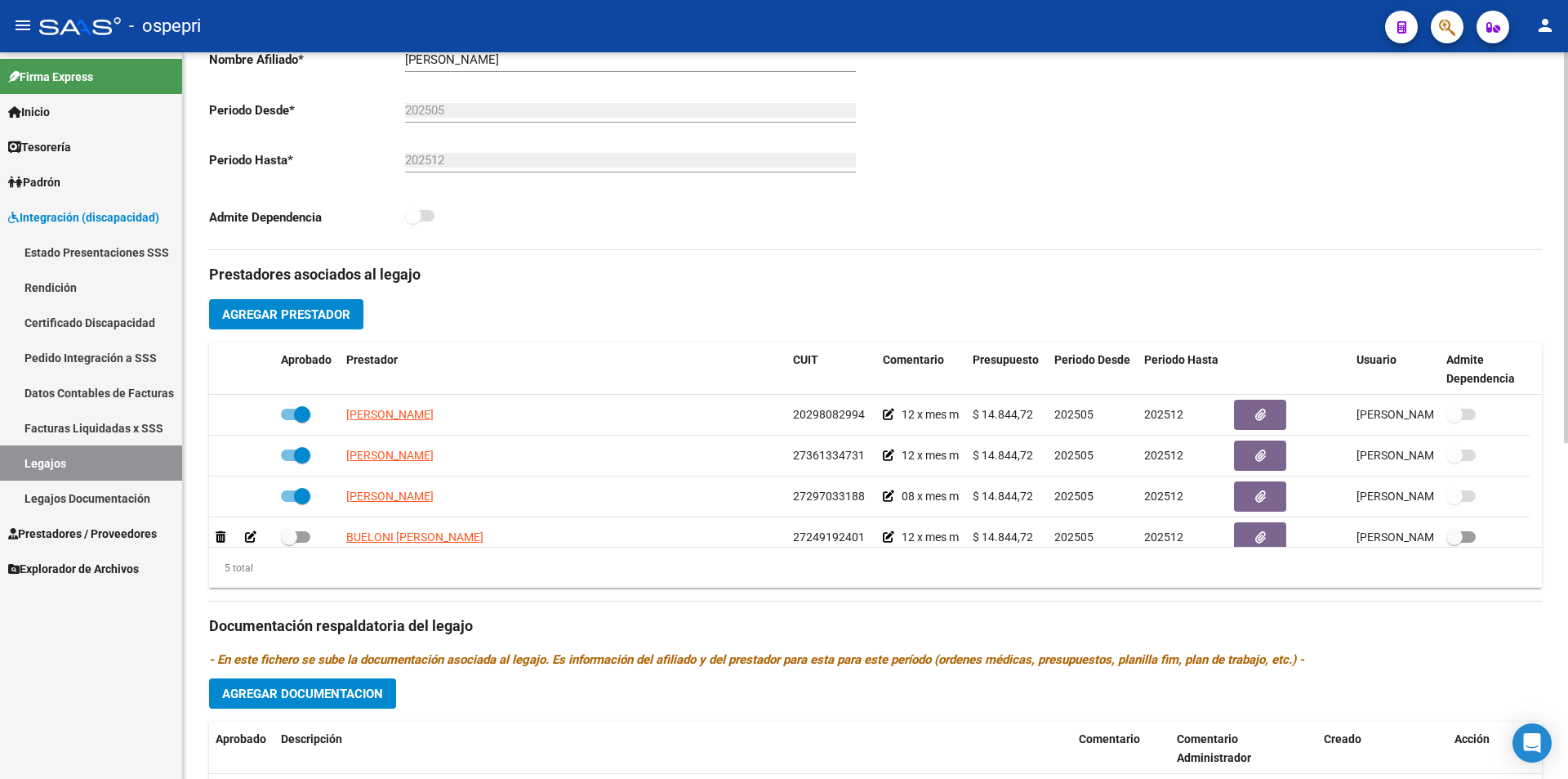
scroll to position [626, 0]
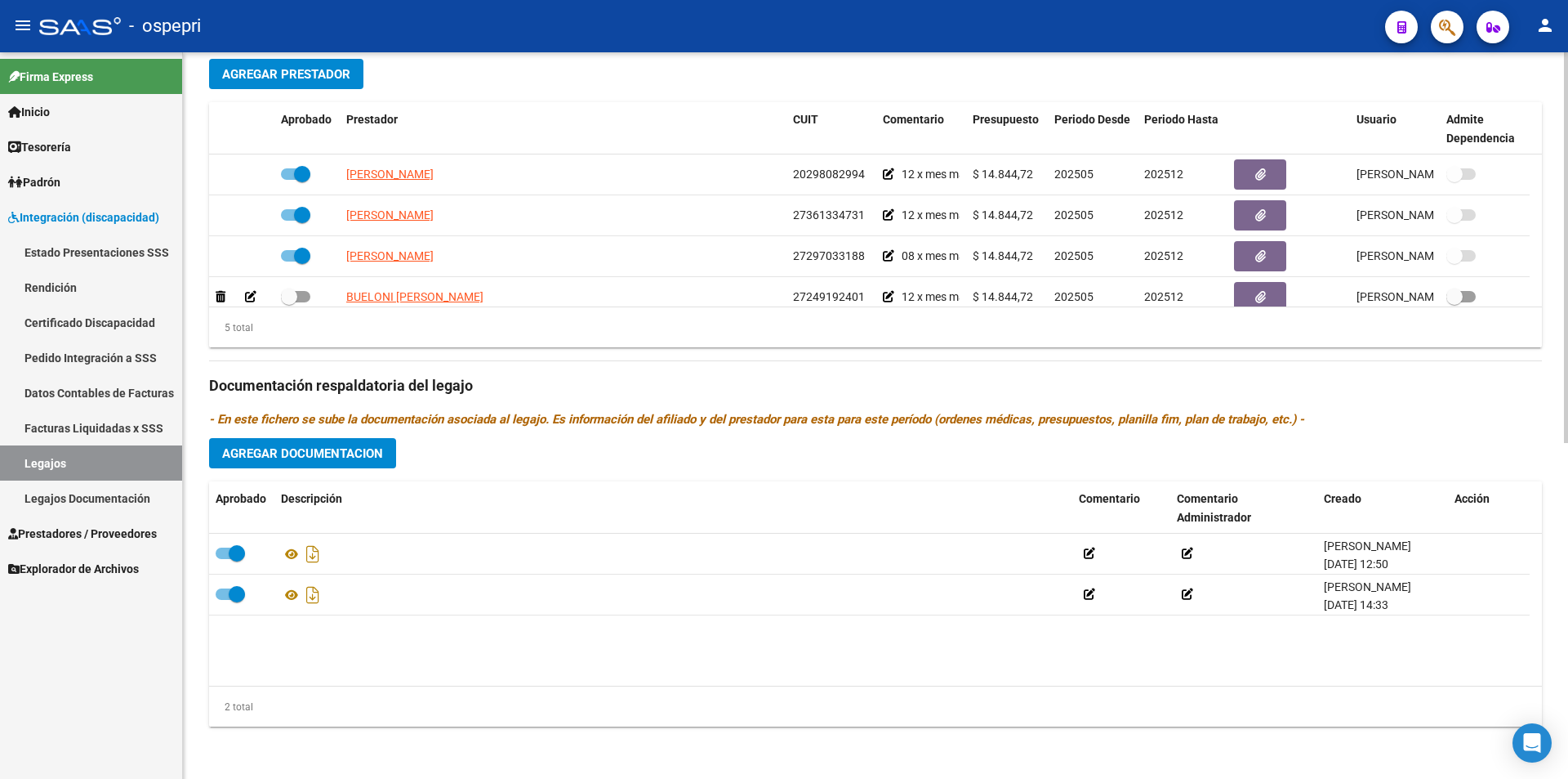
click at [1565, 634] on div at bounding box center [1566, 583] width 4 height 390
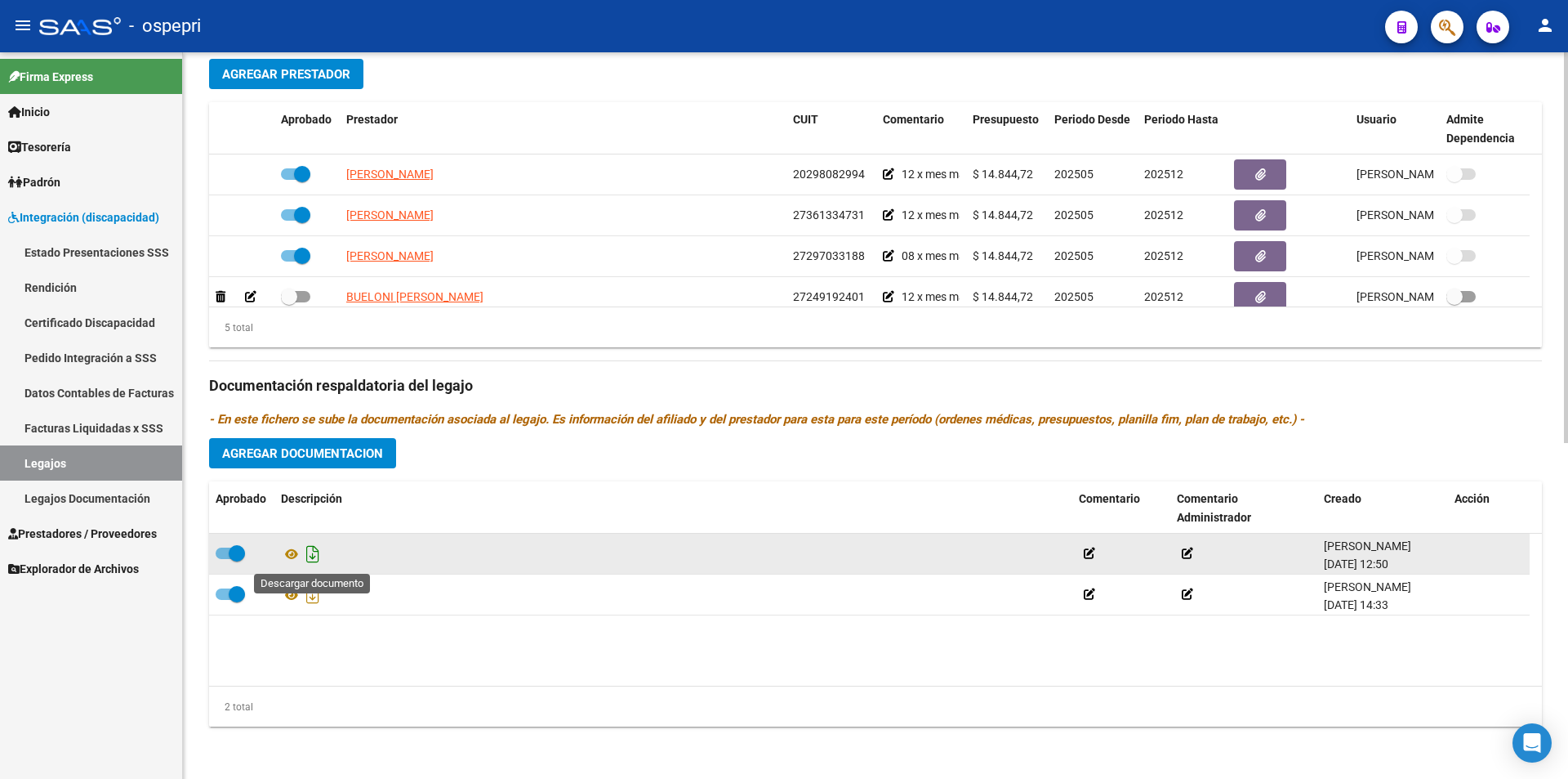
click at [313, 558] on icon "Descargar documento" at bounding box center [313, 554] width 21 height 26
click at [1013, 673] on datatable-body "[PERSON_NAME] [DATE] 12:50 [PERSON_NAME] [DATE] 14:33" at bounding box center [876, 609] width 1333 height 152
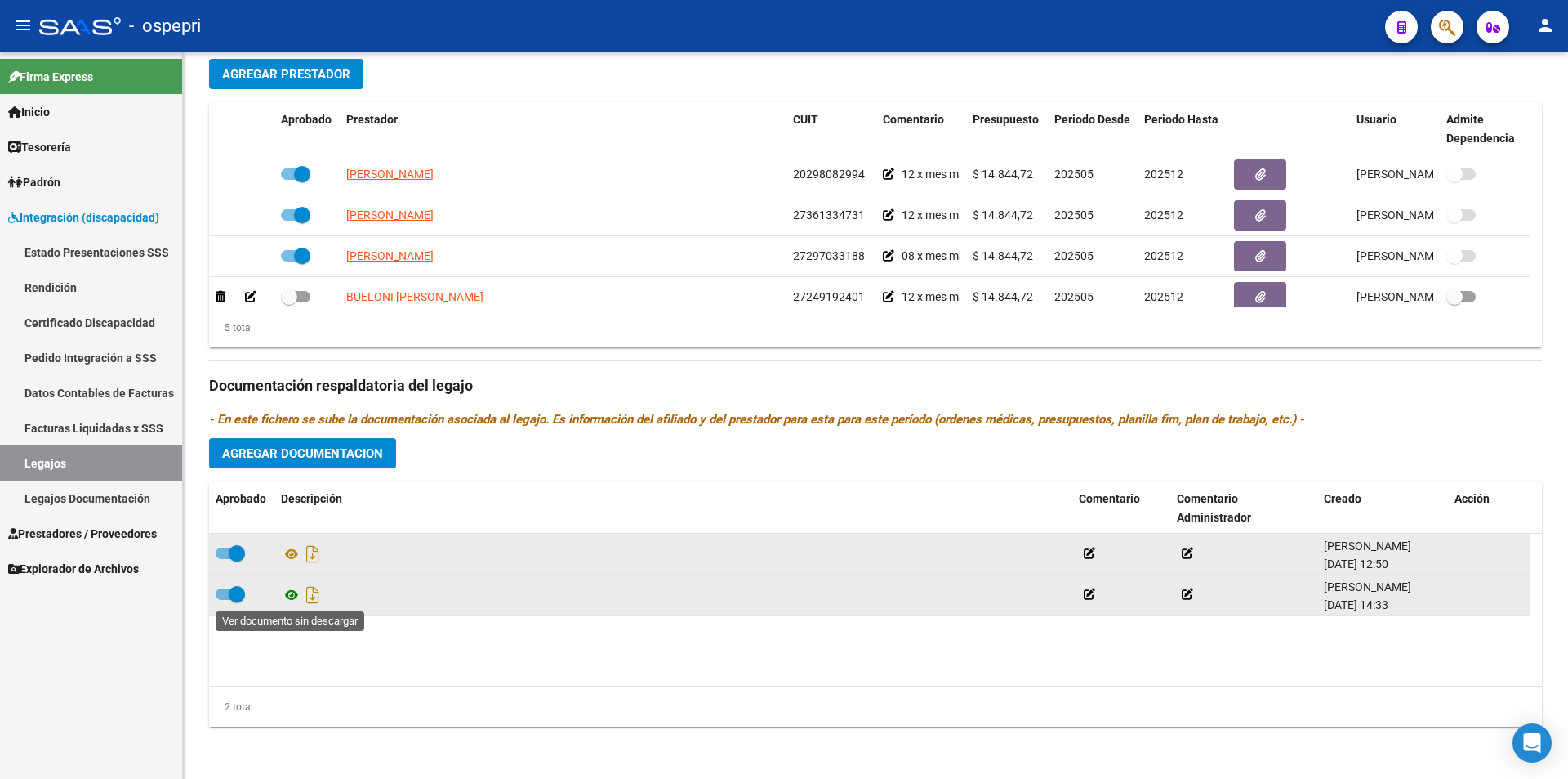
click at [287, 598] on icon at bounding box center [292, 595] width 21 height 20
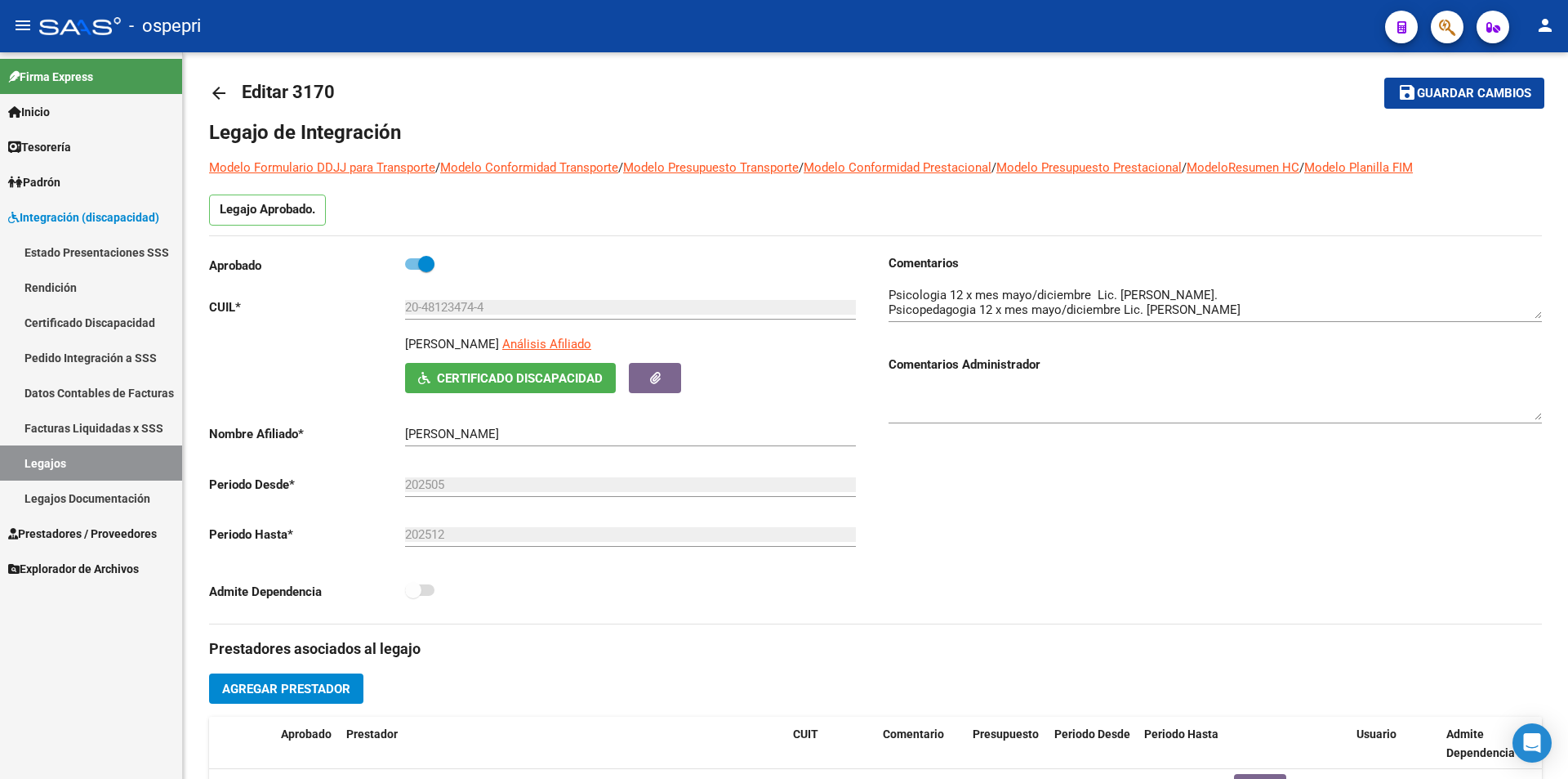
scroll to position [0, 0]
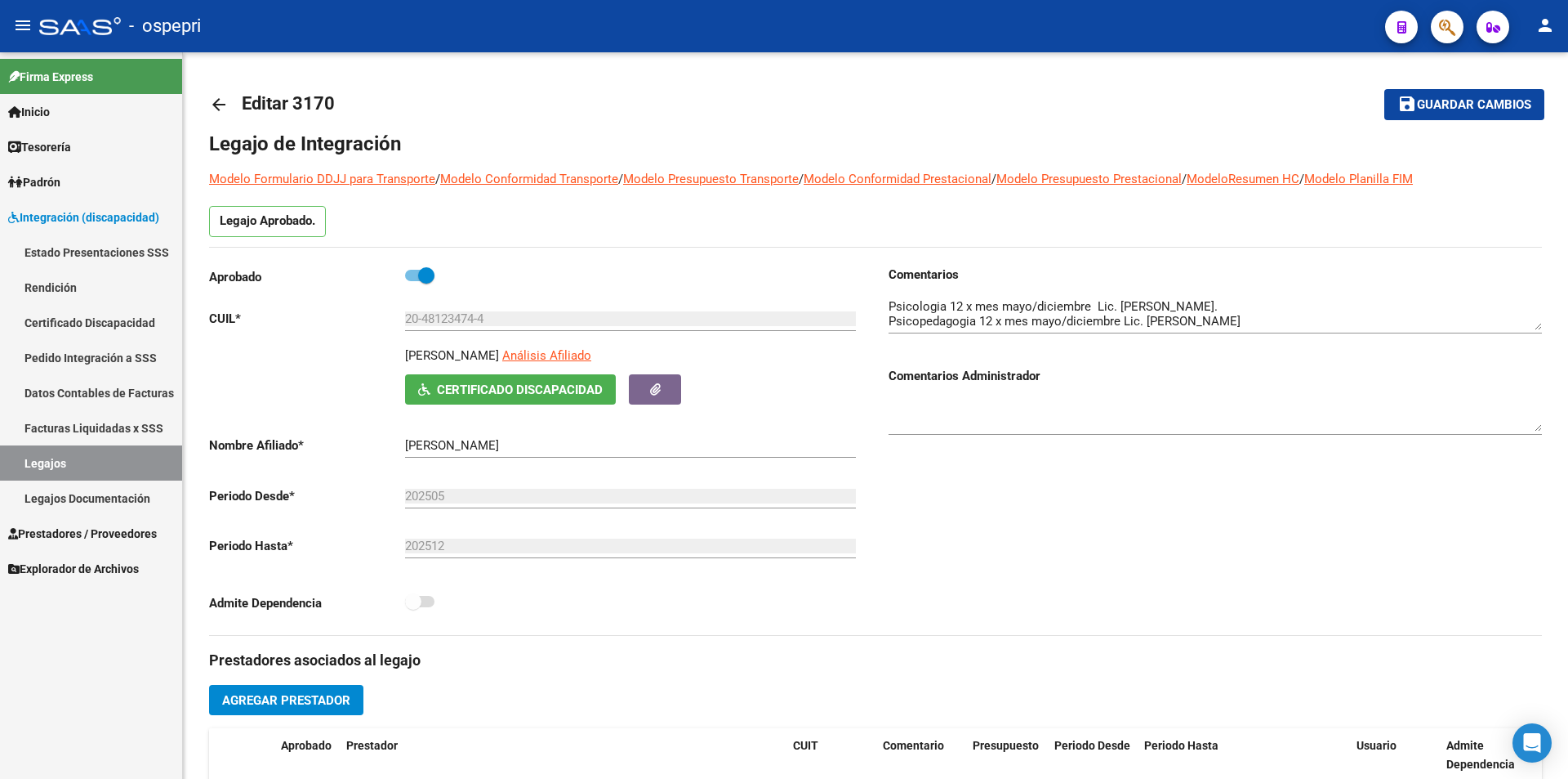
click at [1556, 101] on div "arrow_back Editar 3170 save Guardar cambios Legajo de Integración Modelo Formul…" at bounding box center [877, 729] width 1389 height 1353
click at [602, 382] on span "Certificado Discapacidad" at bounding box center [520, 390] width 166 height 15
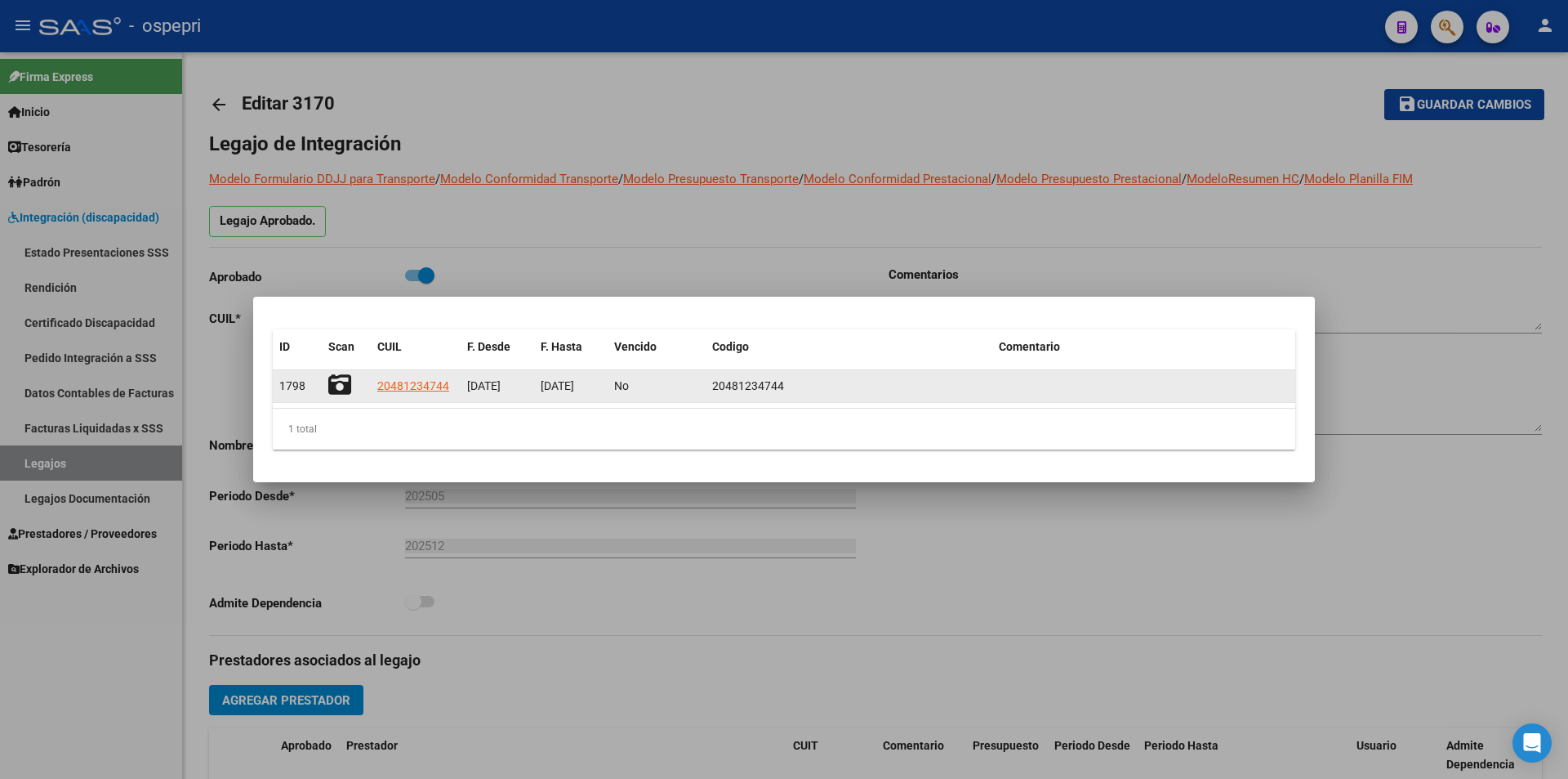
click at [351, 383] on icon at bounding box center [340, 385] width 23 height 23
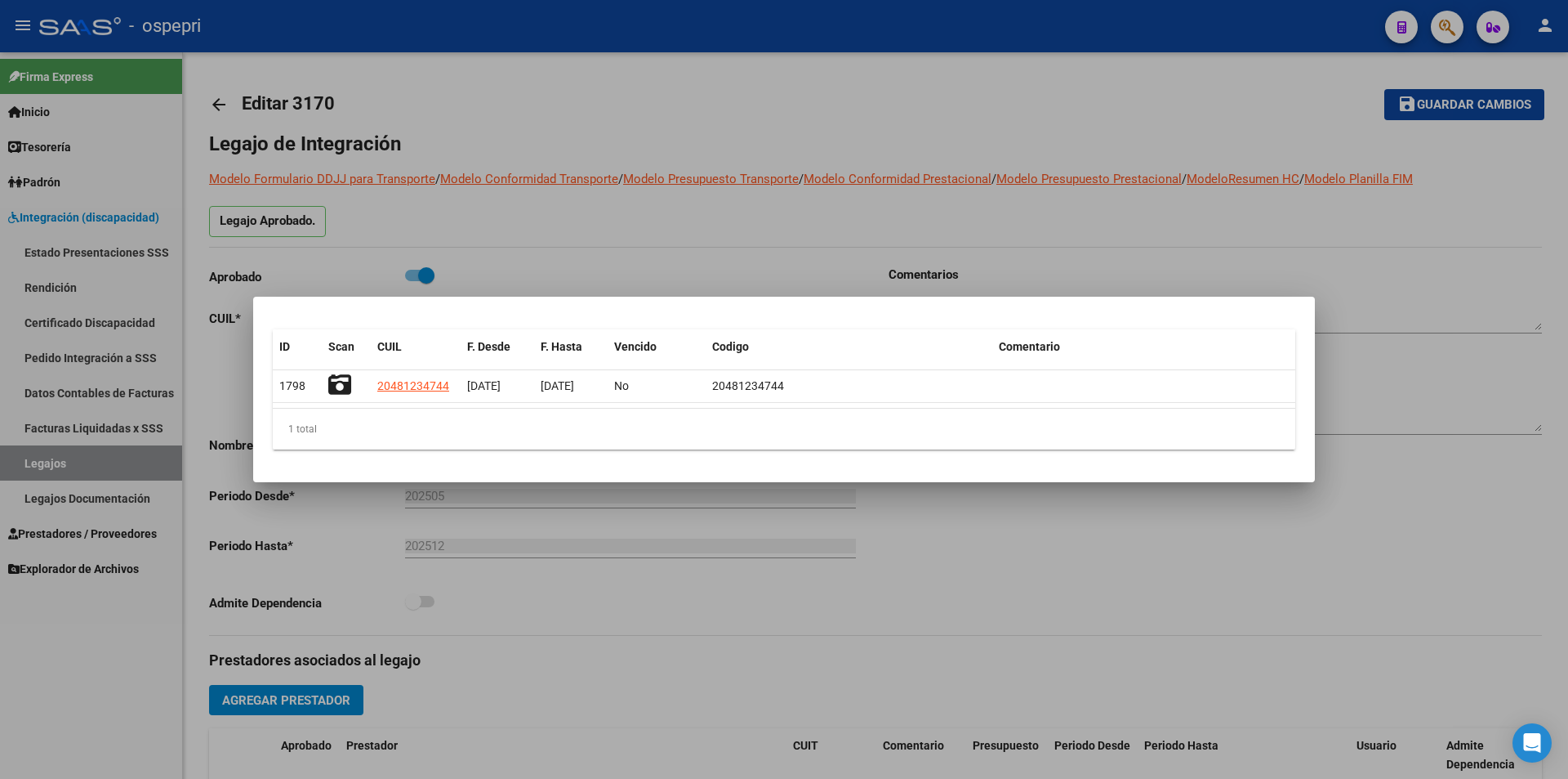
click at [1435, 262] on div at bounding box center [784, 390] width 1568 height 779
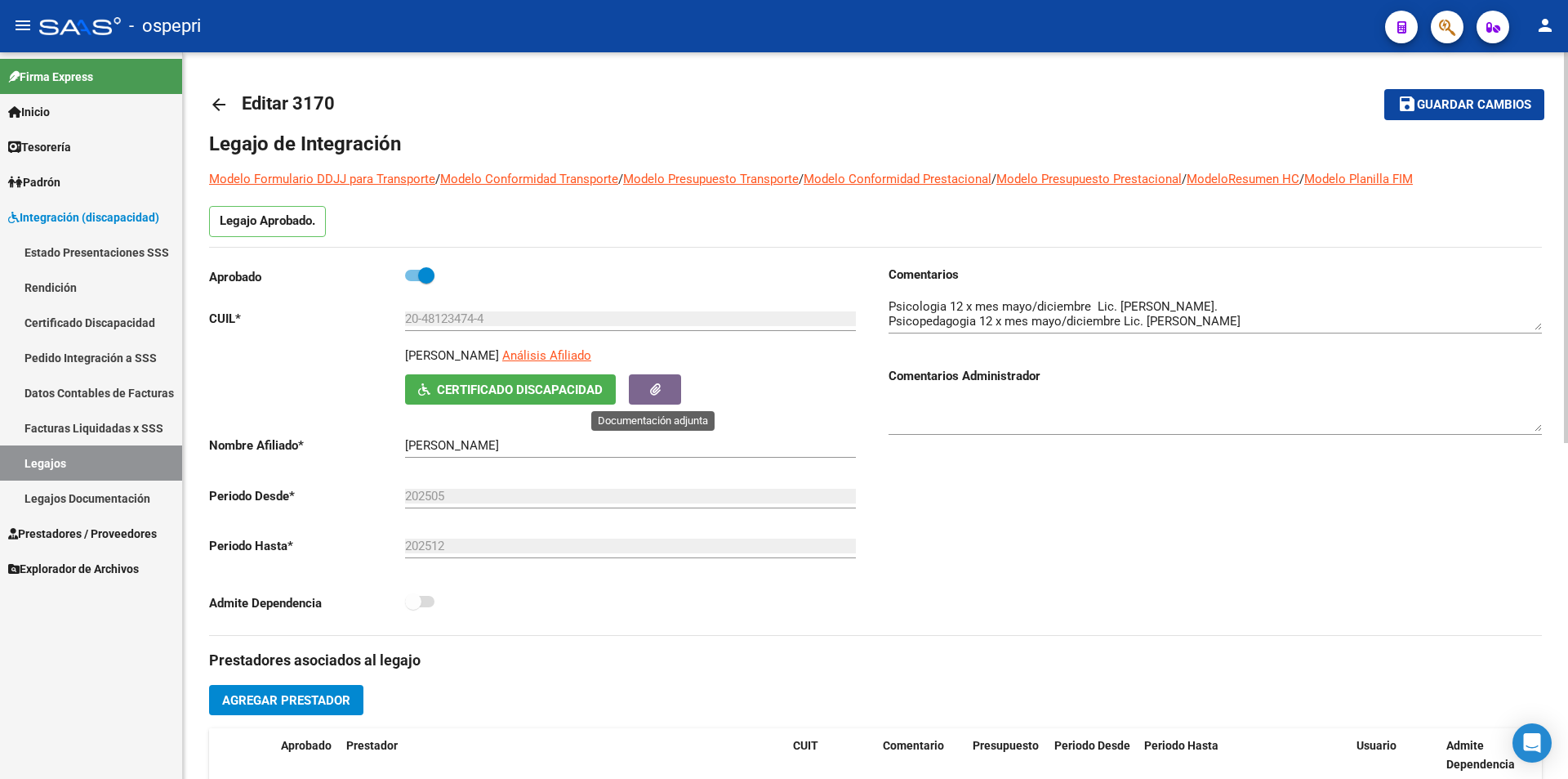
click at [667, 385] on button "button" at bounding box center [655, 389] width 53 height 30
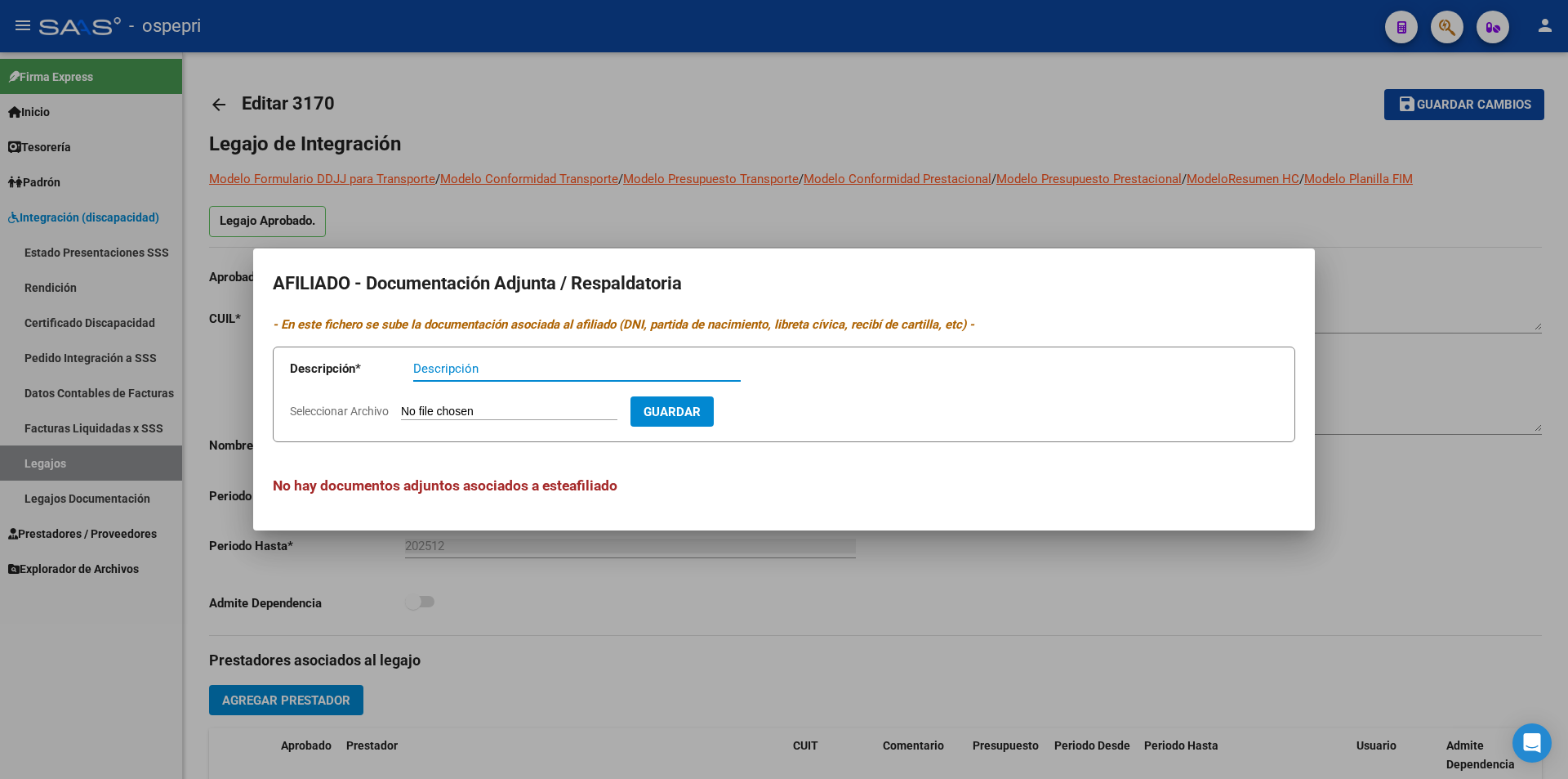
click at [1402, 531] on div at bounding box center [784, 390] width 1568 height 779
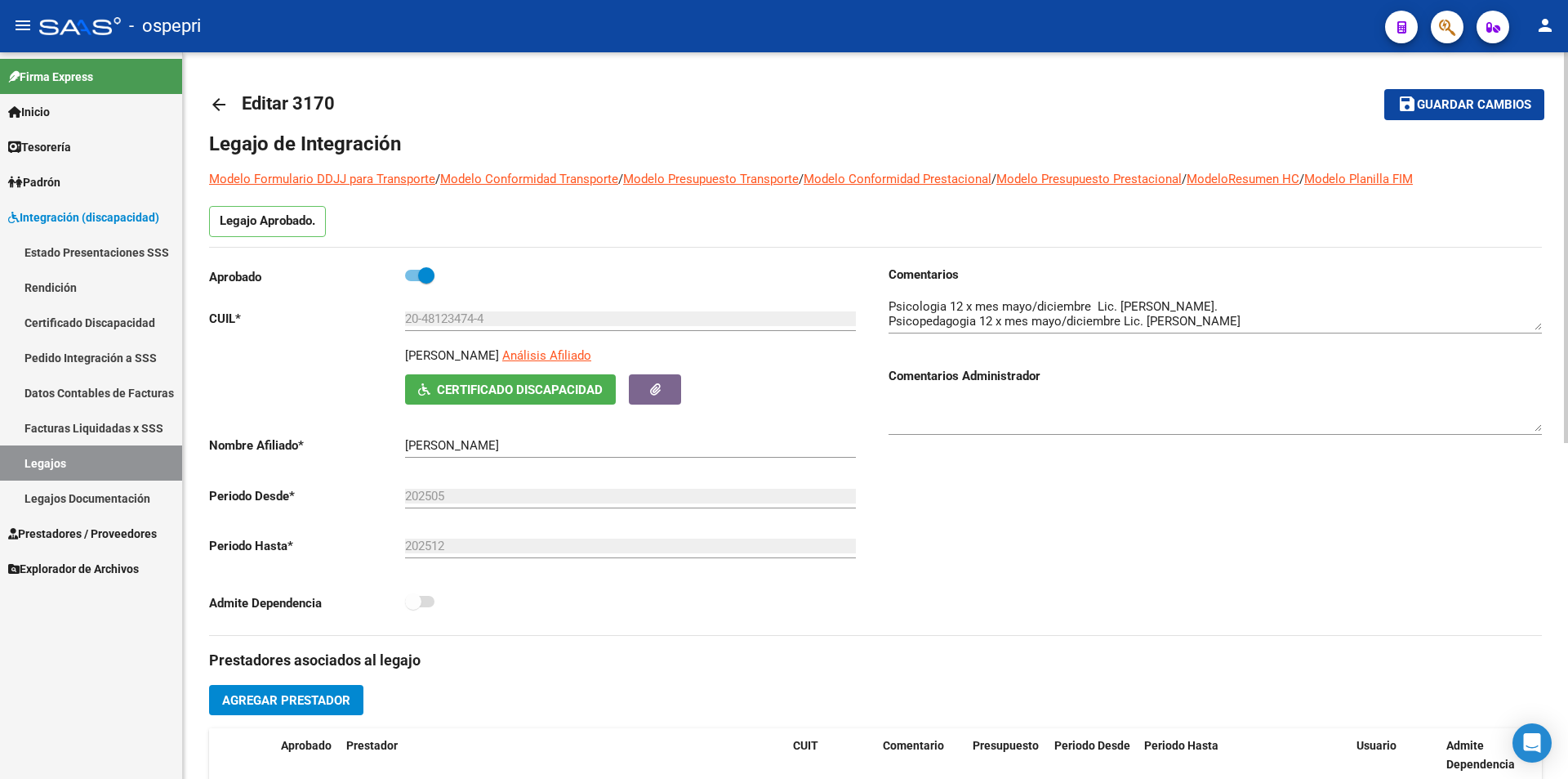
click at [495, 385] on span "Certificado Discapacidad" at bounding box center [520, 390] width 166 height 15
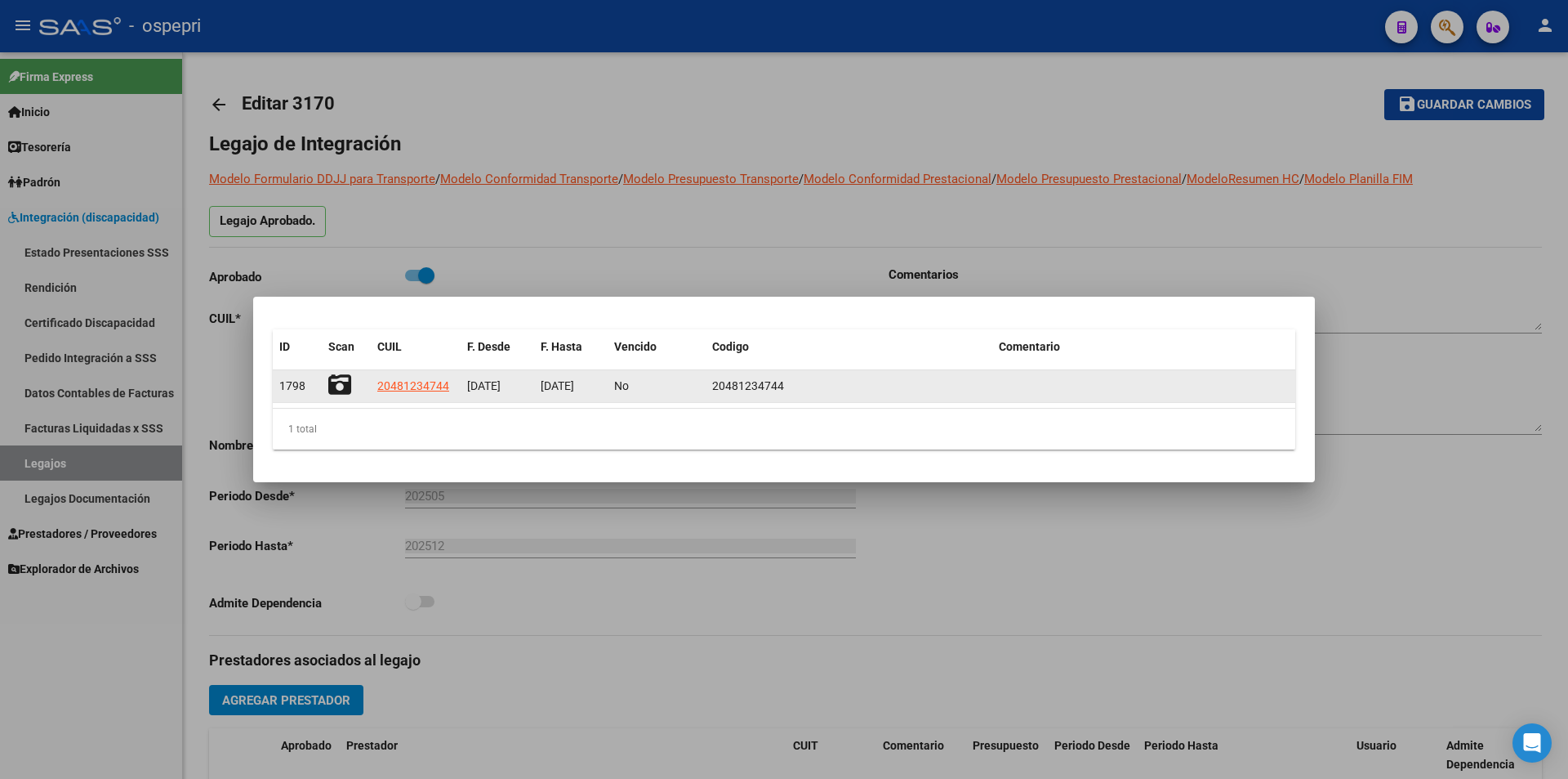
click at [324, 380] on datatable-body-cell at bounding box center [347, 385] width 49 height 32
click at [331, 390] on icon at bounding box center [340, 385] width 23 height 23
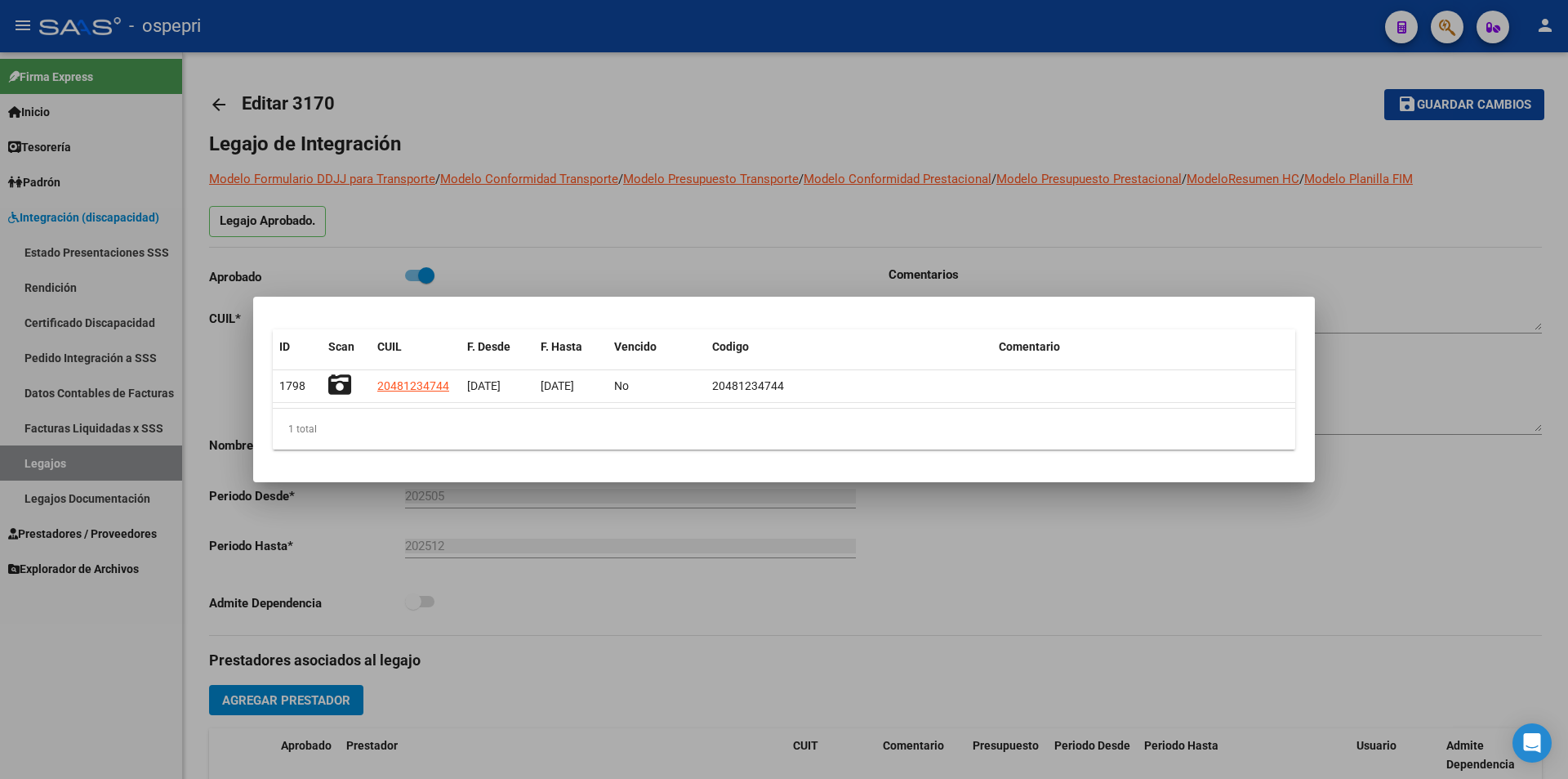
click at [714, 266] on div at bounding box center [784, 390] width 1568 height 779
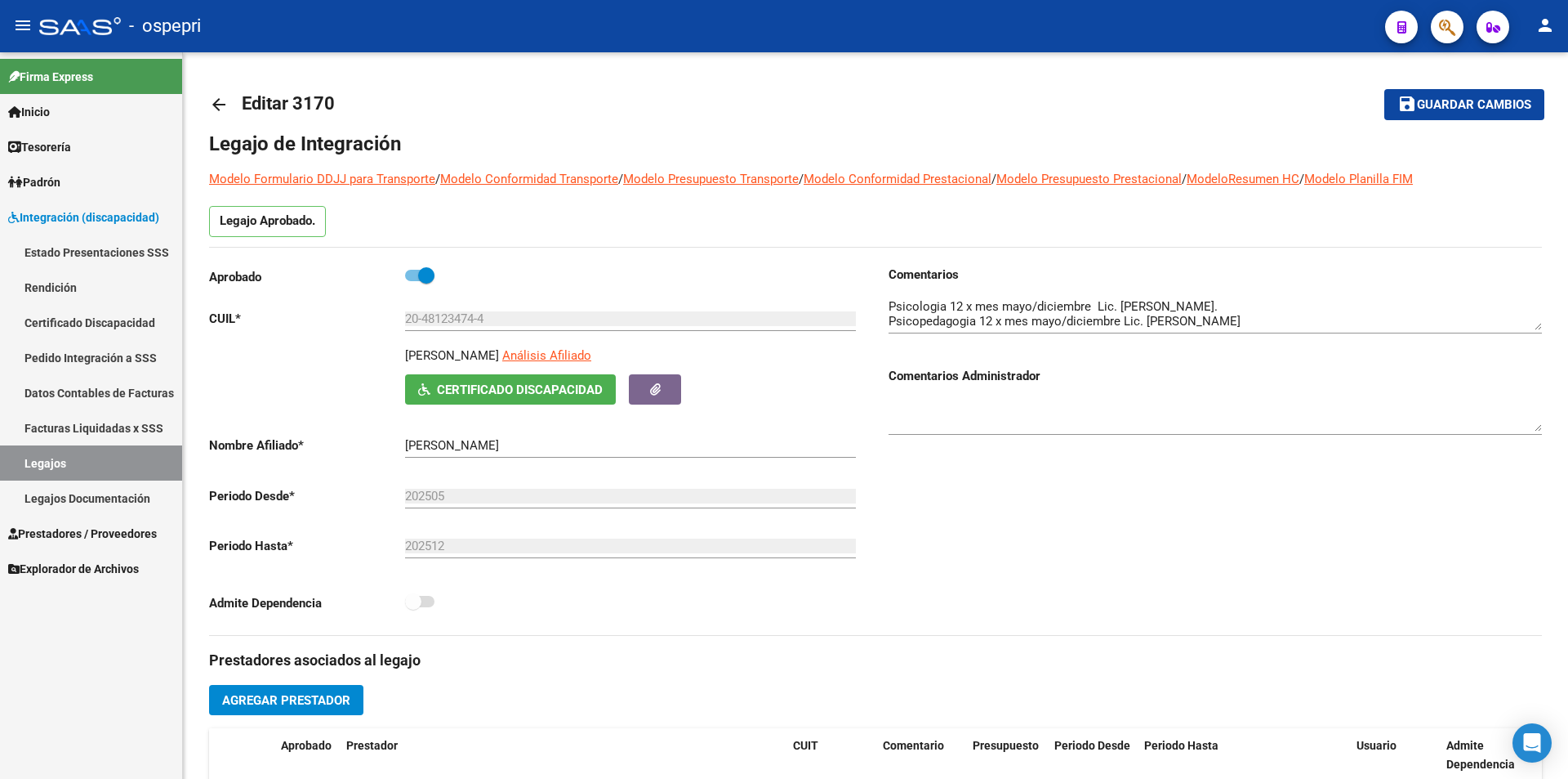
click at [48, 457] on link "Legajos" at bounding box center [91, 463] width 182 height 35
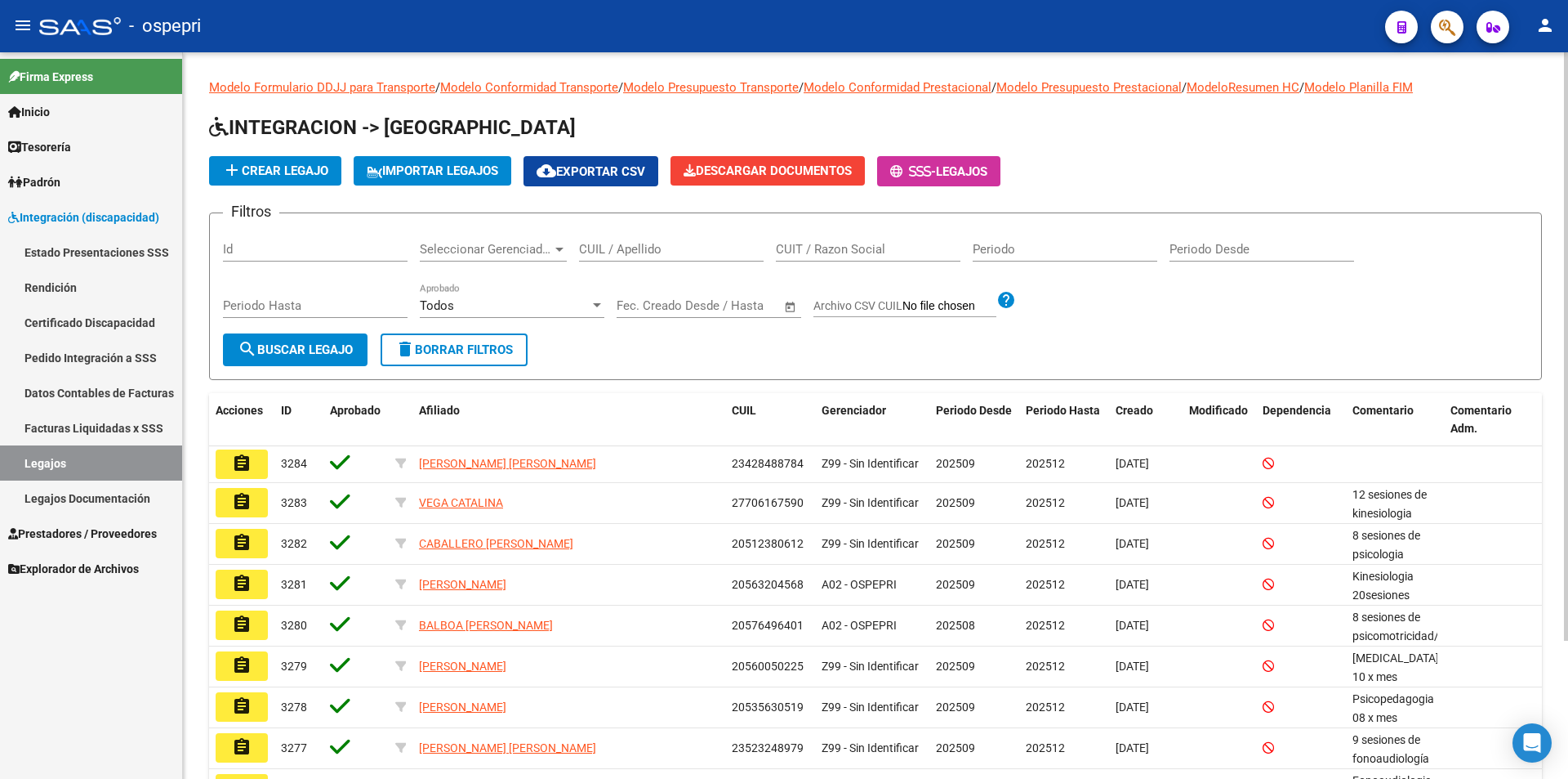
click at [644, 240] on div "CUIL / Apellido" at bounding box center [671, 243] width 185 height 35
drag, startPoint x: 644, startPoint y: 240, endPoint x: 635, endPoint y: 244, distance: 9.8
click at [635, 244] on input "CUIL / Apellido" at bounding box center [671, 249] width 185 height 15
paste input "18614683"
type input "18614683"
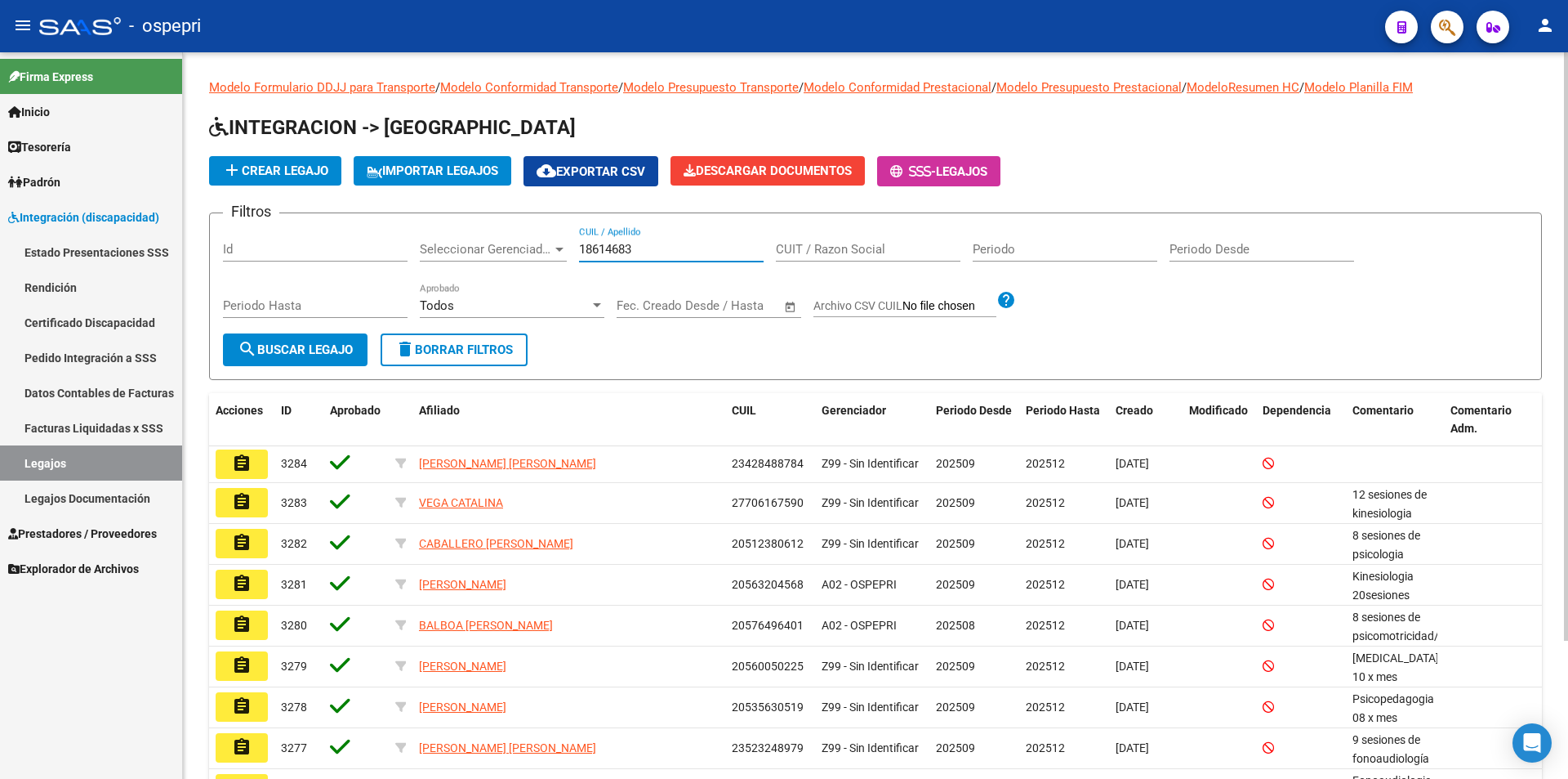
click at [277, 359] on button "search Buscar Legajo" at bounding box center [295, 350] width 145 height 33
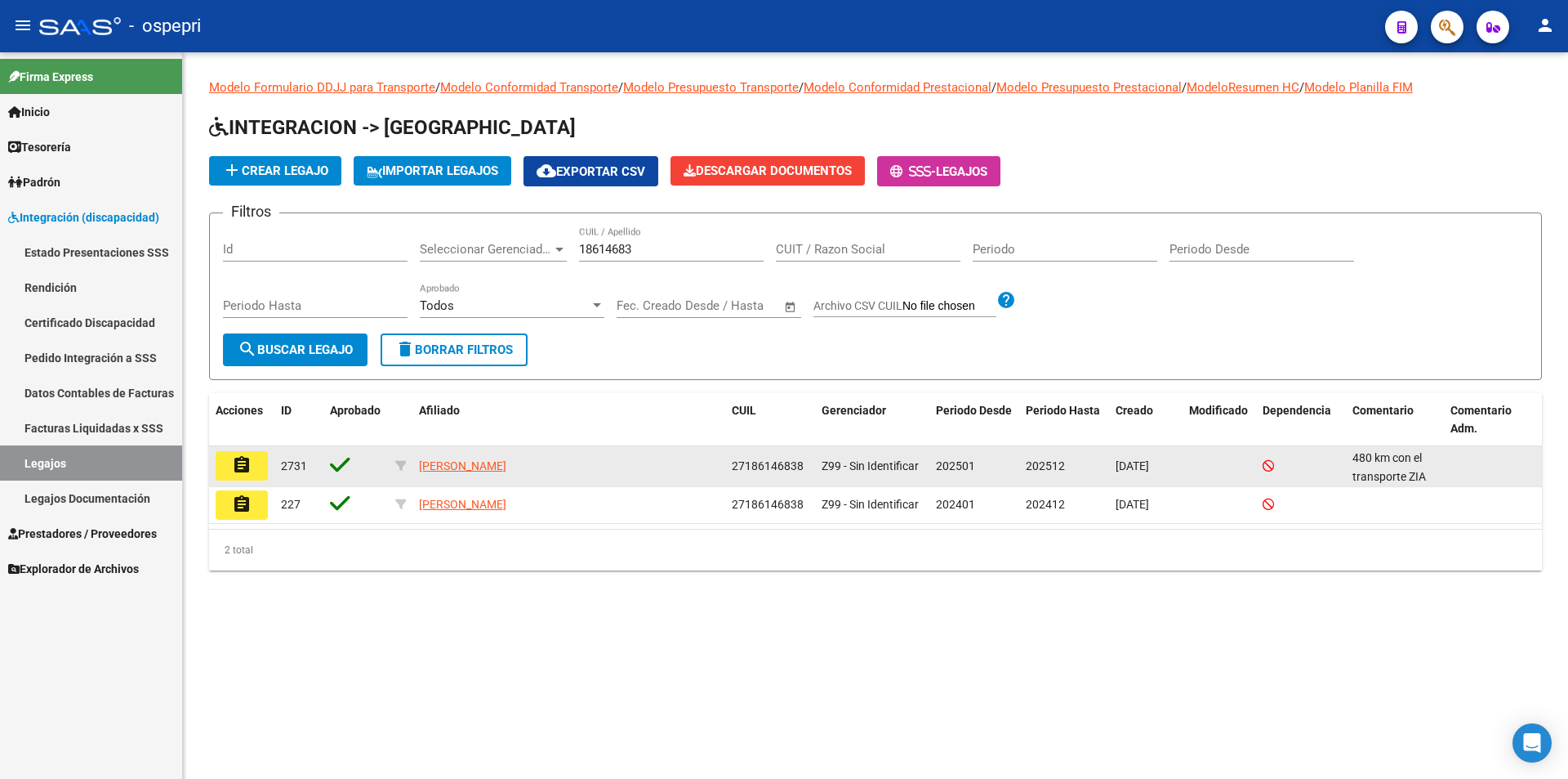
click at [264, 468] on button "assignment" at bounding box center [241, 466] width 53 height 30
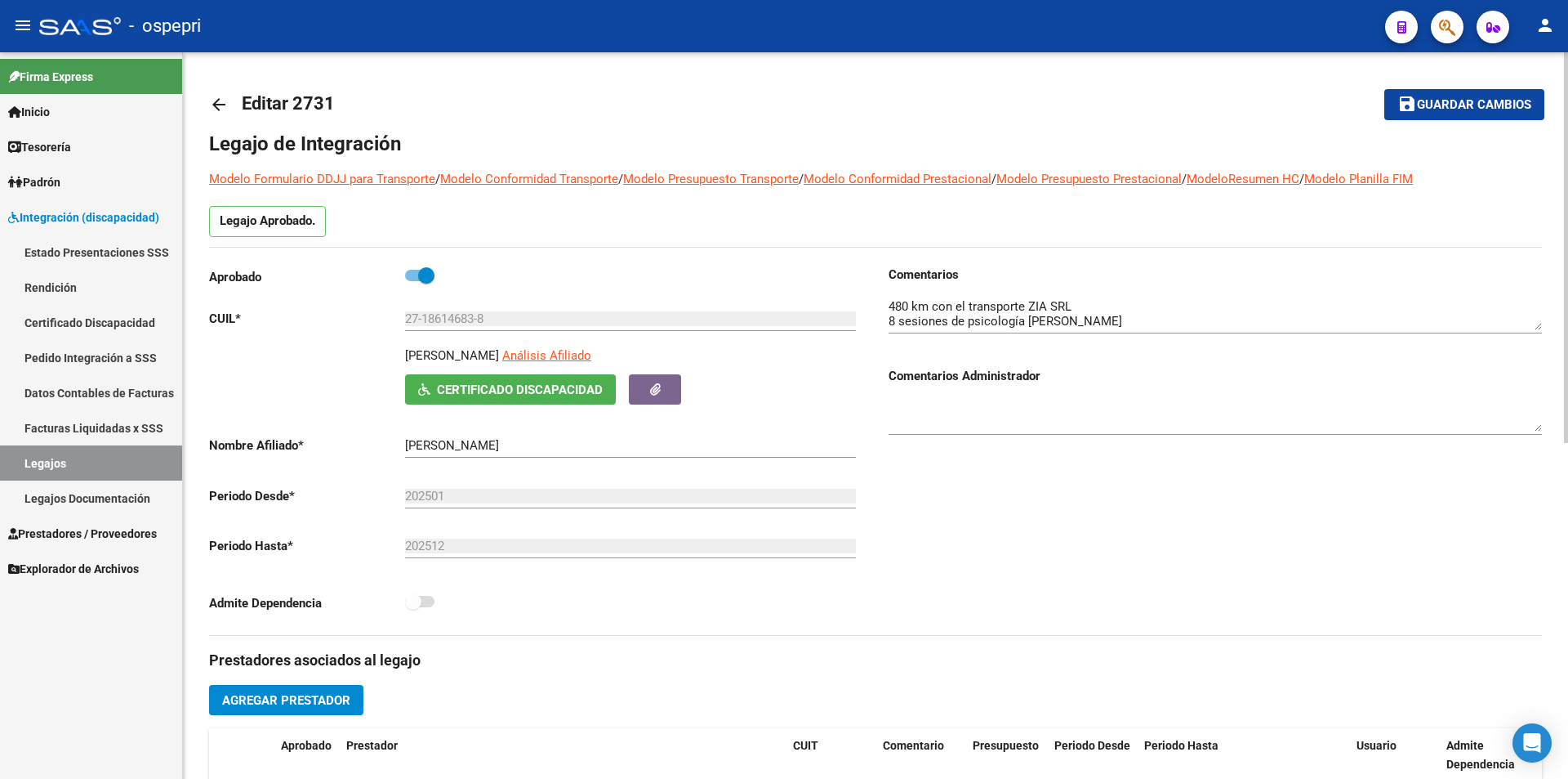
click at [521, 382] on span "Certificado Discapacidad" at bounding box center [520, 390] width 166 height 15
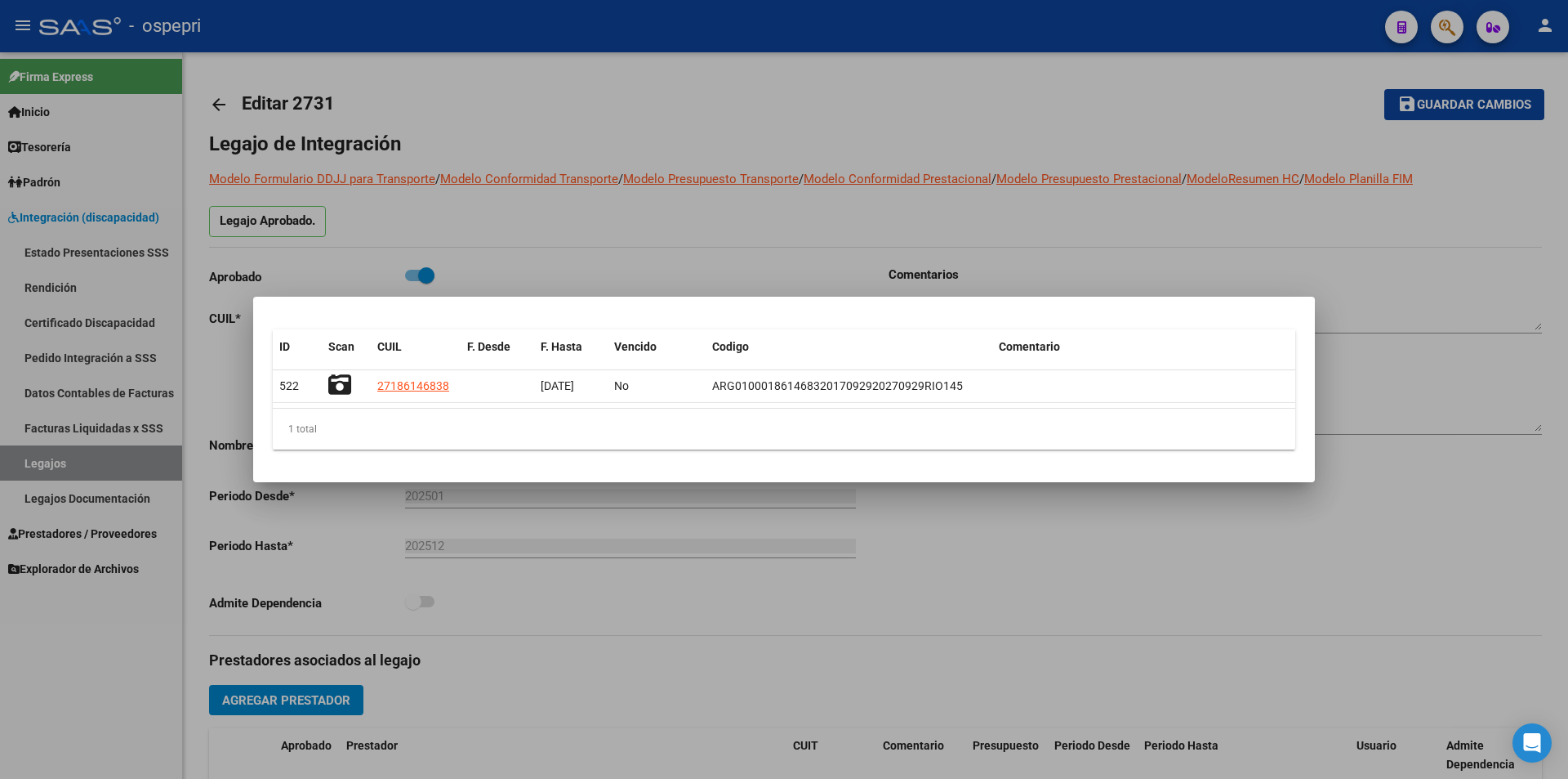
drag, startPoint x: 936, startPoint y: 629, endPoint x: 1244, endPoint y: 501, distance: 333.5
click at [939, 625] on div at bounding box center [784, 390] width 1568 height 779
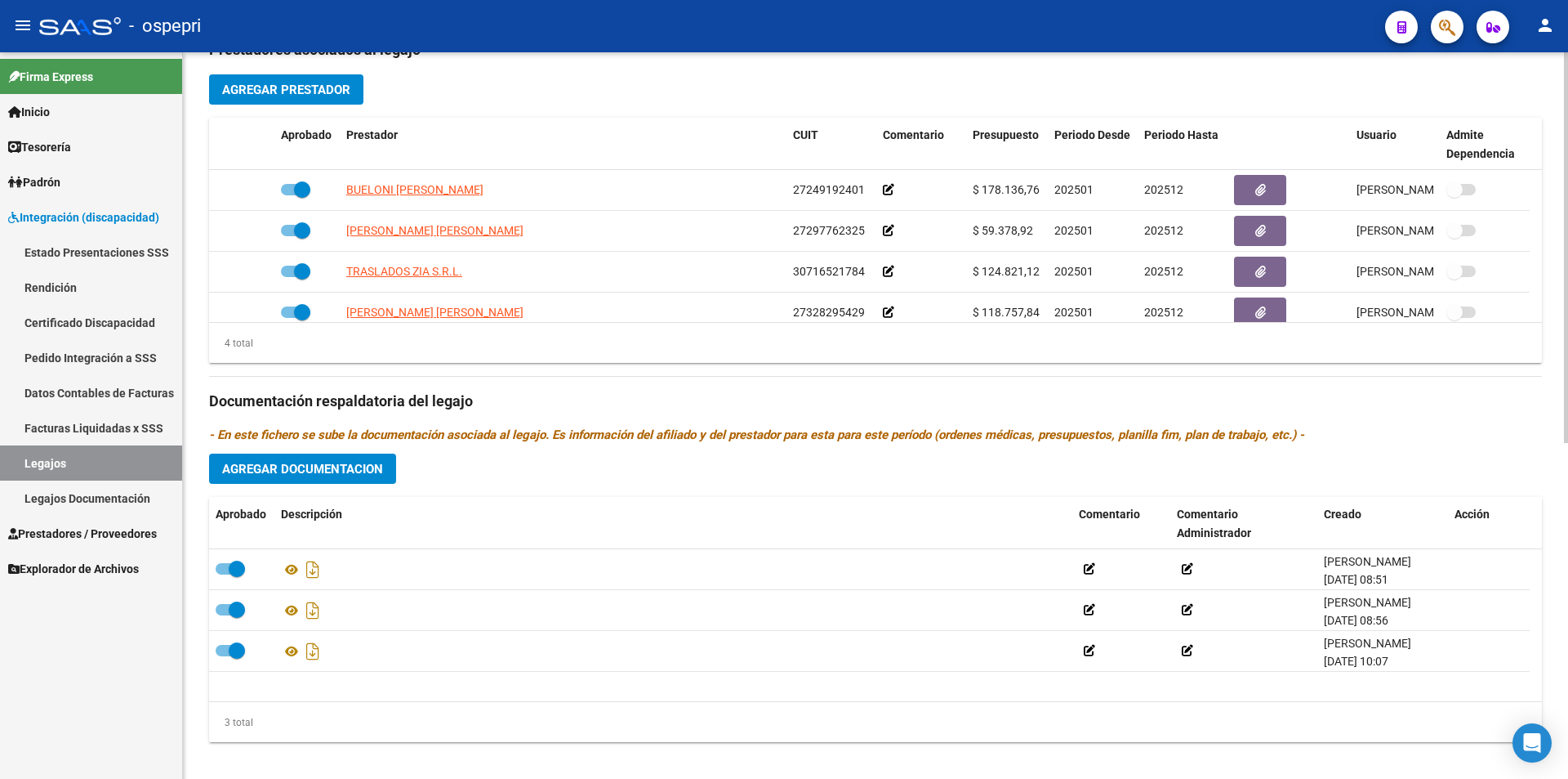
scroll to position [626, 0]
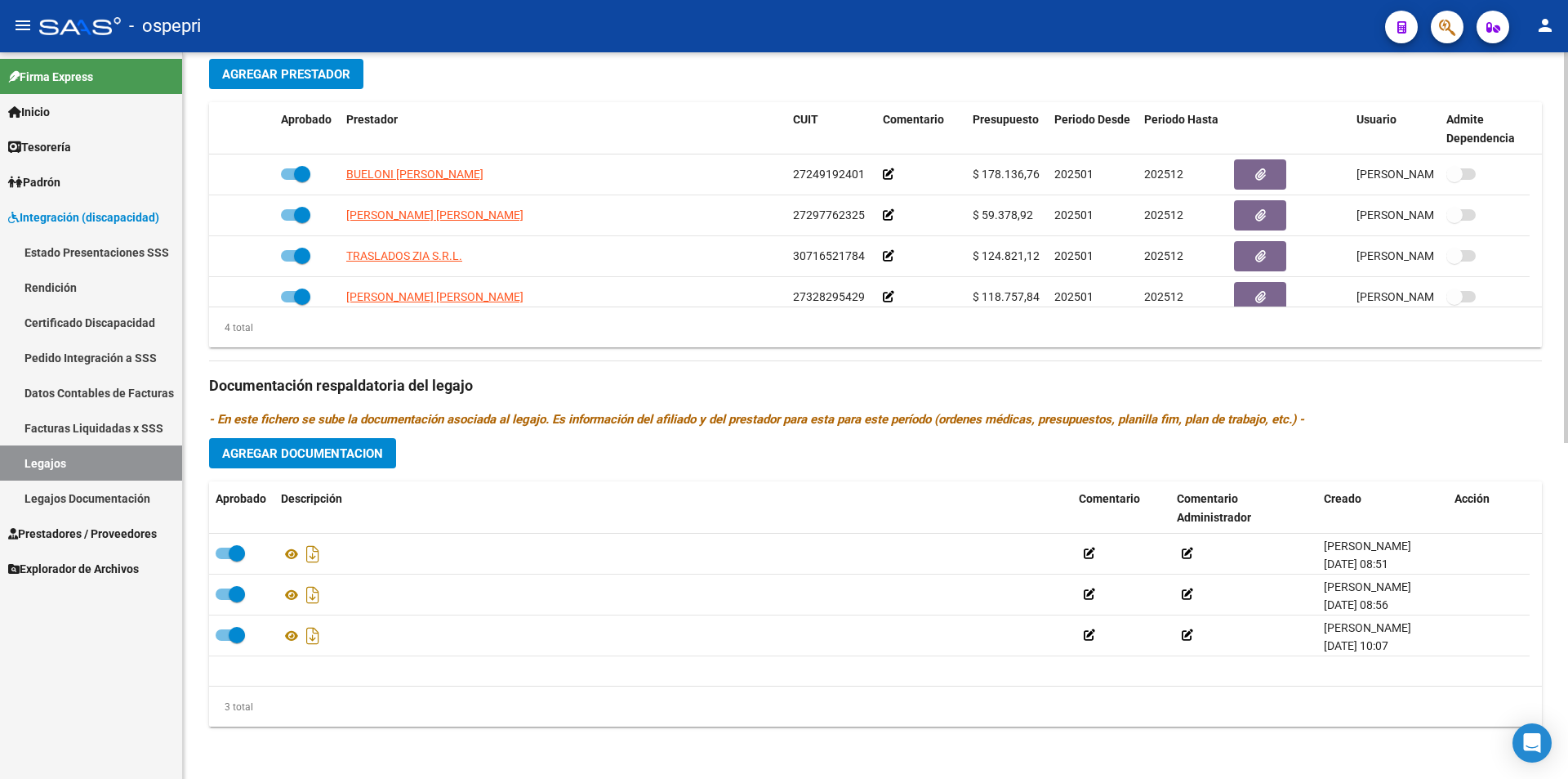
click at [1536, 625] on div "arrow_back Editar 2731 save Guardar cambios Legajo de Integración Modelo Formul…" at bounding box center [877, 103] width 1389 height 1353
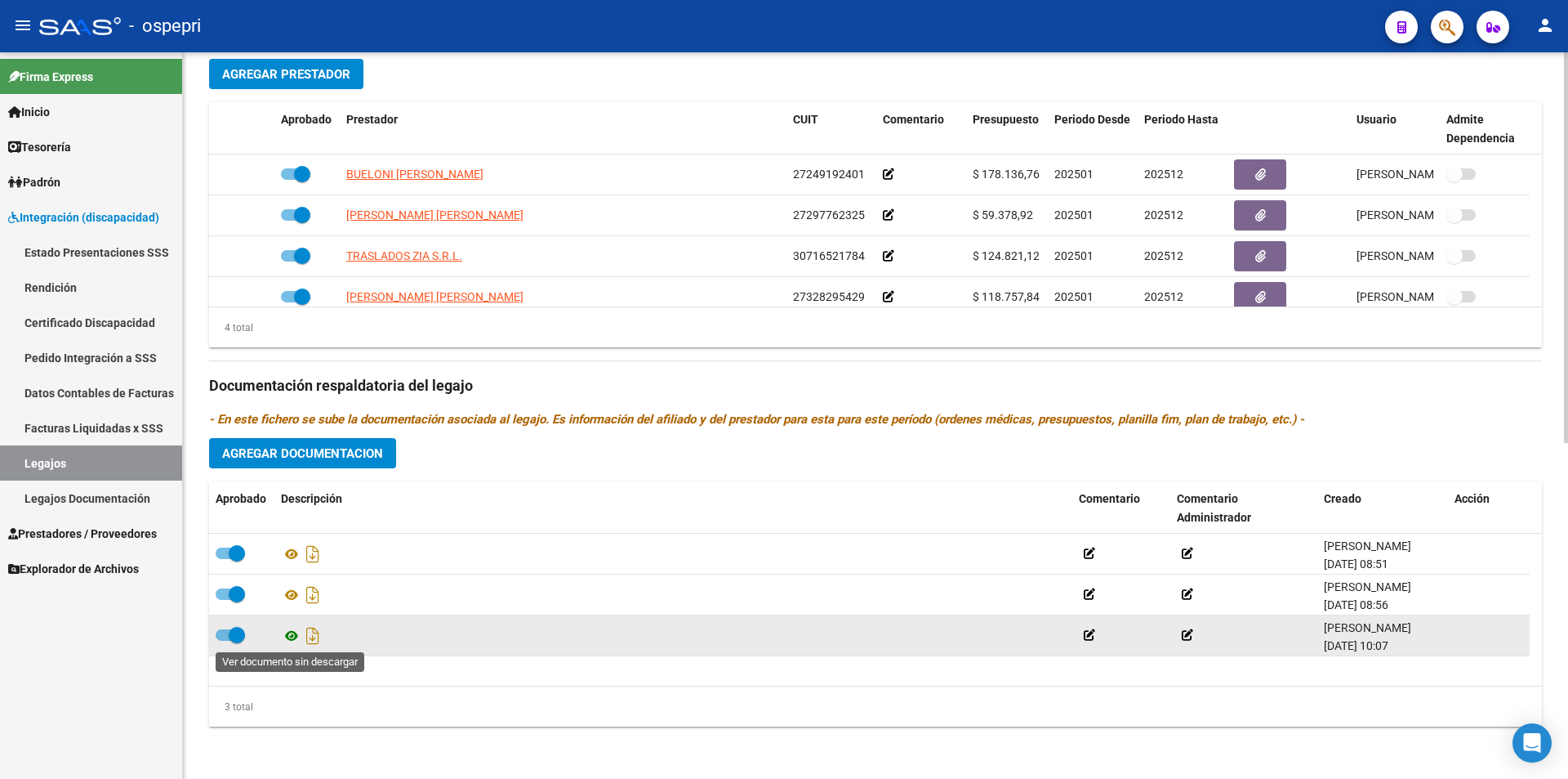
click at [287, 633] on icon at bounding box center [292, 636] width 21 height 20
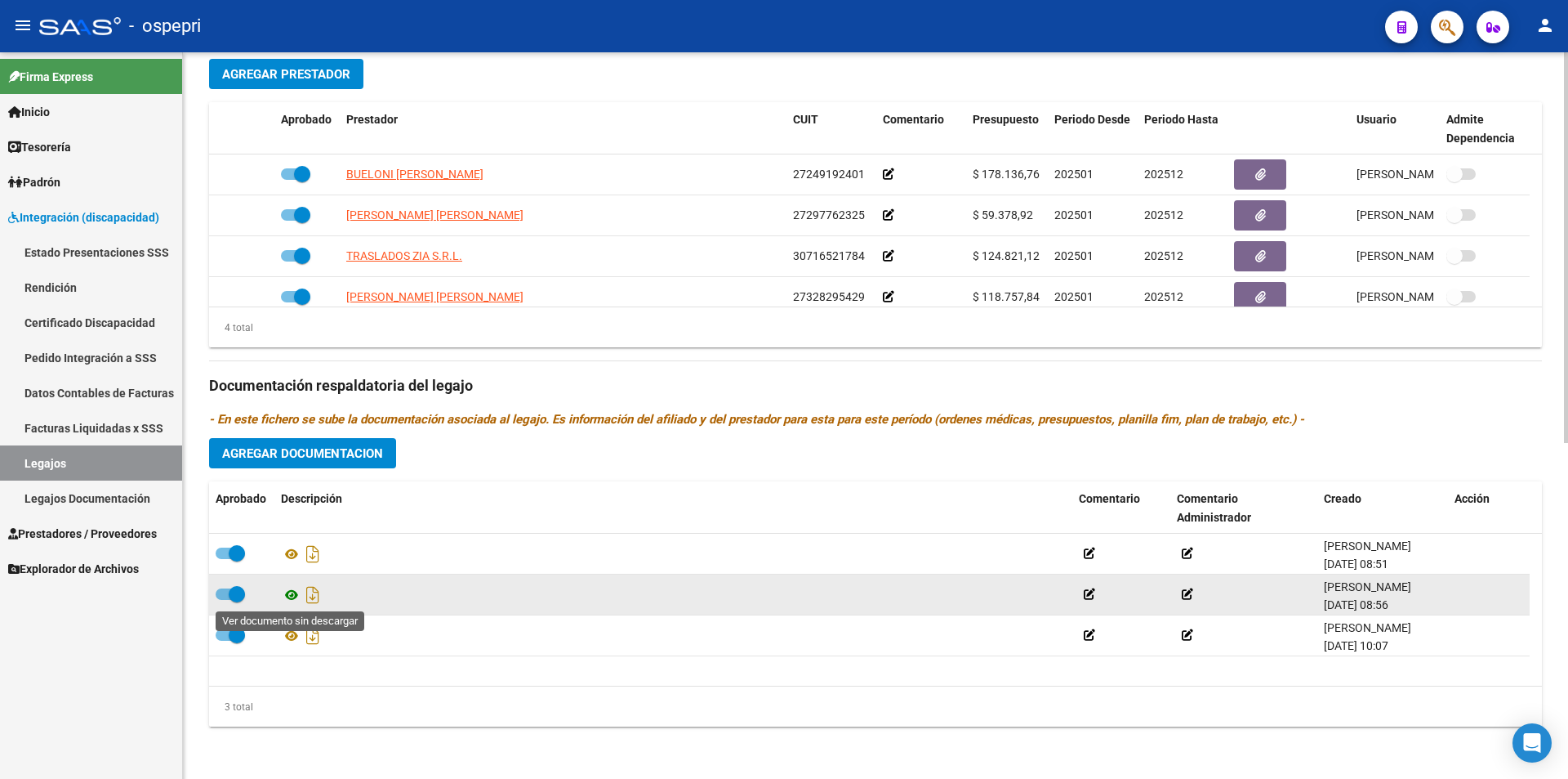
click at [283, 596] on icon at bounding box center [292, 595] width 21 height 20
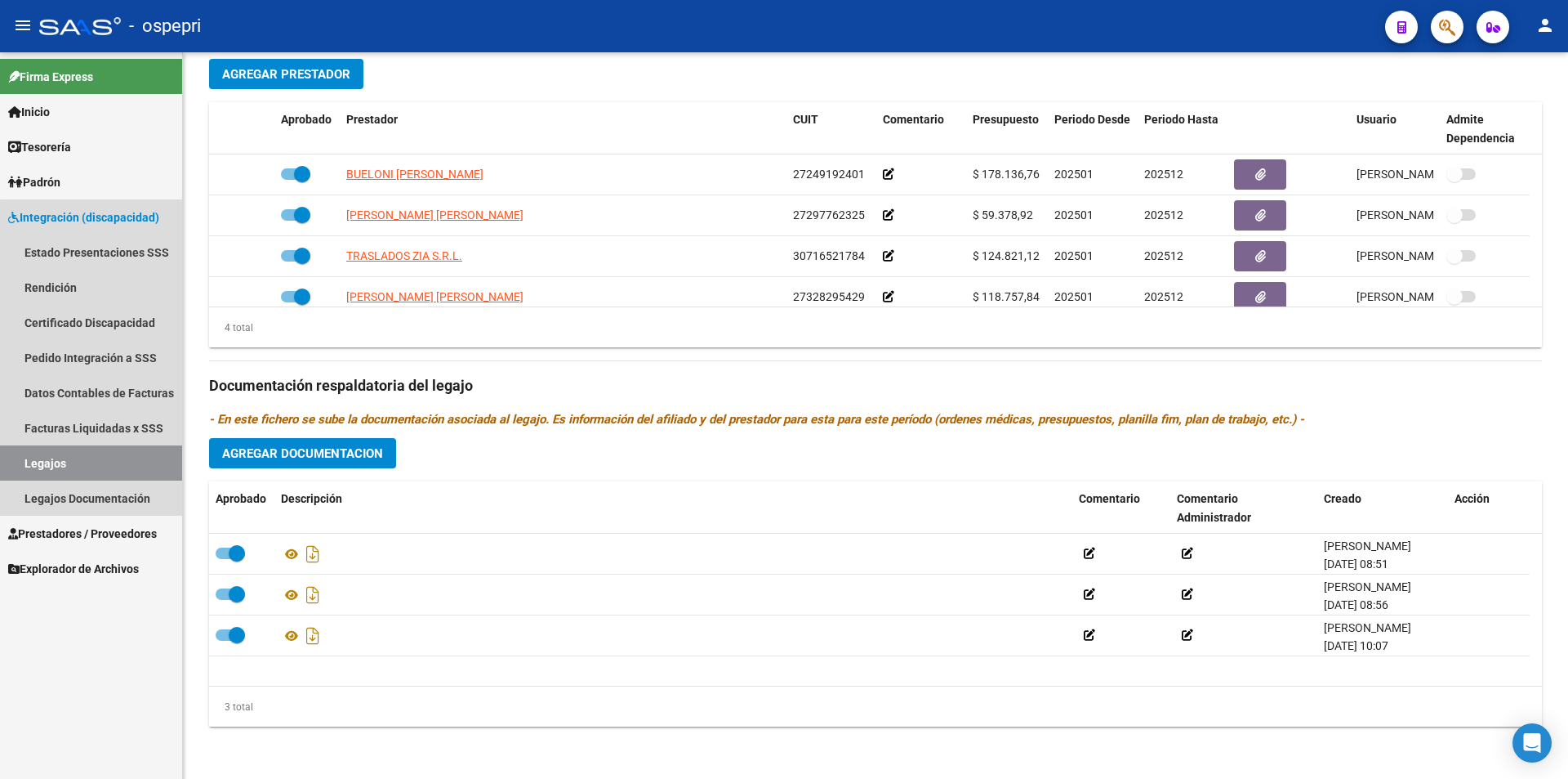
click at [108, 458] on link "Legajos" at bounding box center [91, 463] width 182 height 35
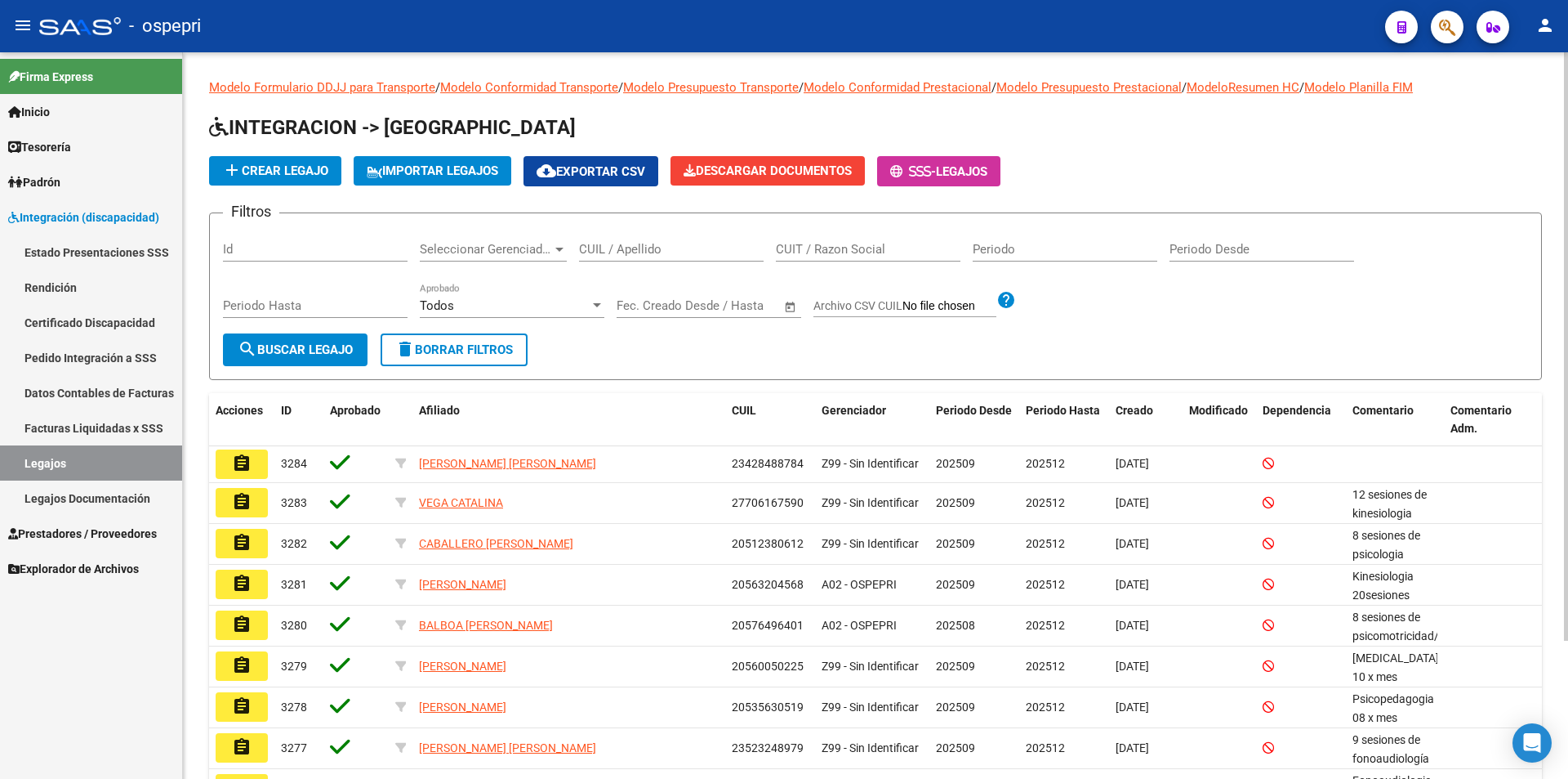
click at [626, 240] on div "CUIL / Apellido" at bounding box center [671, 243] width 185 height 35
paste input "45210207"
type input "45210207"
click at [306, 356] on span "search Buscar Legajo" at bounding box center [295, 350] width 115 height 15
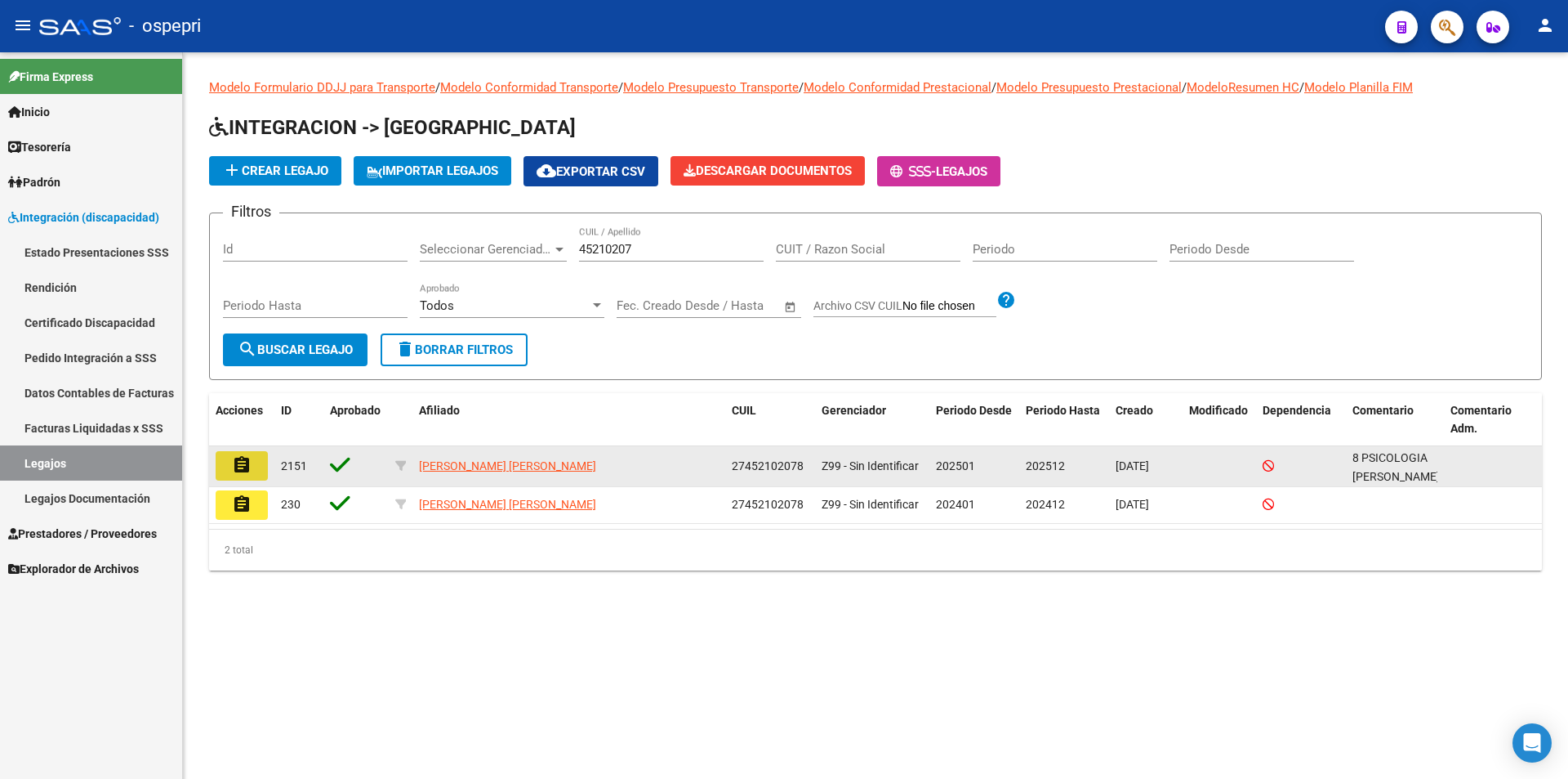
click at [233, 467] on mat-icon "assignment" at bounding box center [241, 465] width 20 height 20
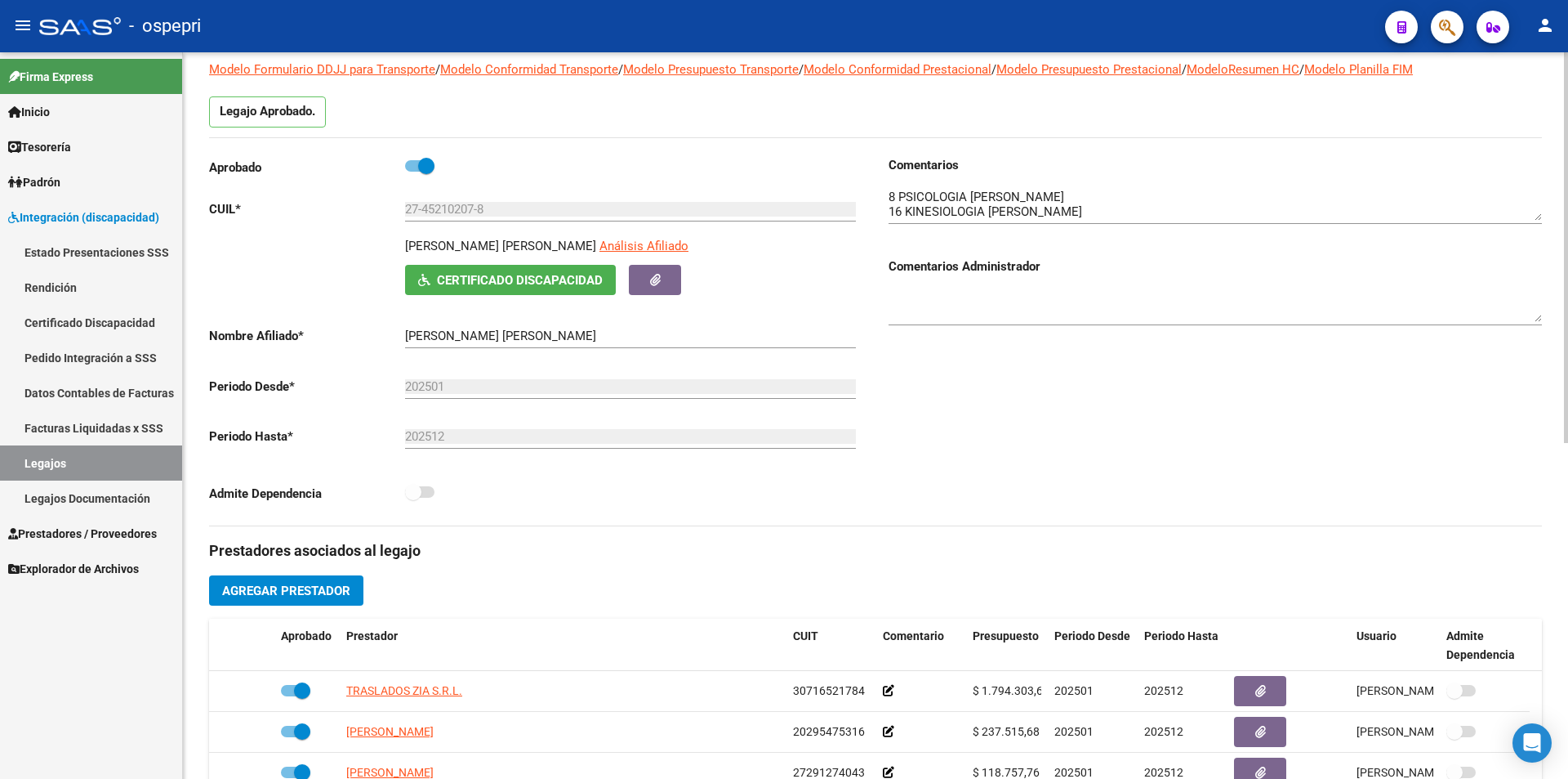
scroll to position [100, 0]
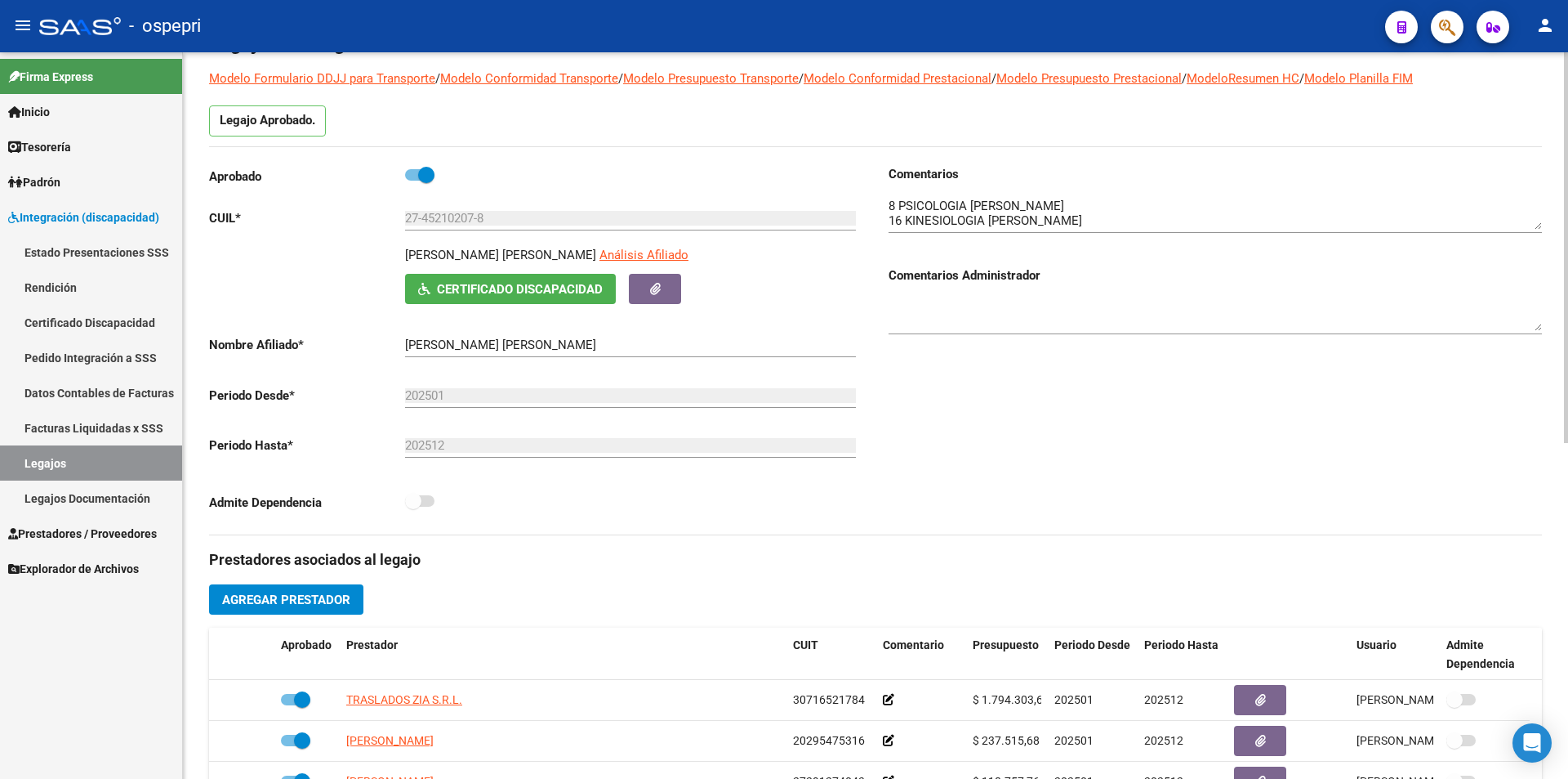
click at [1564, 291] on div at bounding box center [1566, 301] width 4 height 390
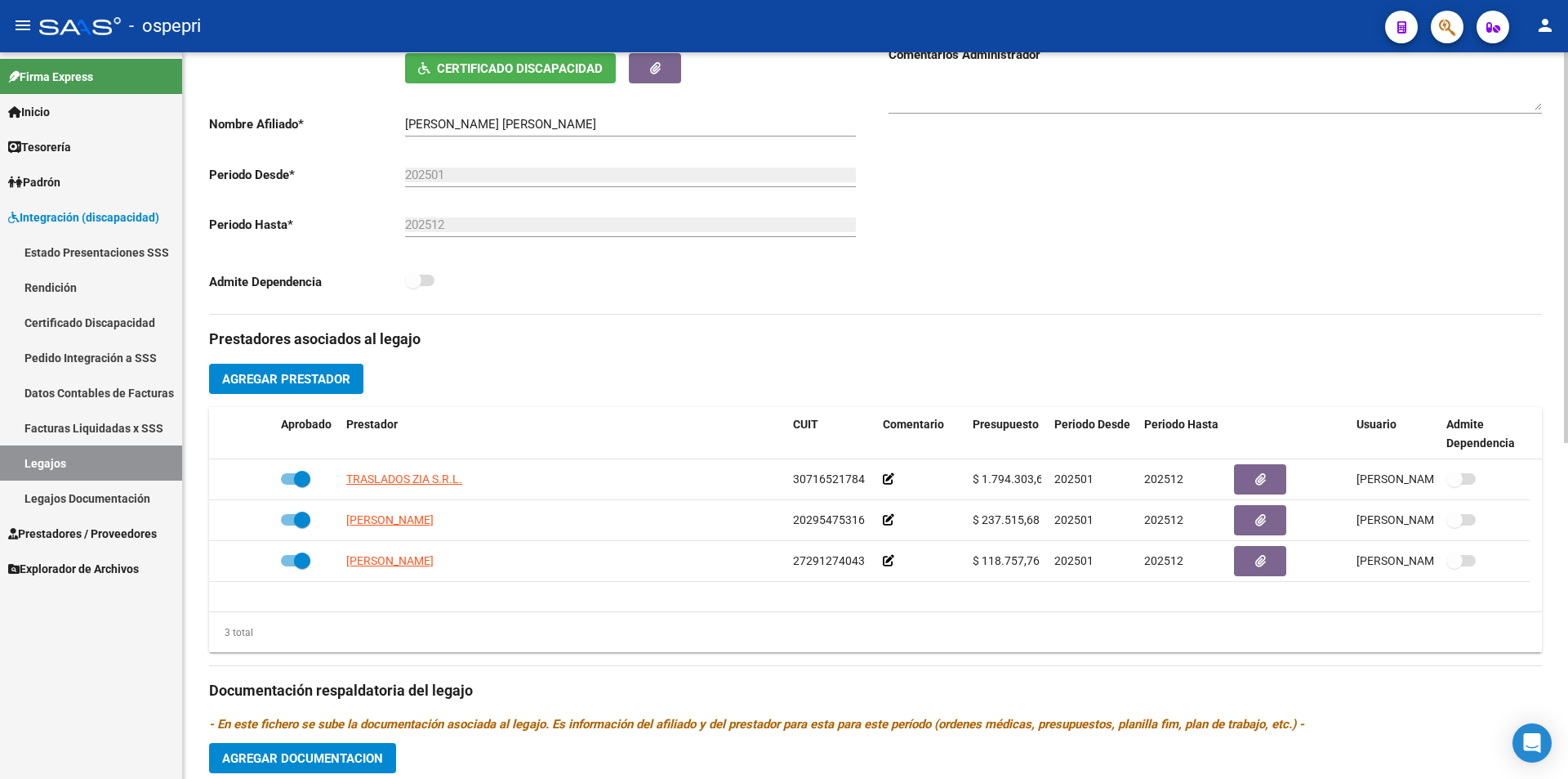
scroll to position [540, 0]
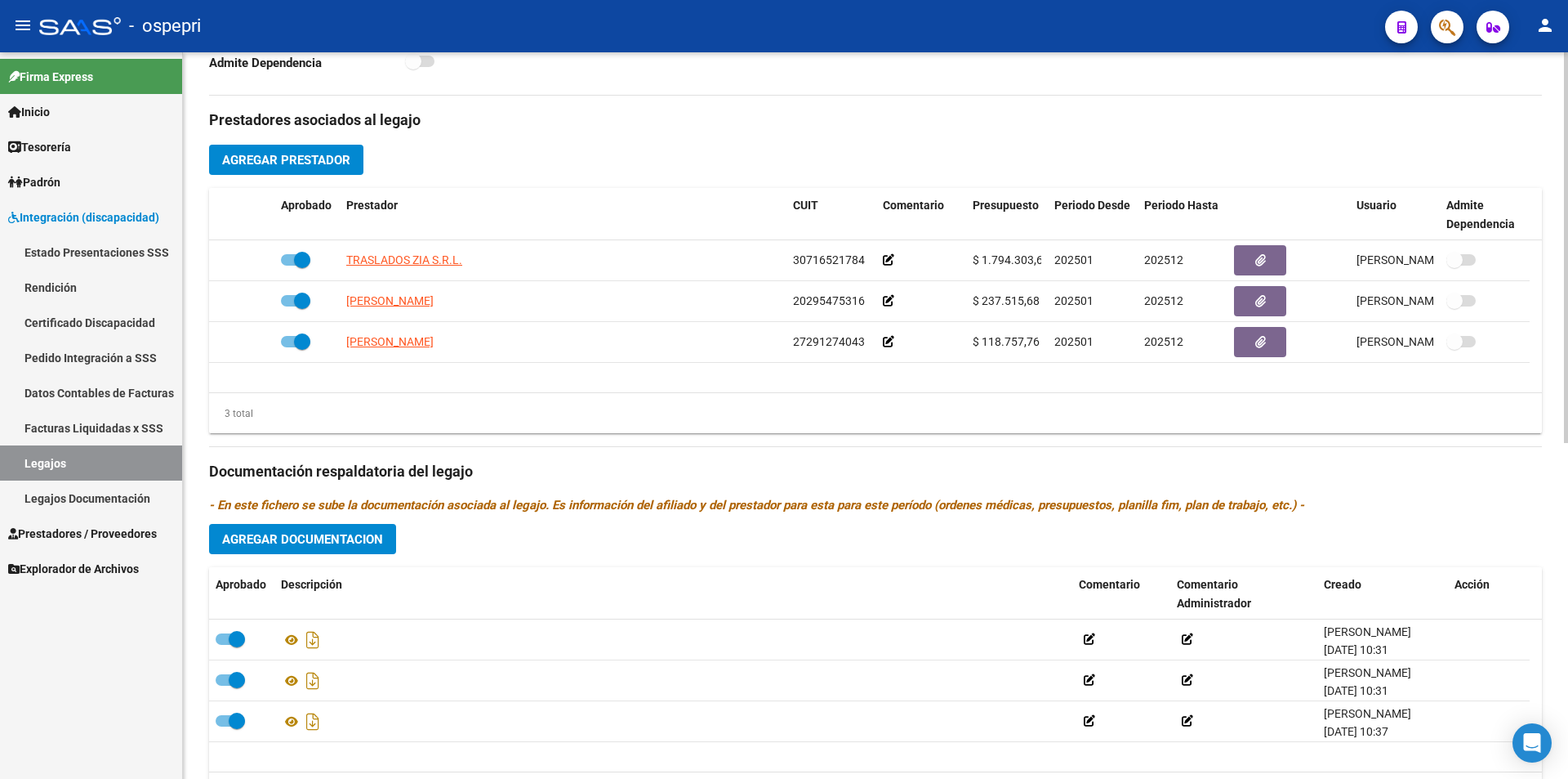
click at [1567, 479] on div at bounding box center [1566, 537] width 4 height 390
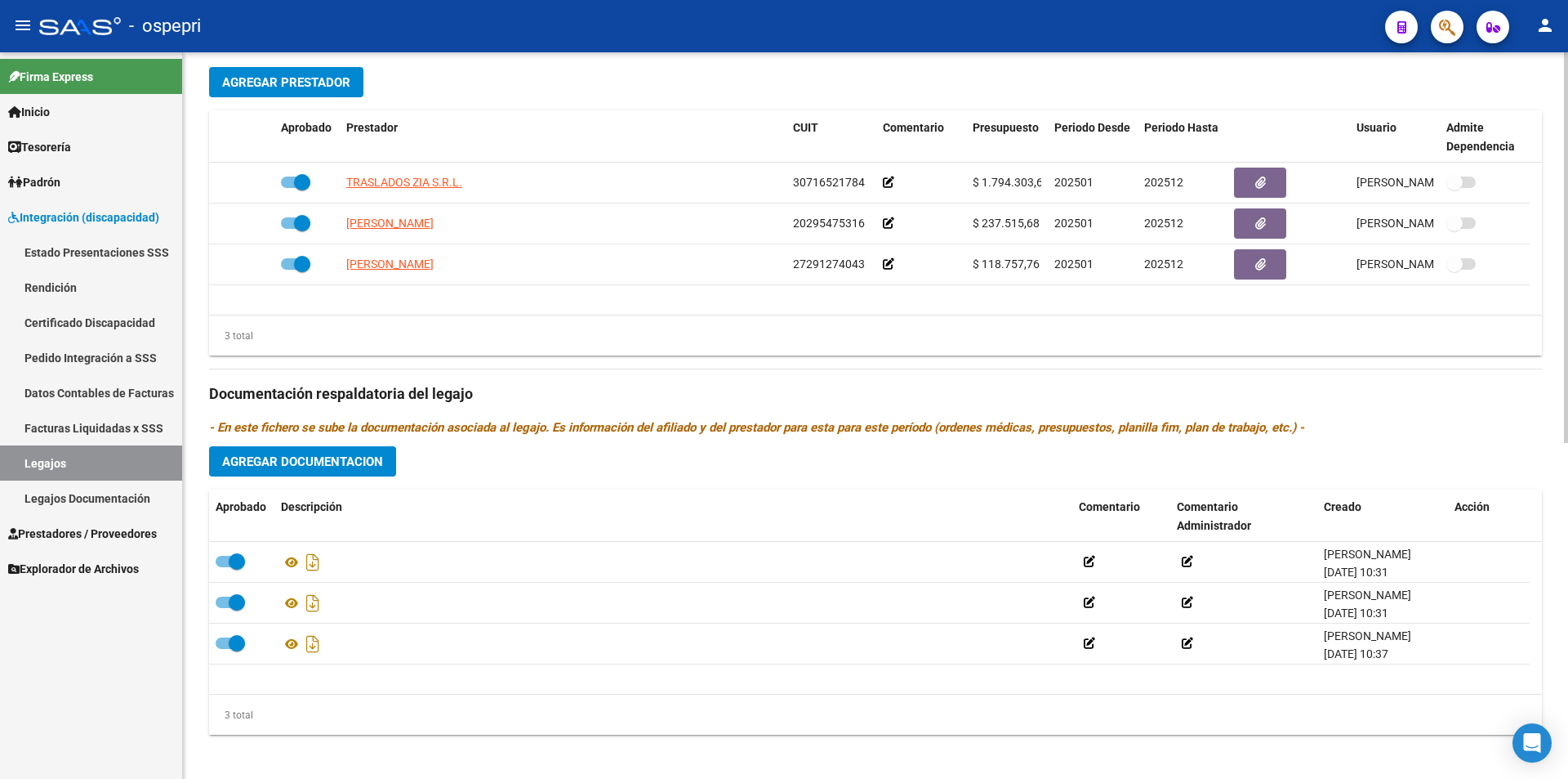
scroll to position [626, 0]
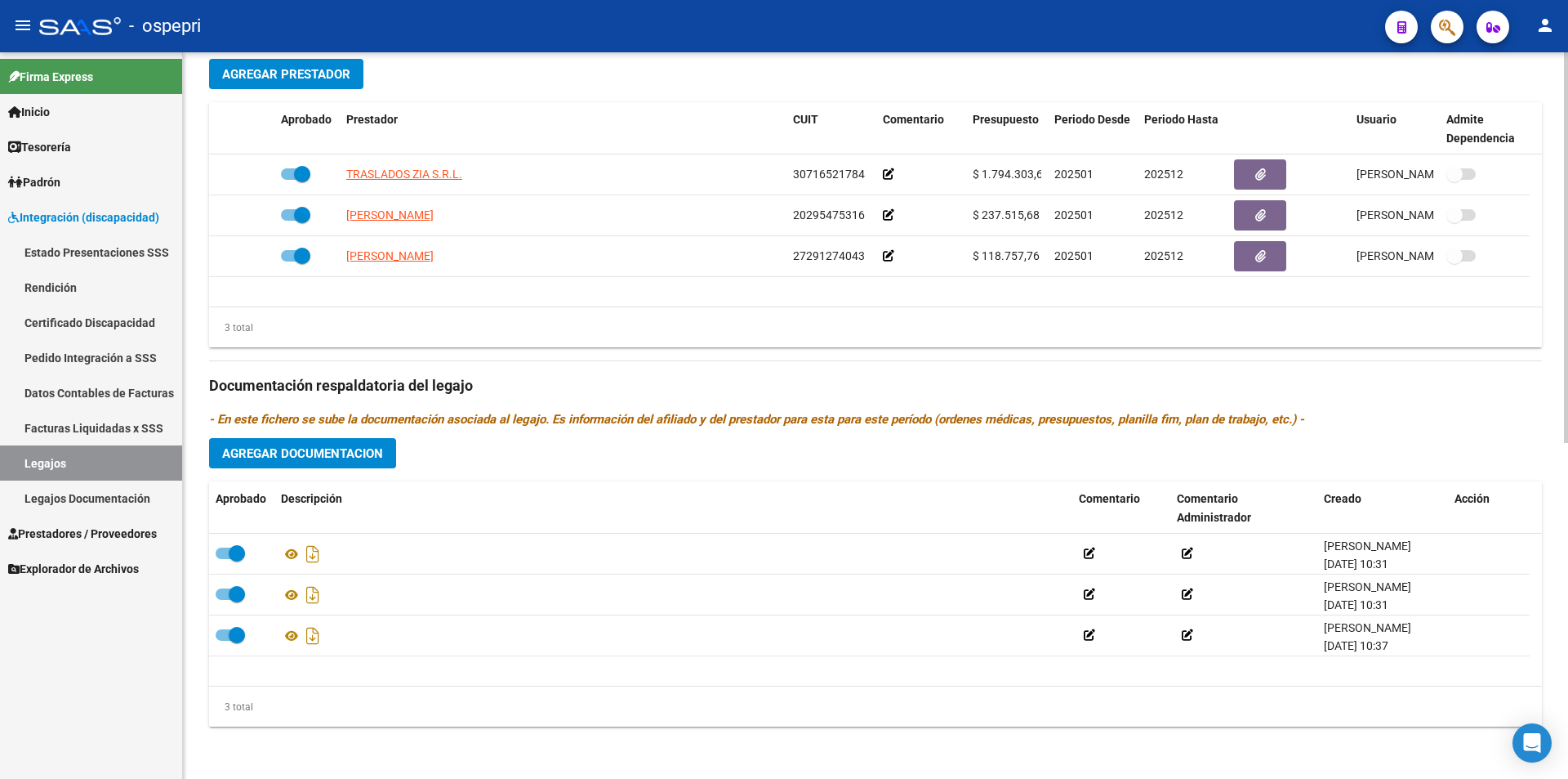
click at [1567, 417] on div at bounding box center [1566, 583] width 4 height 390
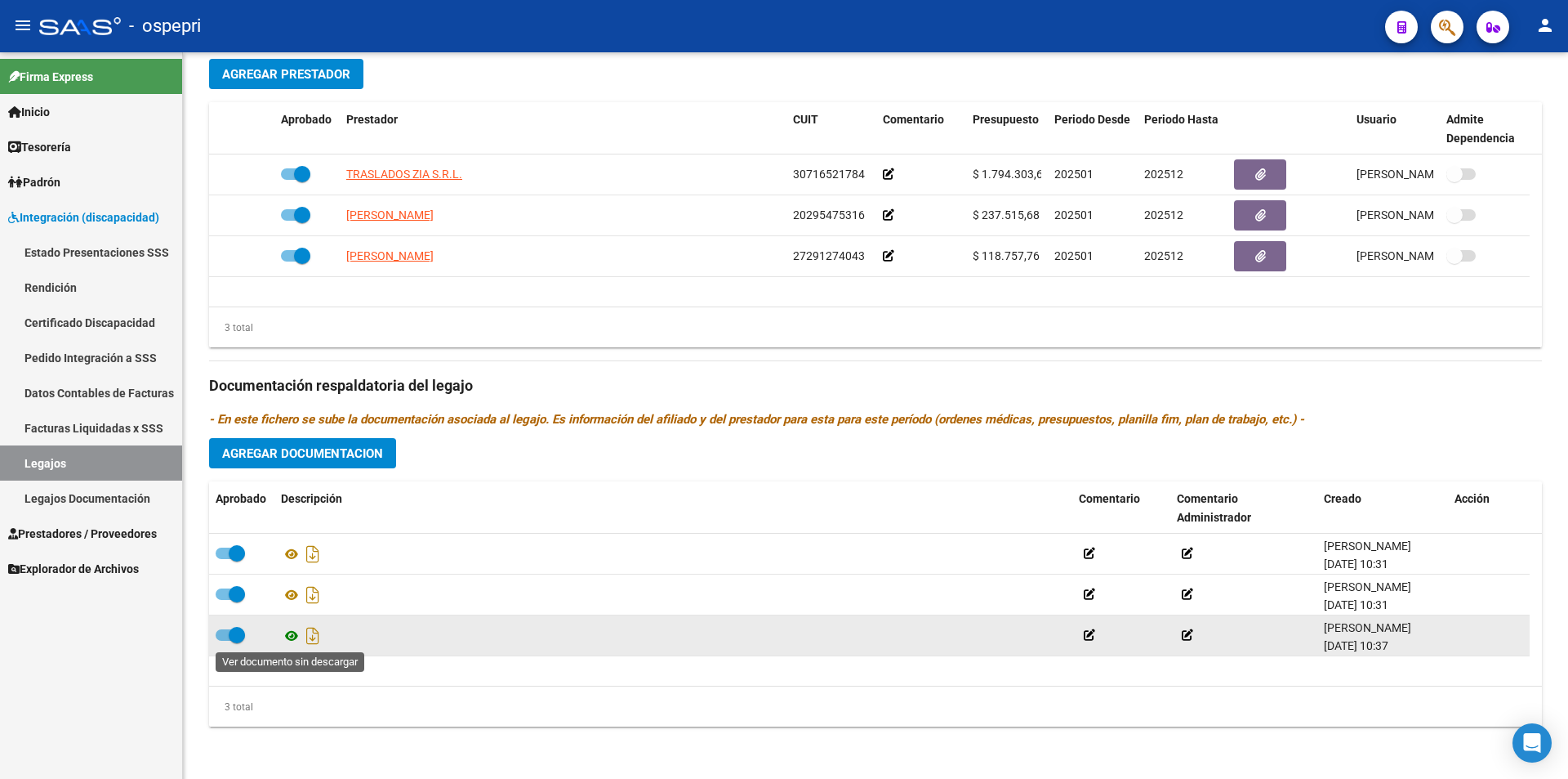
click at [287, 638] on icon at bounding box center [292, 636] width 21 height 20
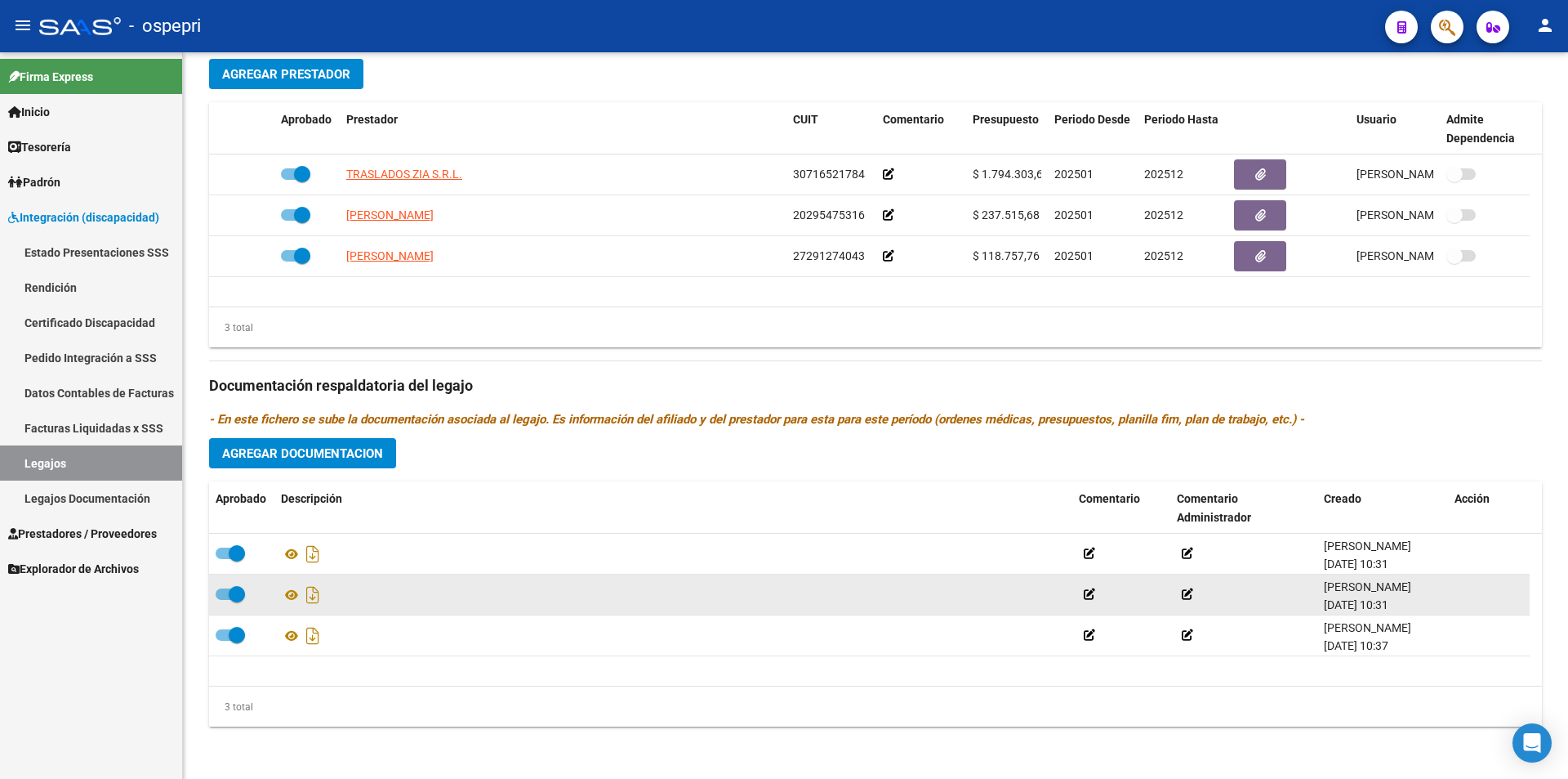
click at [294, 605] on div at bounding box center [674, 595] width 785 height 26
click at [294, 597] on icon at bounding box center [292, 595] width 21 height 20
click at [291, 592] on icon at bounding box center [292, 595] width 21 height 20
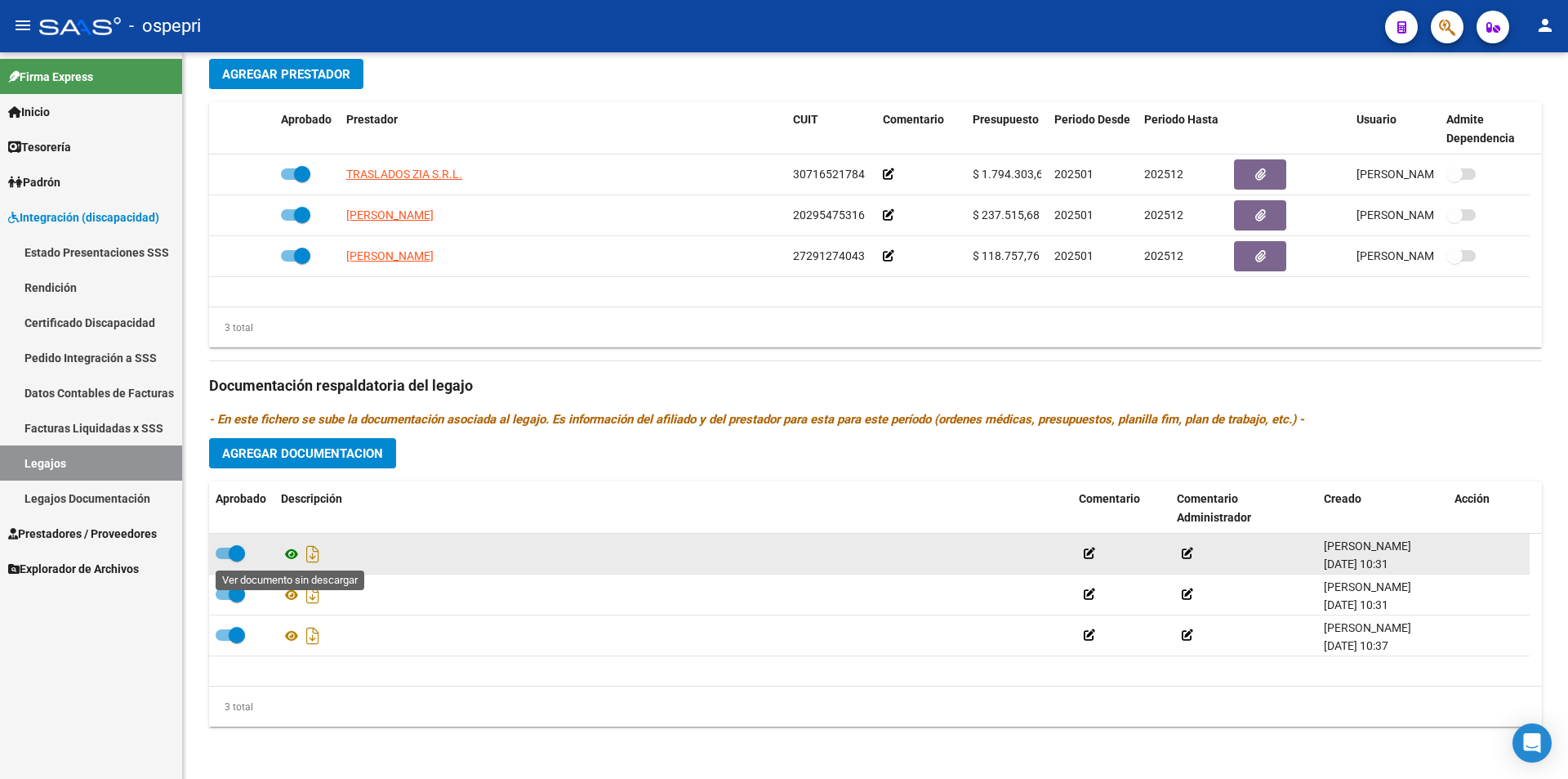
click at [292, 550] on icon at bounding box center [292, 554] width 21 height 20
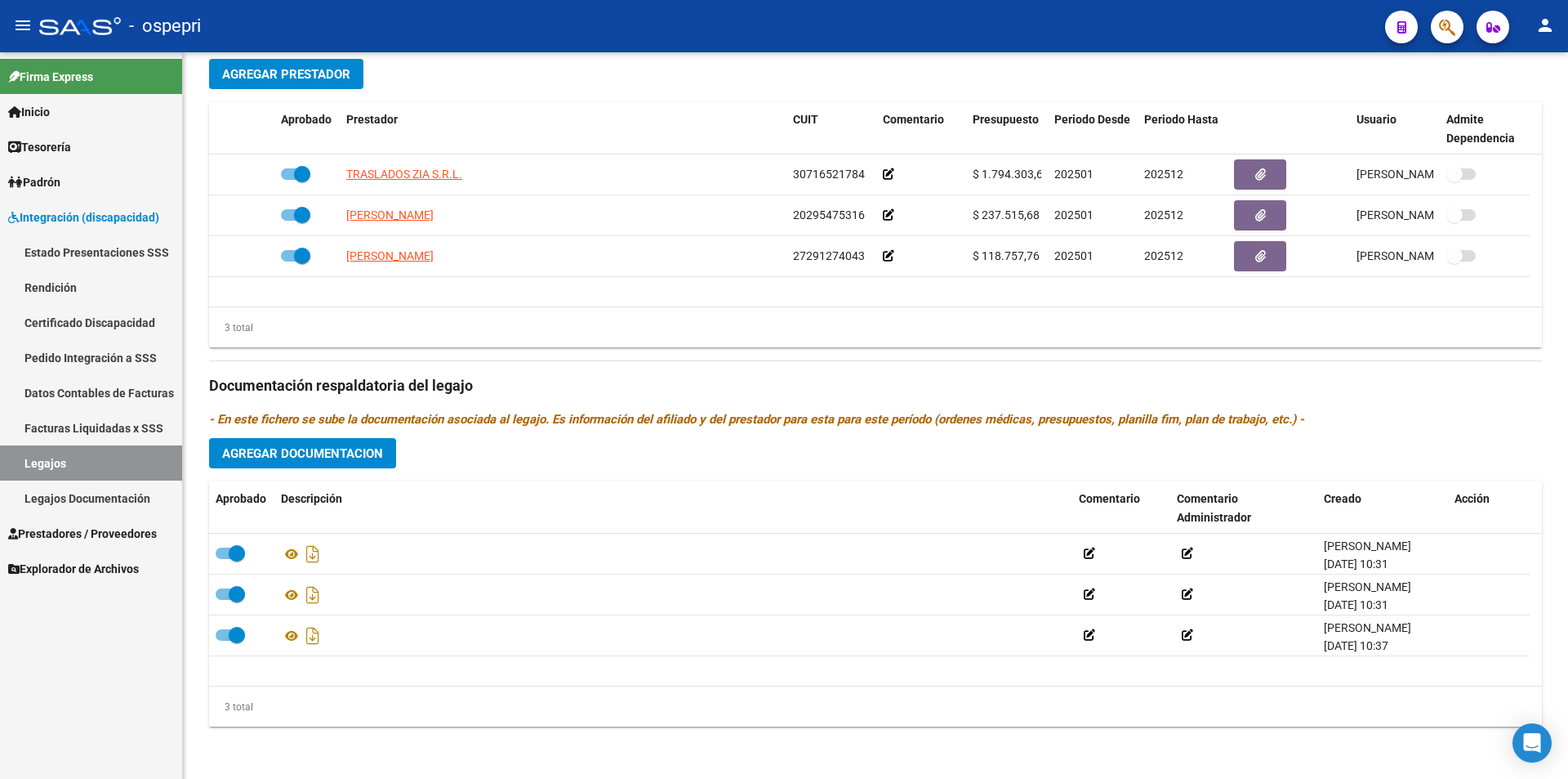
click at [130, 459] on link "Legajos" at bounding box center [91, 463] width 182 height 35
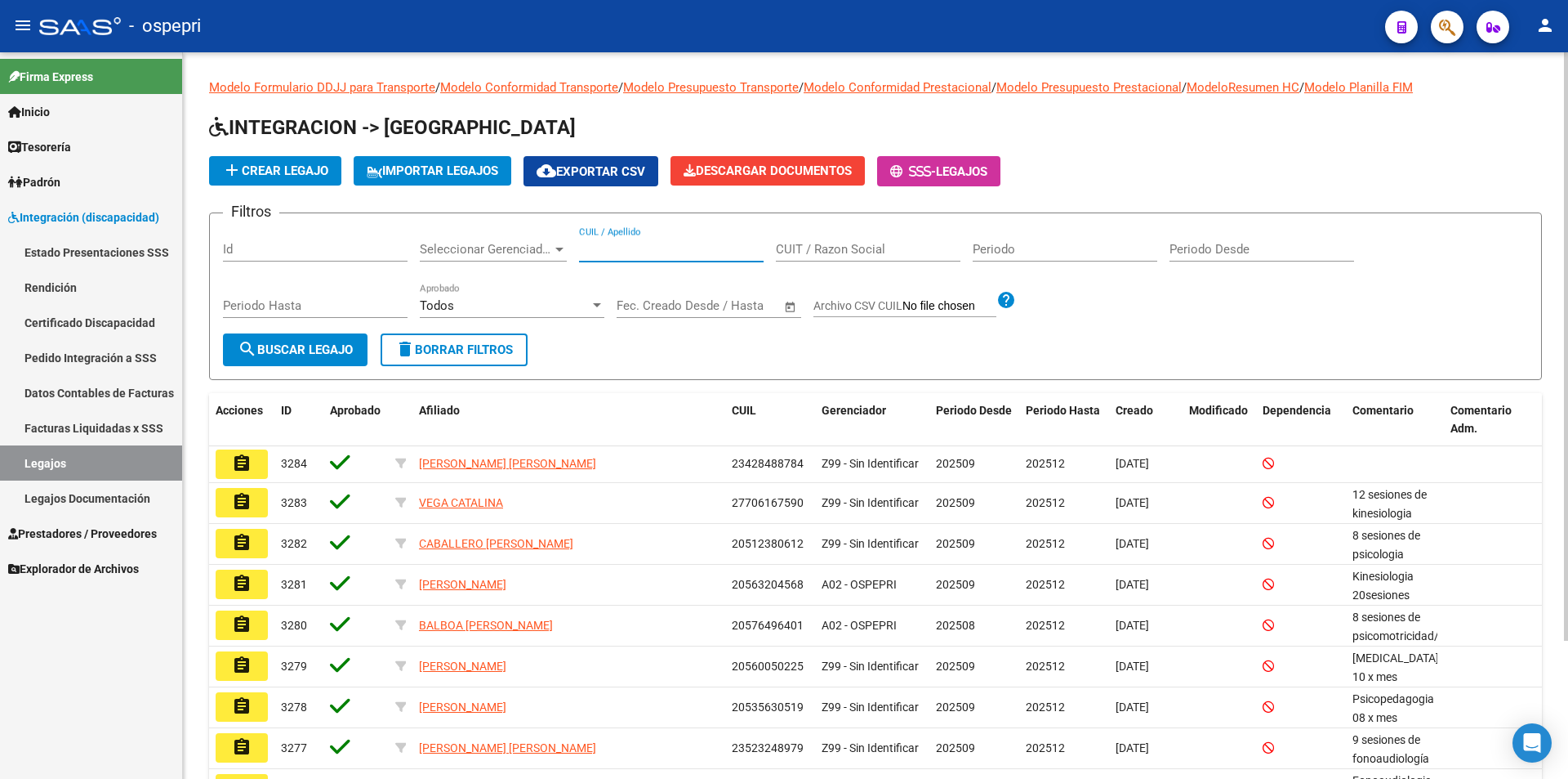
click at [629, 242] on input "CUIL / Apellido" at bounding box center [671, 249] width 185 height 15
paste input "54319771"
type input "54319771"
click at [285, 362] on button "search Buscar Legajo" at bounding box center [295, 350] width 145 height 33
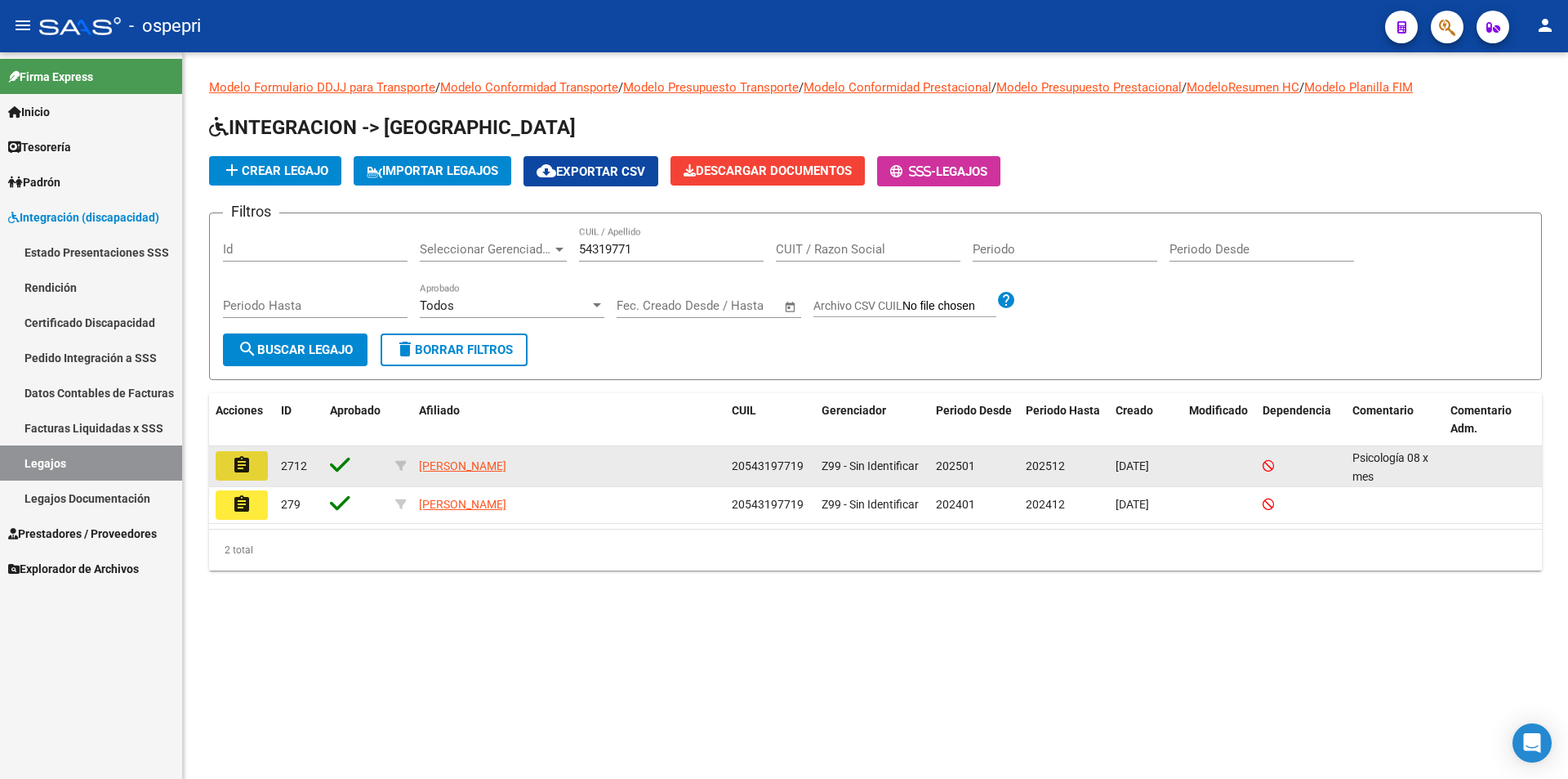
click at [227, 471] on button "assignment" at bounding box center [241, 466] width 53 height 30
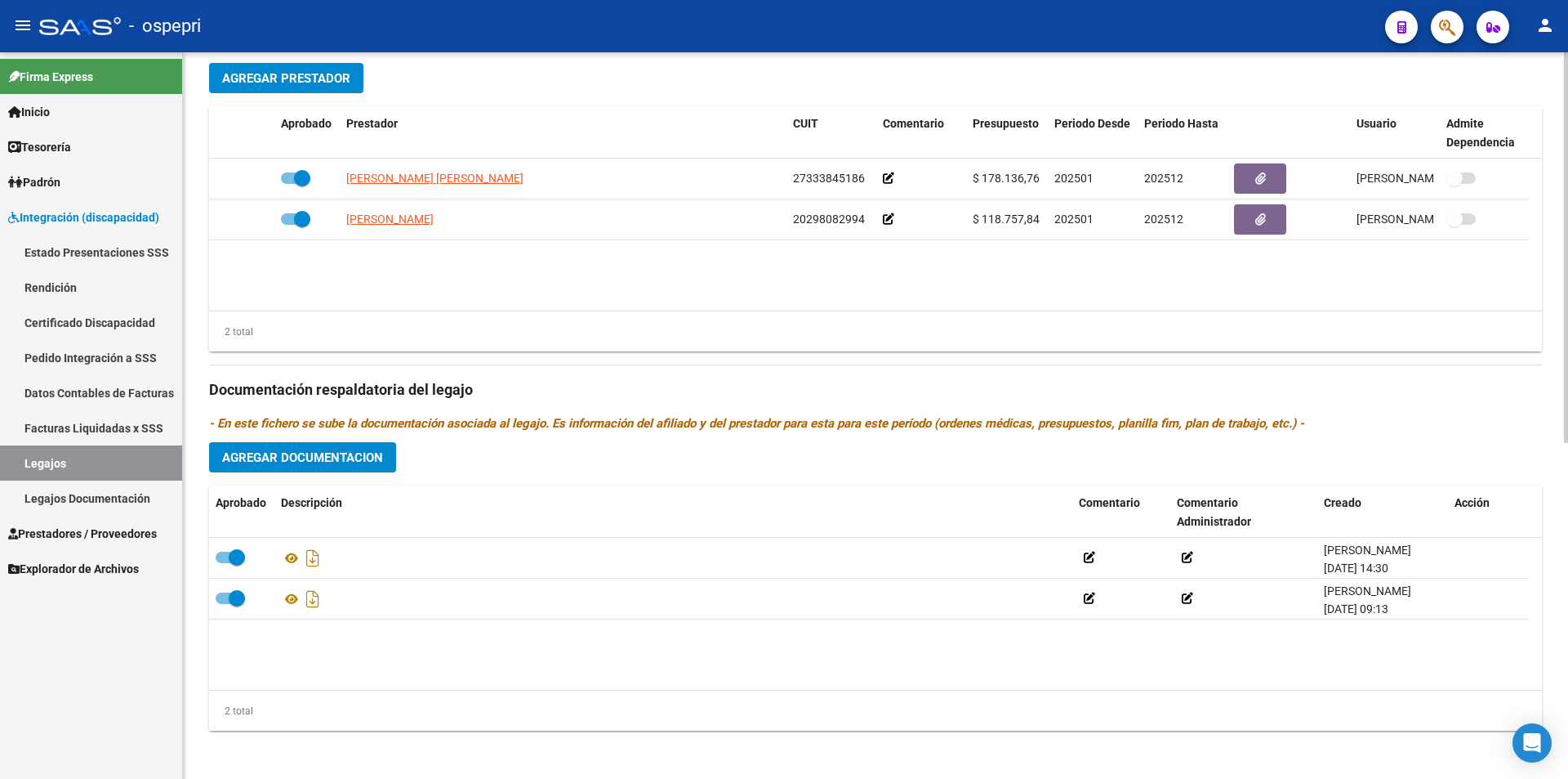
scroll to position [626, 0]
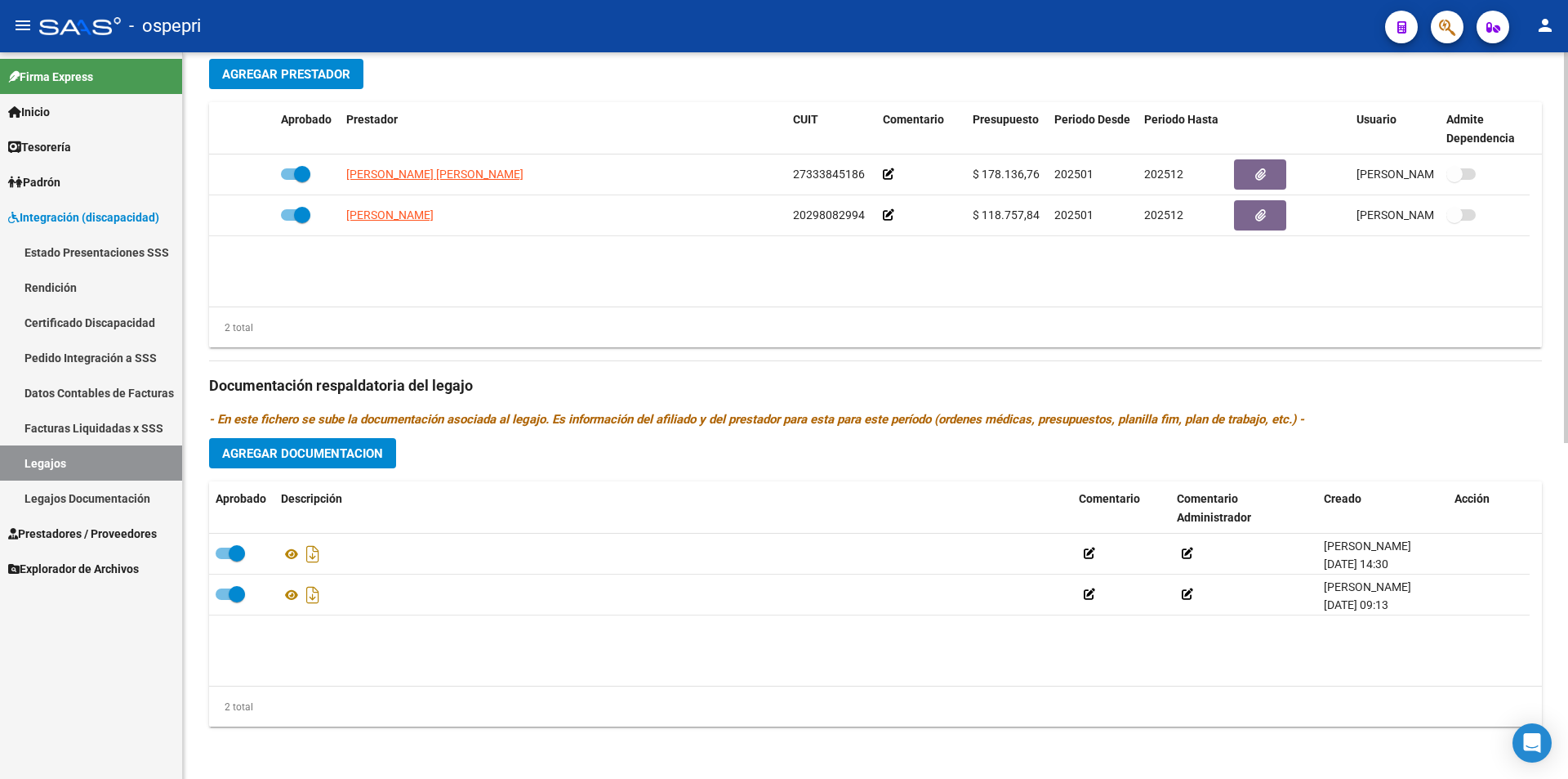
click at [1550, 684] on div "arrow_back Editar 2712 save Guardar cambios Legajo de Integración Modelo Formul…" at bounding box center [877, 103] width 1389 height 1353
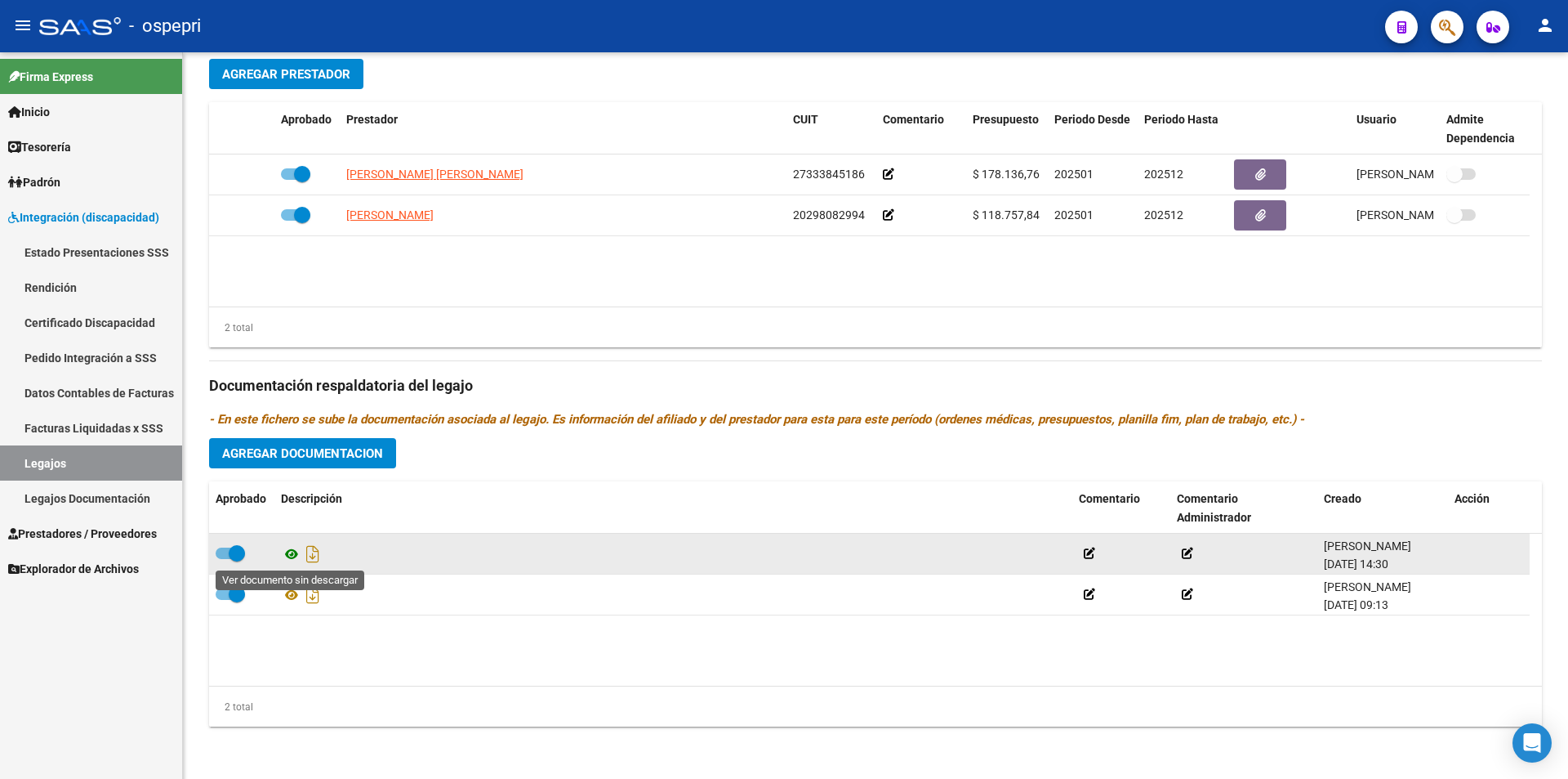
click at [284, 552] on icon at bounding box center [292, 554] width 21 height 20
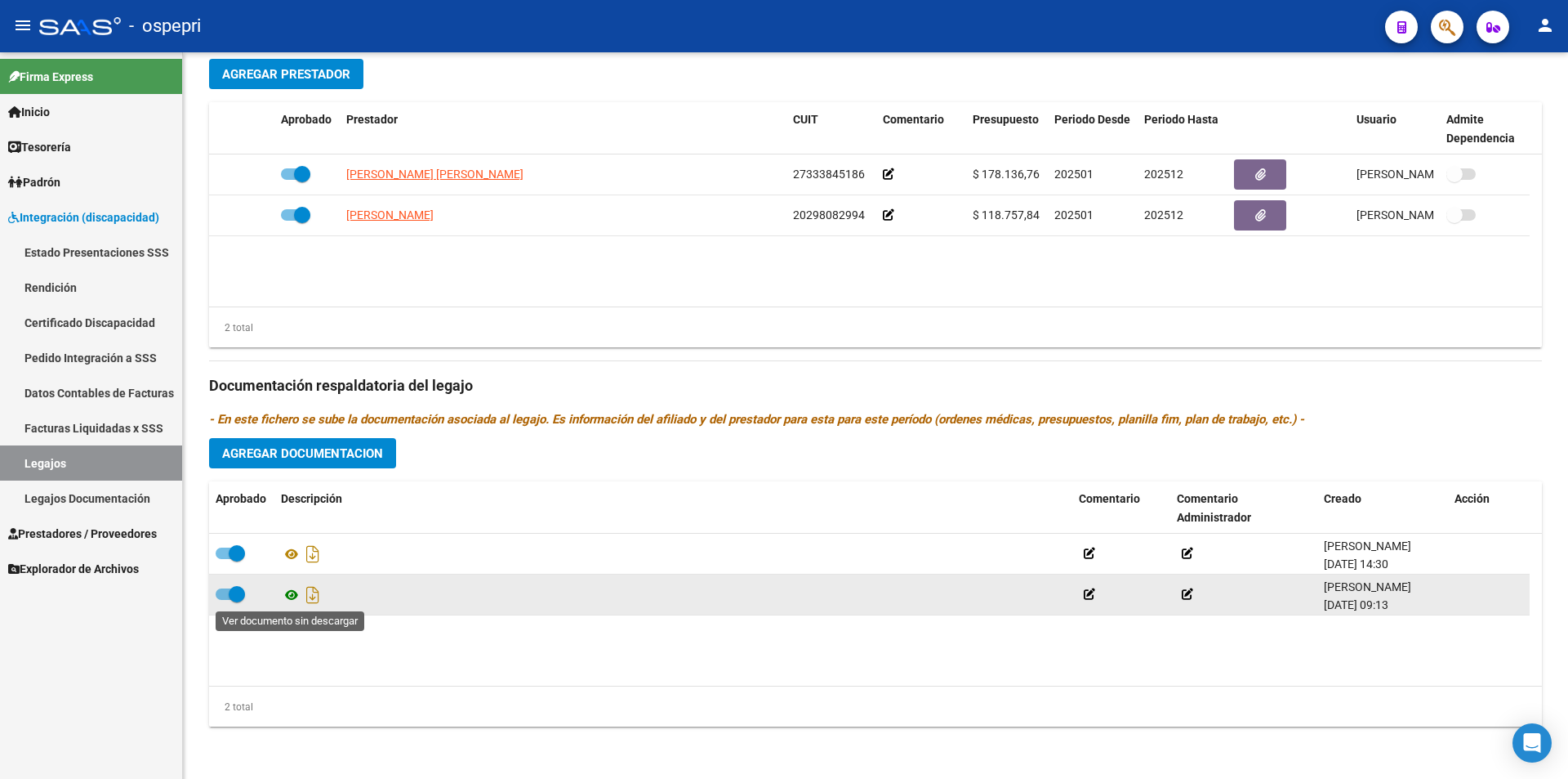
click at [292, 596] on icon at bounding box center [292, 595] width 21 height 20
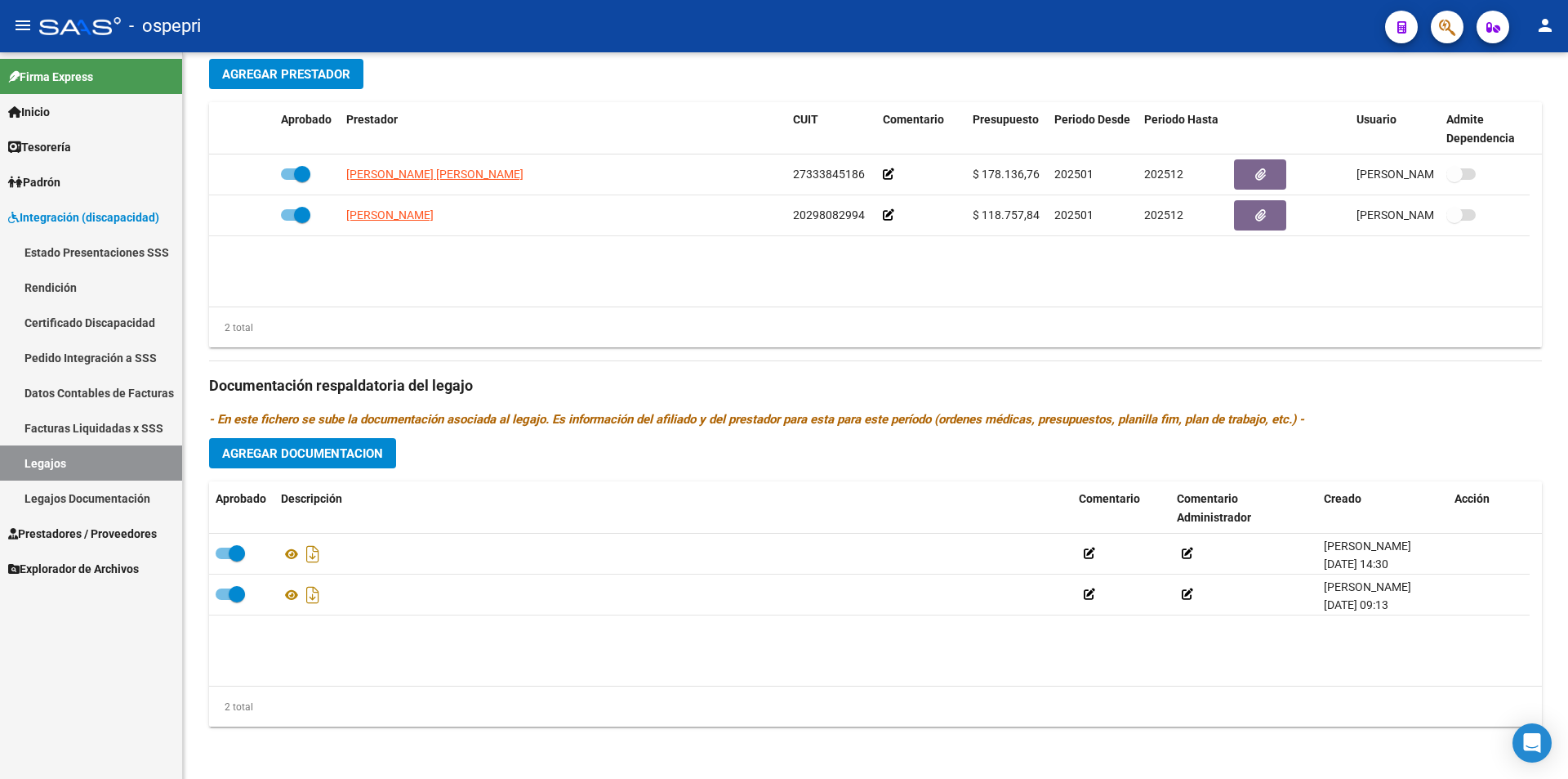
click at [121, 453] on link "Legajos" at bounding box center [91, 463] width 182 height 35
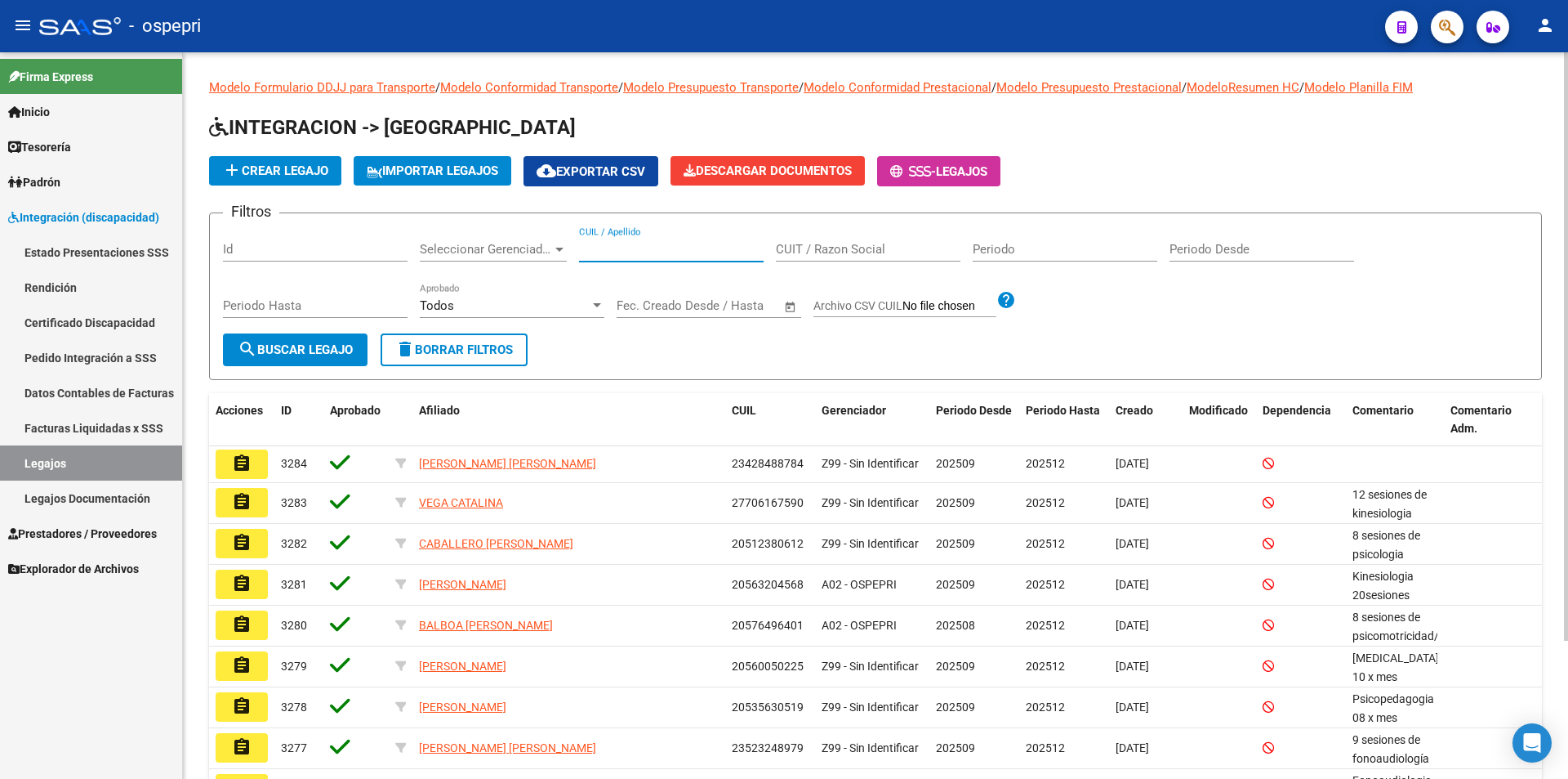
paste input "56846417"
type input "56846417"
click at [323, 353] on span "search Buscar Legajo" at bounding box center [295, 350] width 115 height 15
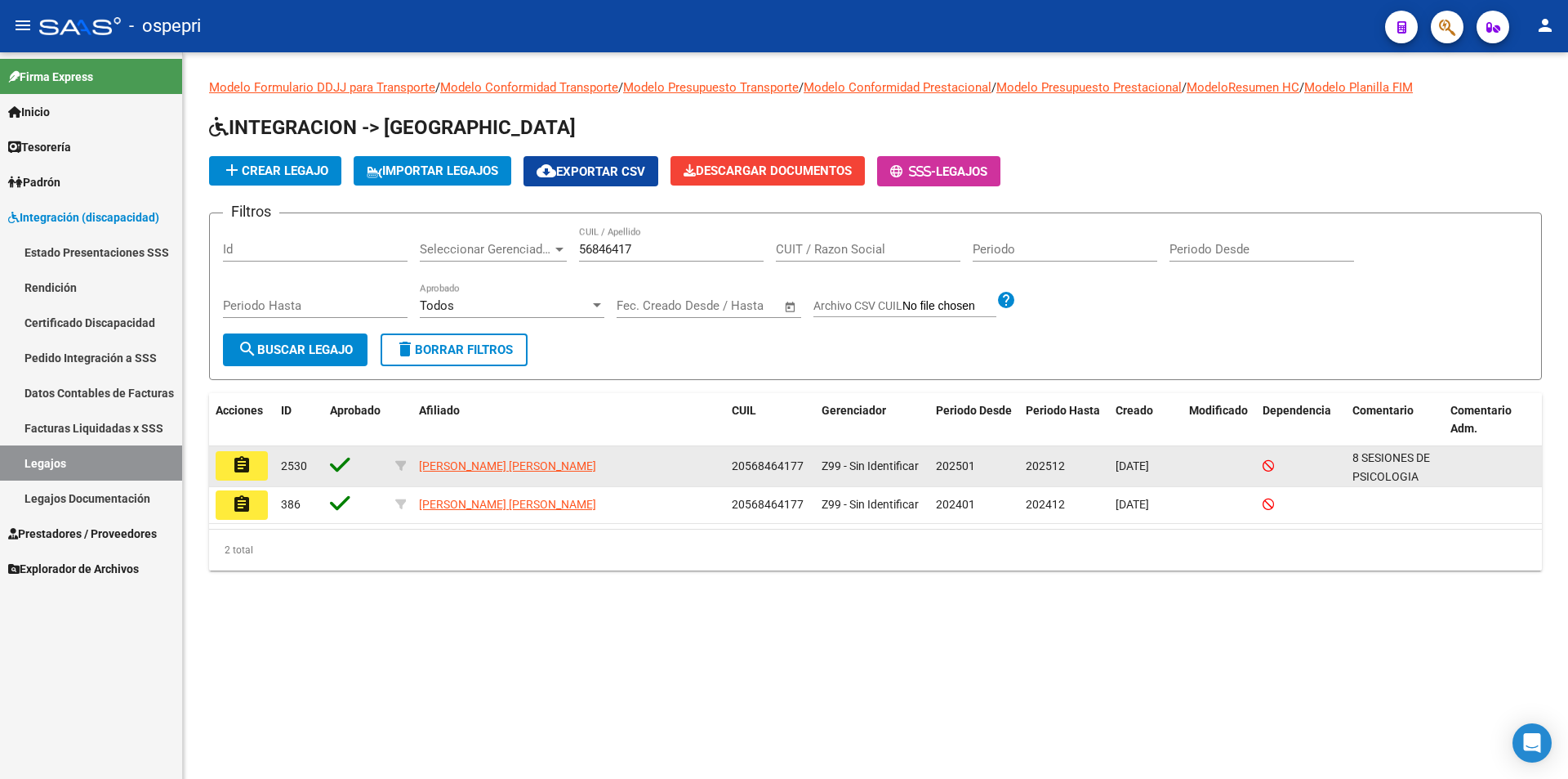
click at [256, 458] on button "assignment" at bounding box center [241, 466] width 53 height 30
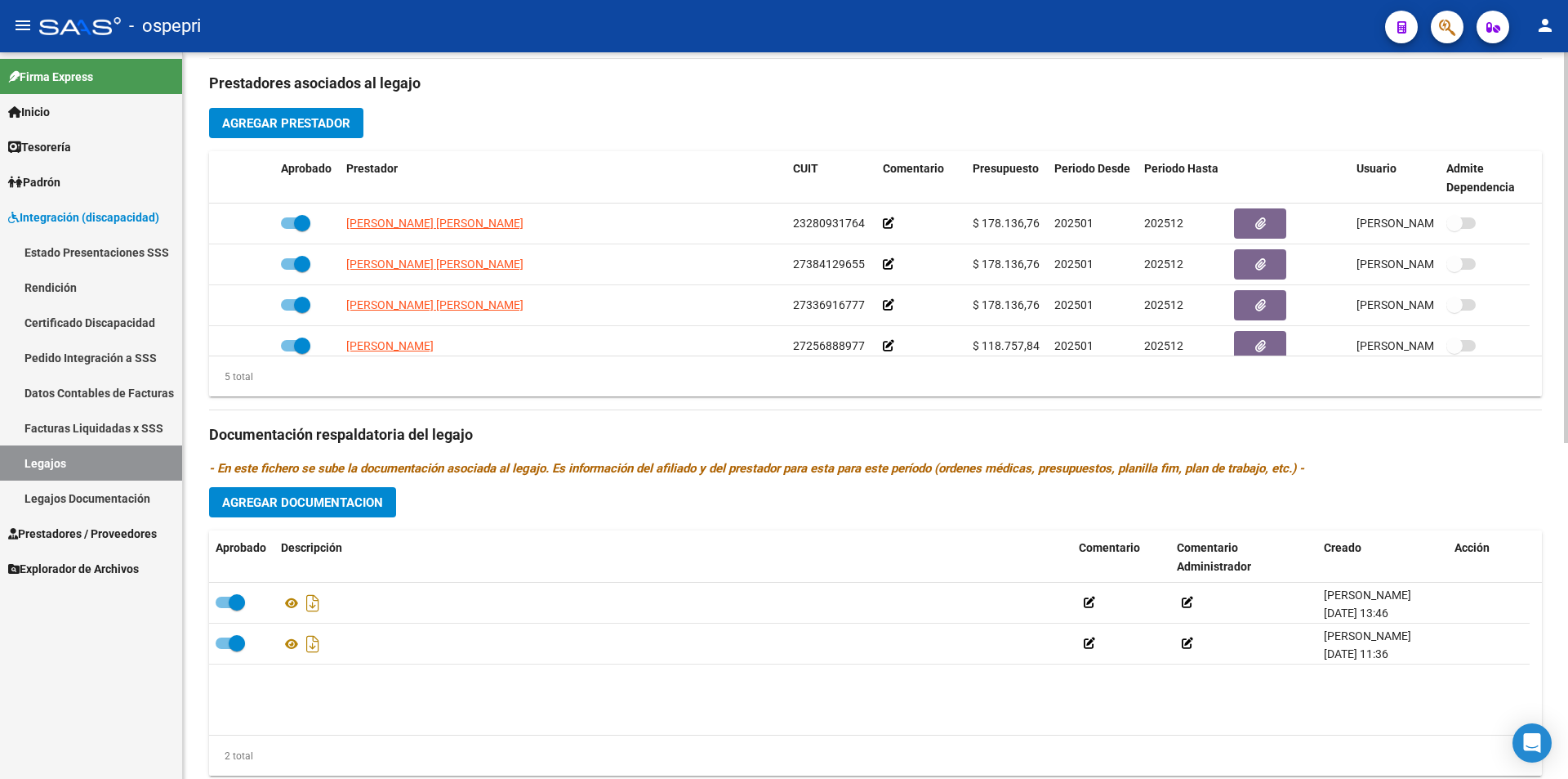
click at [1519, 619] on div "arrow_back Editar 2530 save Guardar cambios Legajo de Integración Modelo Formul…" at bounding box center [877, 152] width 1389 height 1353
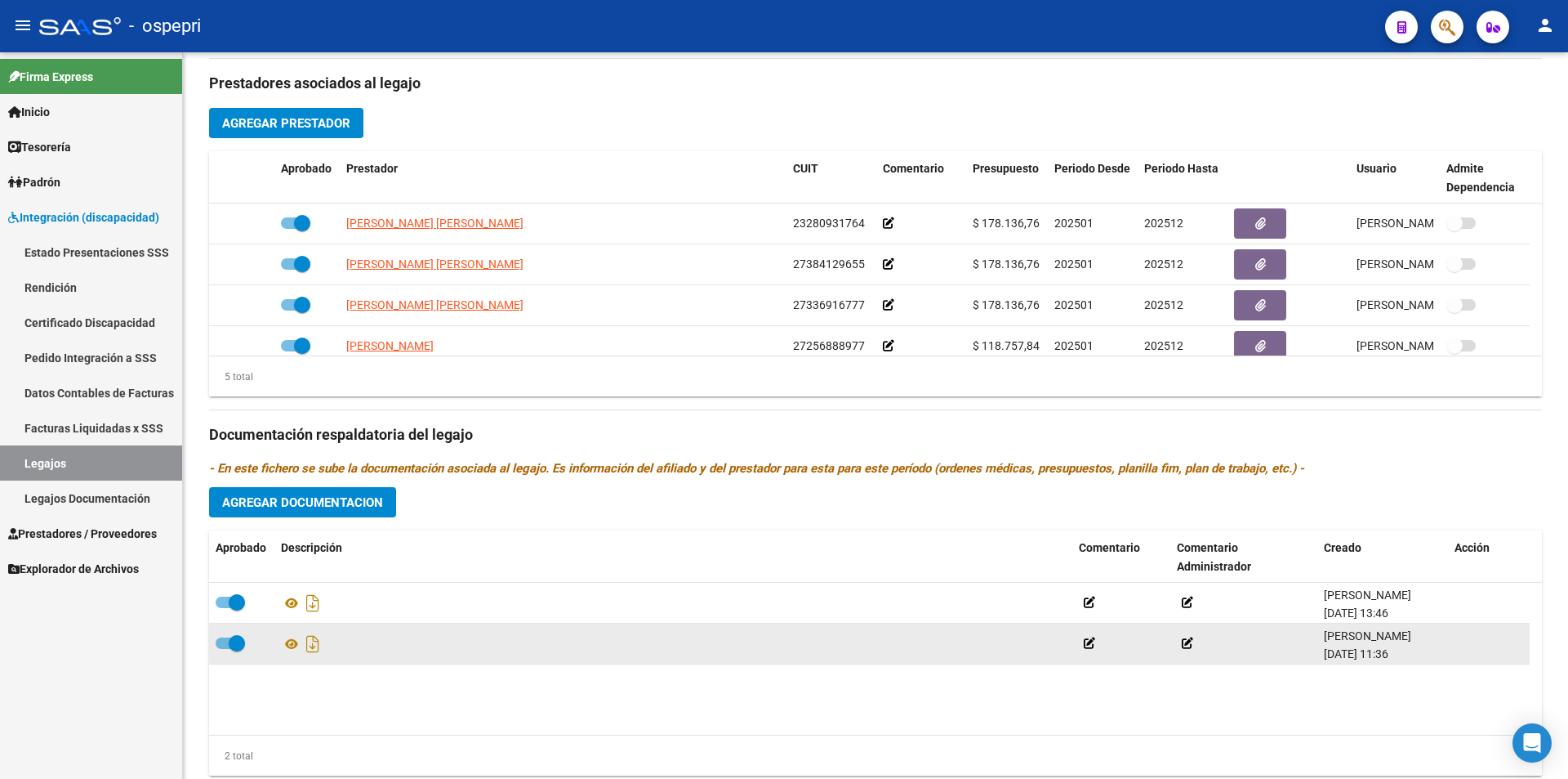
scroll to position [578, 0]
click at [297, 643] on icon at bounding box center [292, 643] width 21 height 20
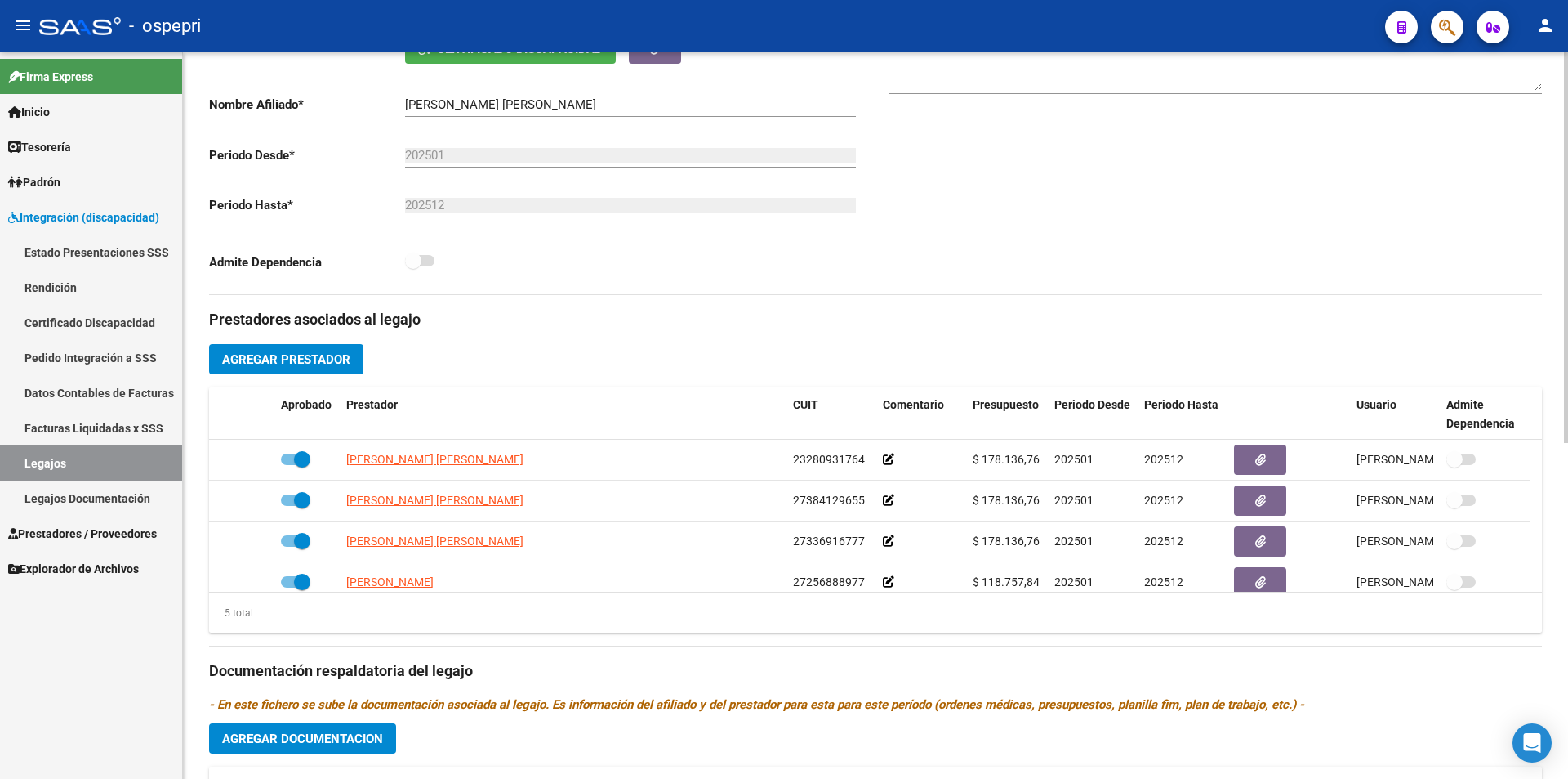
scroll to position [369, 0]
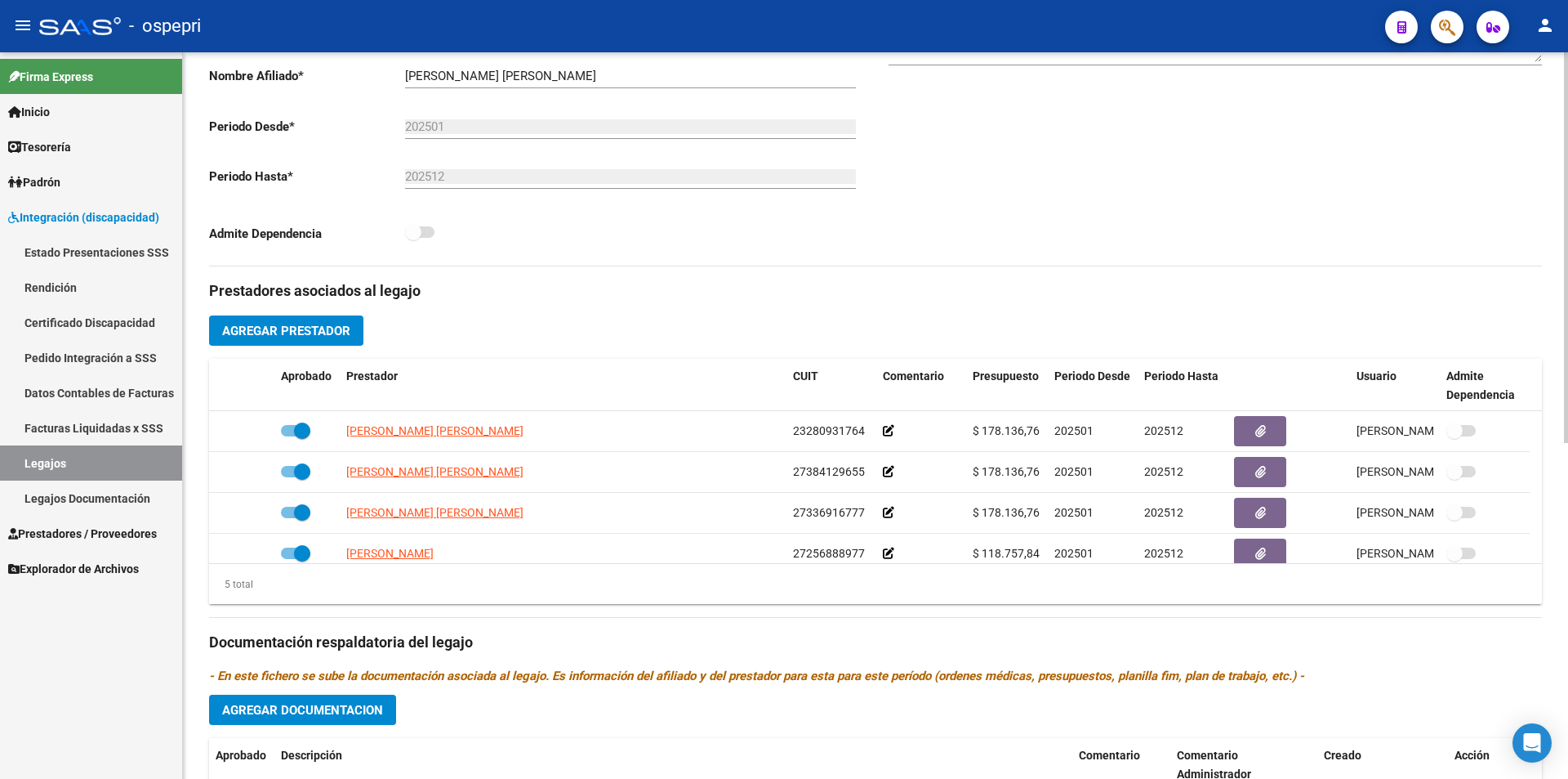
click at [1561, 279] on div "arrow_back Editar 2530 save Guardar cambios Legajo de Integración Modelo Formul…" at bounding box center [877, 359] width 1389 height 1353
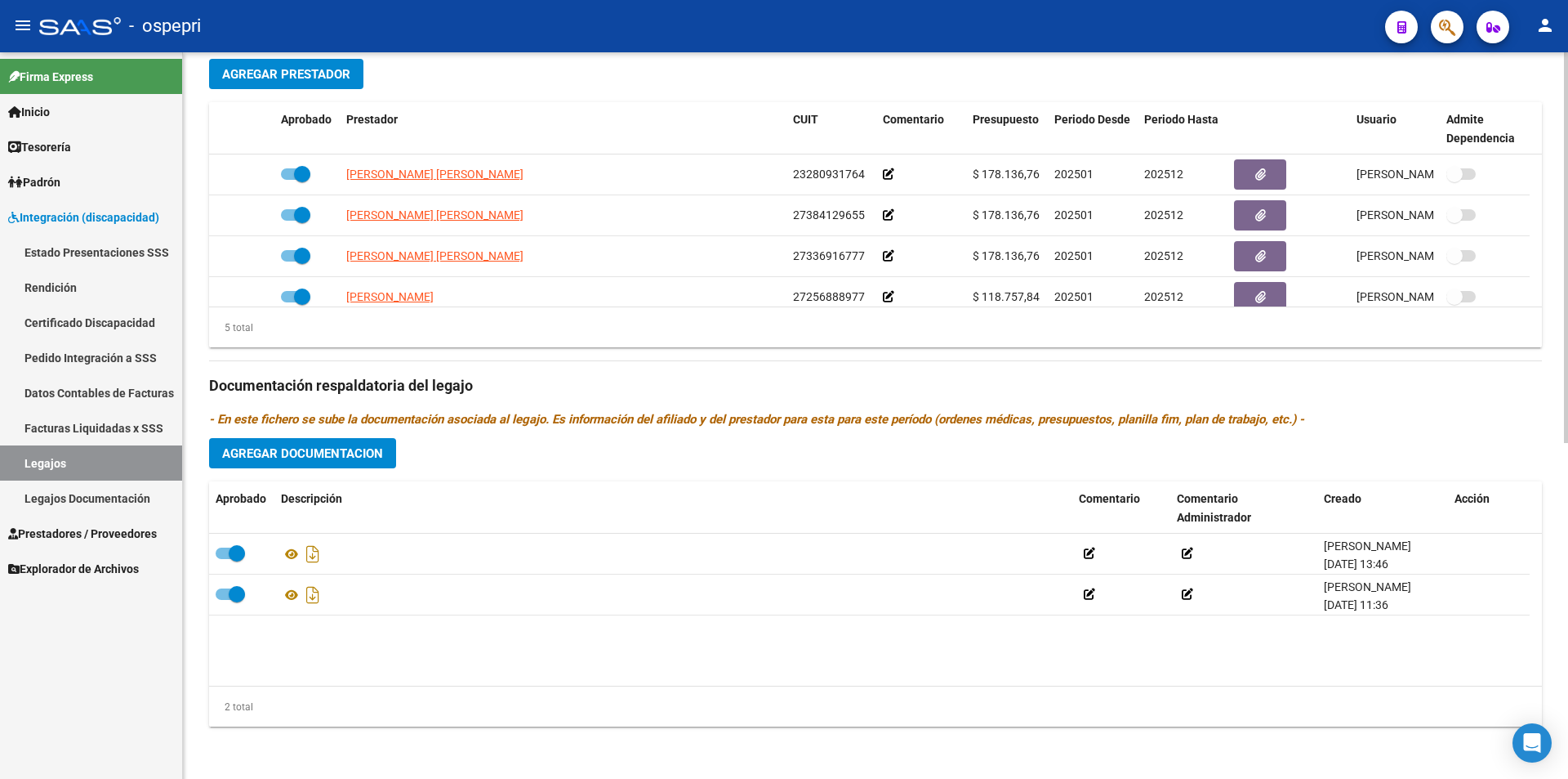
scroll to position [0, 0]
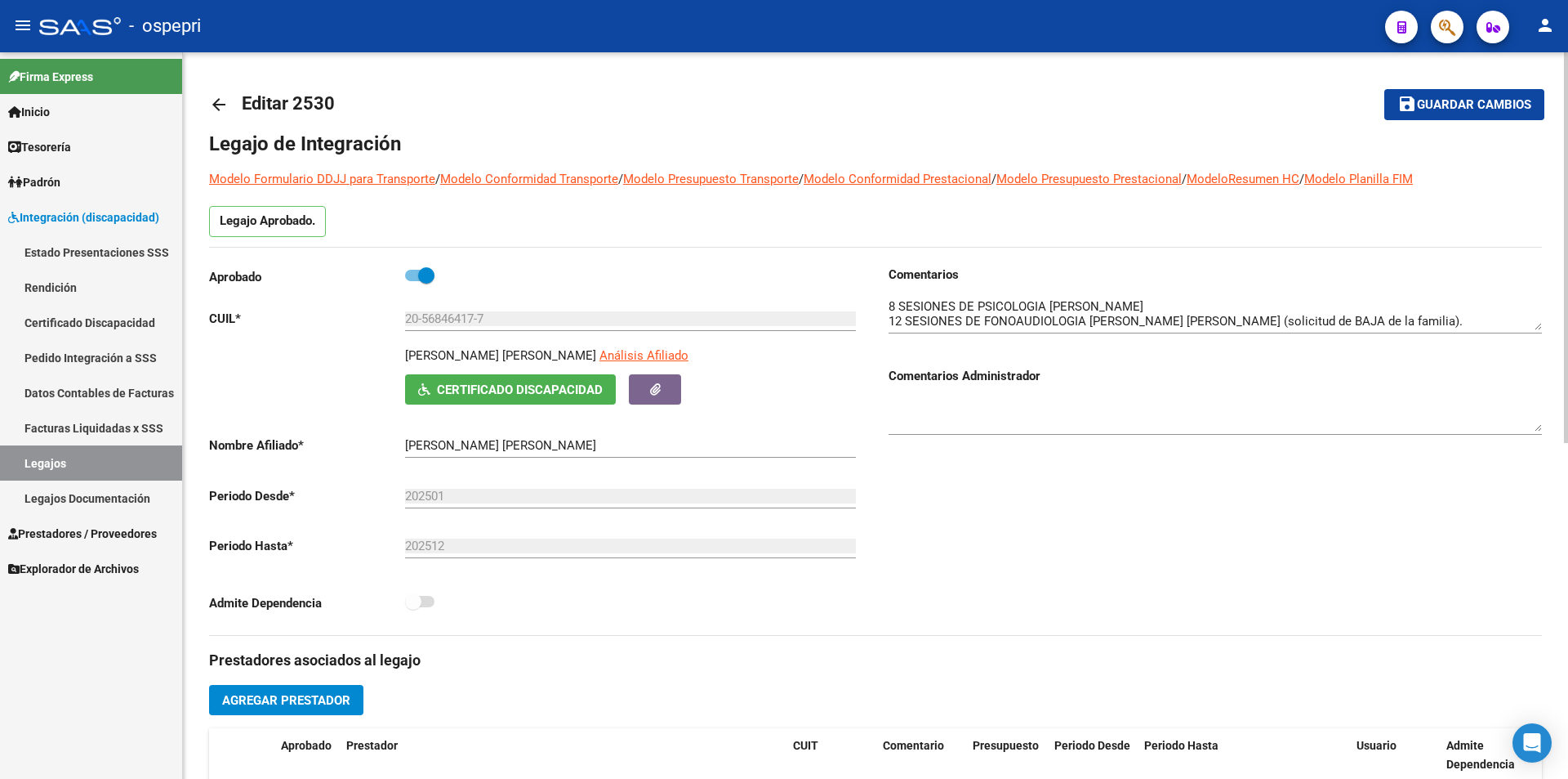
click at [1554, 186] on div "arrow_back Editar 2530 save Guardar cambios Legajo de Integración Modelo Formul…" at bounding box center [877, 729] width 1389 height 1353
click at [95, 465] on link "Legajos" at bounding box center [91, 463] width 182 height 35
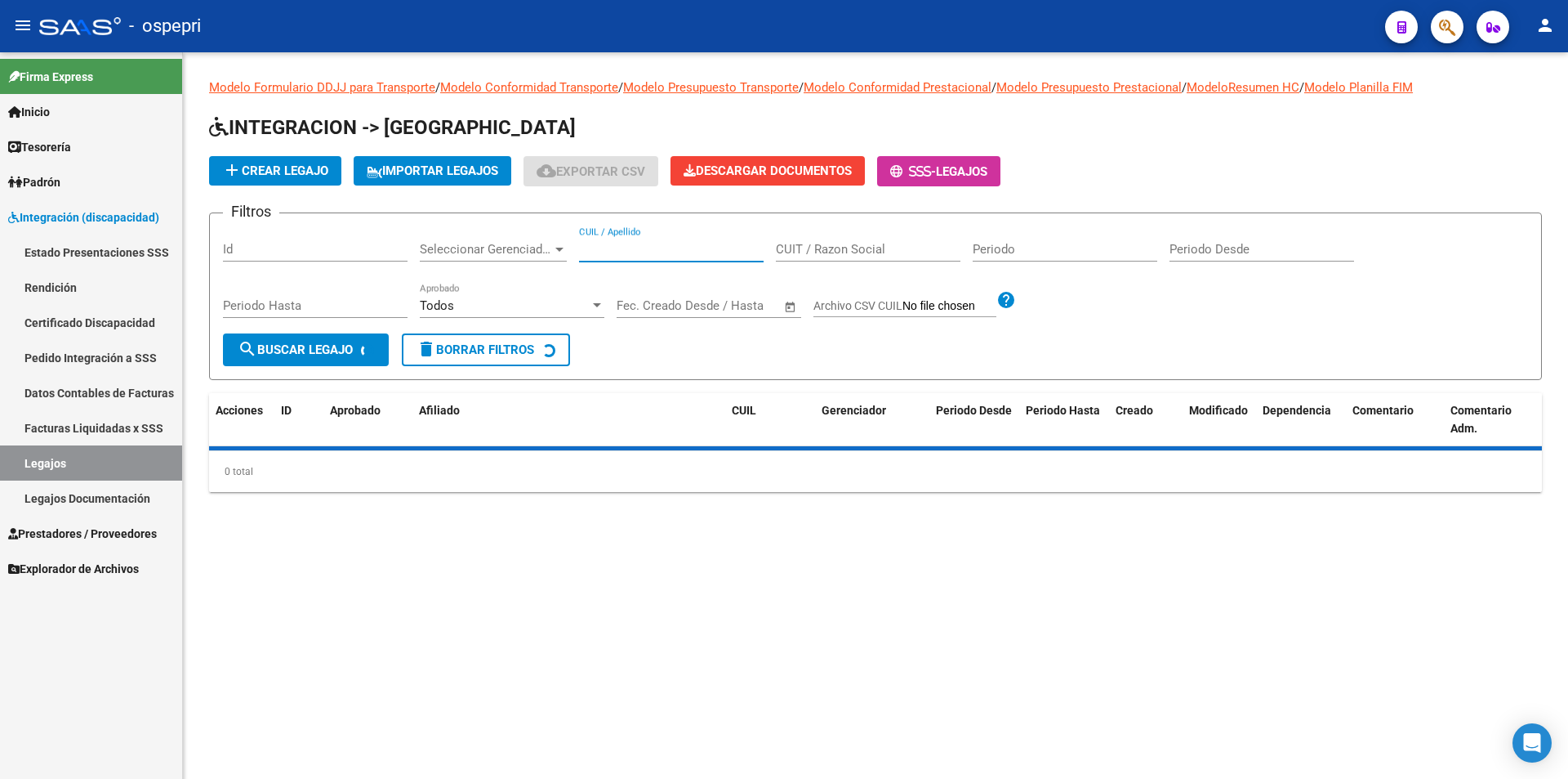
click at [680, 249] on input "CUIL / Apellido" at bounding box center [671, 249] width 185 height 15
paste input "58891626"
click at [321, 355] on span "search Buscar Legajo" at bounding box center [295, 350] width 115 height 15
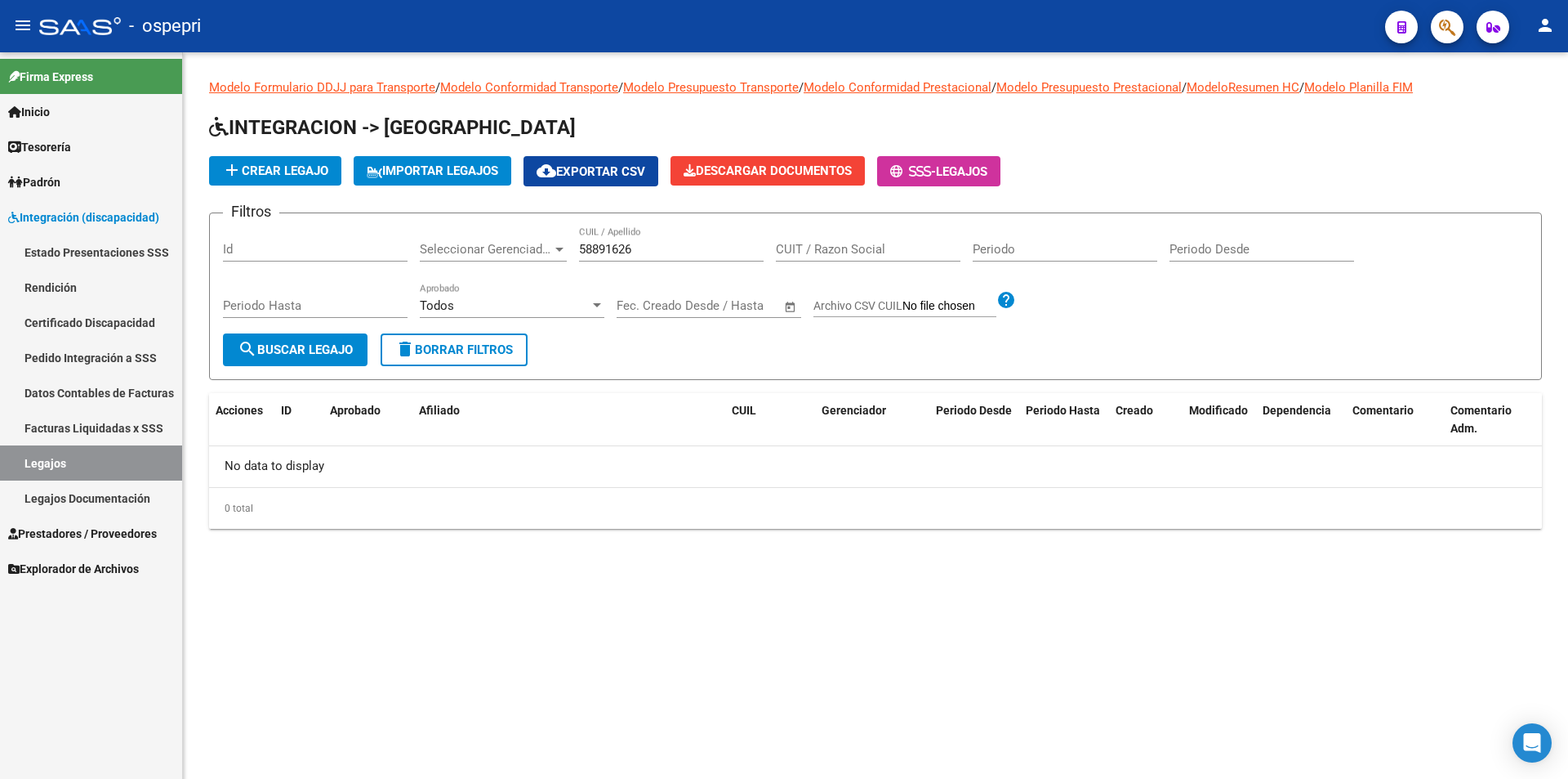
click at [321, 349] on span "search Buscar Legajo" at bounding box center [295, 350] width 115 height 15
drag, startPoint x: 651, startPoint y: 253, endPoint x: 577, endPoint y: 252, distance: 74.0
click at [577, 252] on div "Filtros Id Seleccionar Gerenciador Seleccionar Gerenciador 58891626 CUIL / Apel…" at bounding box center [875, 279] width 1305 height 107
click at [325, 345] on span "search Buscar Legajo" at bounding box center [295, 350] width 115 height 15
click at [317, 336] on button "search Buscar Legajo" at bounding box center [295, 350] width 145 height 33
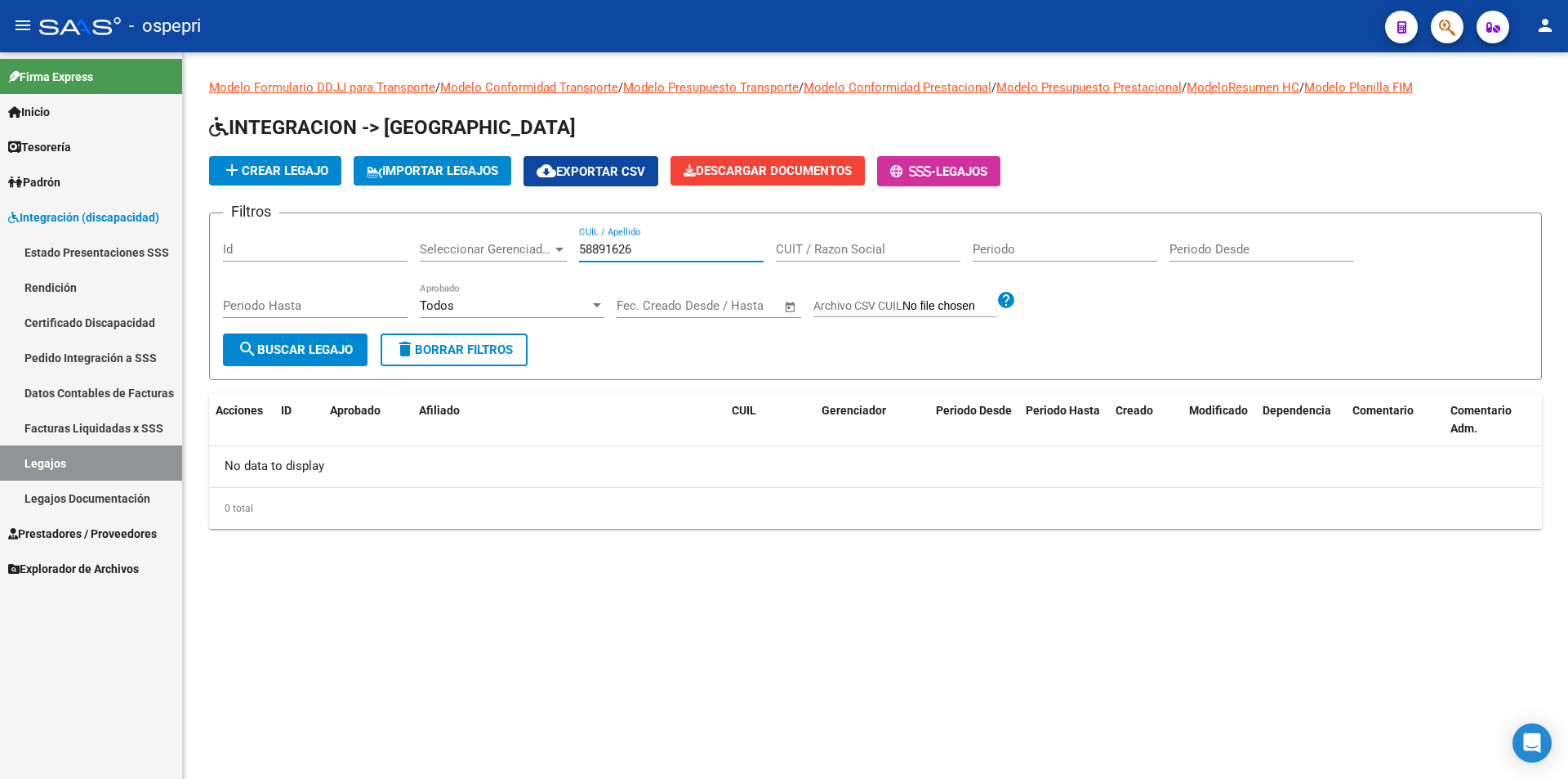
drag, startPoint x: 646, startPoint y: 245, endPoint x: 588, endPoint y: 247, distance: 58.0
click at [588, 247] on input "58891626" at bounding box center [671, 249] width 185 height 15
click at [617, 247] on input "58891626" at bounding box center [671, 249] width 185 height 15
drag, startPoint x: 637, startPoint y: 247, endPoint x: 565, endPoint y: 251, distance: 72.1
click at [565, 251] on div "Filtros Id Seleccionar Gerenciador Seleccionar Gerenciador 58891626 CUIL / Apel…" at bounding box center [875, 279] width 1305 height 107
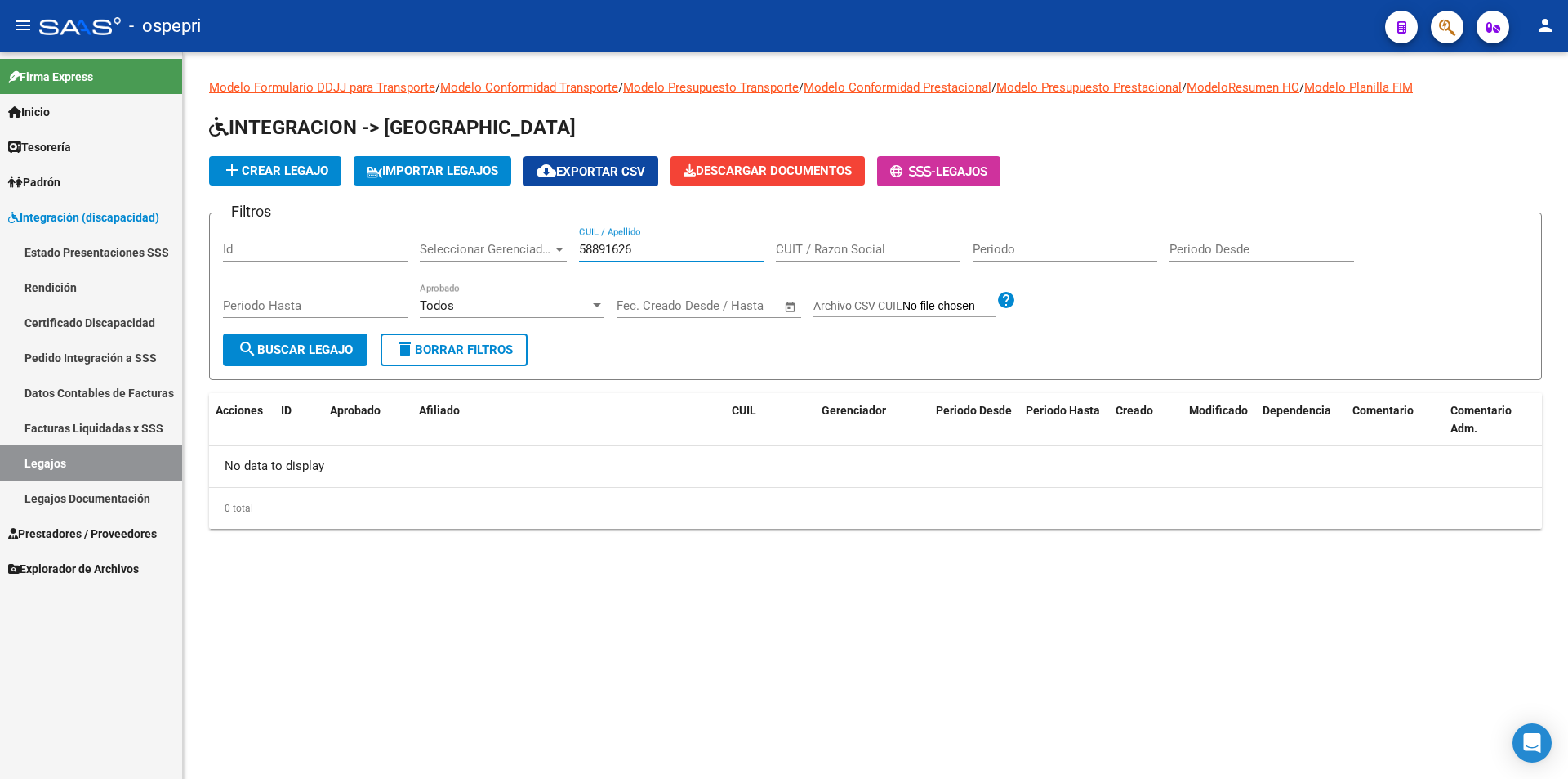
paste input "1129075"
type input "51129075"
click at [331, 351] on span "search Buscar Legajo" at bounding box center [295, 350] width 115 height 15
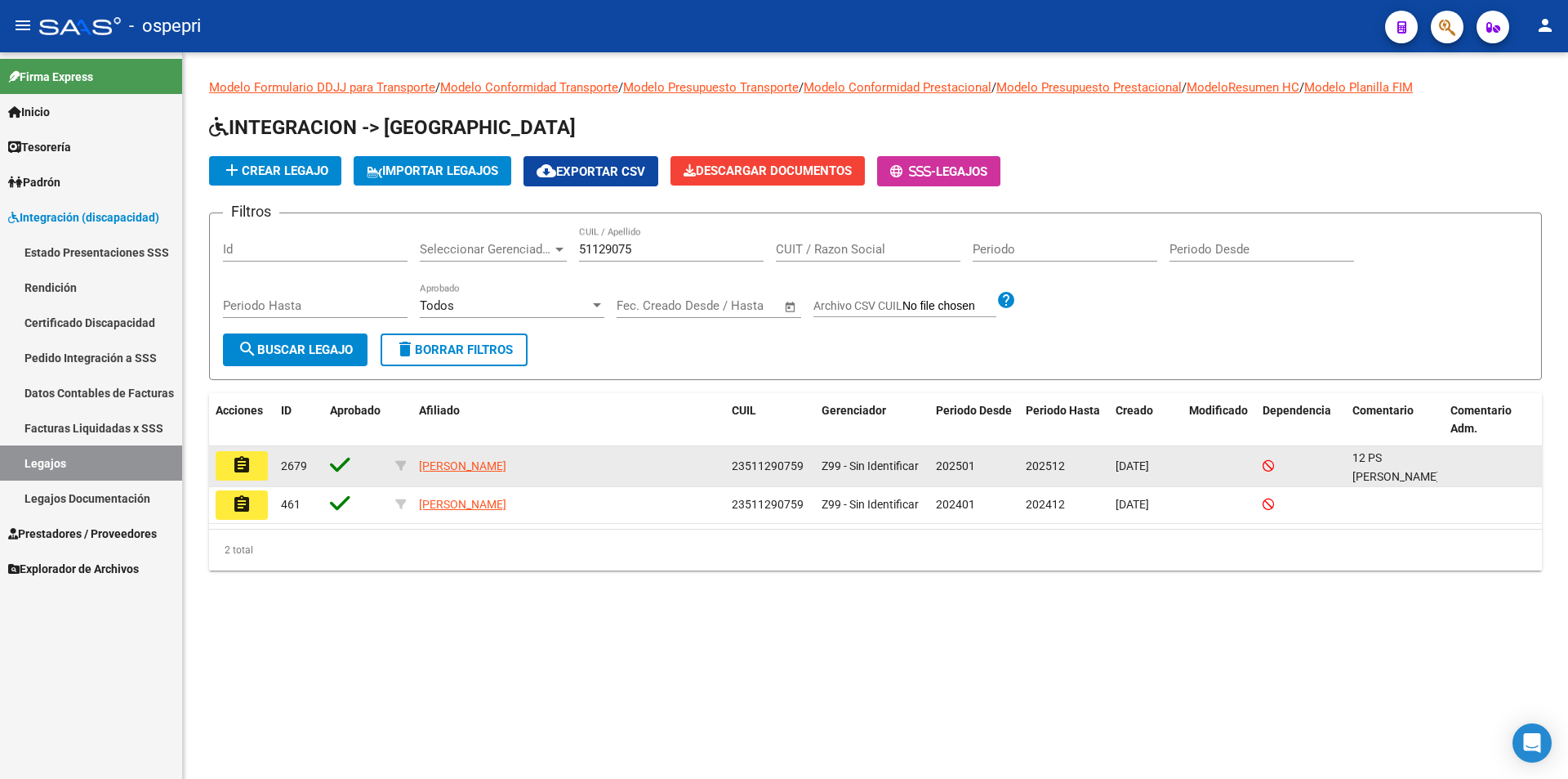
click at [218, 461] on button "assignment" at bounding box center [241, 466] width 53 height 30
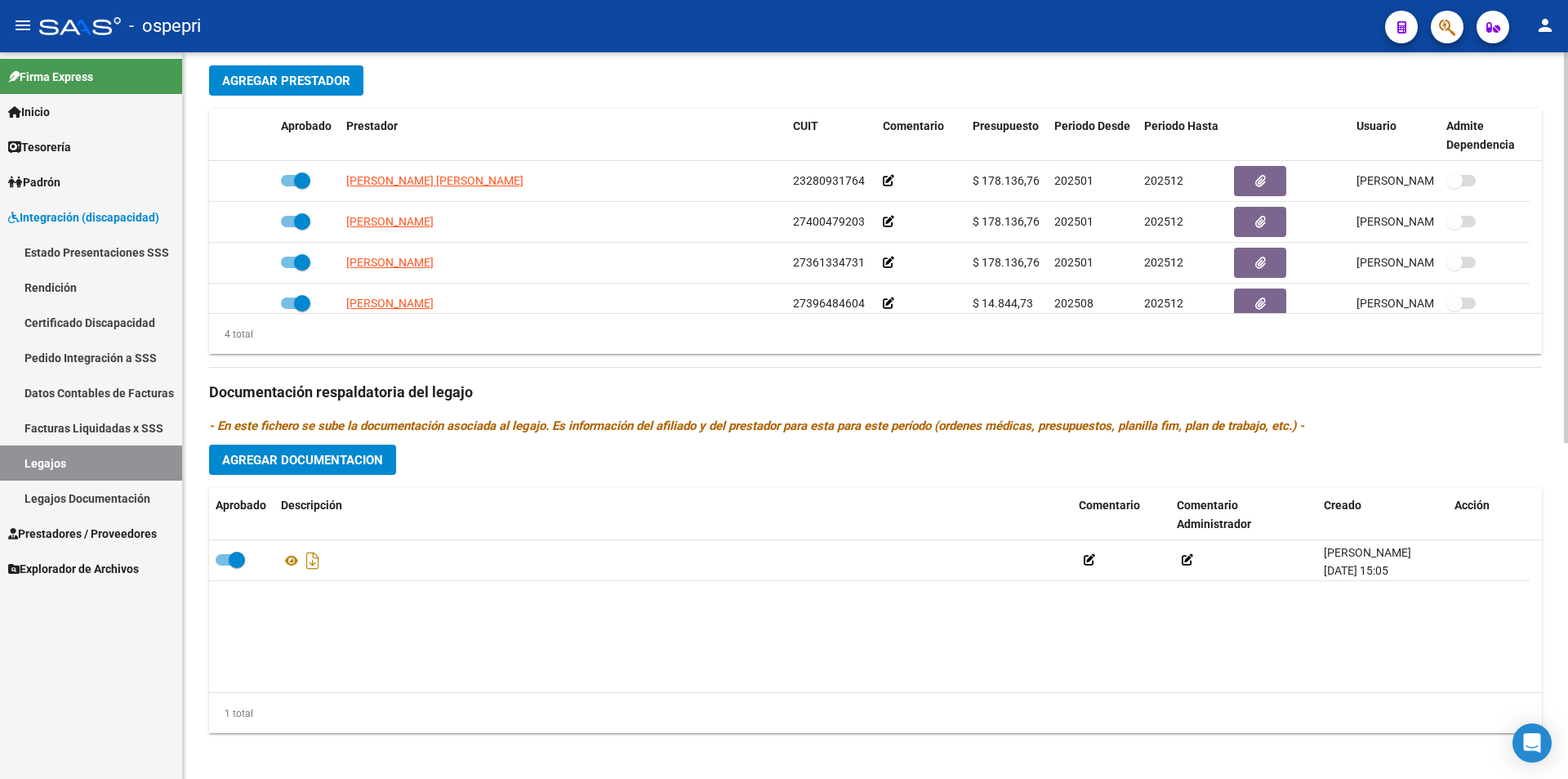
scroll to position [626, 0]
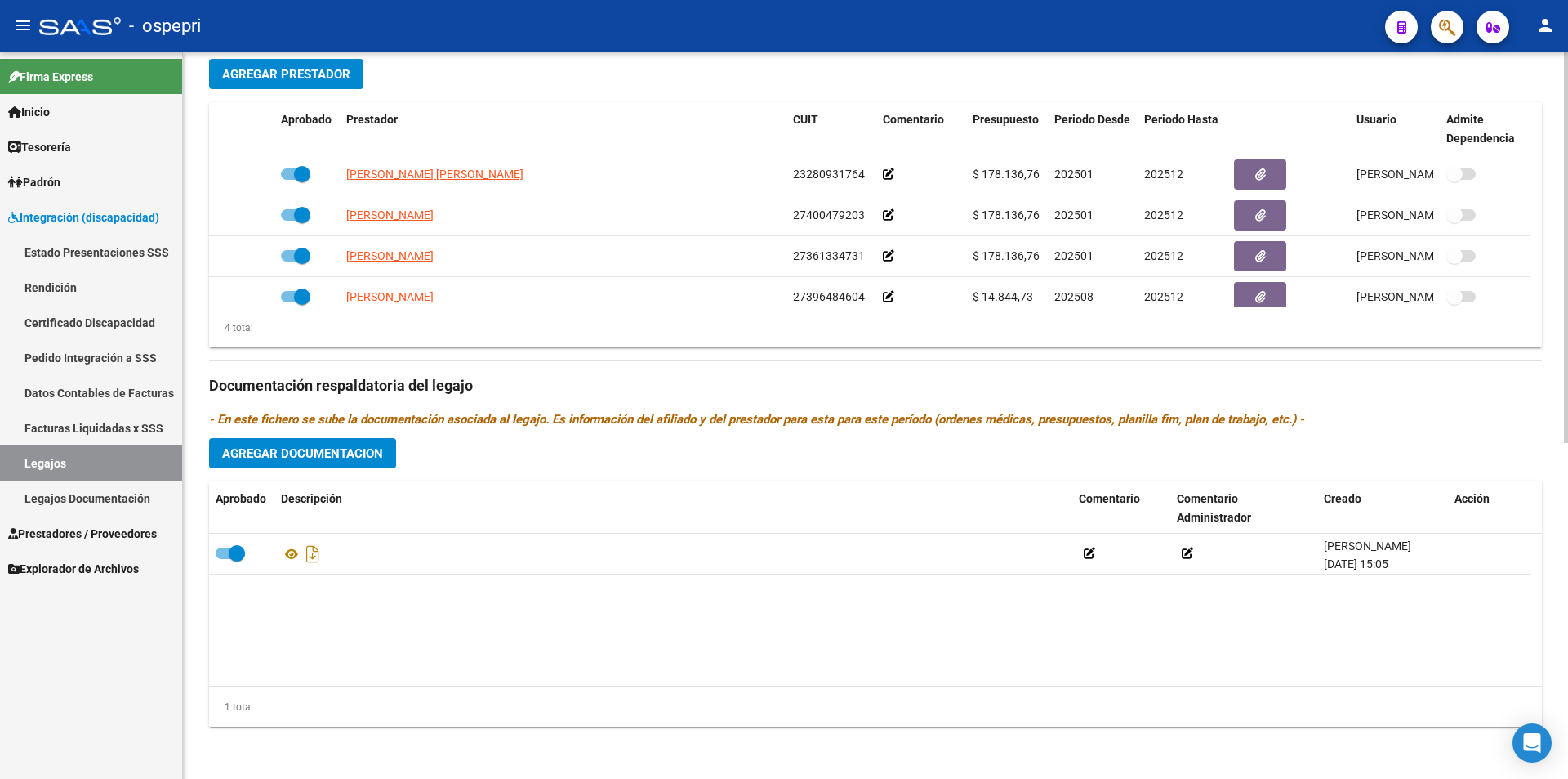
click at [1529, 589] on div "arrow_back Editar 2679 save Guardar cambios Legajo de Integración Modelo Formul…" at bounding box center [877, 103] width 1389 height 1353
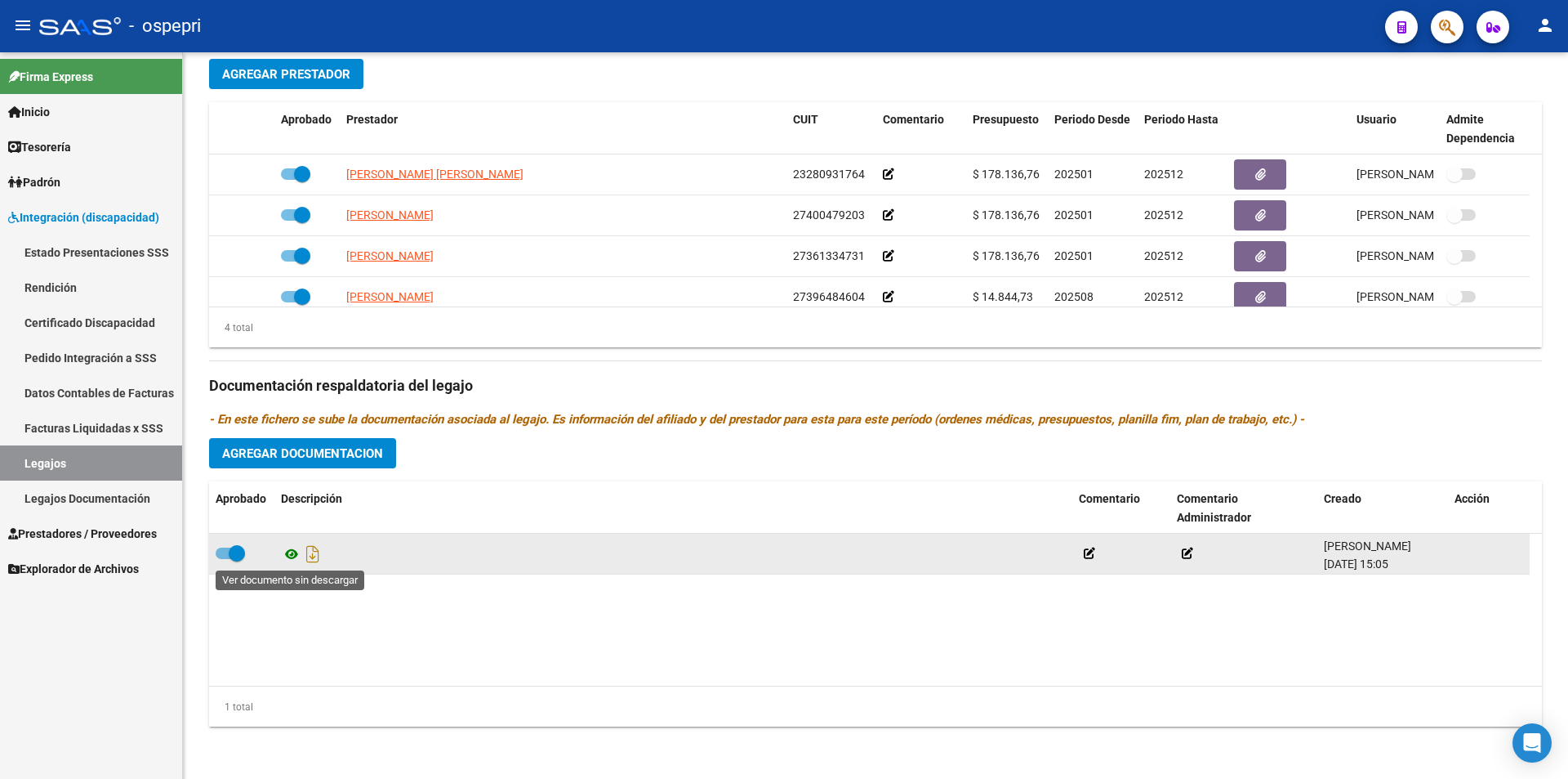
click at [294, 553] on icon at bounding box center [292, 554] width 21 height 20
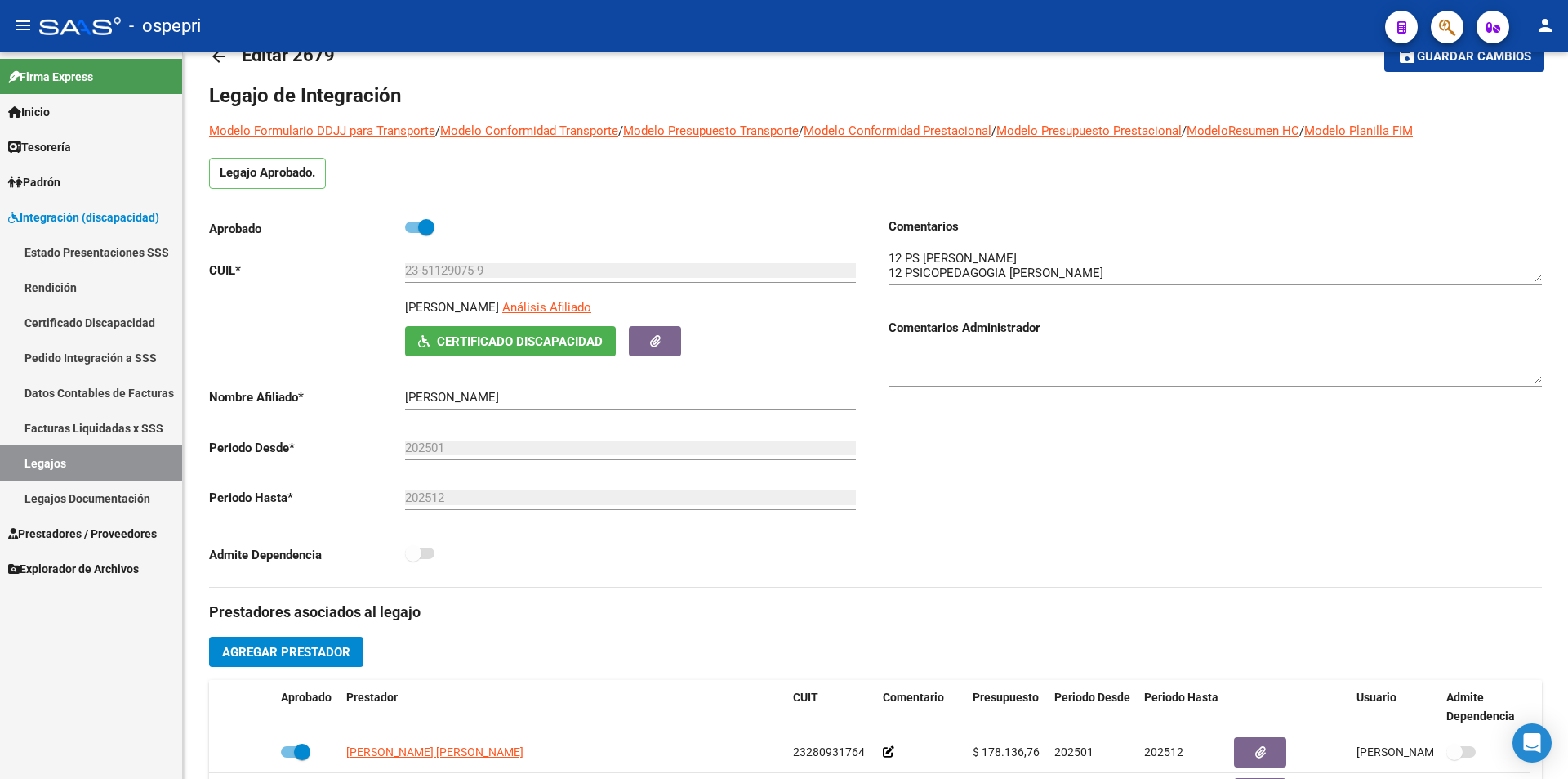
click at [1558, 167] on div "arrow_back Editar 2679 save Guardar cambios Legajo de Integración Modelo Formul…" at bounding box center [877, 680] width 1389 height 1353
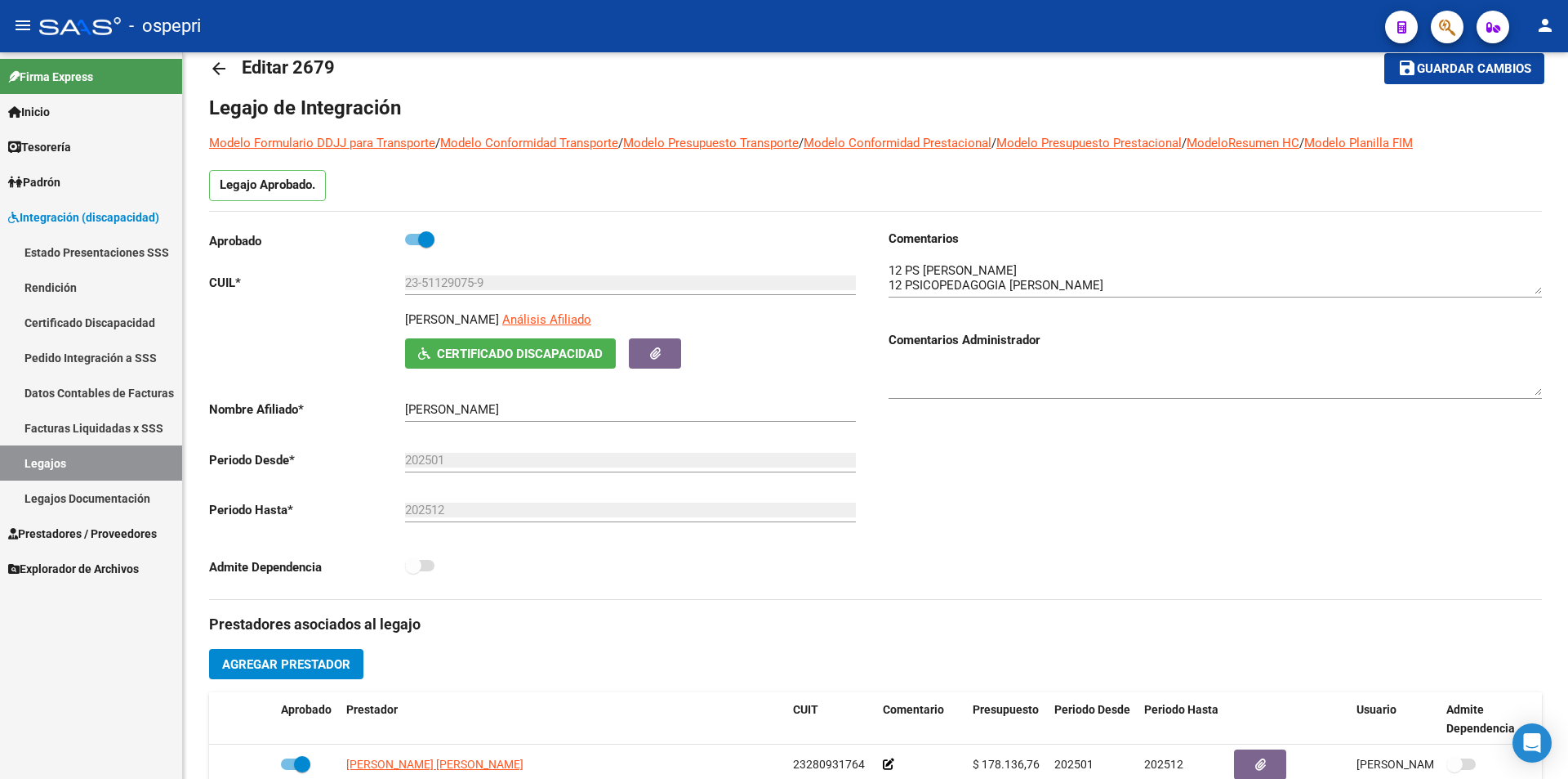
click at [401, 359] on div "[PERSON_NAME] Afiliado Certificado Discapacidad ARCA Padrón" at bounding box center [536, 339] width 653 height 58
click at [440, 352] on span "Certificado Discapacidad" at bounding box center [520, 354] width 166 height 15
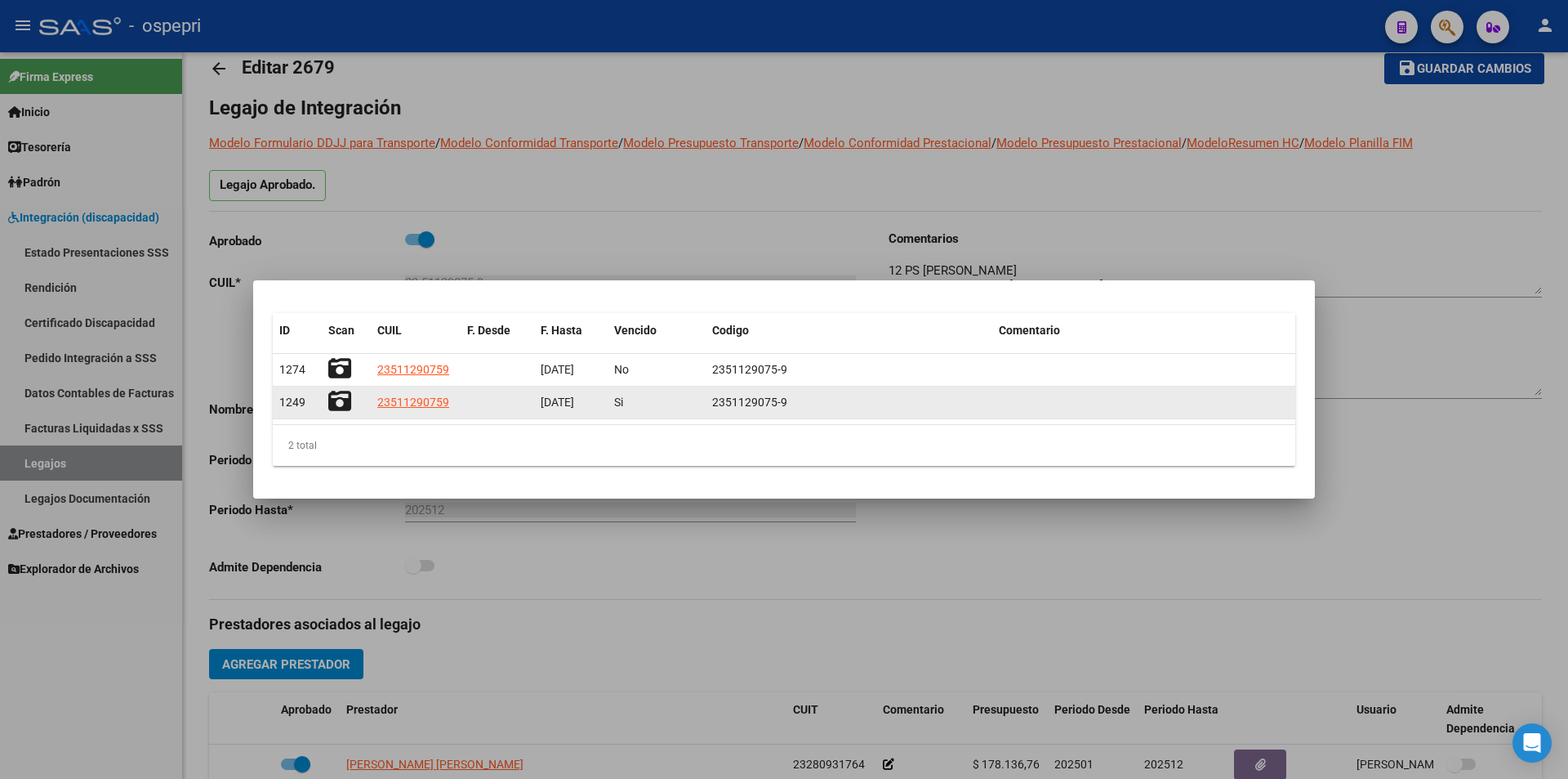
click at [344, 396] on icon at bounding box center [340, 401] width 23 height 23
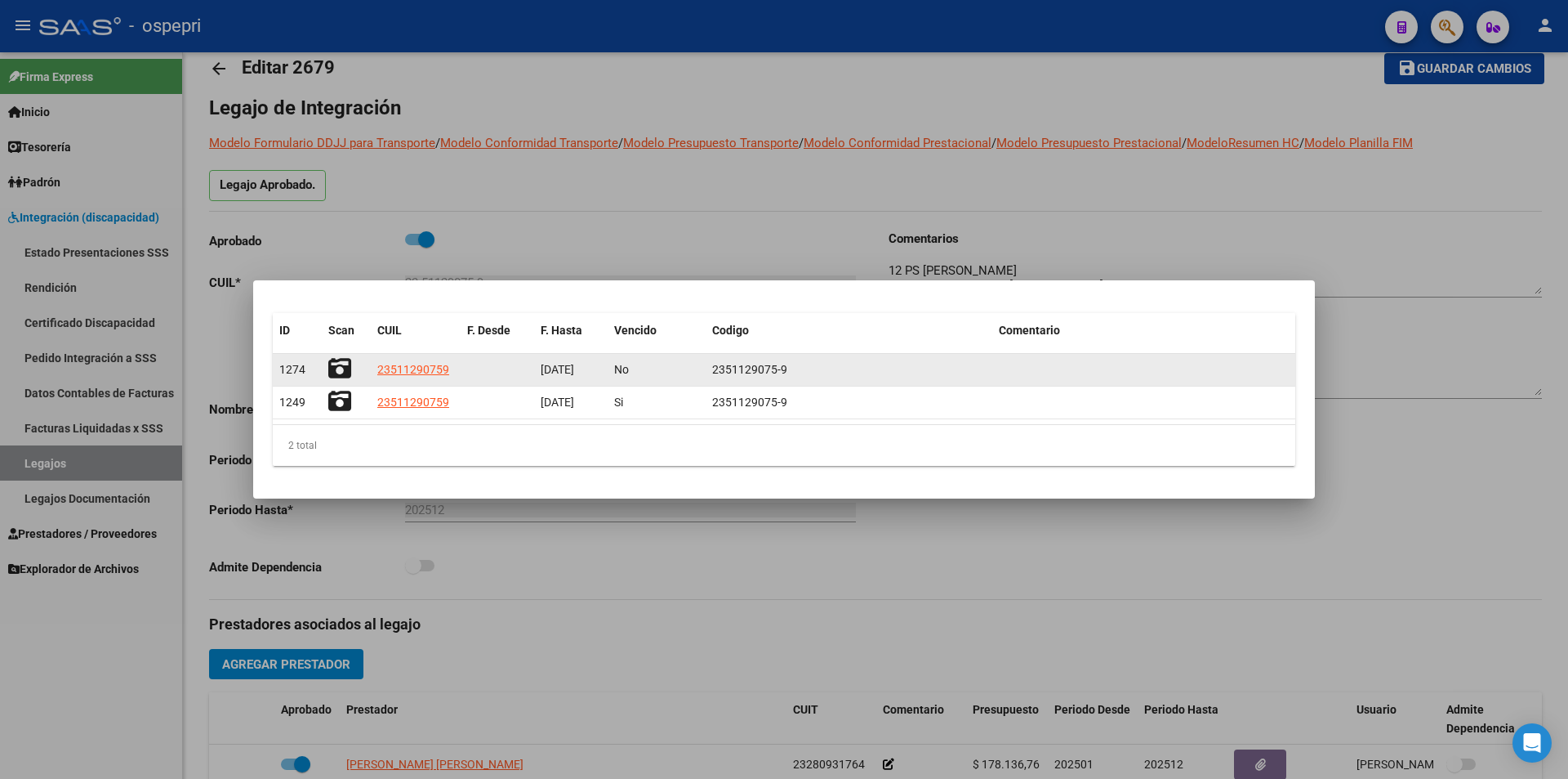
click at [338, 358] on icon at bounding box center [340, 369] width 23 height 23
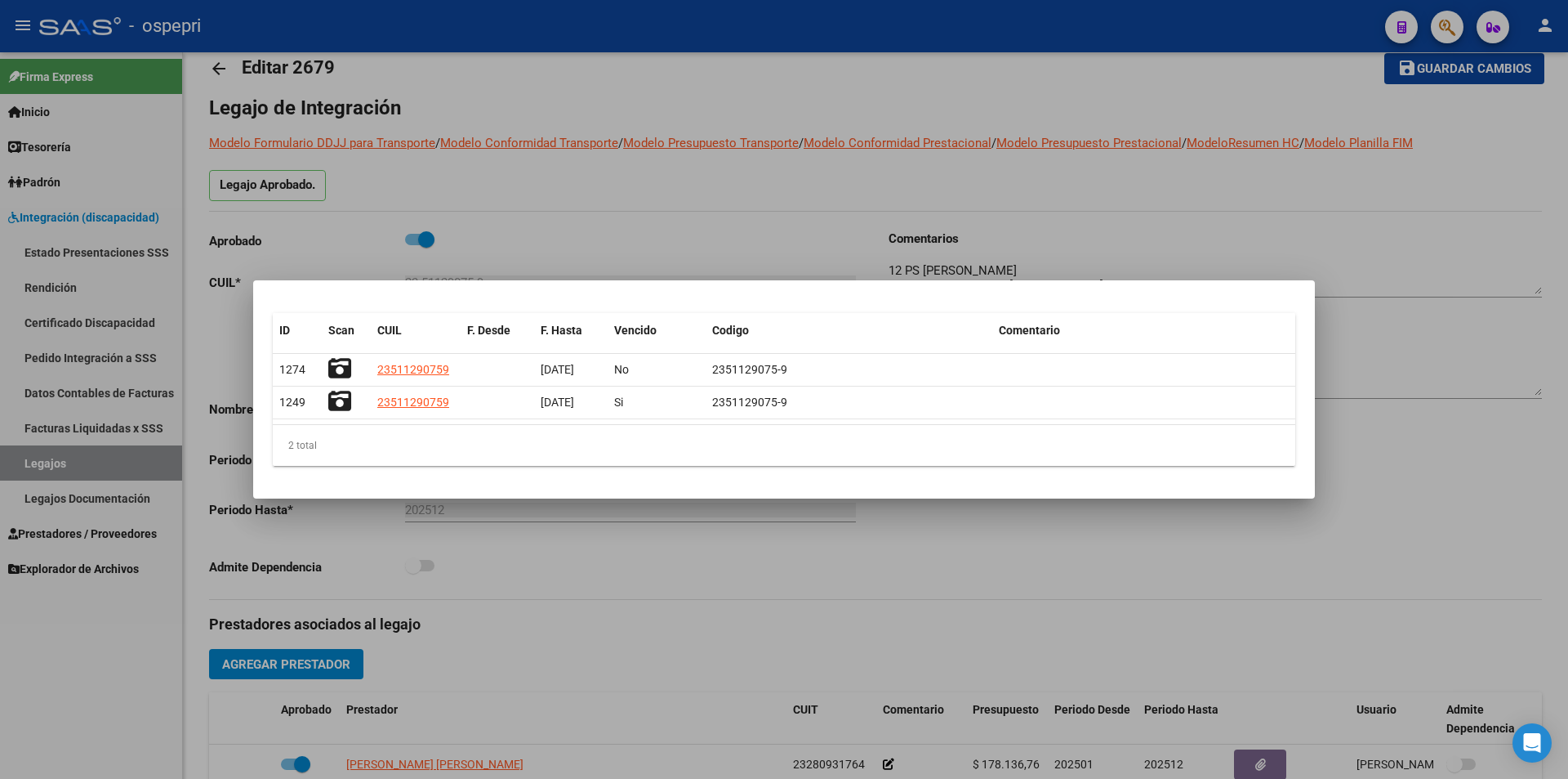
click at [673, 226] on div at bounding box center [784, 390] width 1568 height 779
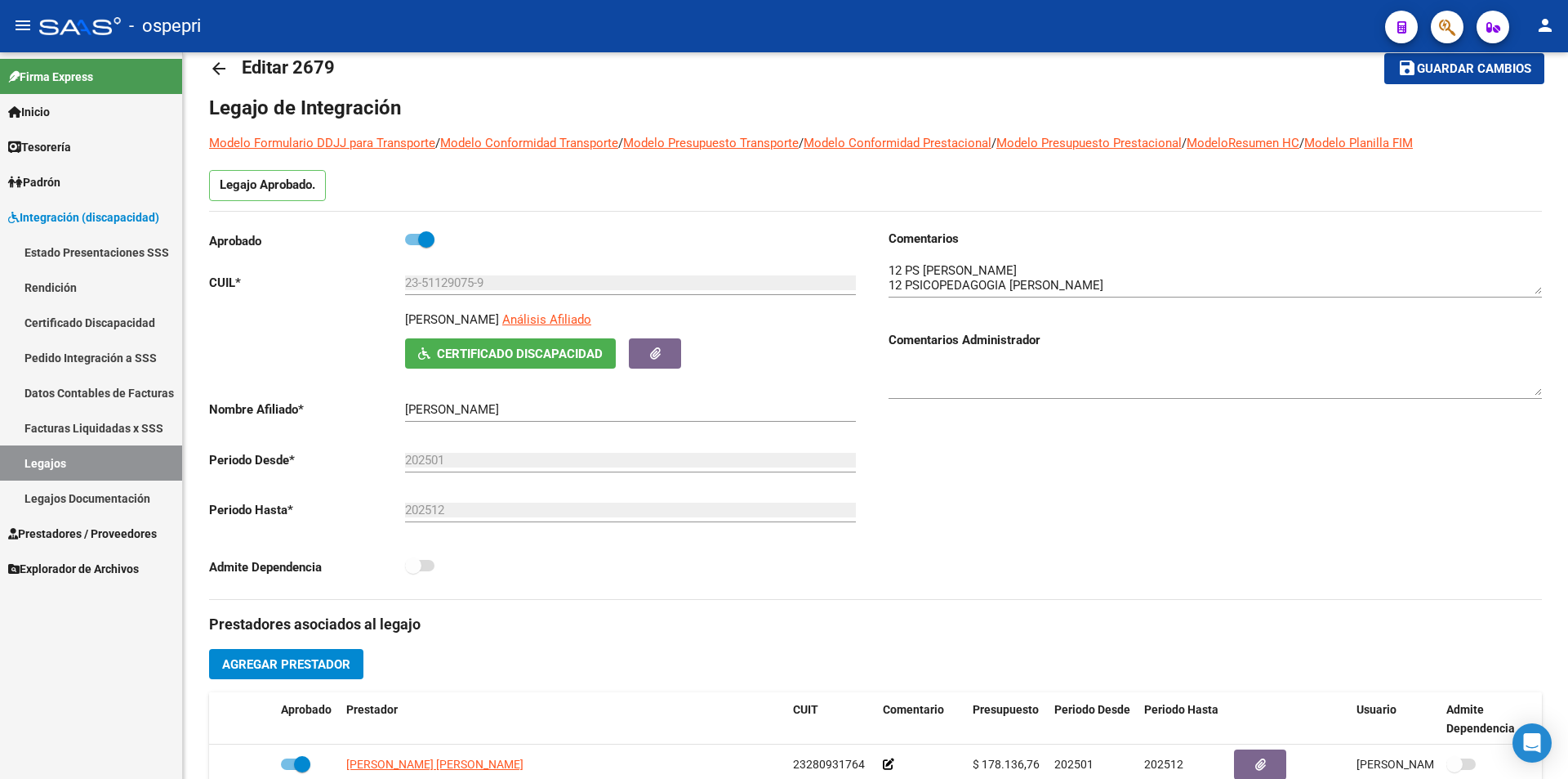
click at [62, 463] on link "Legajos" at bounding box center [91, 463] width 182 height 35
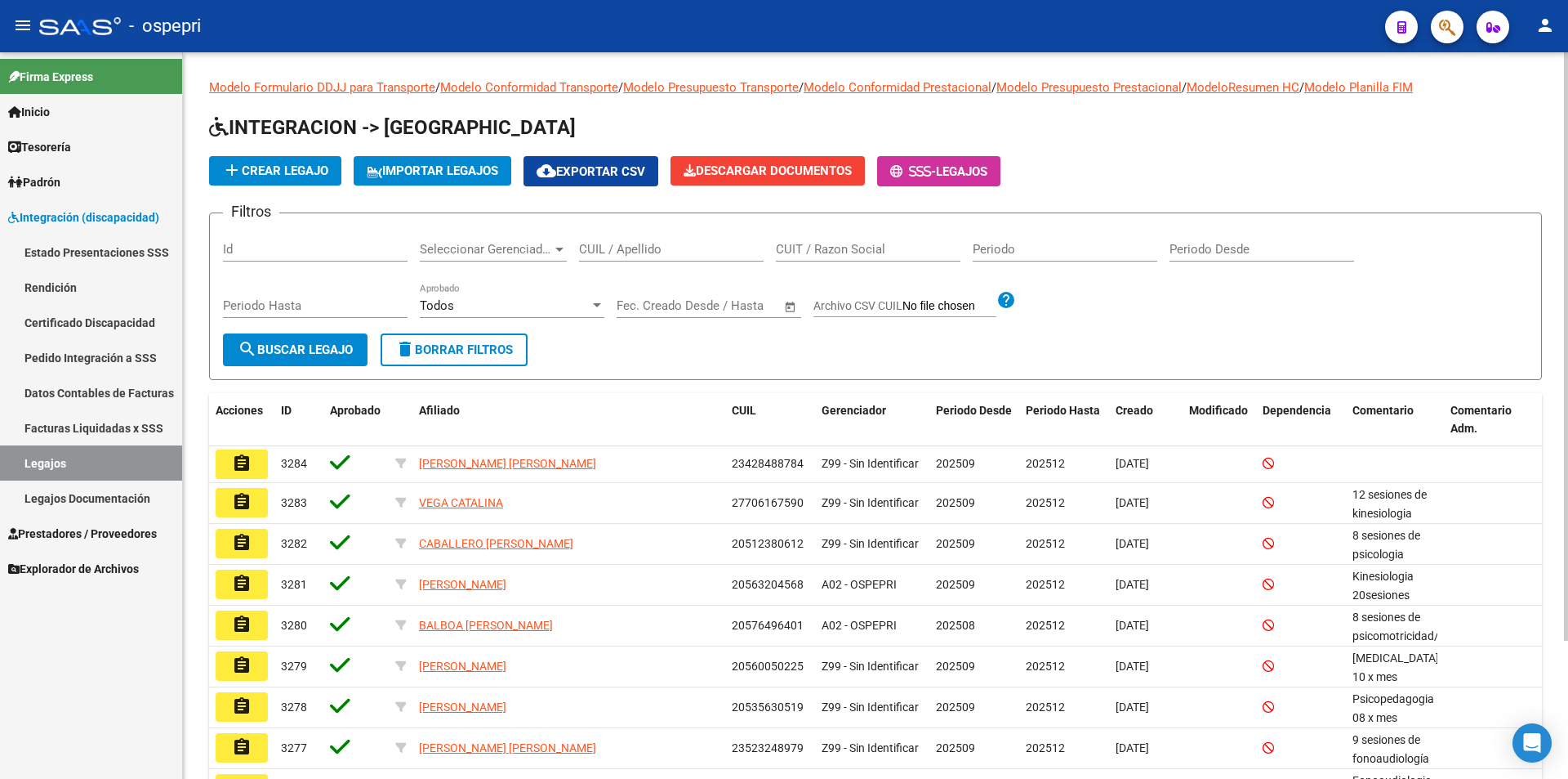
click at [645, 237] on div "CUIL / Apellido" at bounding box center [671, 243] width 185 height 35
paste input "59763800."
type input "59763800"
click at [339, 350] on span "search Buscar Legajo" at bounding box center [295, 350] width 115 height 15
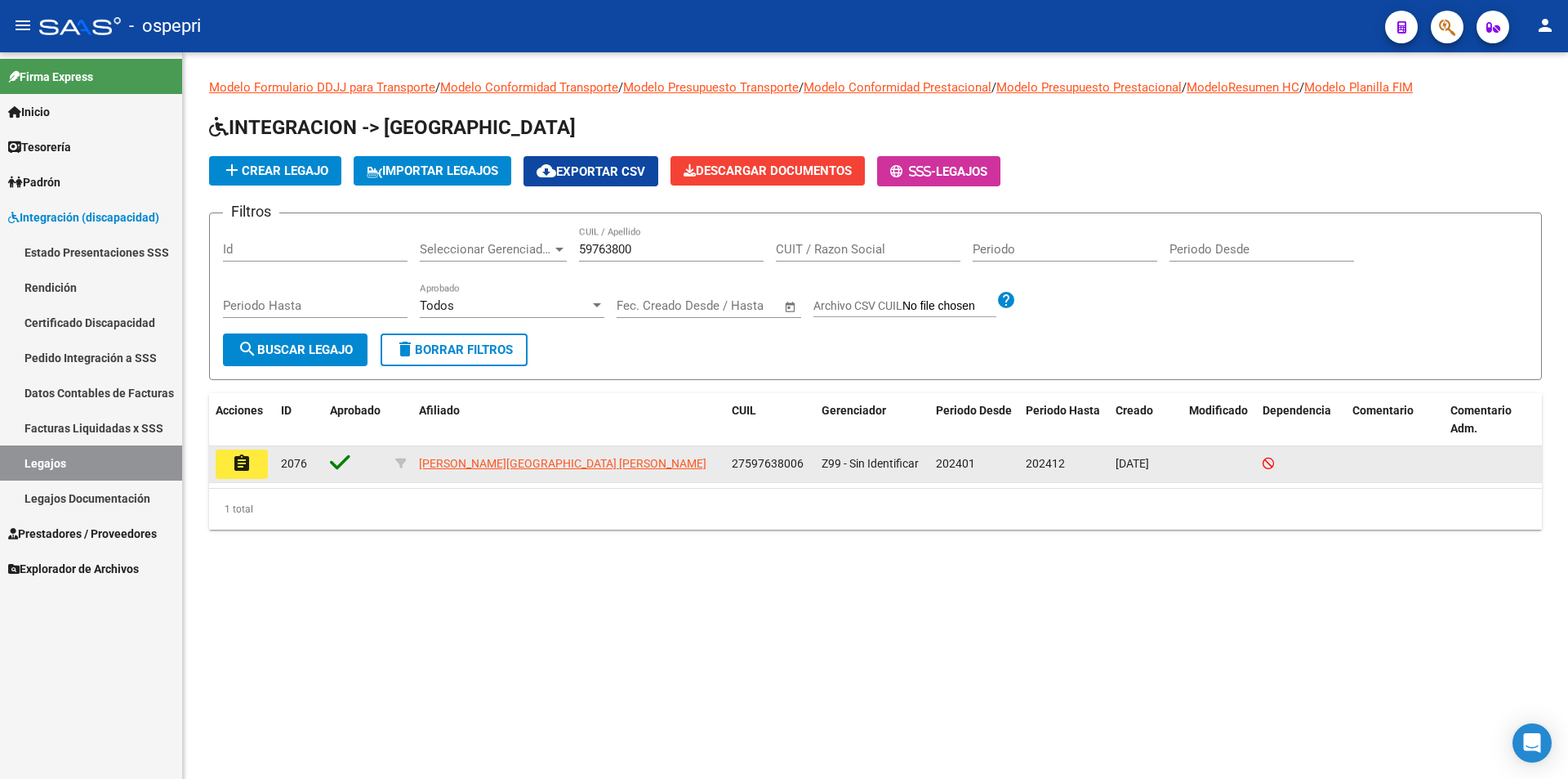
click at [225, 455] on button "assignment" at bounding box center [241, 464] width 53 height 30
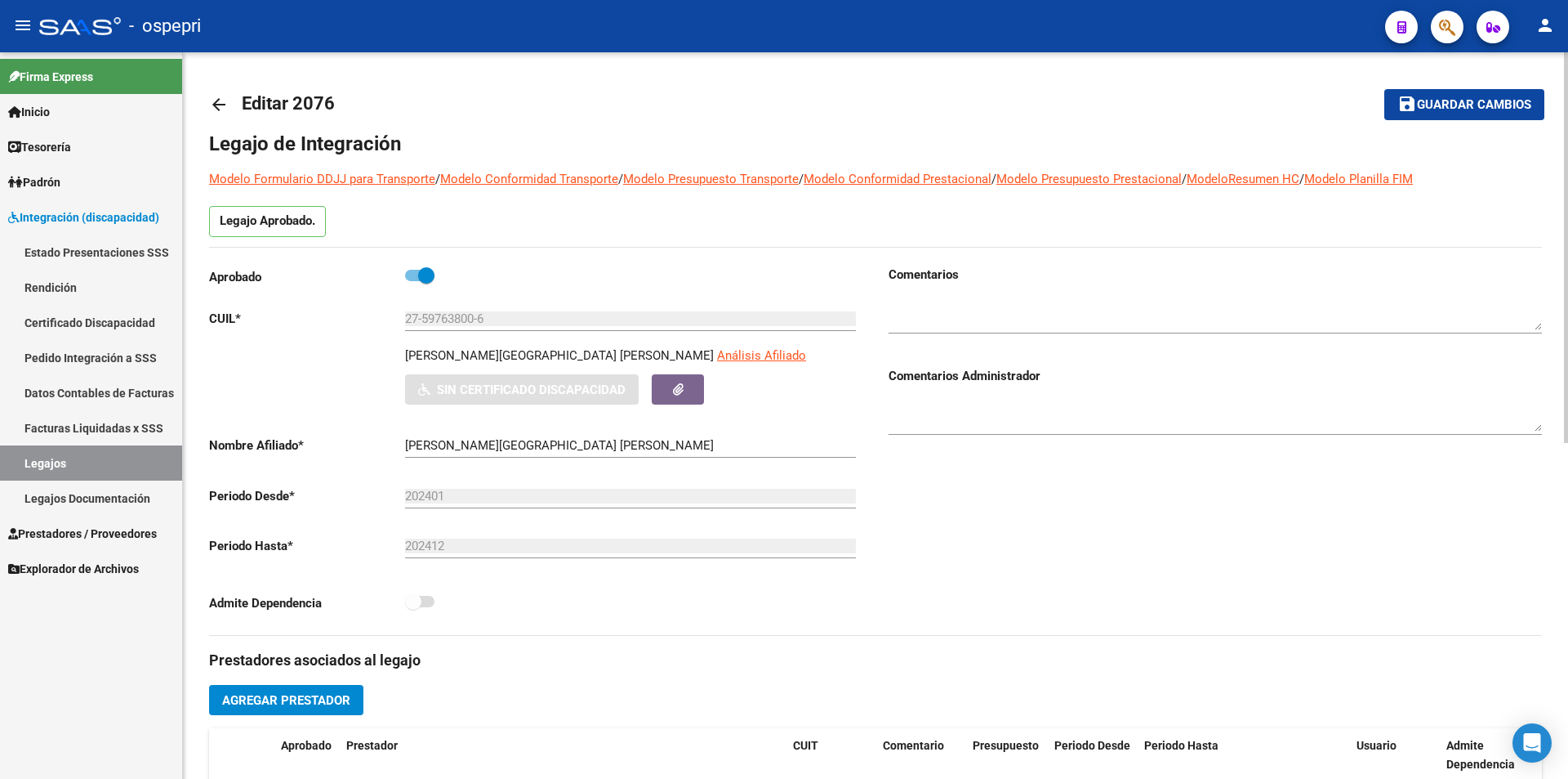
scroll to position [77, 0]
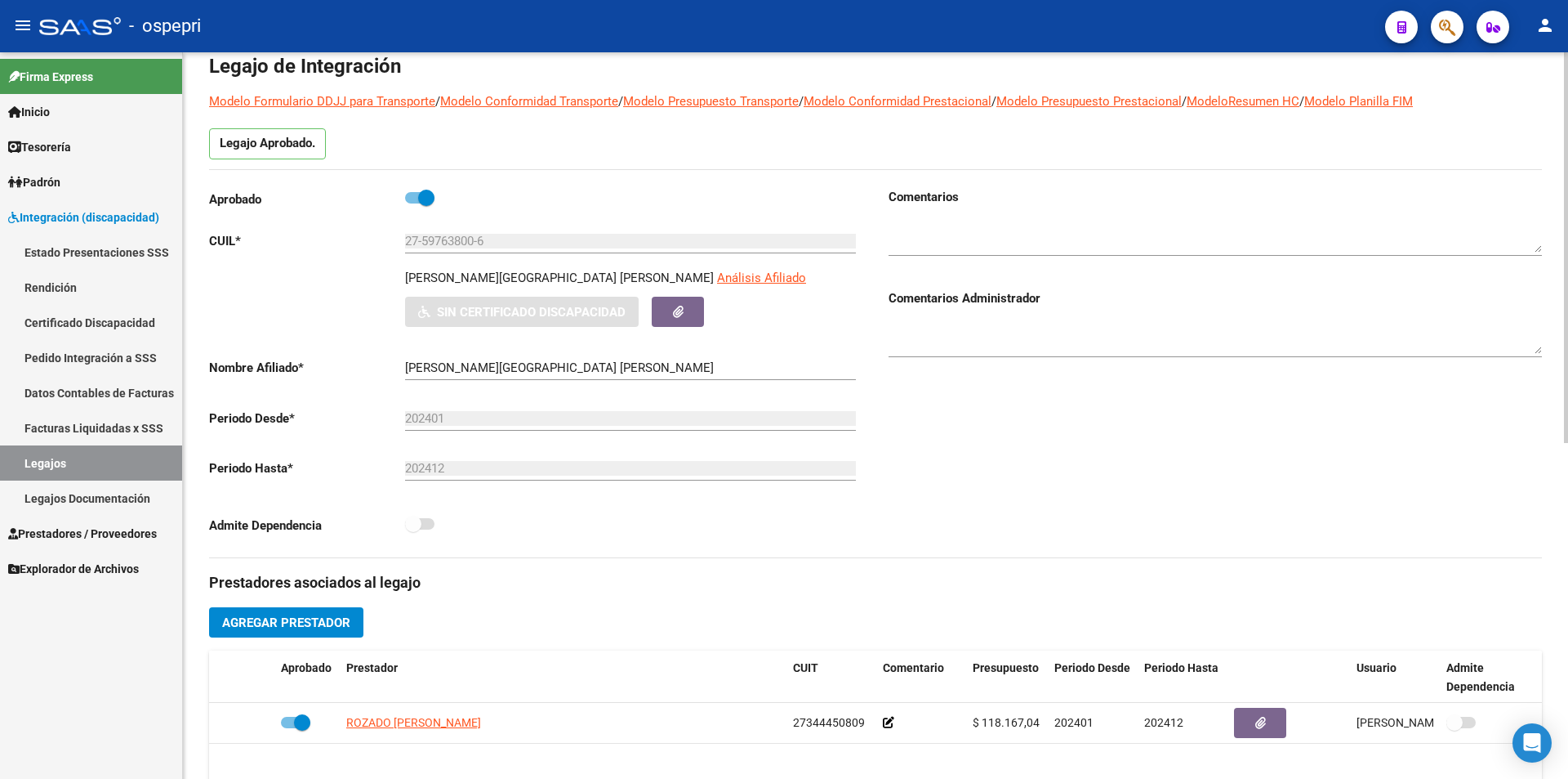
click at [1565, 286] on div at bounding box center [1566, 288] width 4 height 390
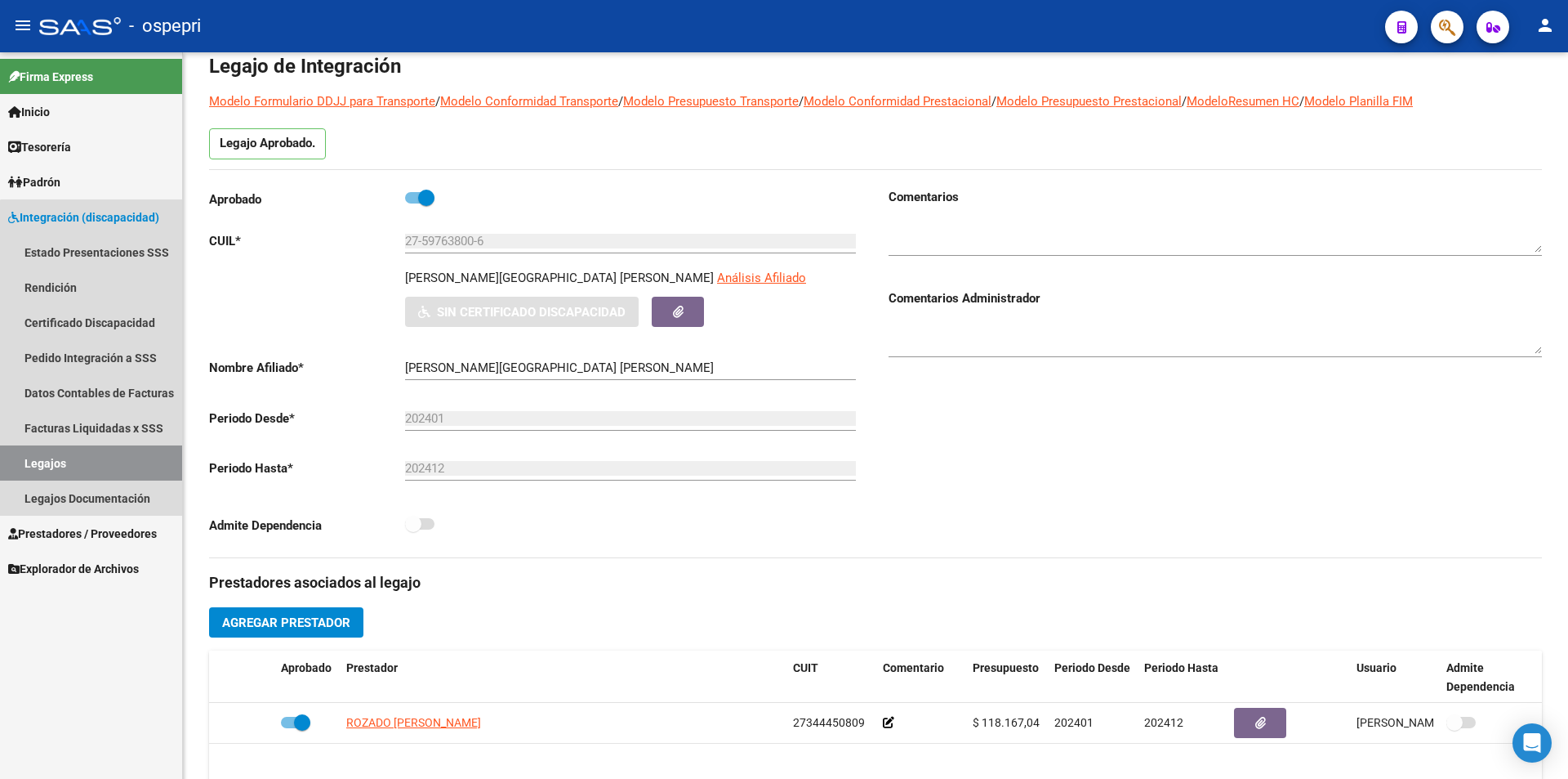
click at [145, 459] on link "Legajos" at bounding box center [91, 463] width 182 height 35
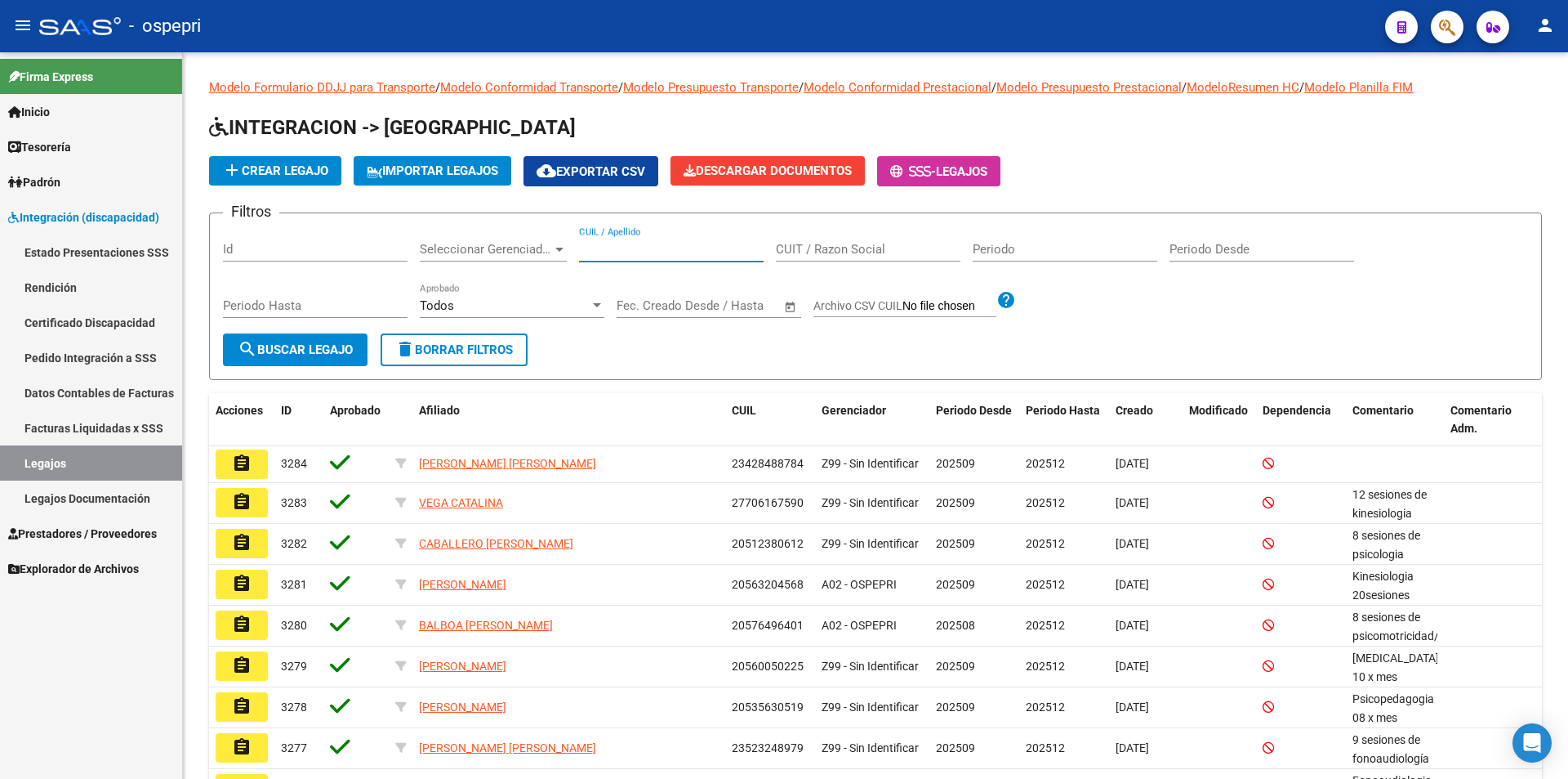
paste input "59332928"
type input "59332928"
click at [314, 358] on button "search Buscar Legajo" at bounding box center [295, 350] width 145 height 33
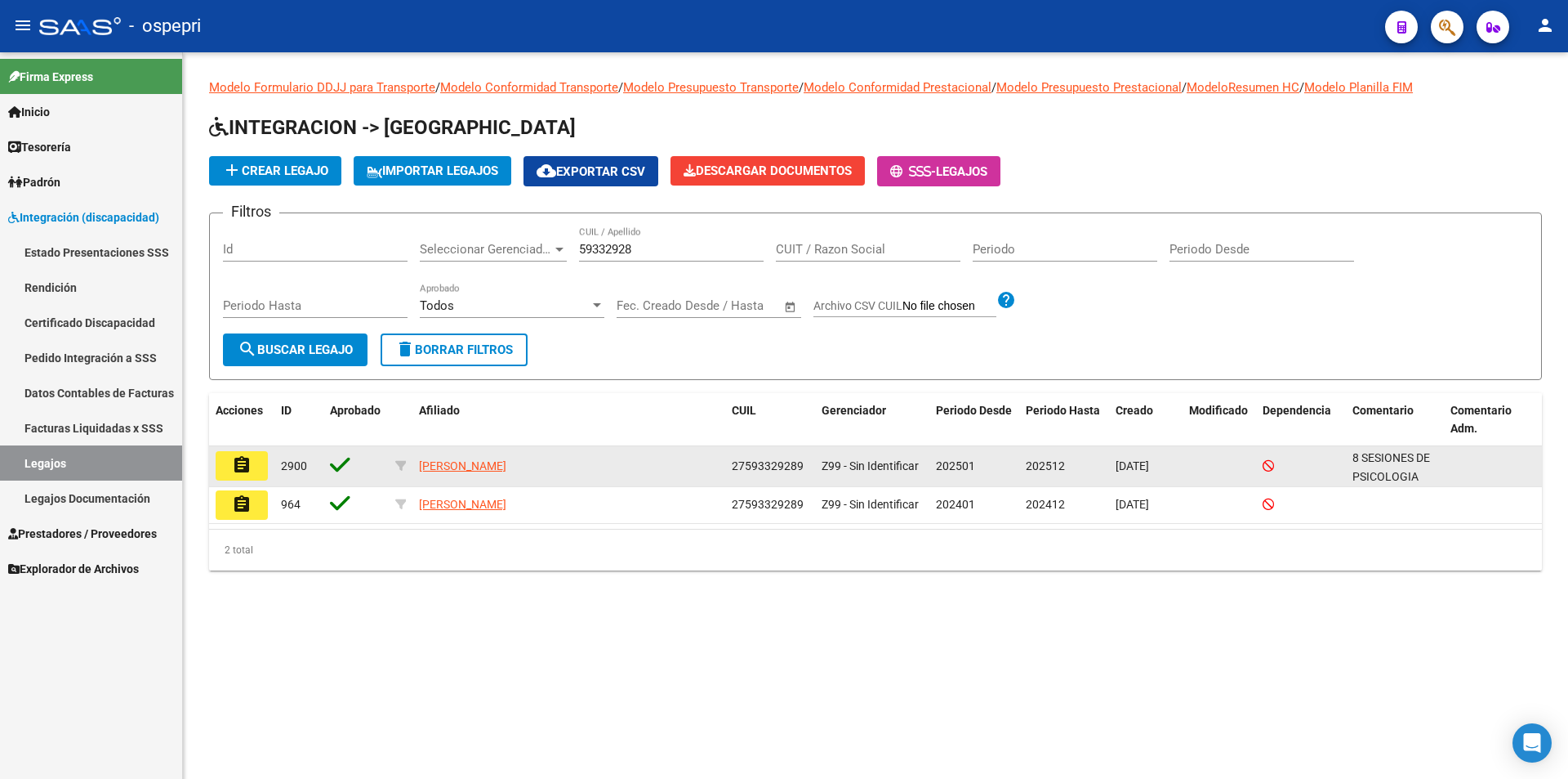
click at [227, 468] on button "assignment" at bounding box center [241, 466] width 53 height 30
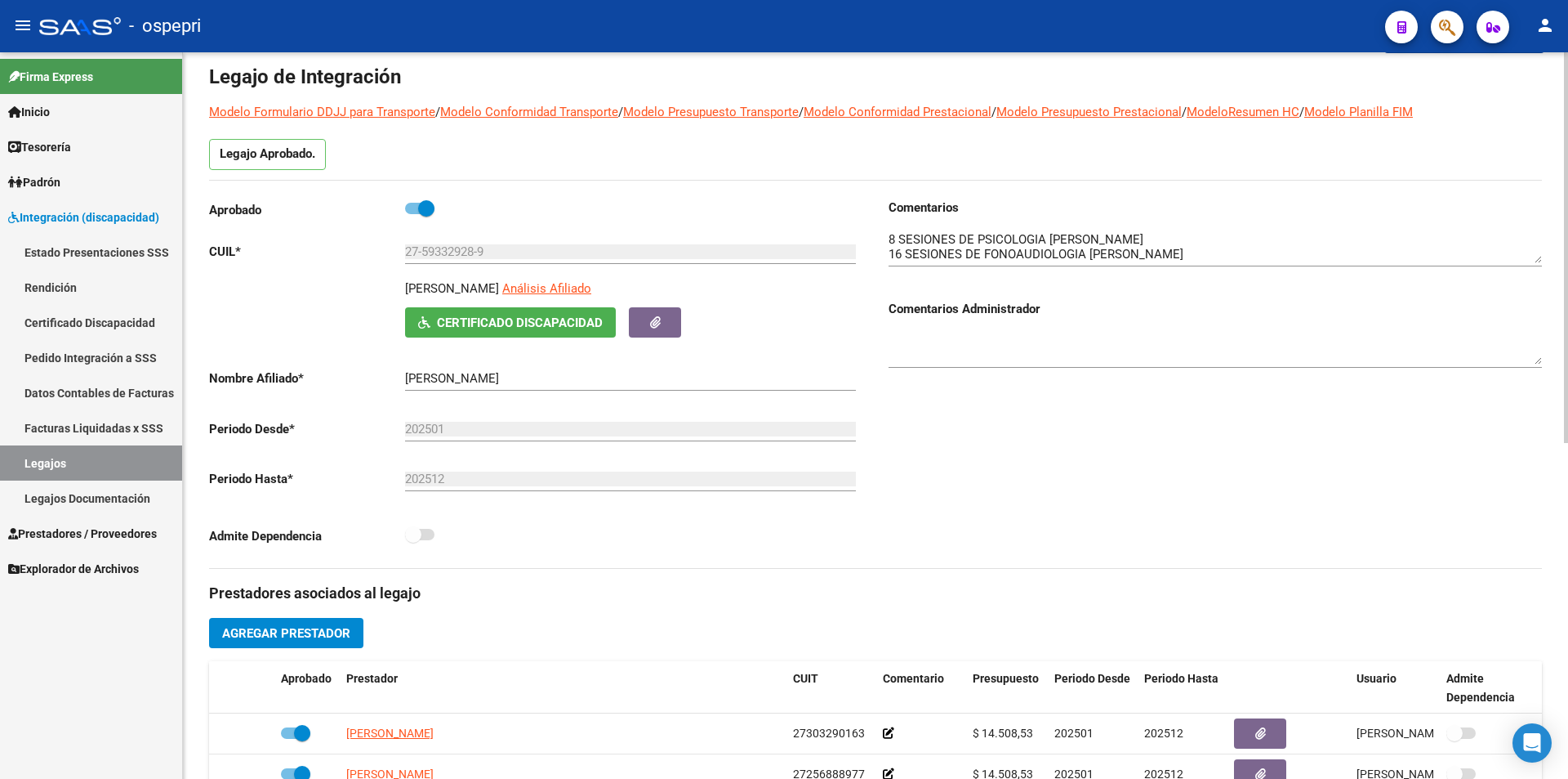
scroll to position [66, 0]
click at [1552, 207] on div "arrow_back Editar 2900 save Guardar cambios Legajo de Integración Modelo Formul…" at bounding box center [877, 663] width 1389 height 1353
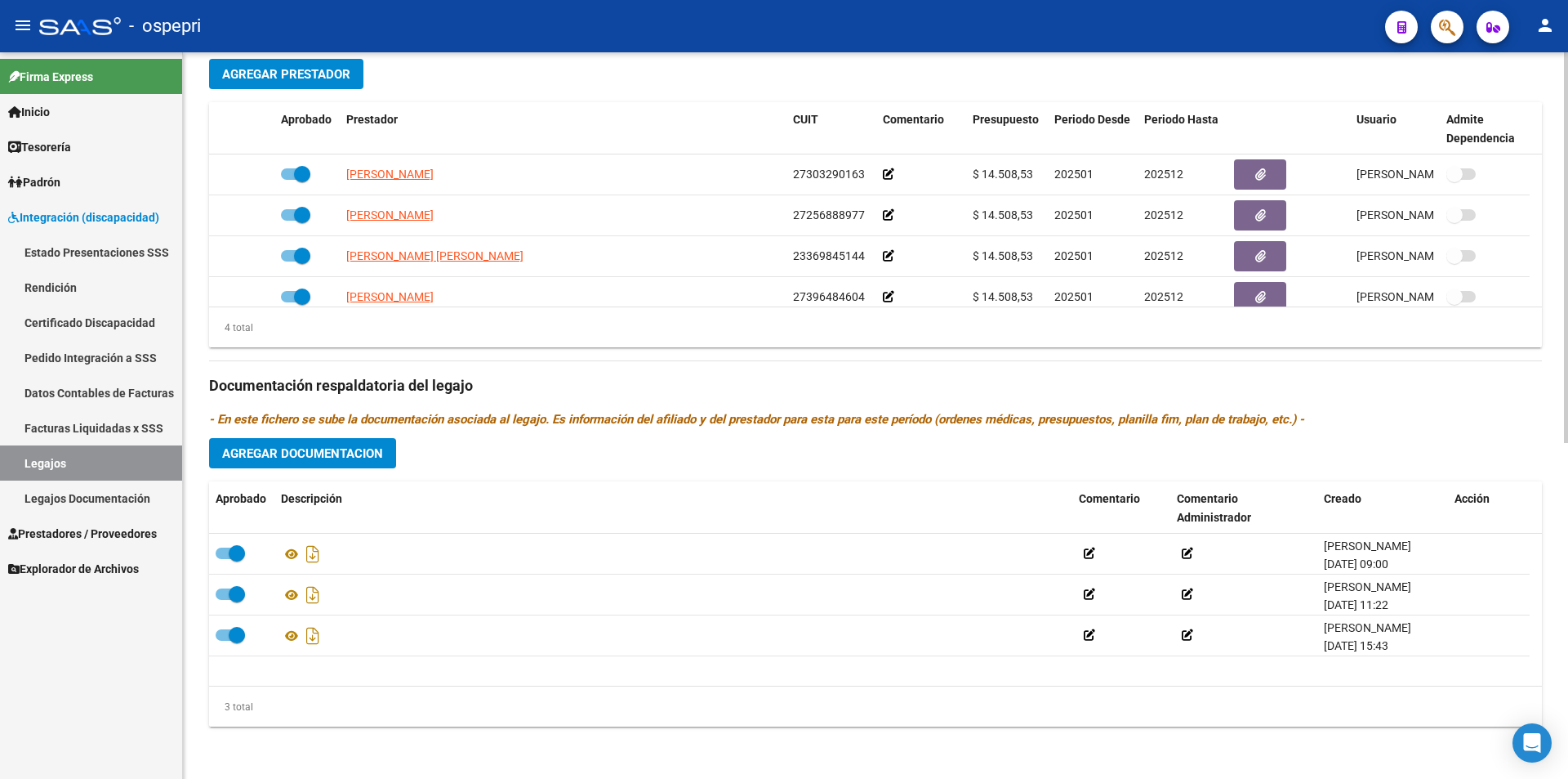
scroll to position [572, 0]
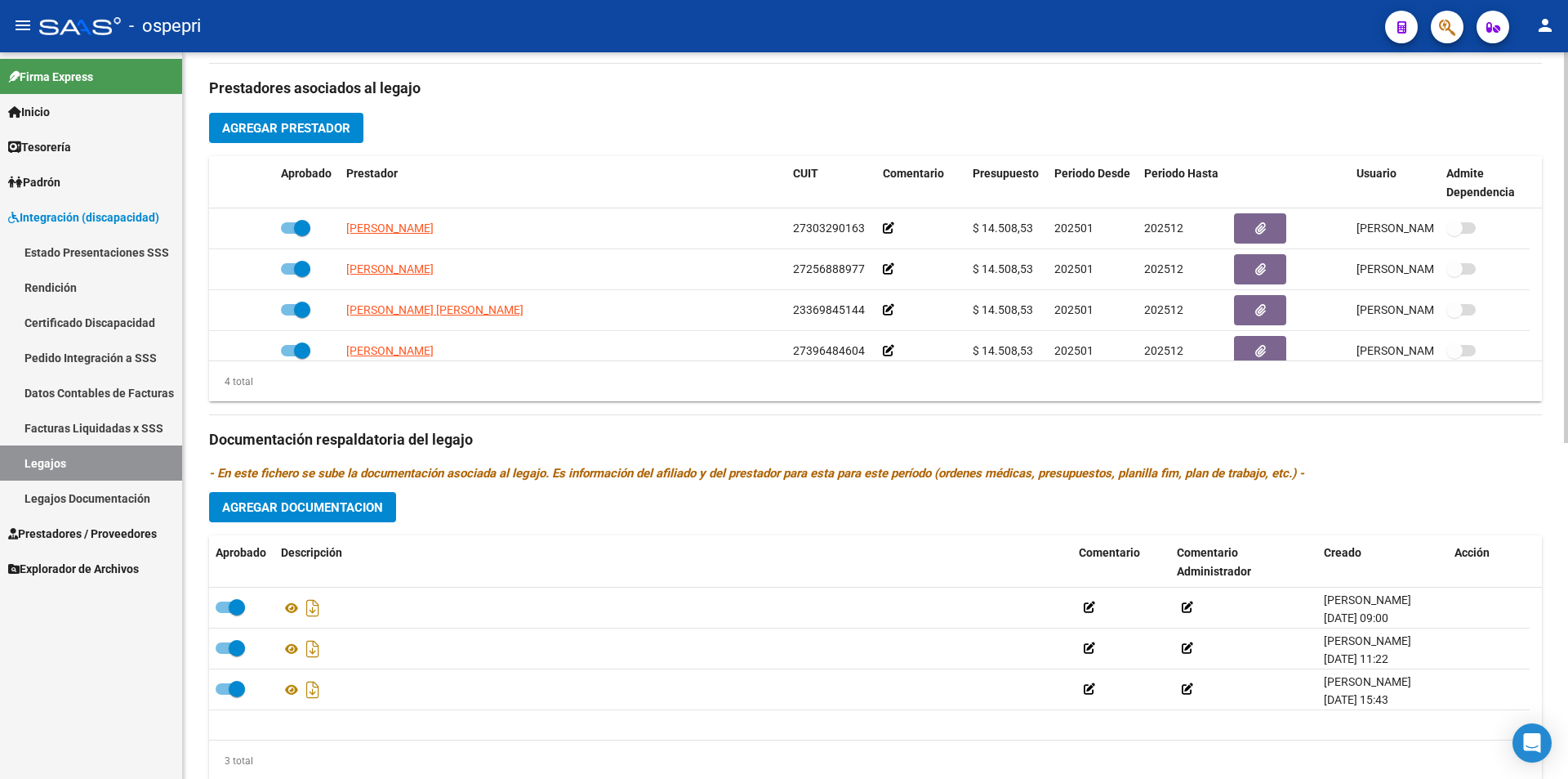
click at [1538, 427] on div "arrow_back Editar 2900 save Guardar cambios Legajo de Integración Modelo Formul…" at bounding box center [877, 157] width 1389 height 1353
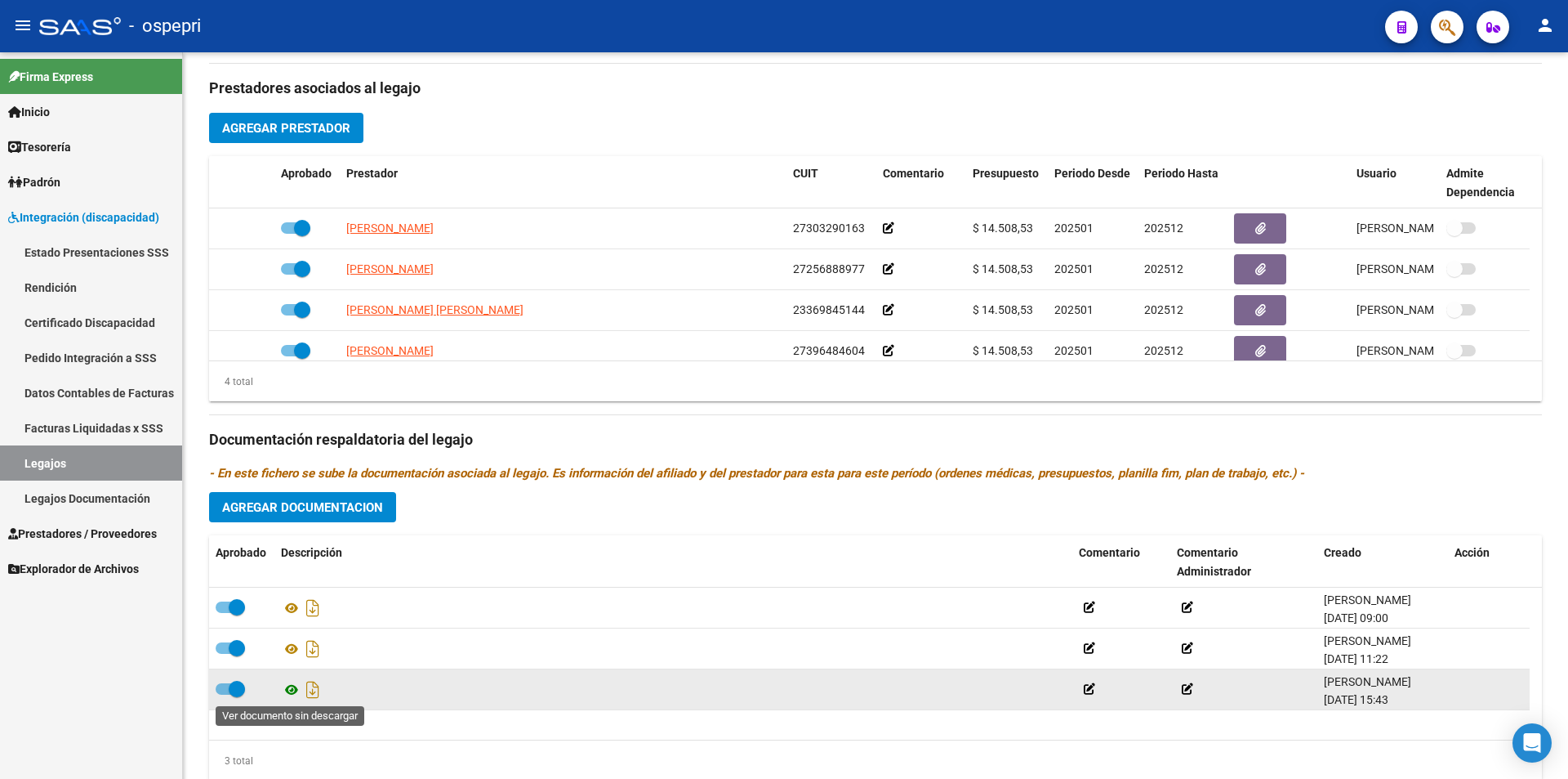
click at [286, 685] on icon at bounding box center [292, 689] width 21 height 20
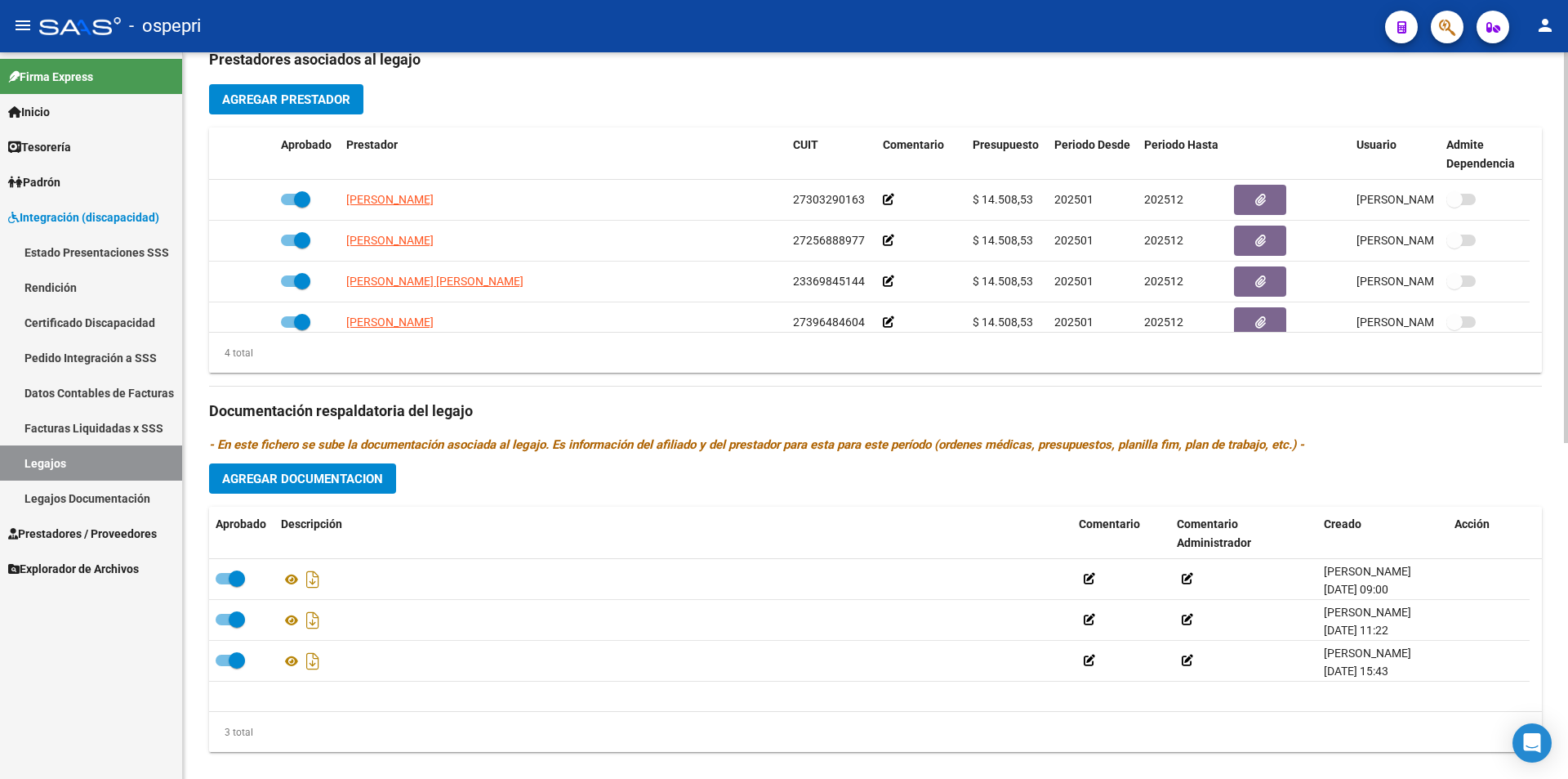
scroll to position [626, 0]
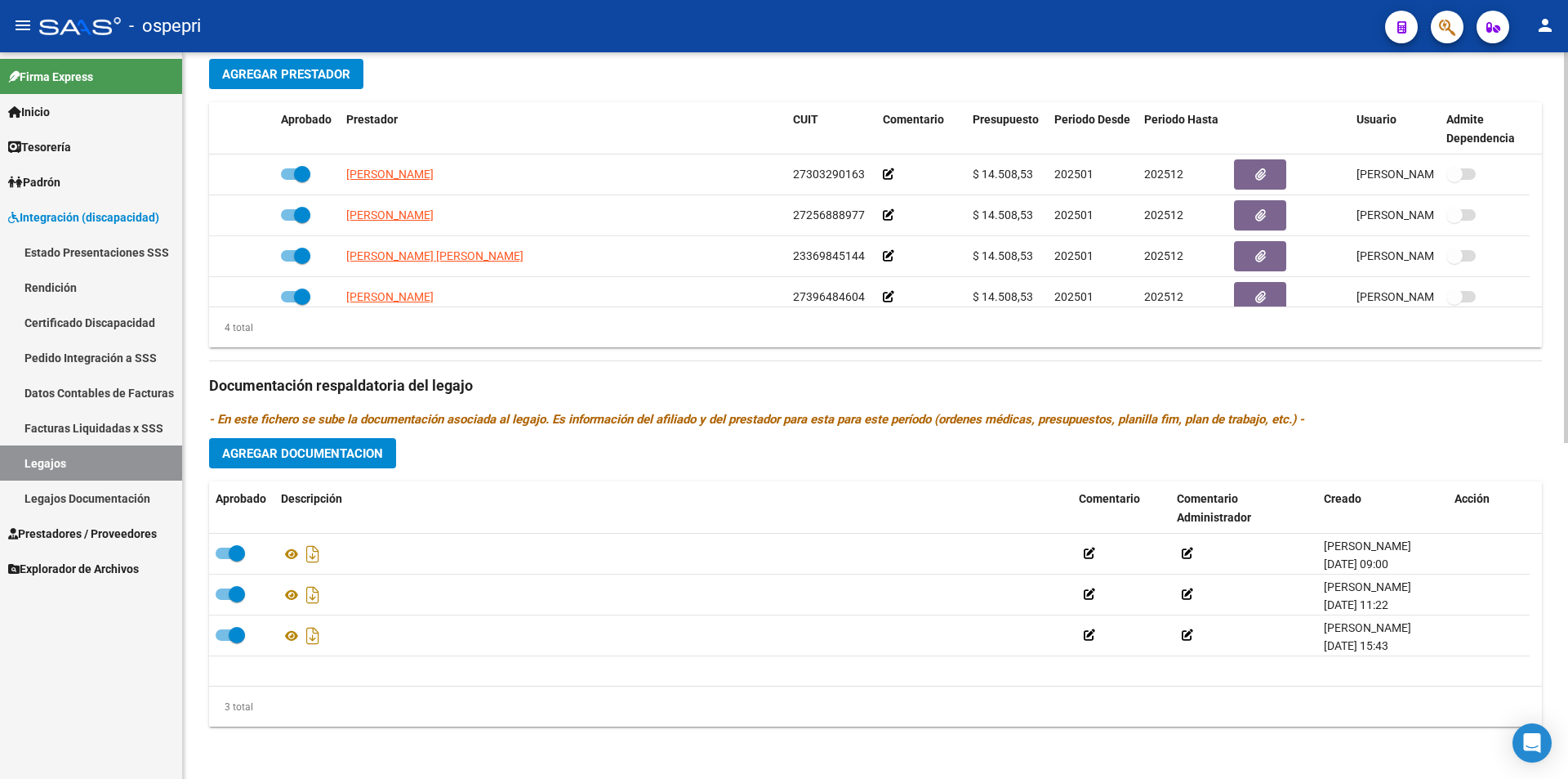
click at [1565, 466] on div at bounding box center [1566, 583] width 4 height 390
click at [1504, 537] on div "arrow_back Editar 2900 save Guardar cambios Legajo de Integración Modelo Formul…" at bounding box center [877, 103] width 1389 height 1353
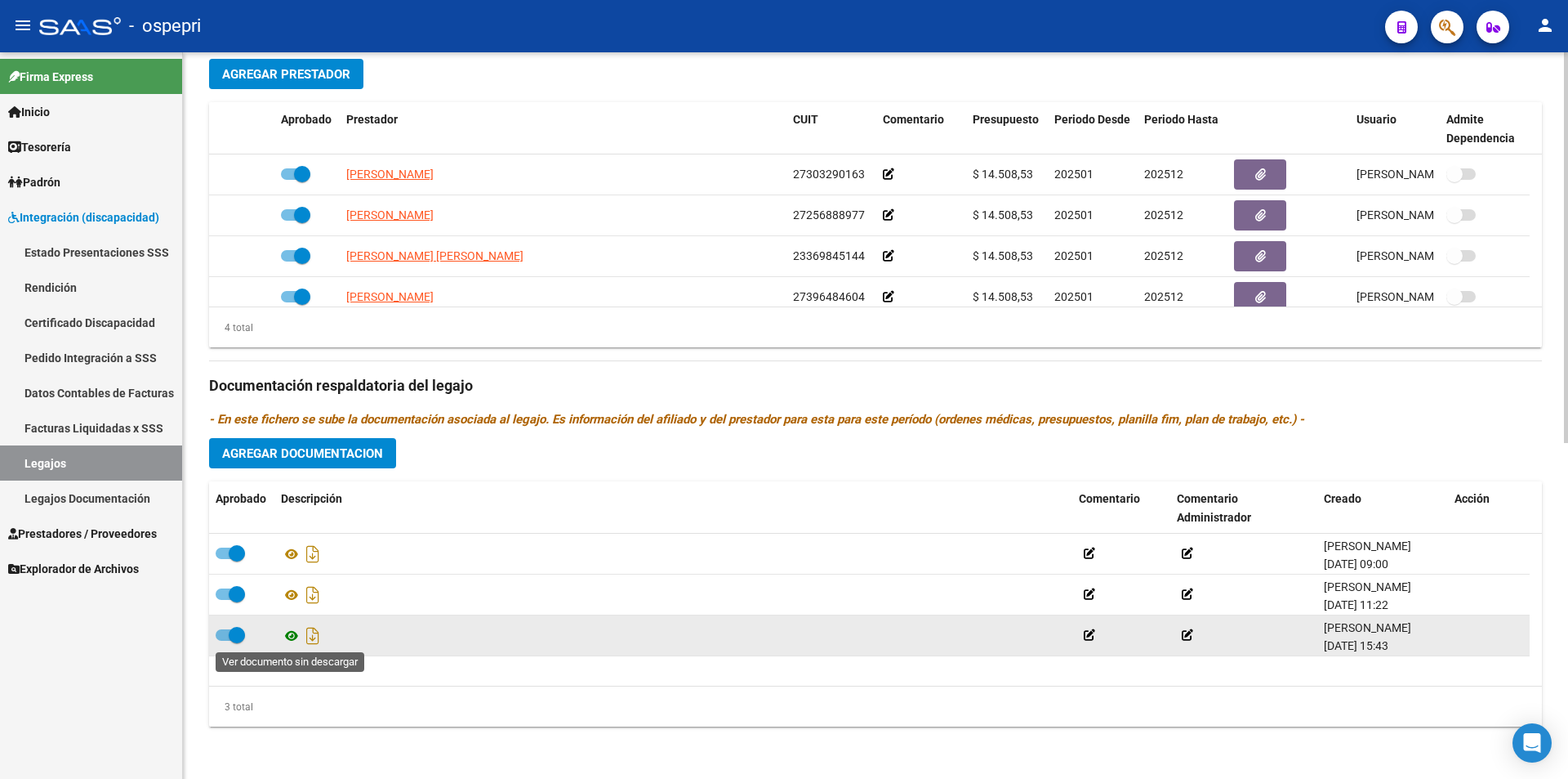
click at [296, 643] on icon at bounding box center [292, 636] width 21 height 20
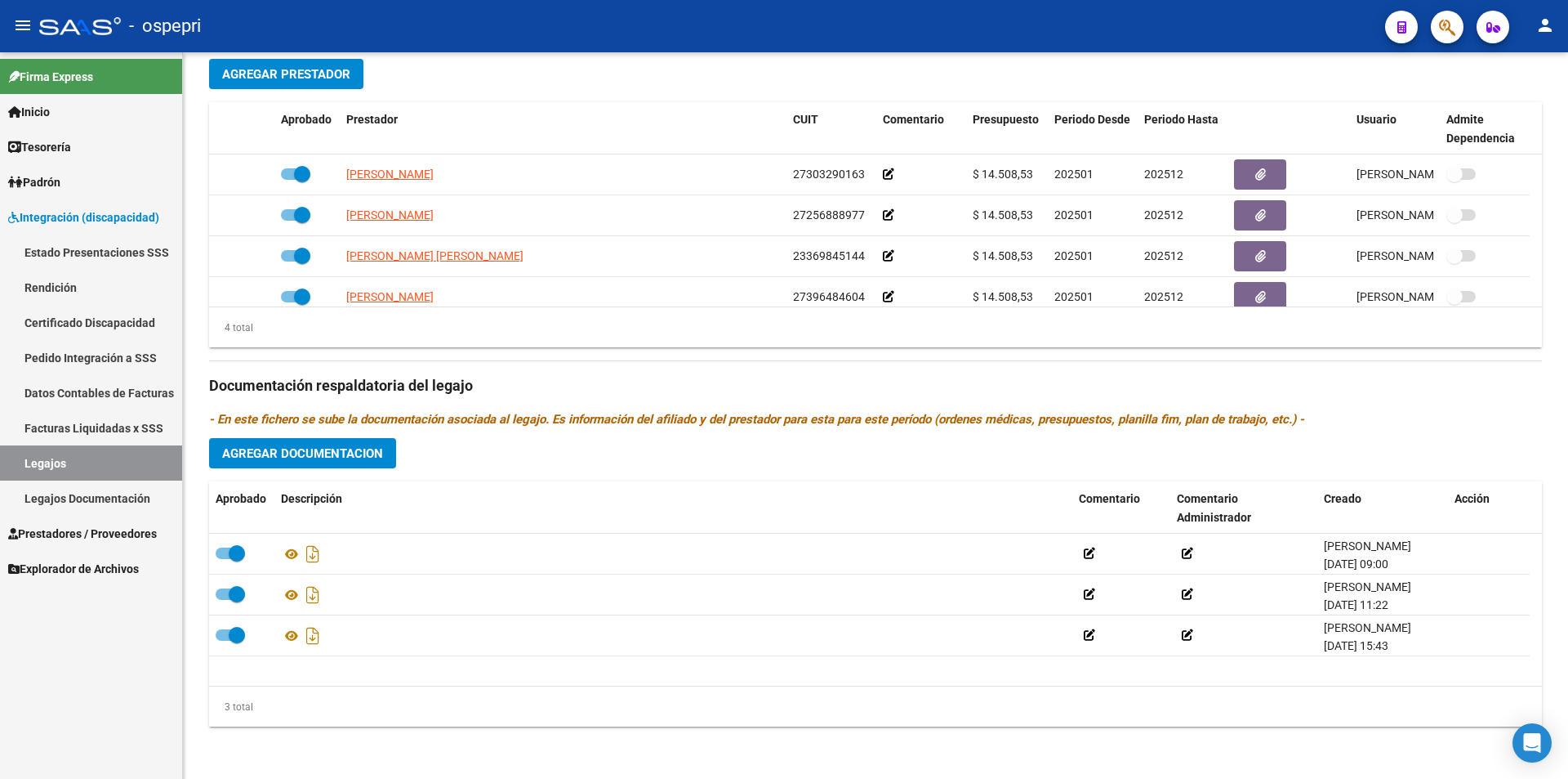
click at [83, 454] on link "Legajos" at bounding box center [91, 463] width 182 height 35
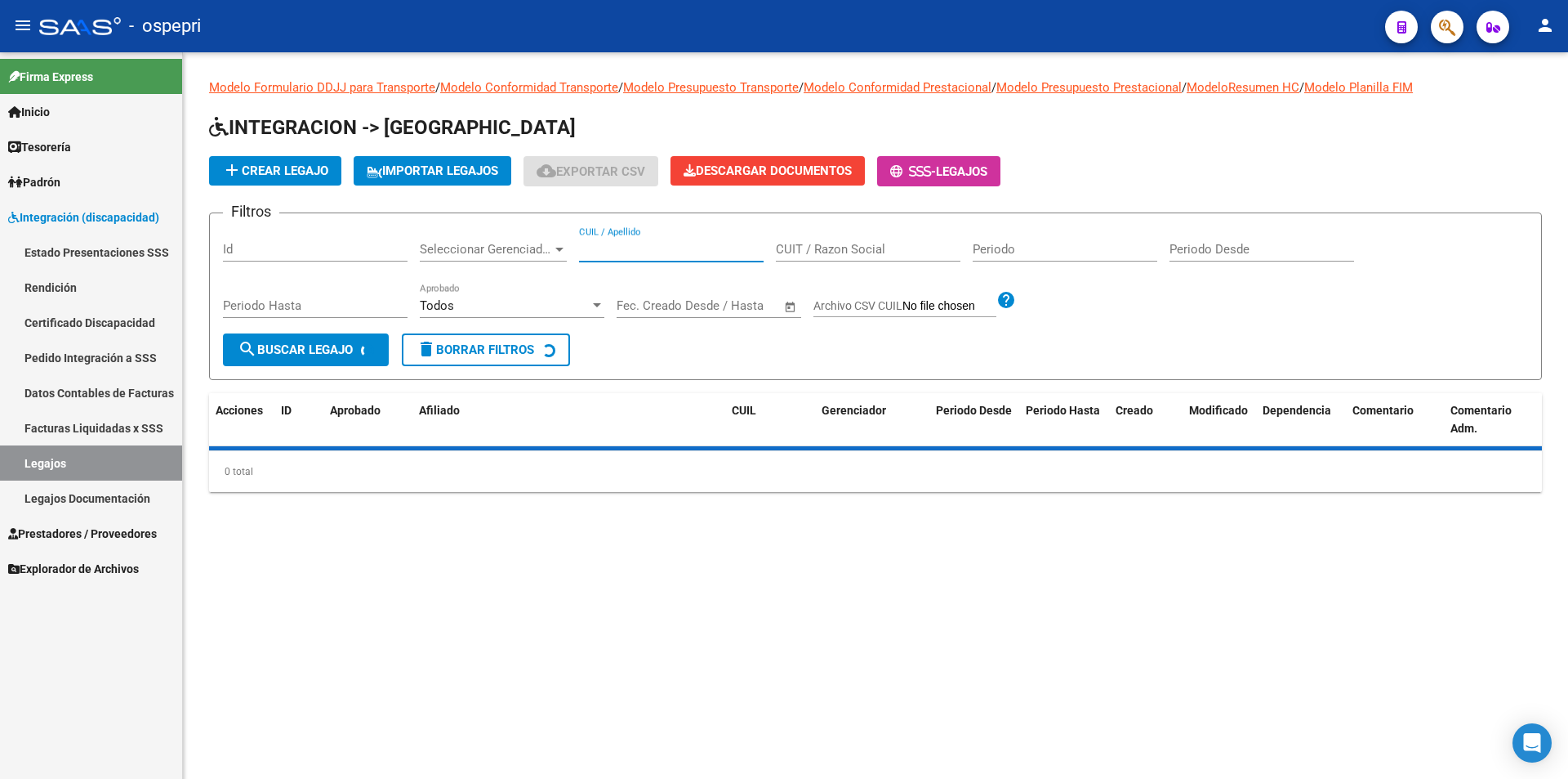
click at [652, 252] on input "CUIL / Apellido" at bounding box center [671, 249] width 185 height 15
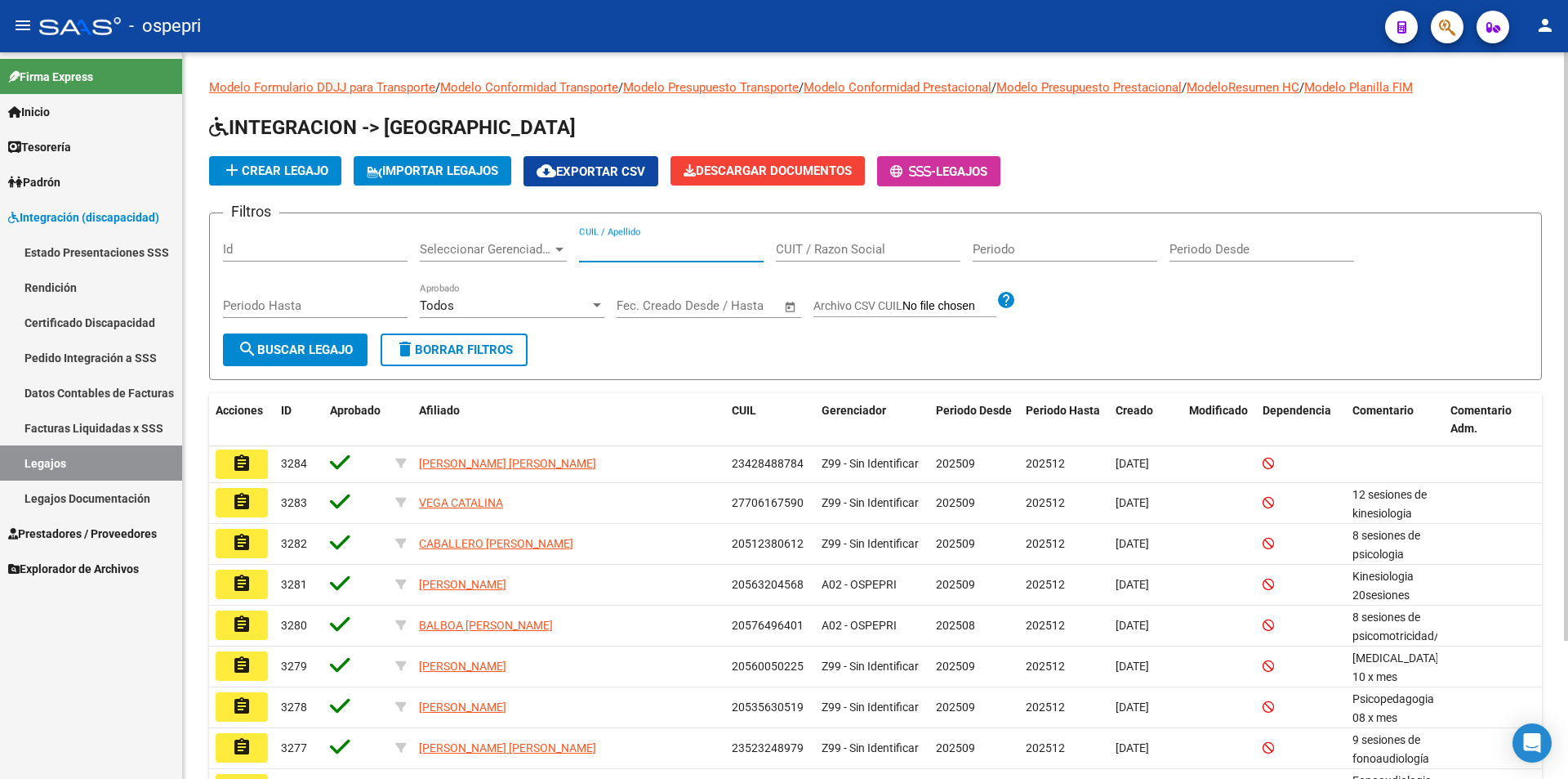
paste input "52536506"
type input "52536506"
click at [350, 345] on span "search Buscar Legajo" at bounding box center [295, 350] width 115 height 15
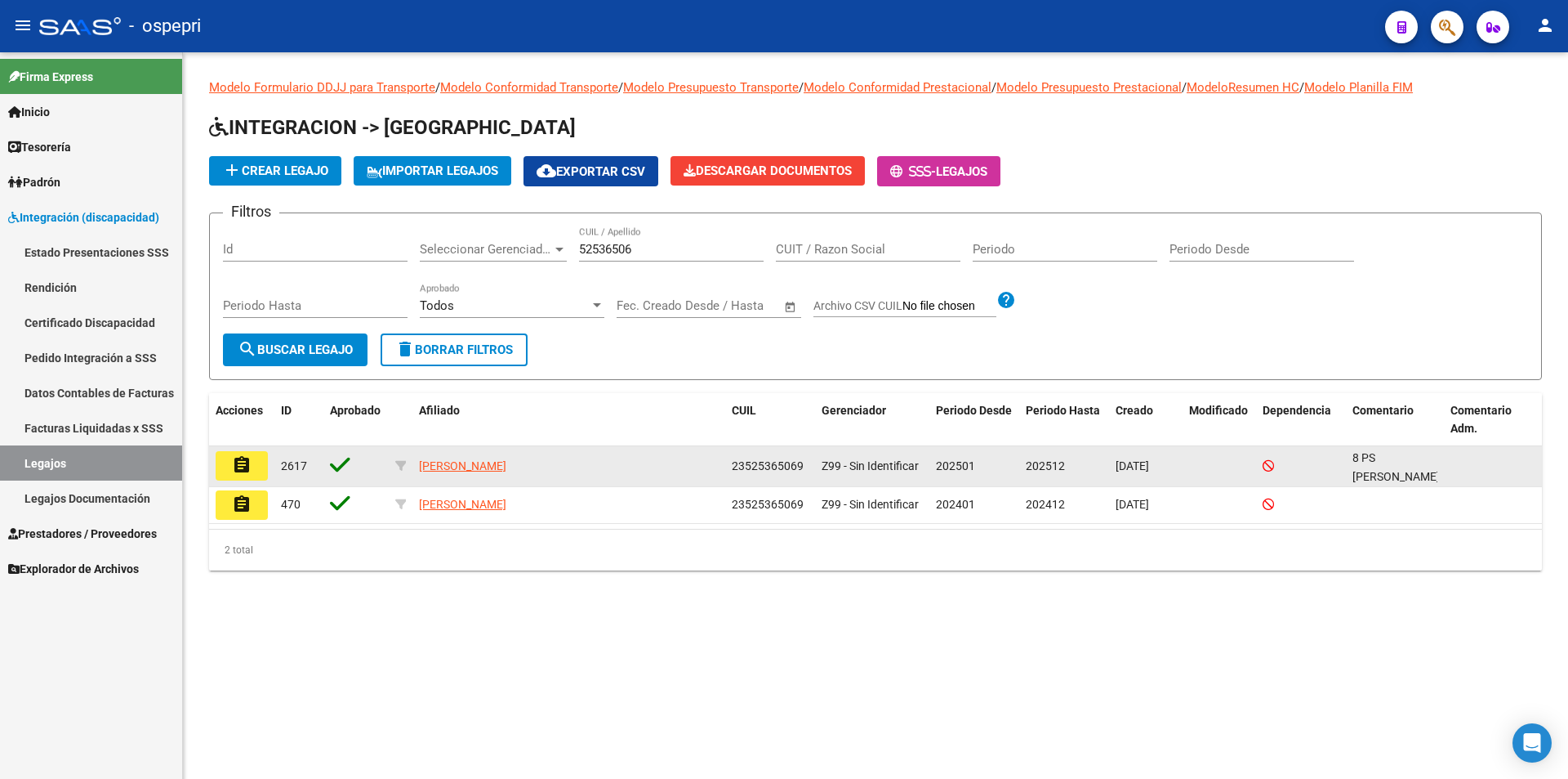
click at [242, 471] on mat-icon "assignment" at bounding box center [241, 465] width 20 height 20
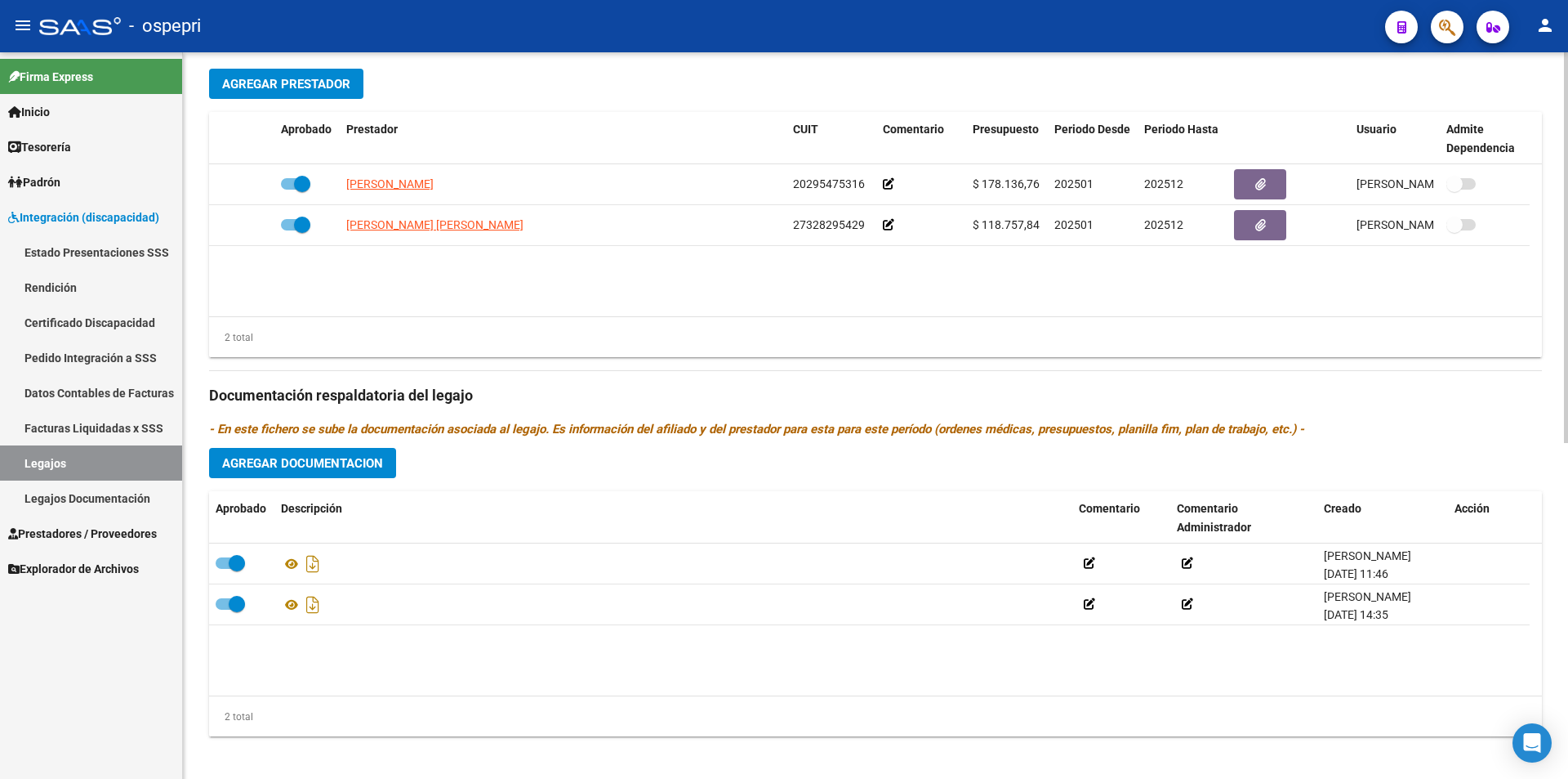
scroll to position [620, 0]
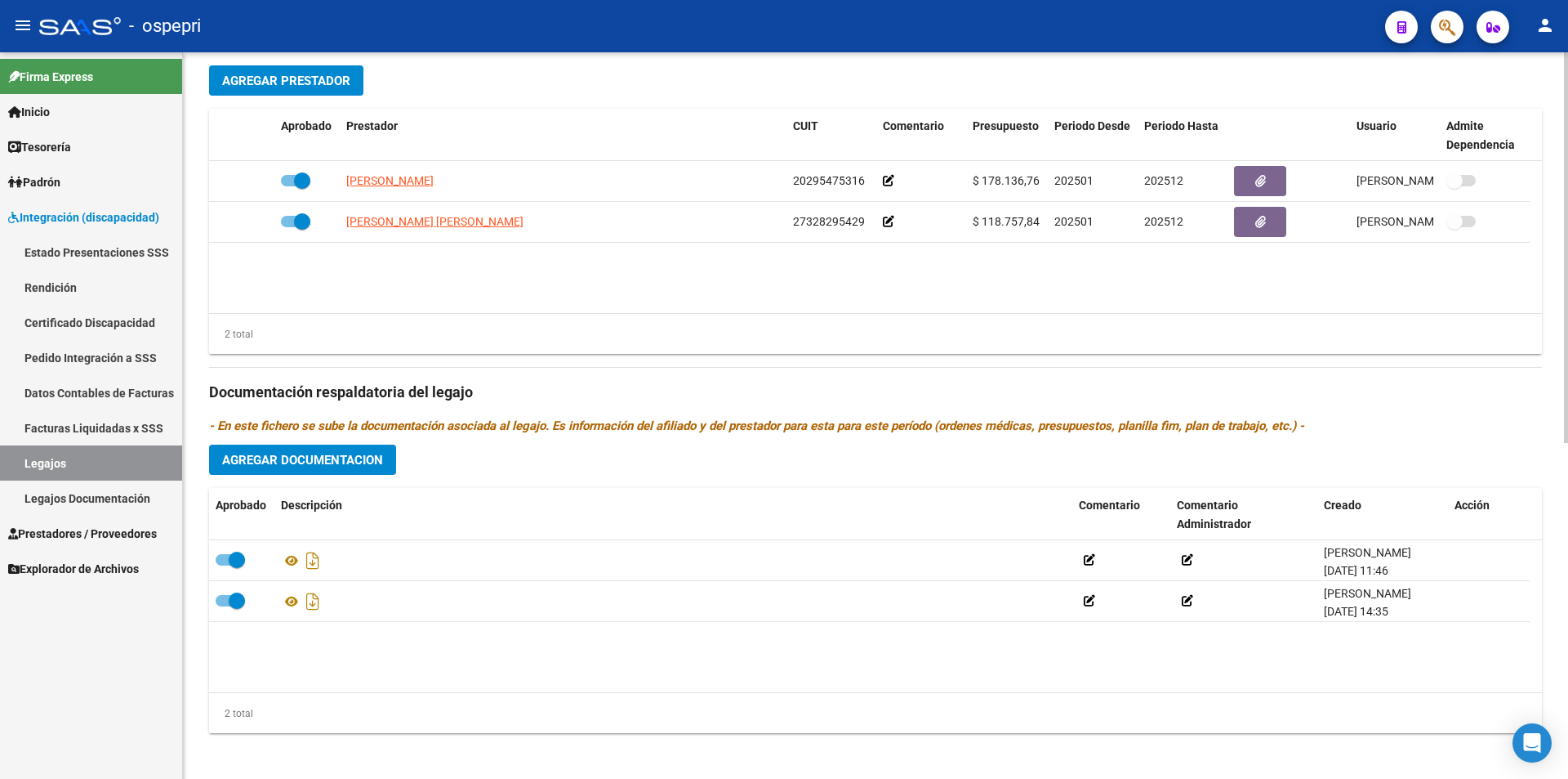
click at [1567, 580] on div at bounding box center [1566, 579] width 4 height 390
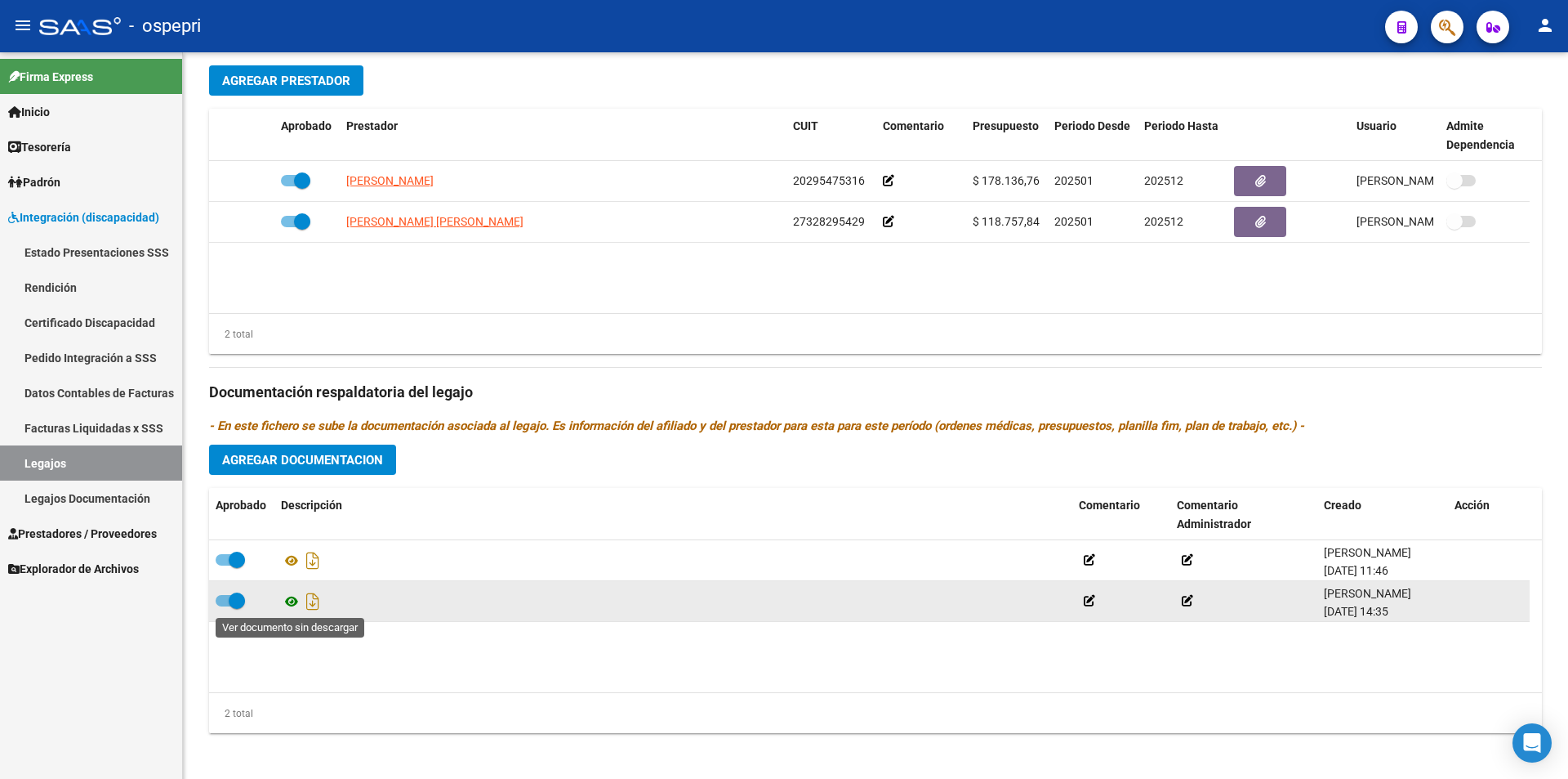
click at [294, 604] on icon at bounding box center [292, 602] width 21 height 20
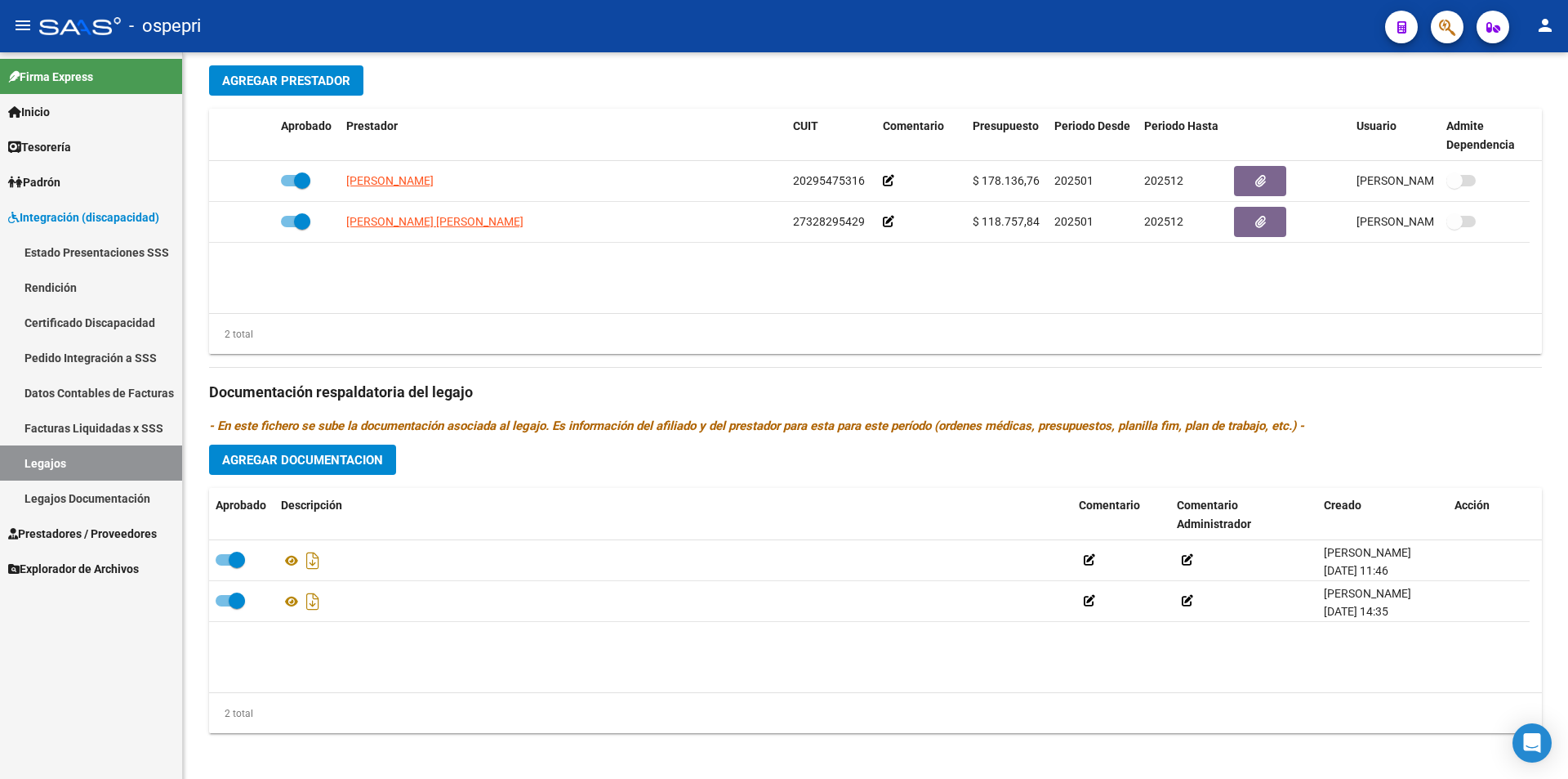
click at [122, 449] on link "Legajos" at bounding box center [91, 463] width 182 height 35
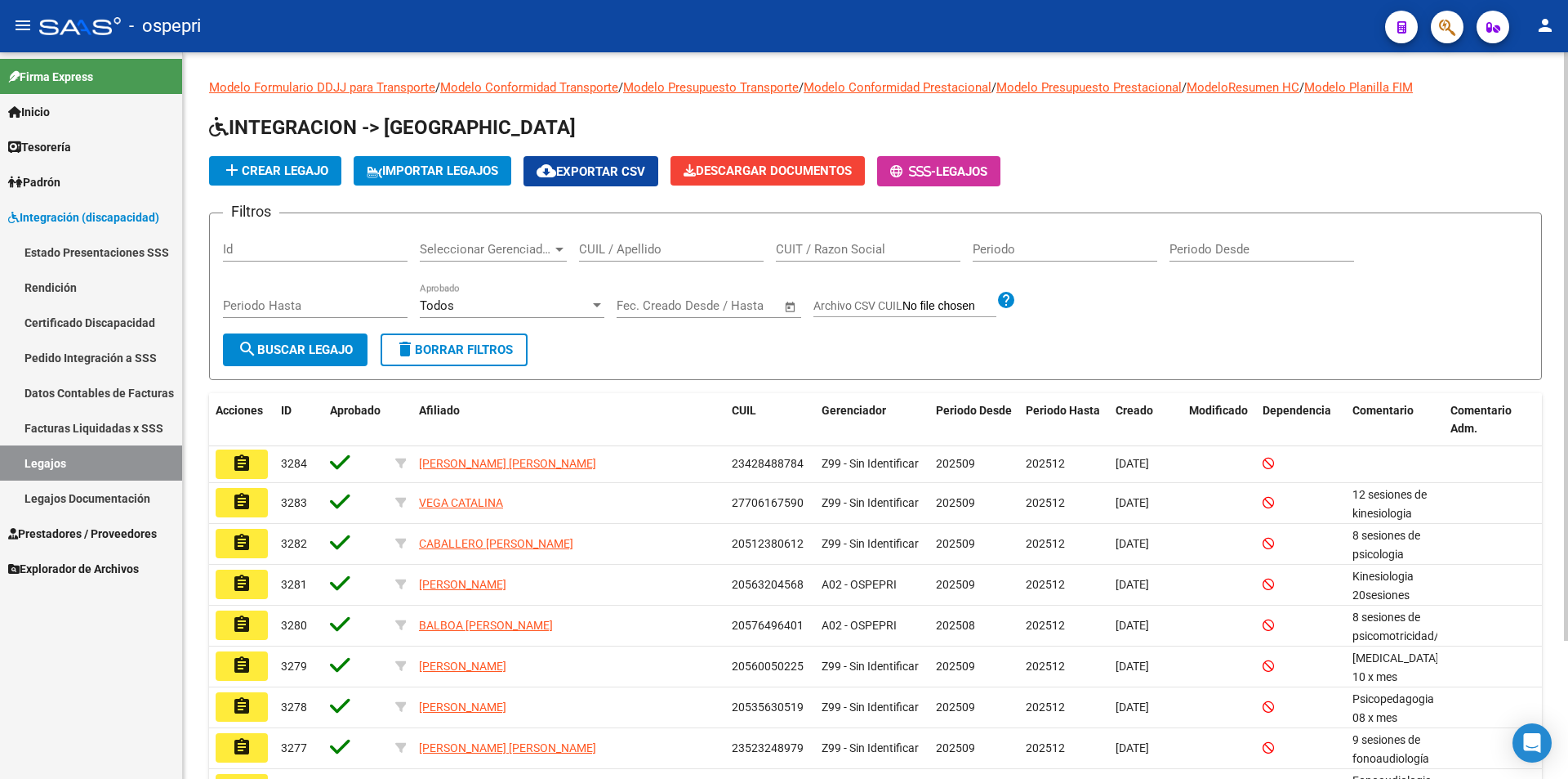
drag, startPoint x: 604, startPoint y: 233, endPoint x: 604, endPoint y: 256, distance: 23.0
click at [604, 238] on div "CUIL / Apellido" at bounding box center [671, 243] width 185 height 35
click at [604, 256] on input "CUIL / Apellido" at bounding box center [671, 249] width 185 height 15
paste input "59291239"
type input "59291239"
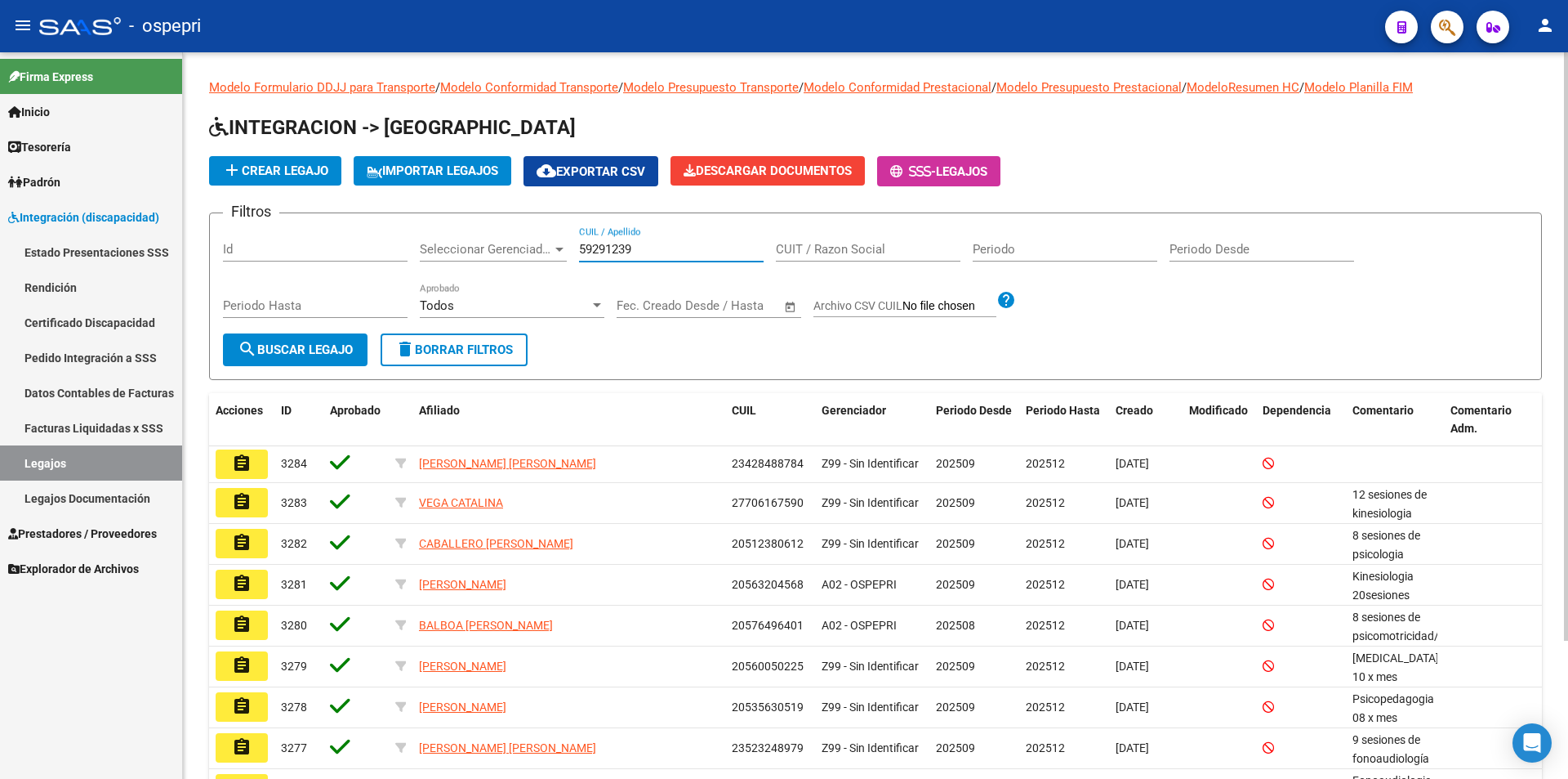
click at [319, 334] on button "search Buscar Legajo" at bounding box center [295, 350] width 145 height 33
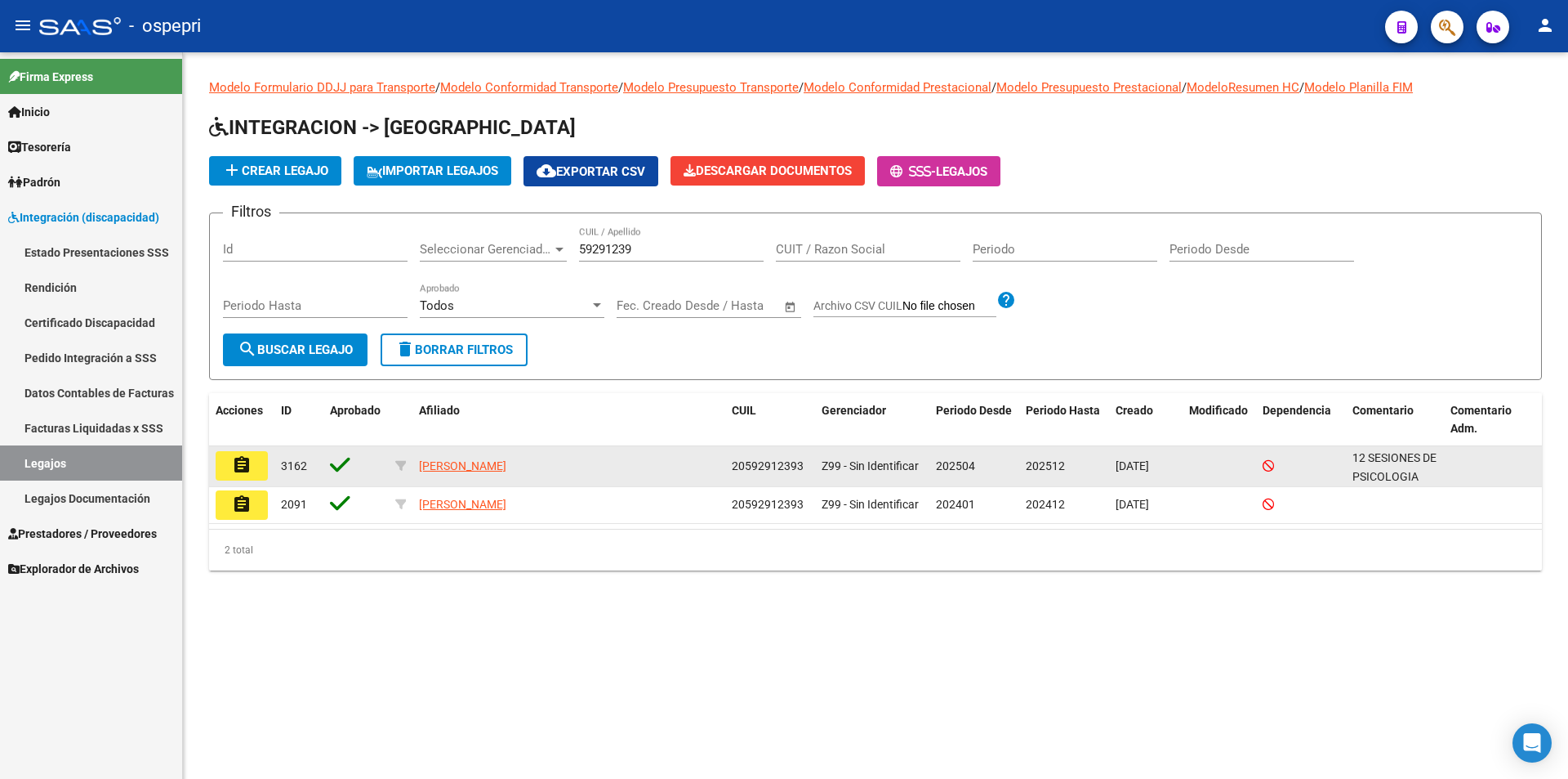
click at [246, 472] on mat-icon "assignment" at bounding box center [241, 465] width 20 height 20
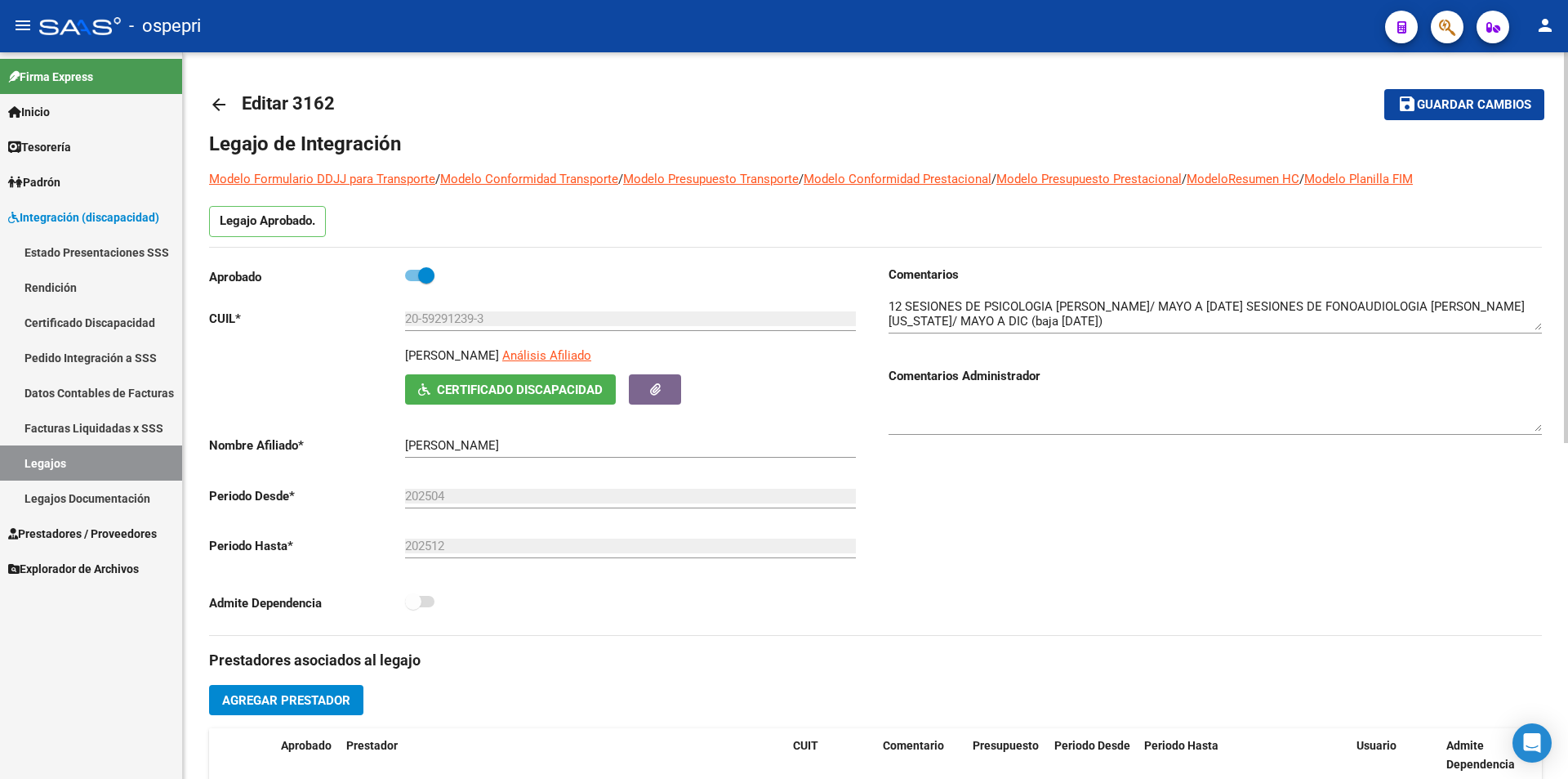
click at [540, 394] on span "Certificado Discapacidad" at bounding box center [520, 390] width 166 height 15
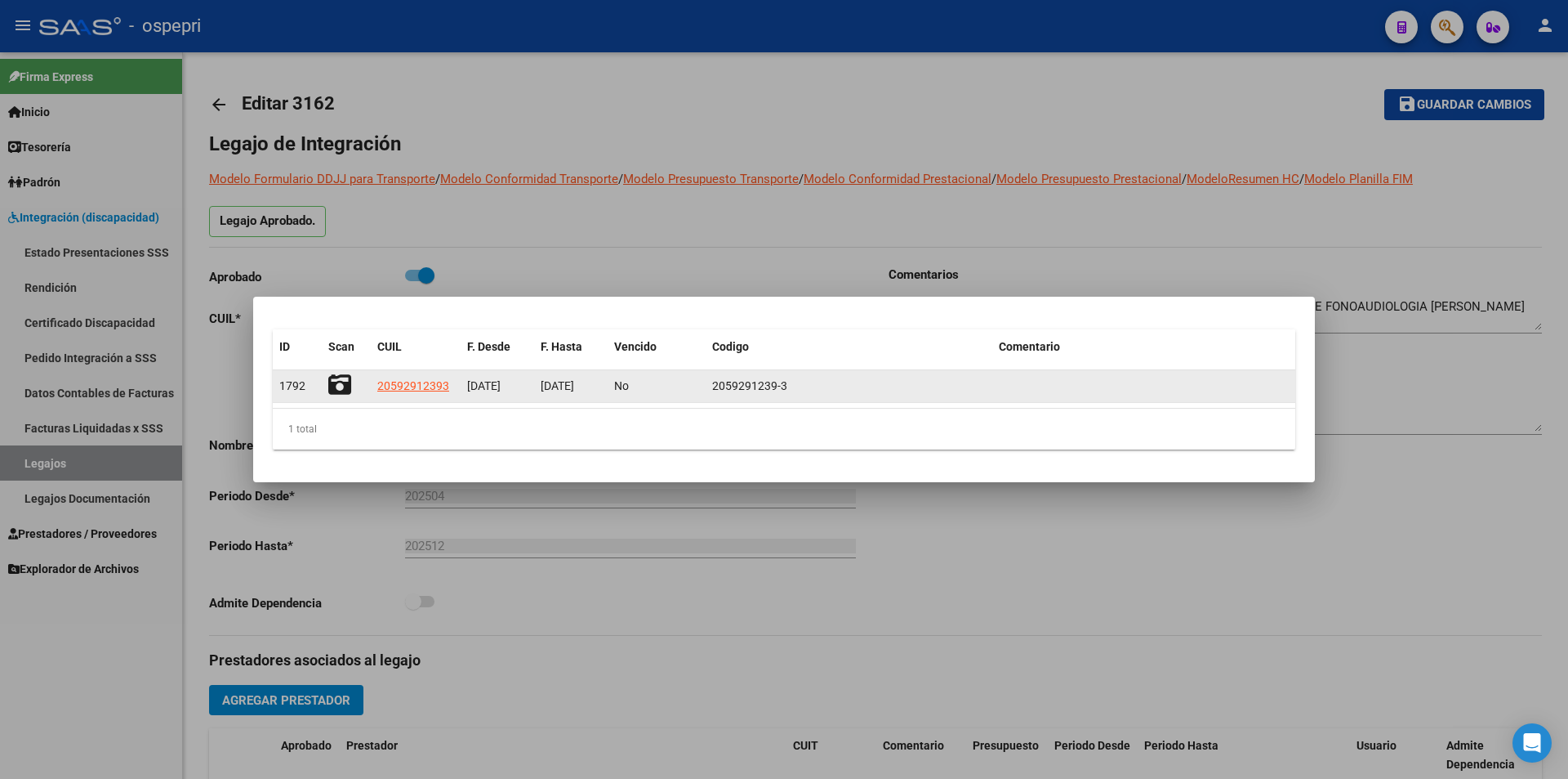
click at [346, 380] on icon at bounding box center [340, 385] width 23 height 23
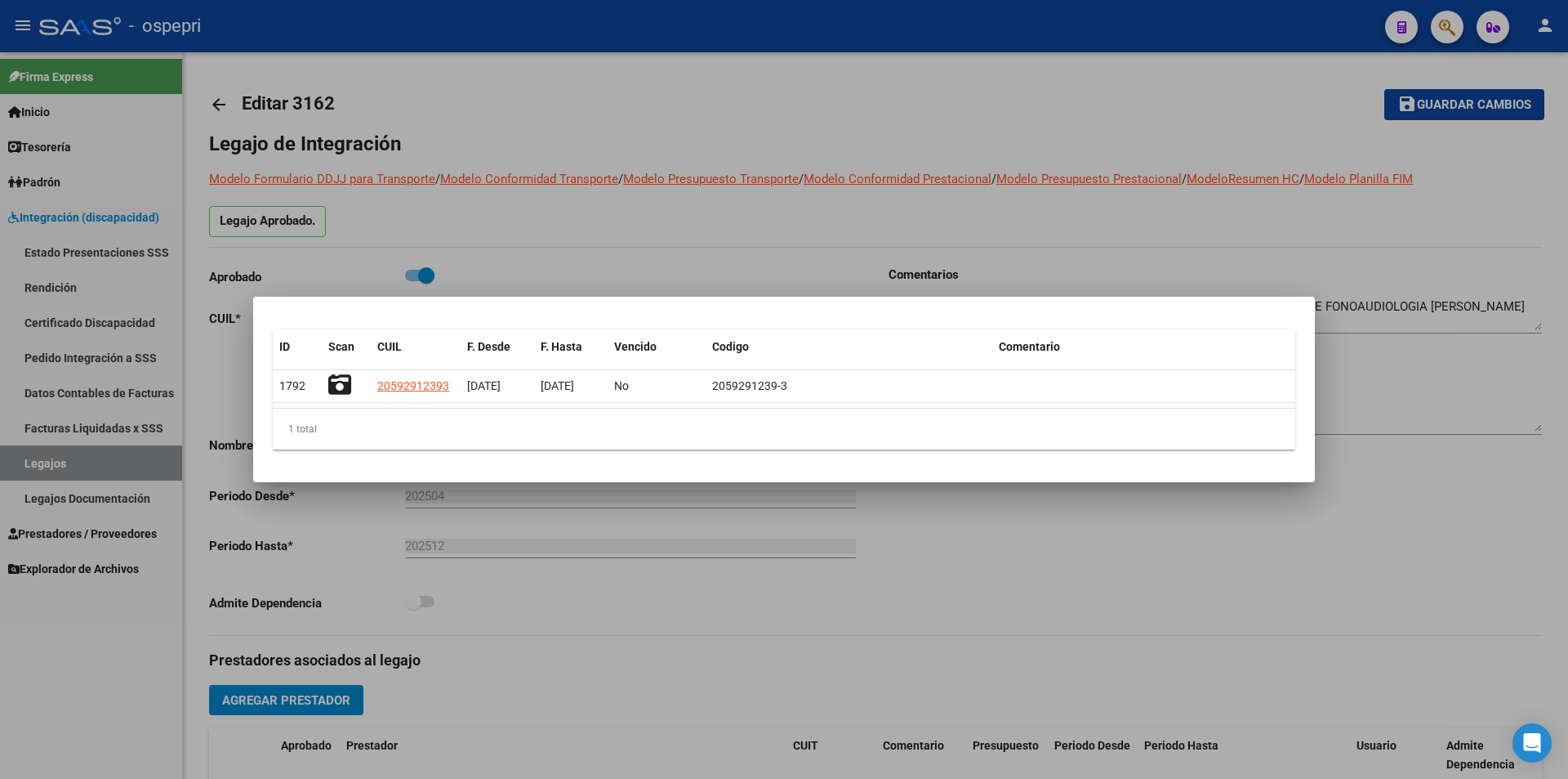
drag, startPoint x: 605, startPoint y: 99, endPoint x: 595, endPoint y: 64, distance: 36.4
click at [605, 98] on div at bounding box center [784, 390] width 1568 height 779
